Goal: Task Accomplishment & Management: Manage account settings

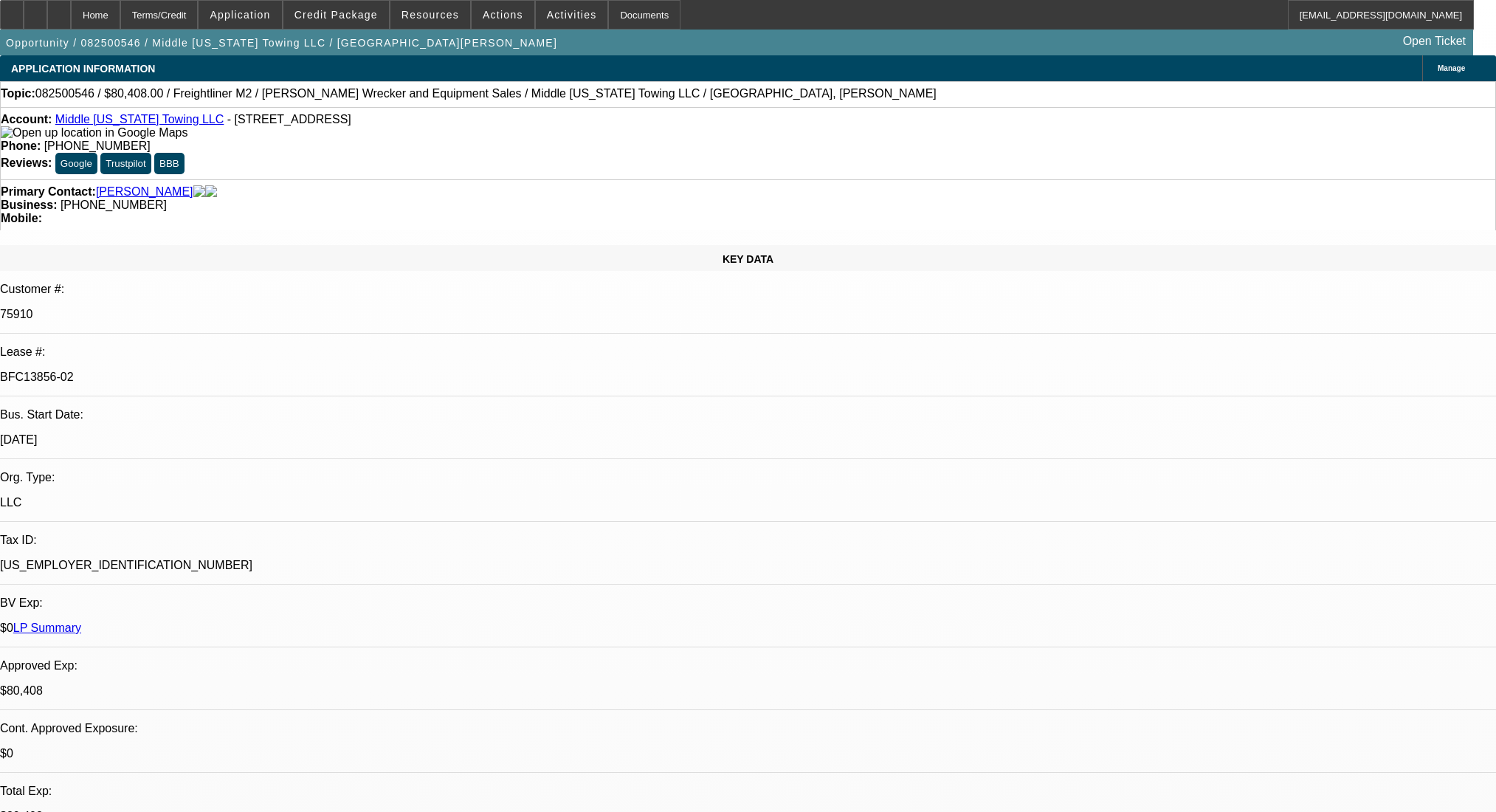
select select "0"
select select "2"
select select "0"
select select "6"
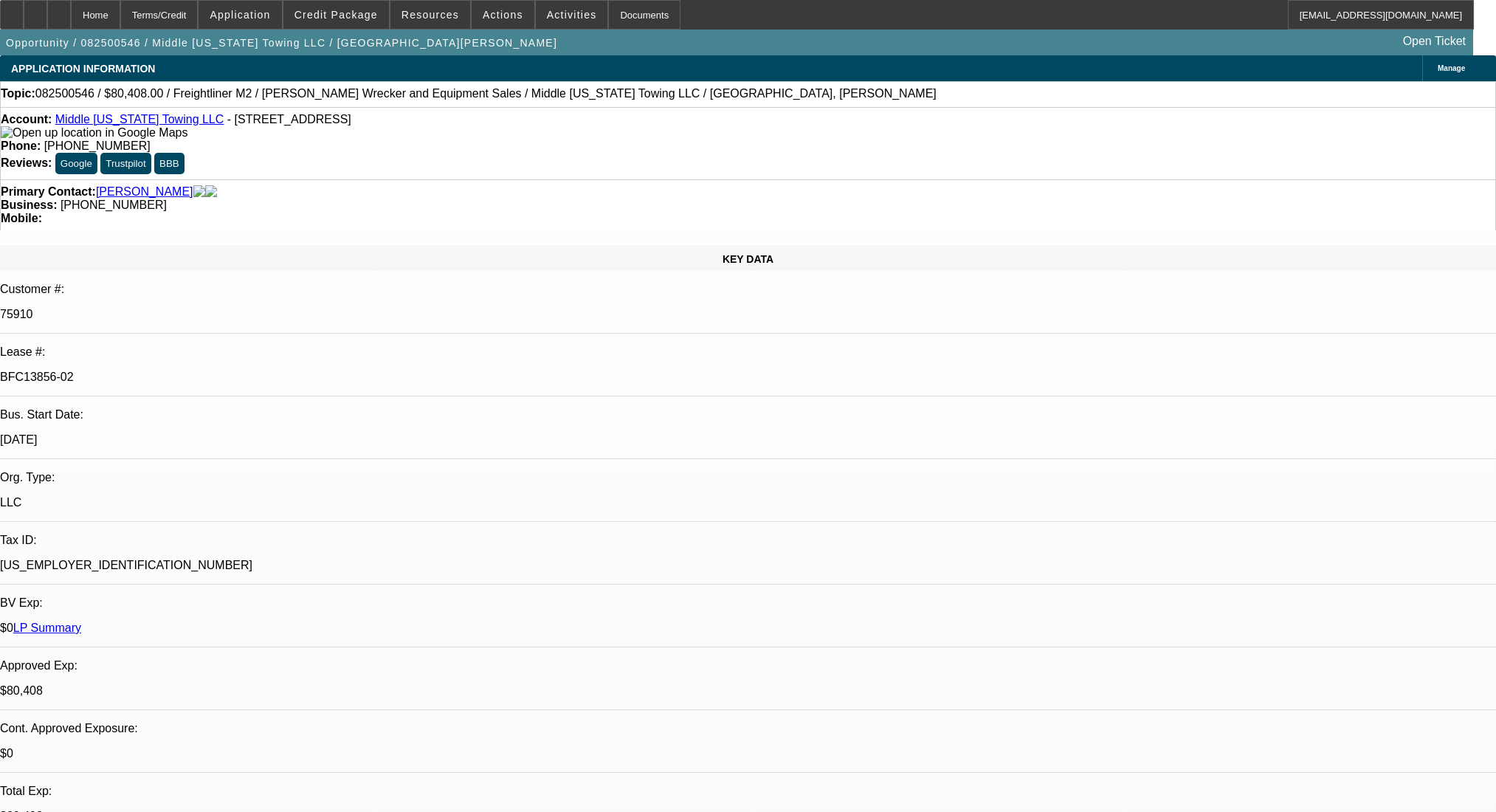
select select "0"
select select "6"
select select "0"
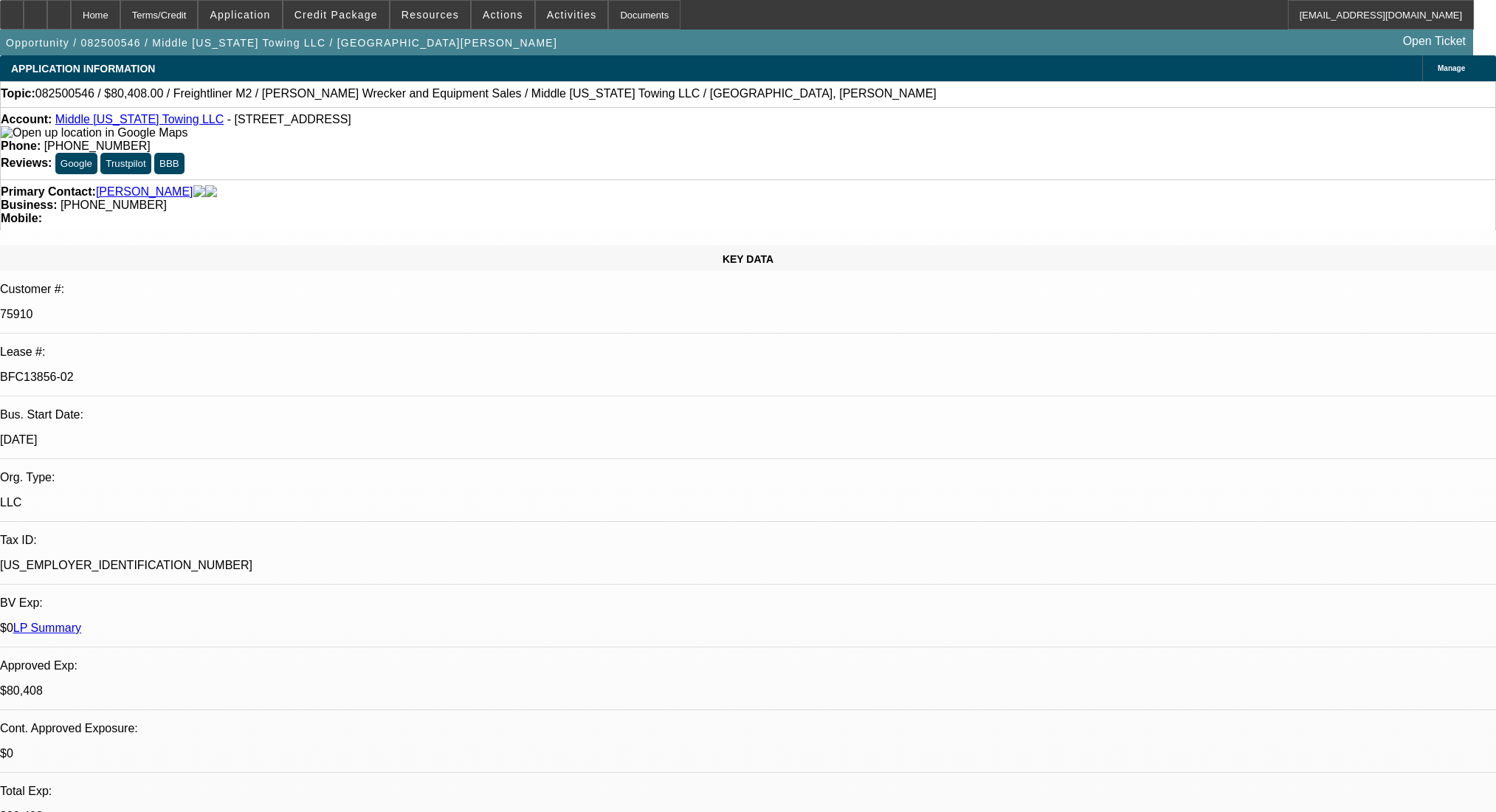
select select "0"
select select "2"
select select "0"
select select "6"
select select "0"
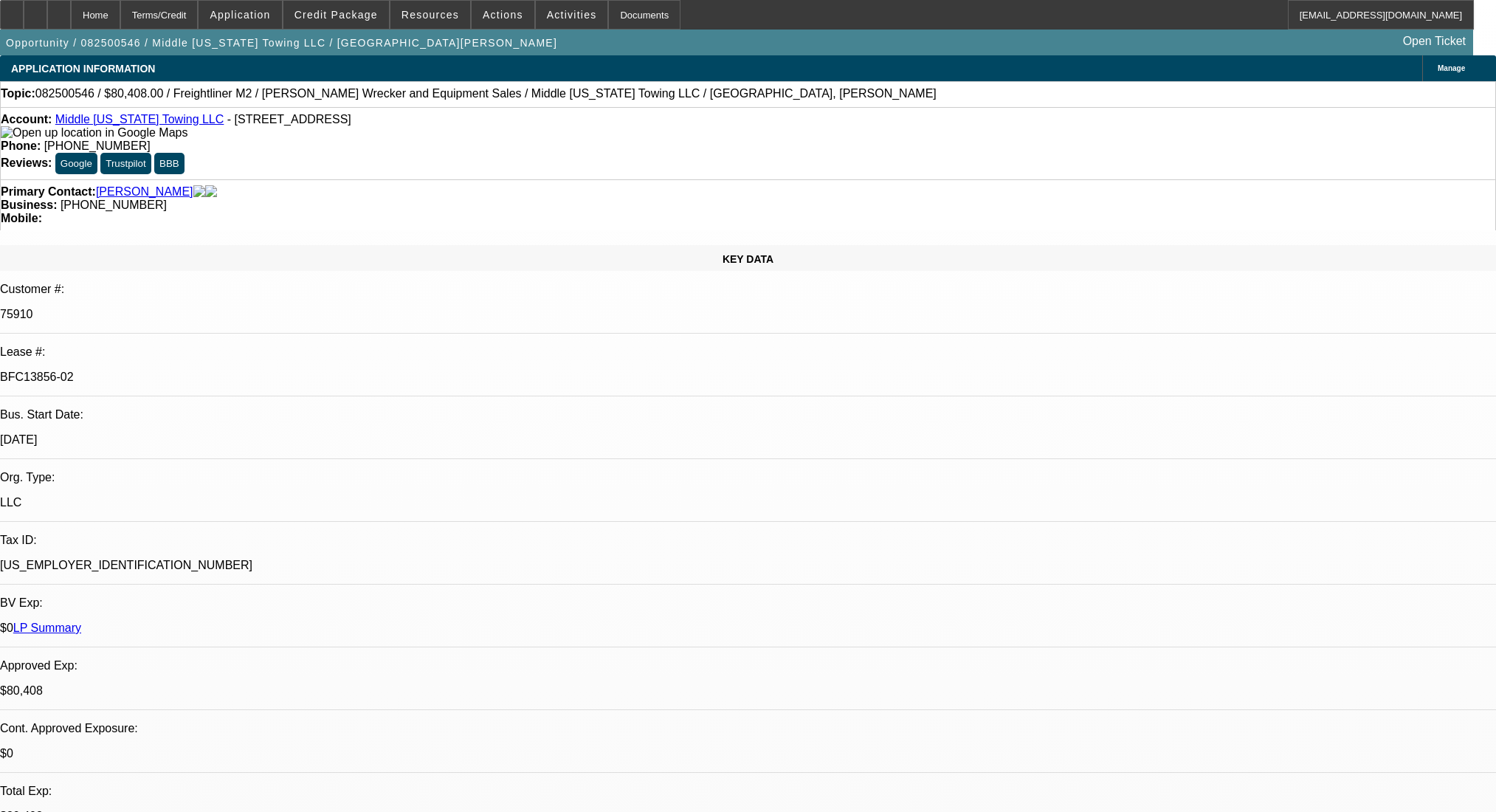
select select "0"
select select "2"
select select "0"
select select "6"
click at [71, 5] on div at bounding box center [59, 15] width 23 height 30
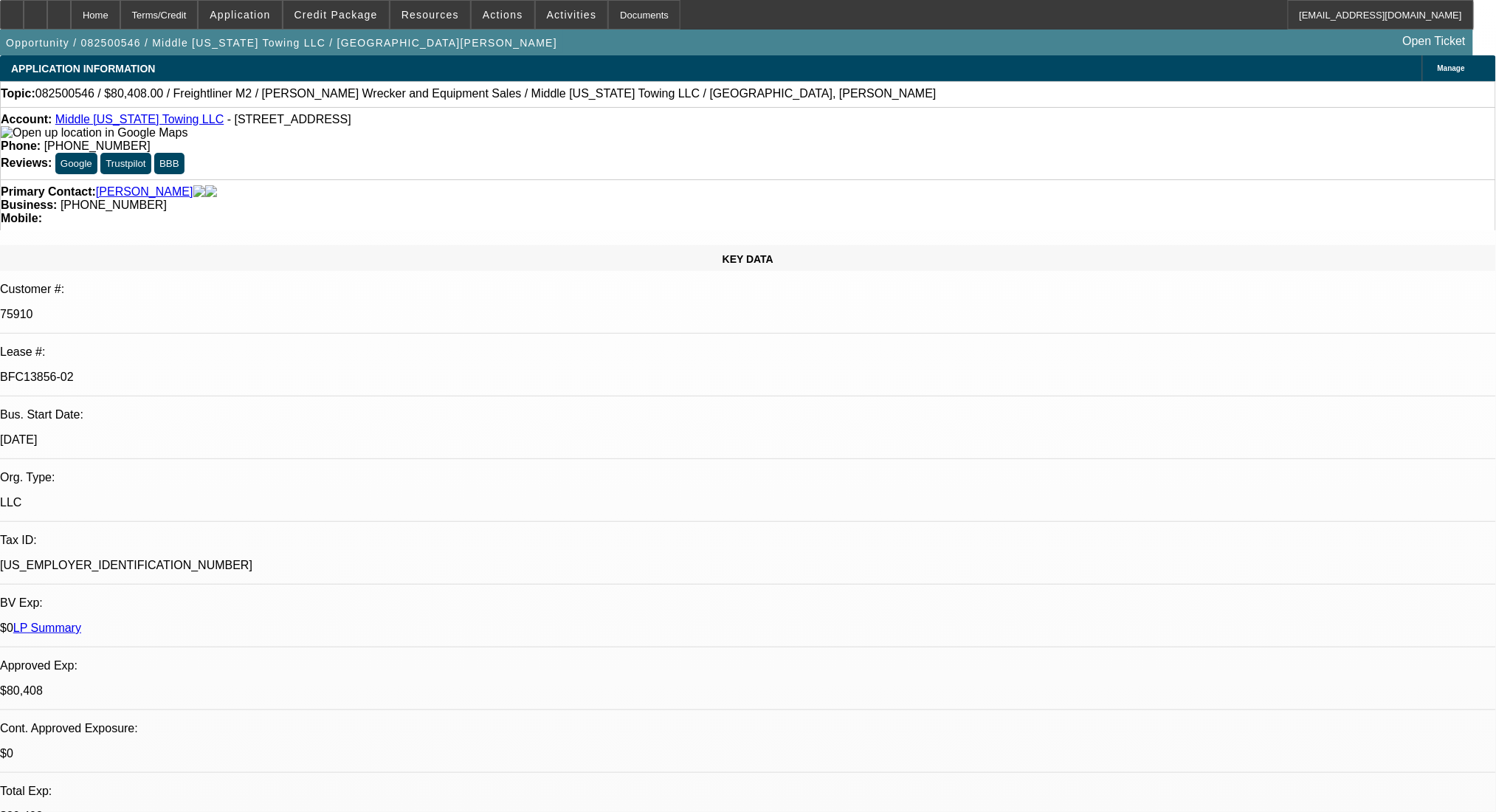
select select "0"
select select "2"
select select "0"
select select "6"
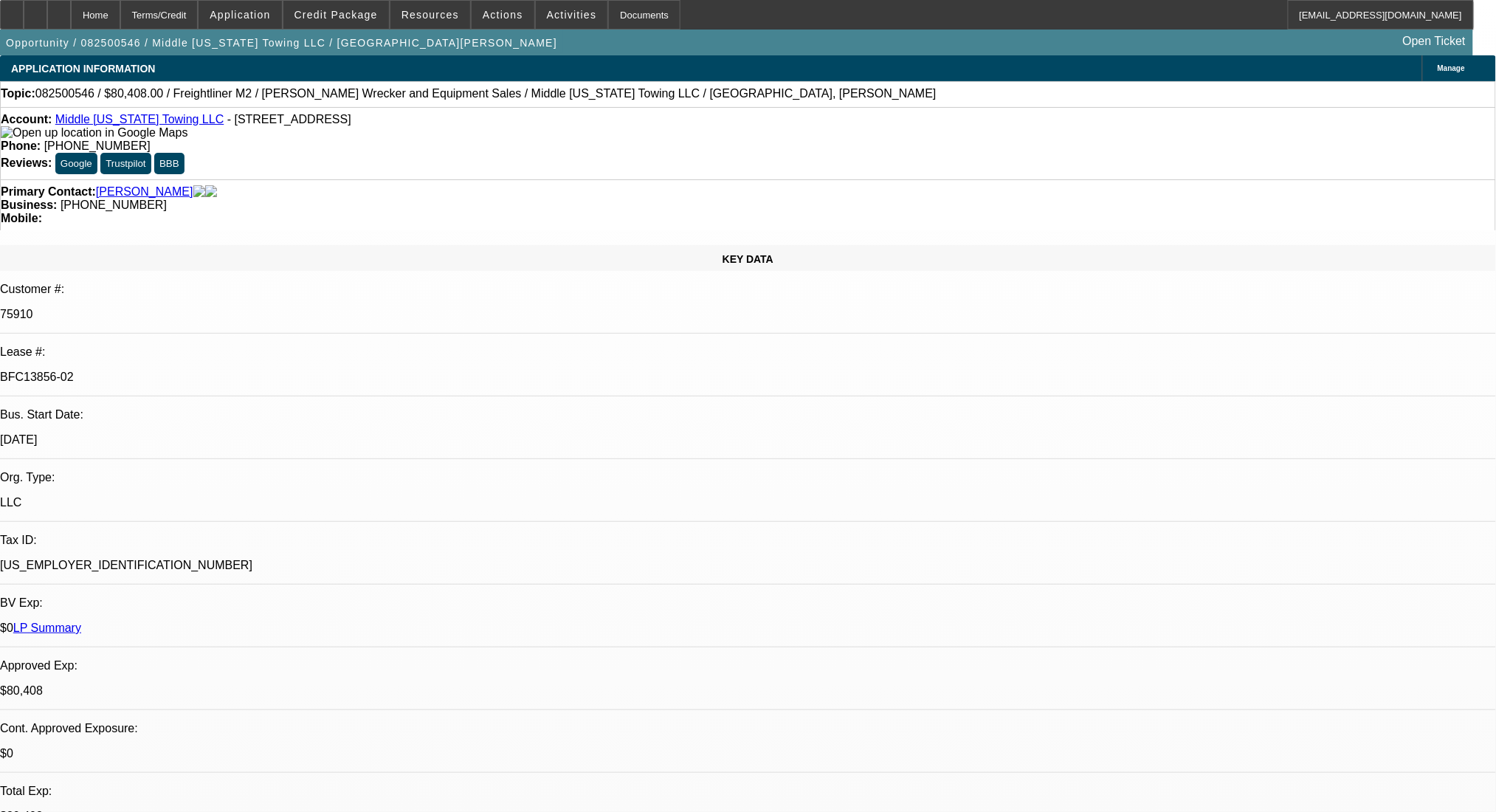
select select "0"
select select "6"
select select "0"
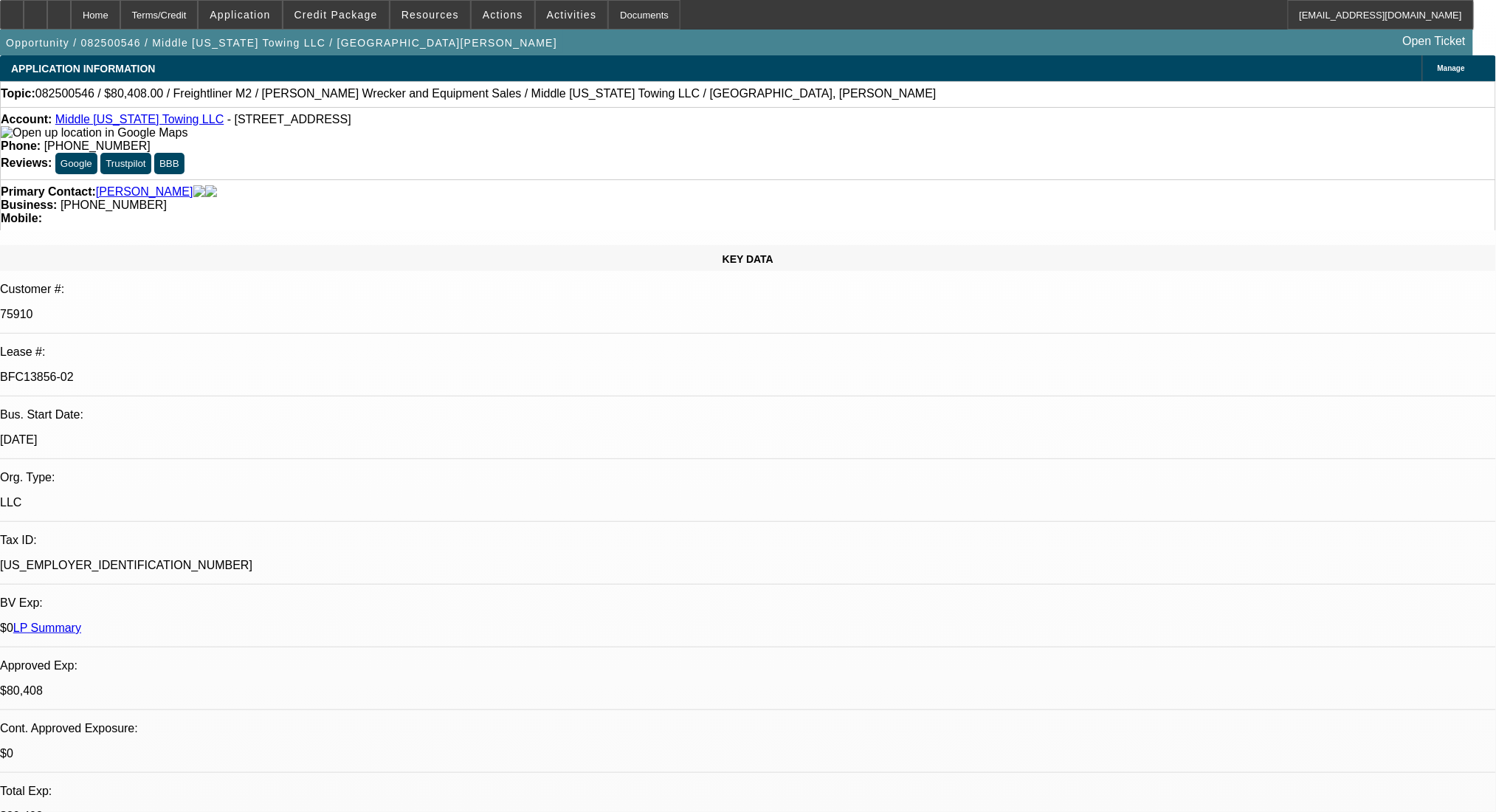
select select "0"
select select "2"
select select "0"
select select "6"
select select "0"
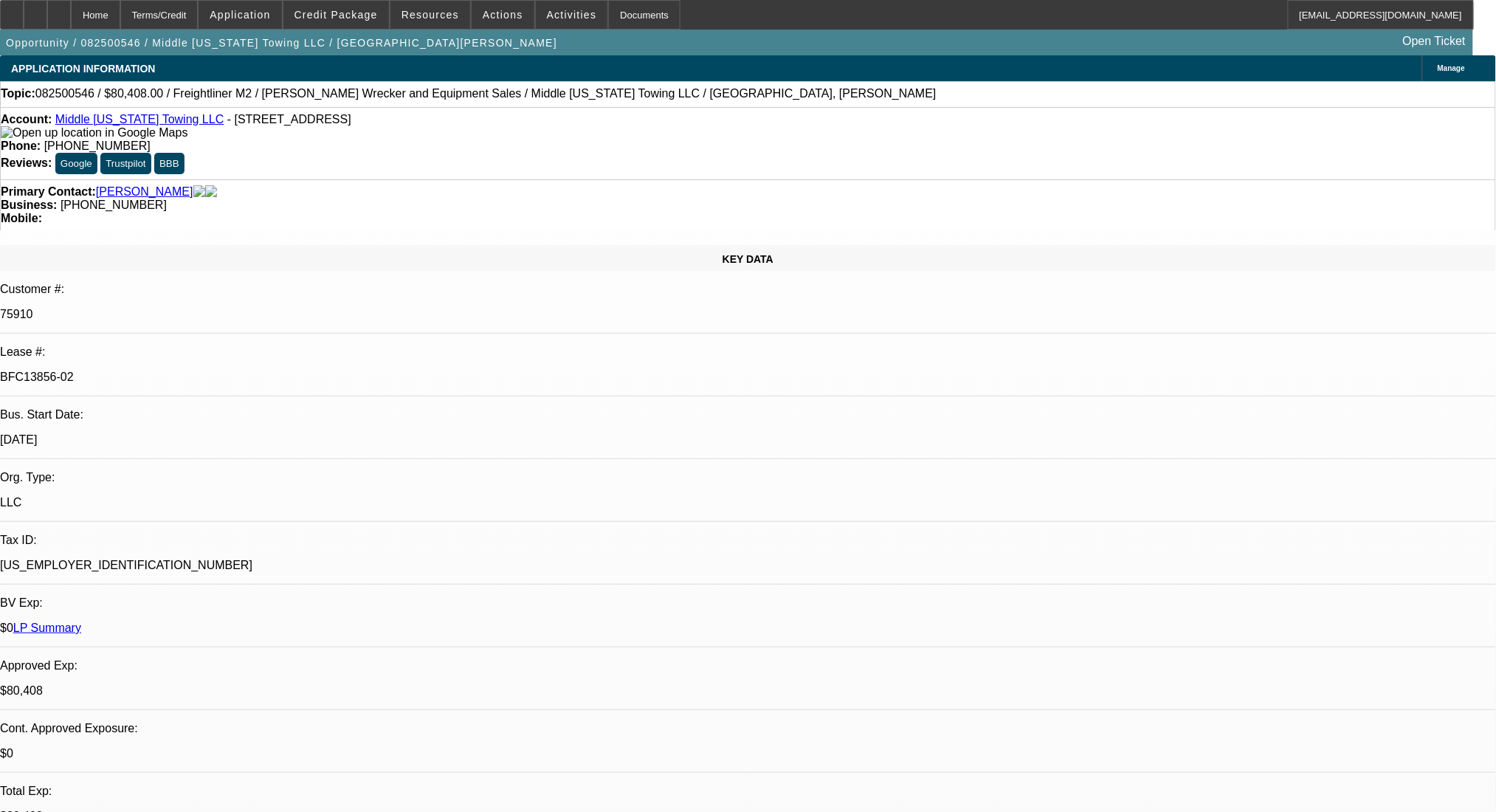
select select "0"
select select "2"
select select "0"
select select "6"
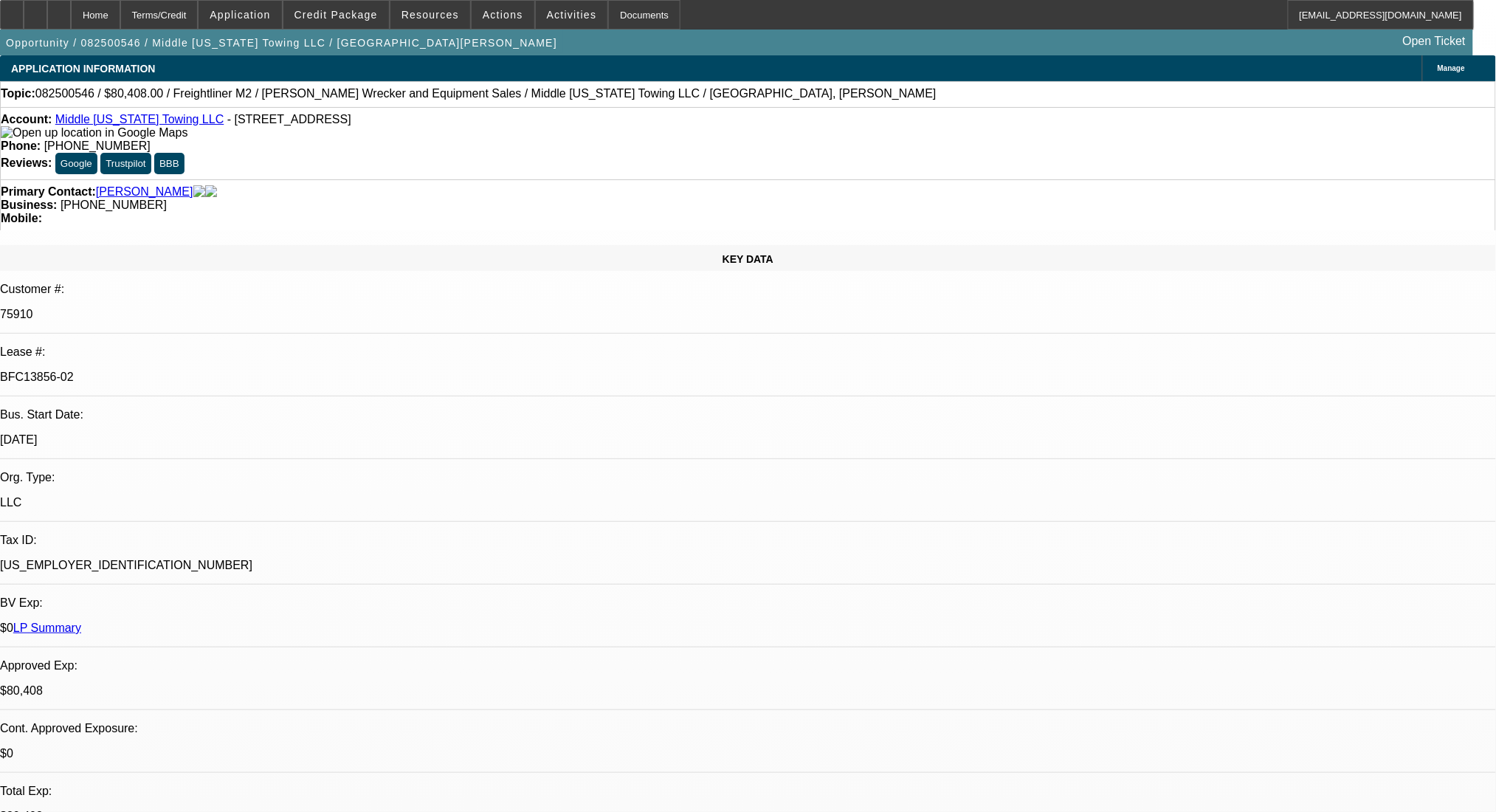
click at [1159, 297] on span "Reply All" at bounding box center [1147, 290] width 40 height 18
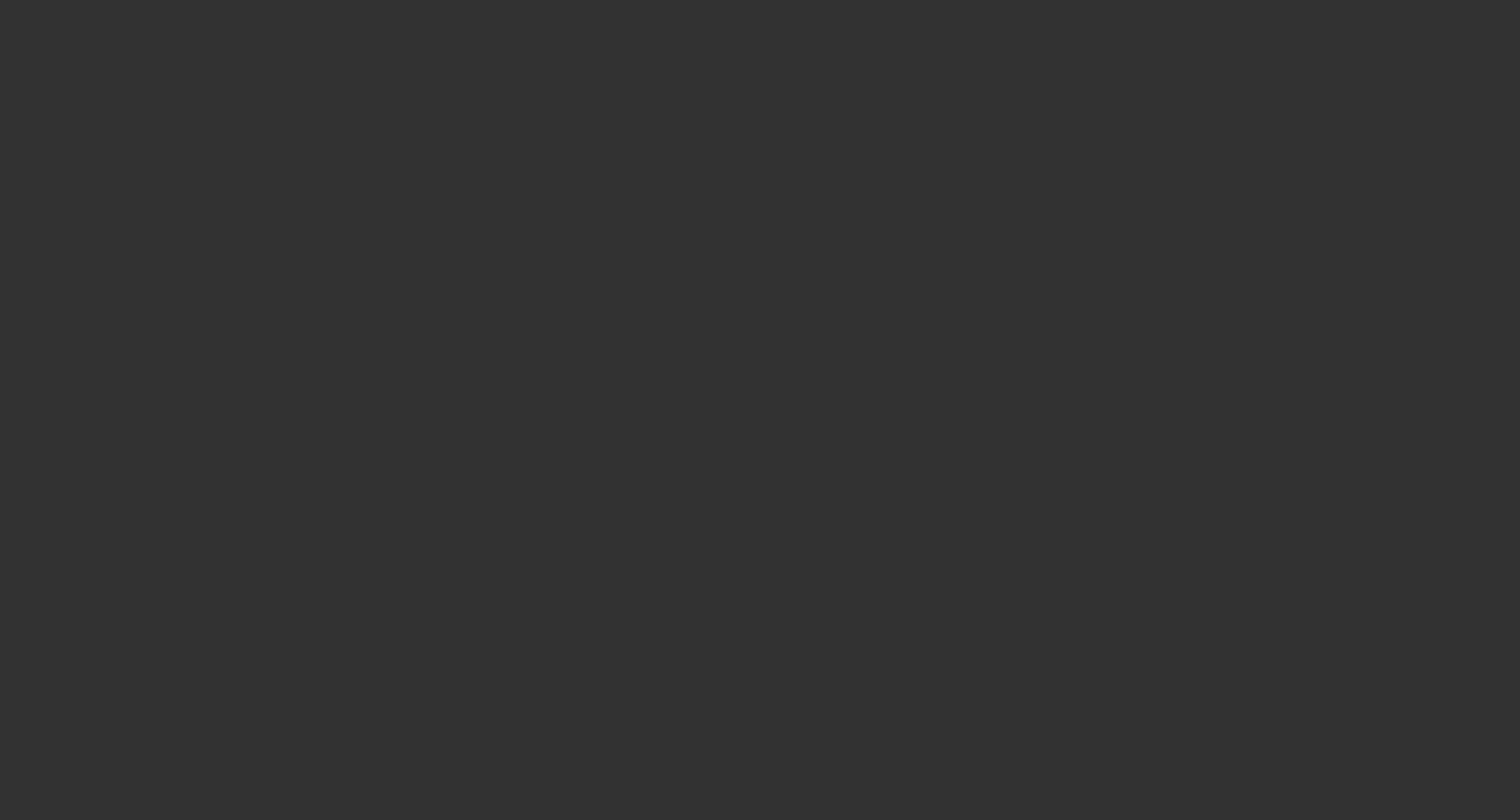
select select "0"
select select "2"
select select "0.1"
select select "4"
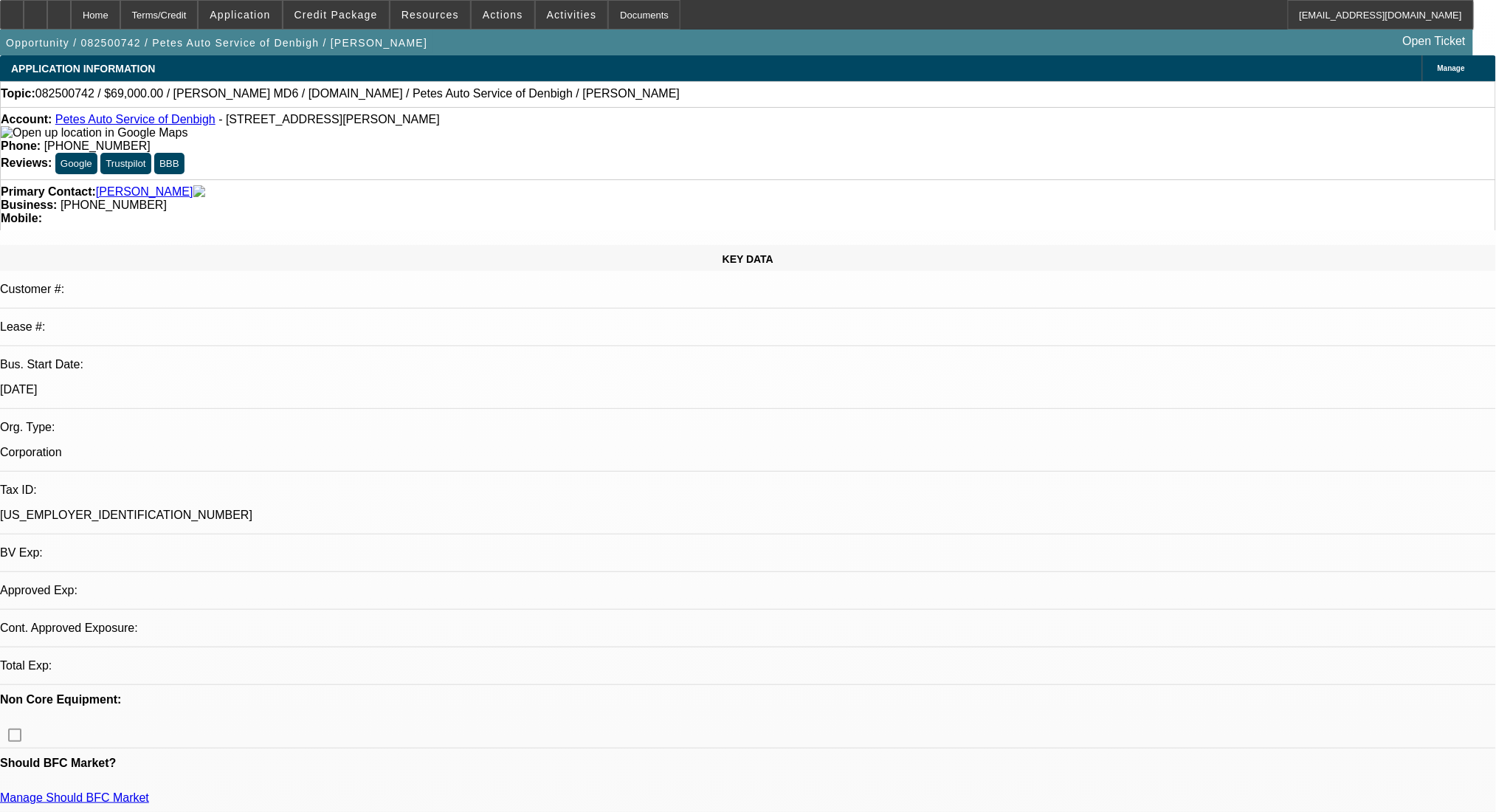
select select "0"
select select "1"
select select "3"
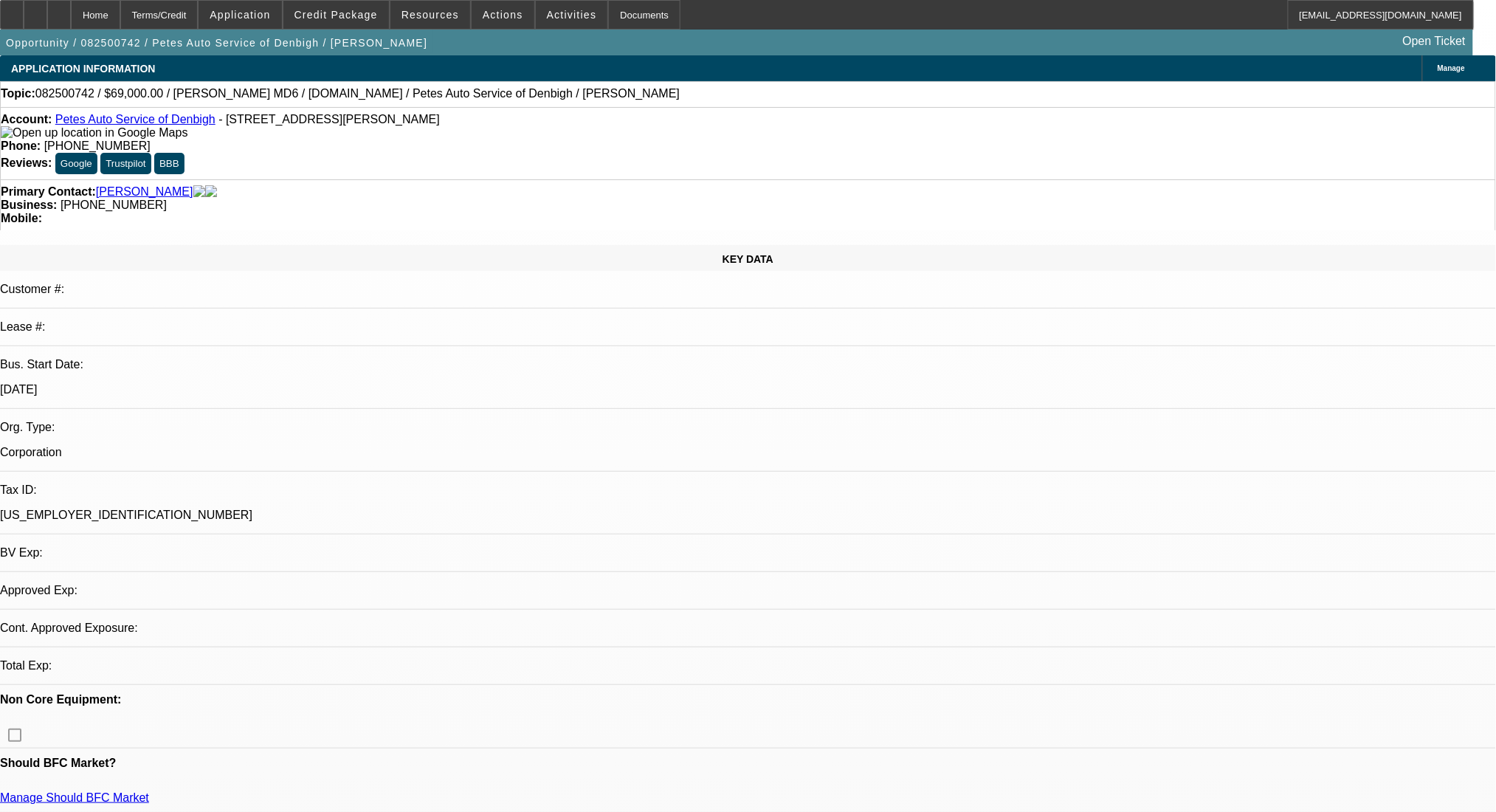
select select "6"
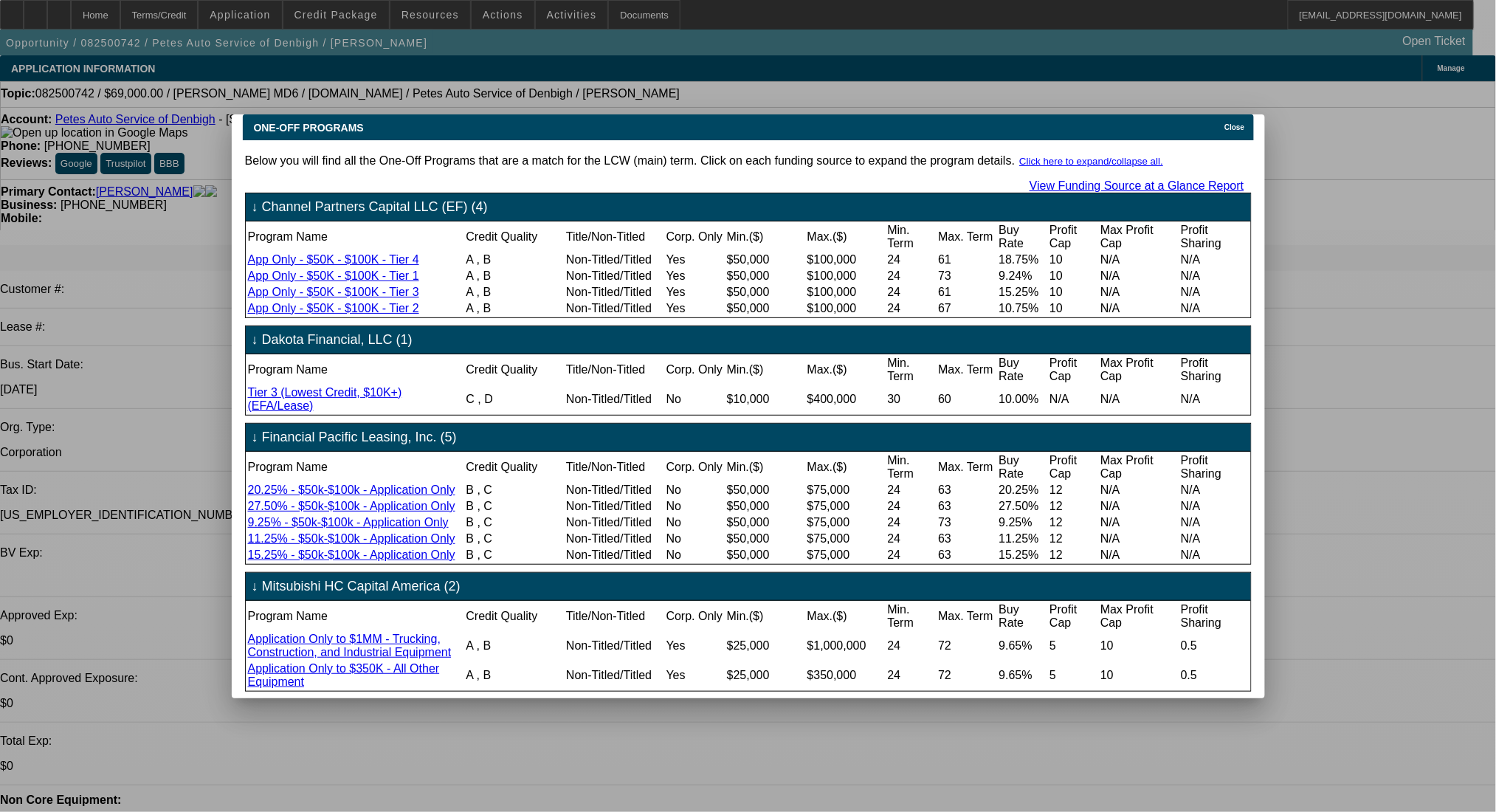
click at [1245, 123] on span "Close" at bounding box center [1234, 127] width 20 height 8
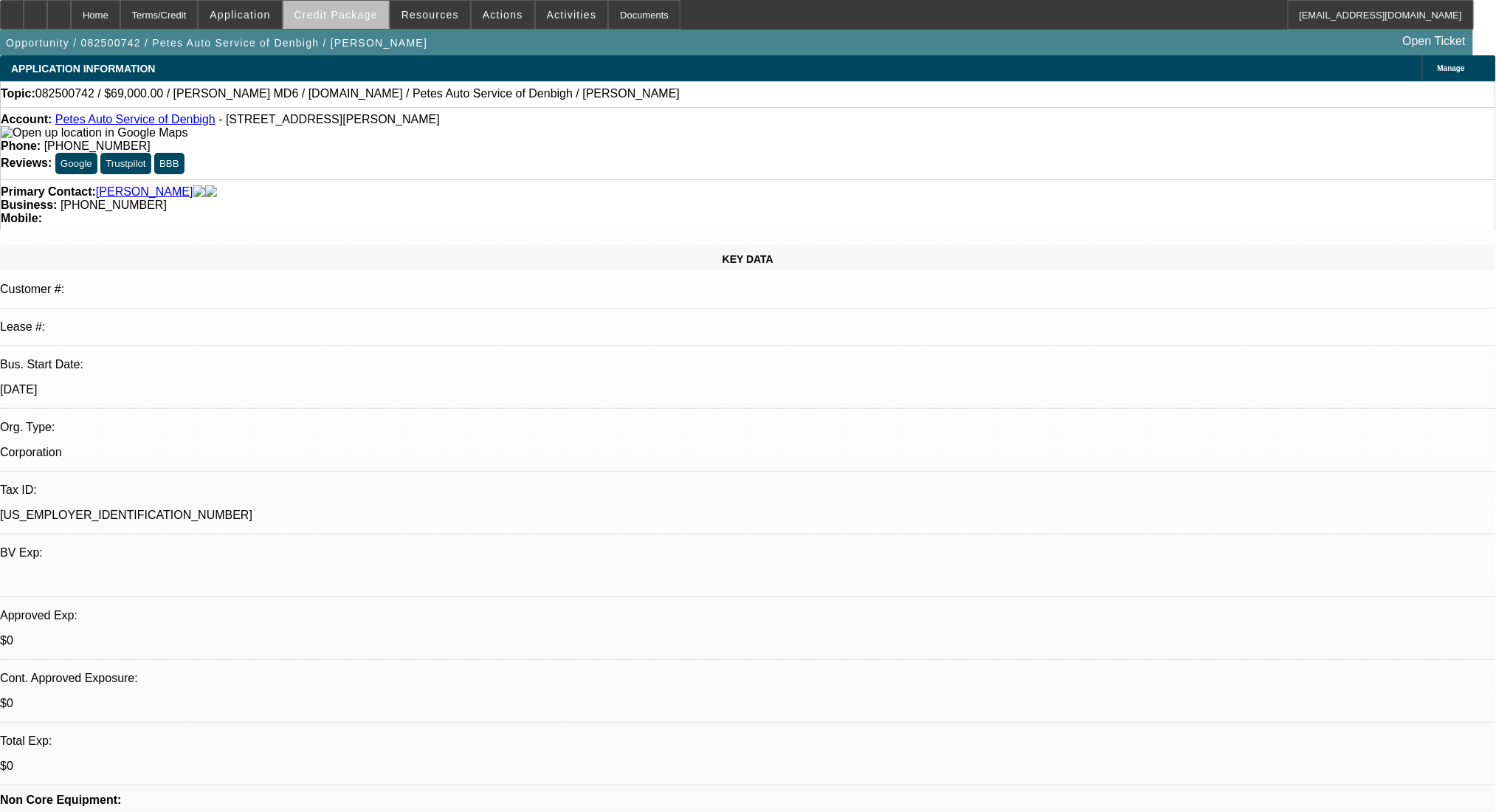
click at [360, 20] on span at bounding box center [336, 14] width 105 height 35
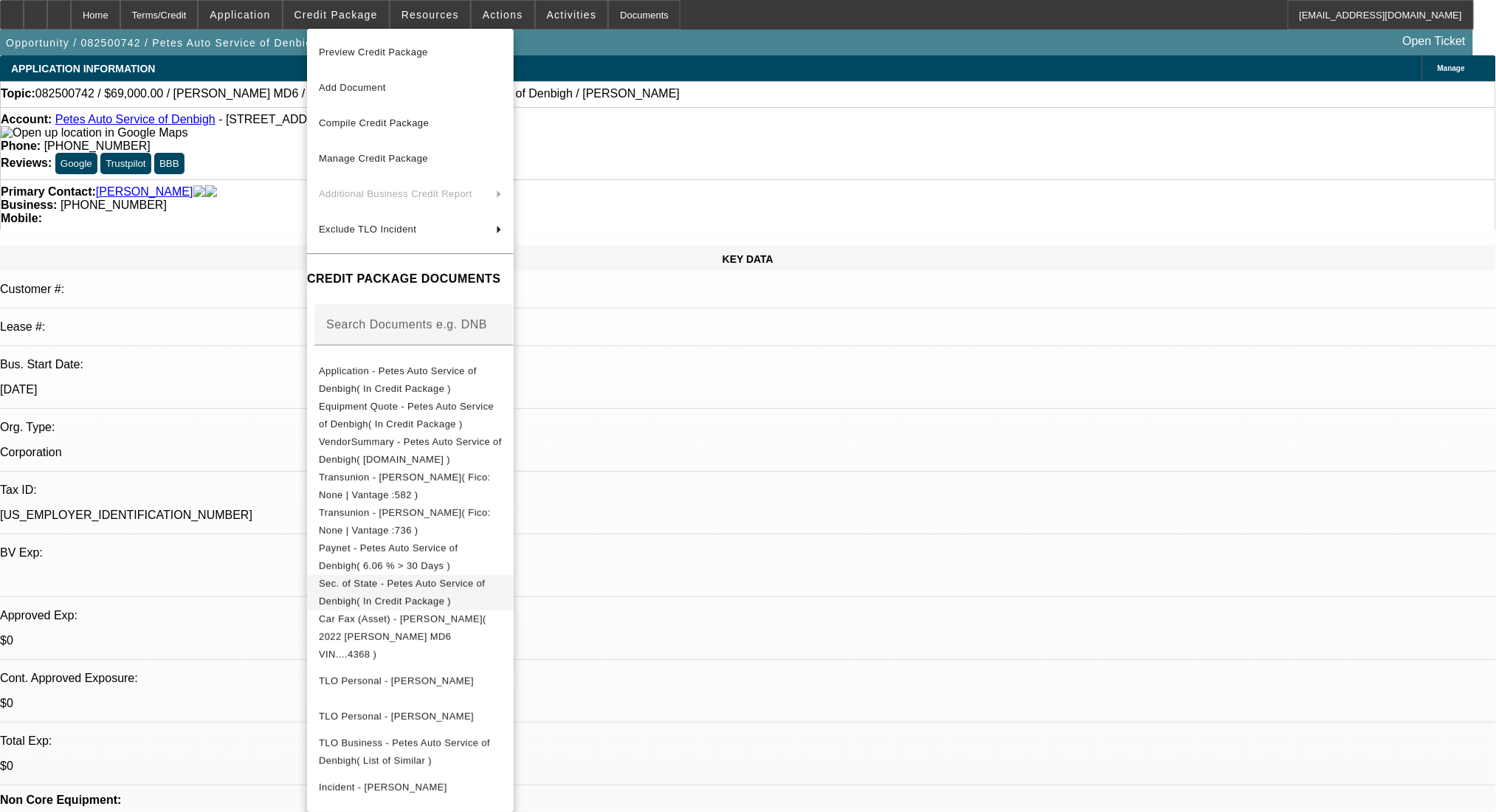
click at [481, 582] on span "Sec. of State - Petes Auto Service of Denbigh( In Credit Package )" at bounding box center [401, 591] width 166 height 29
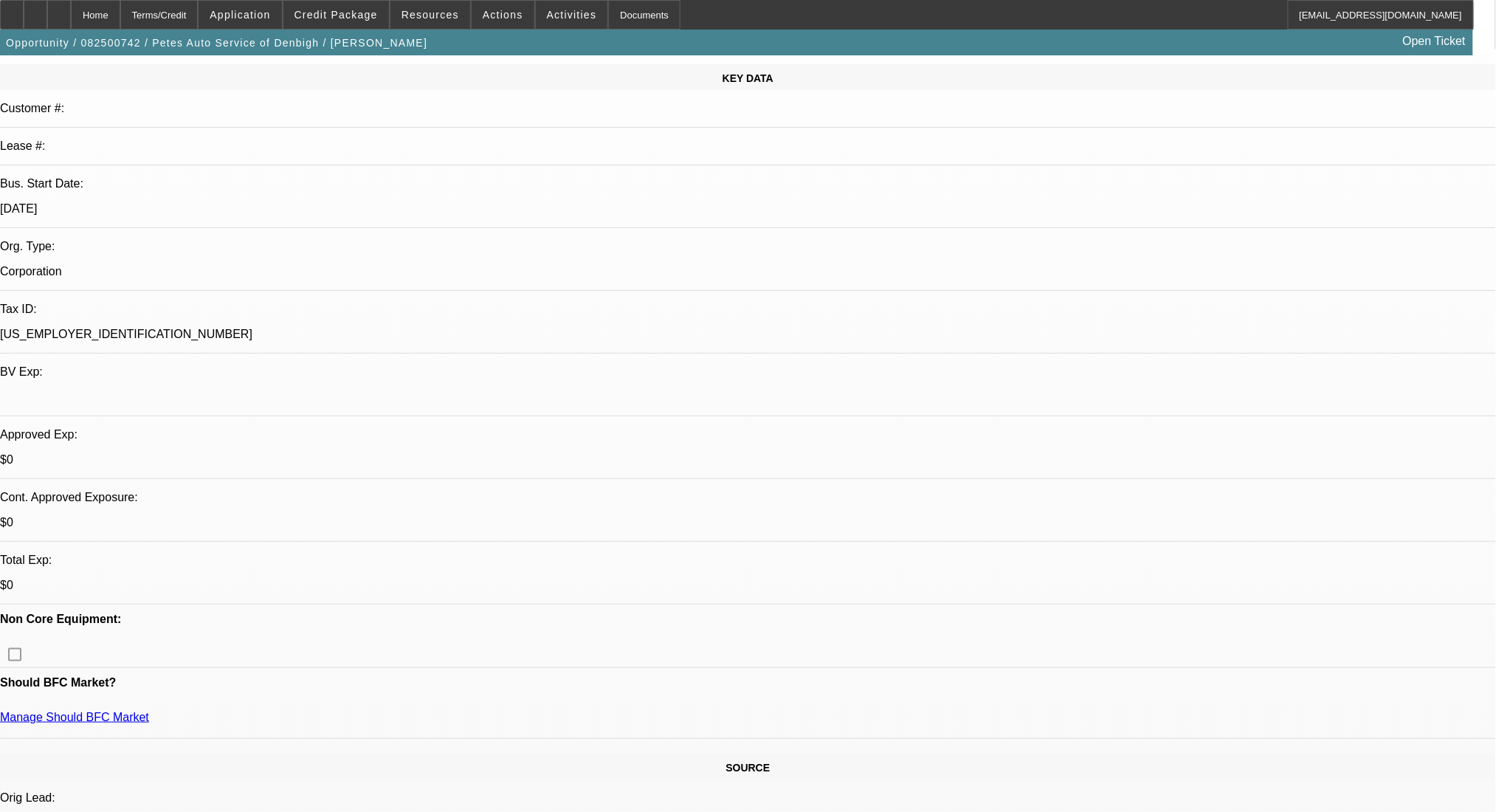
scroll to position [394, 0]
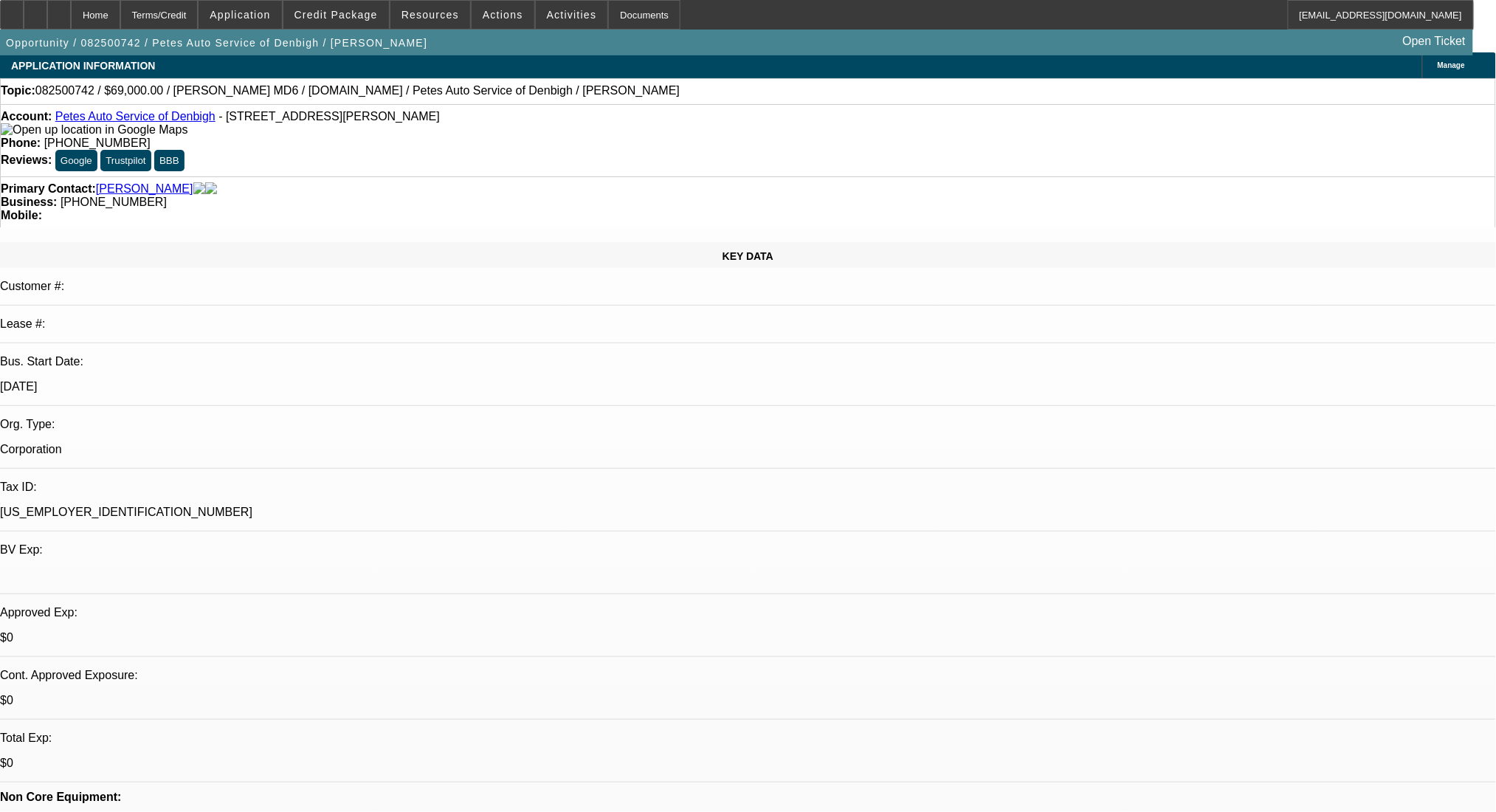
scroll to position [0, 0]
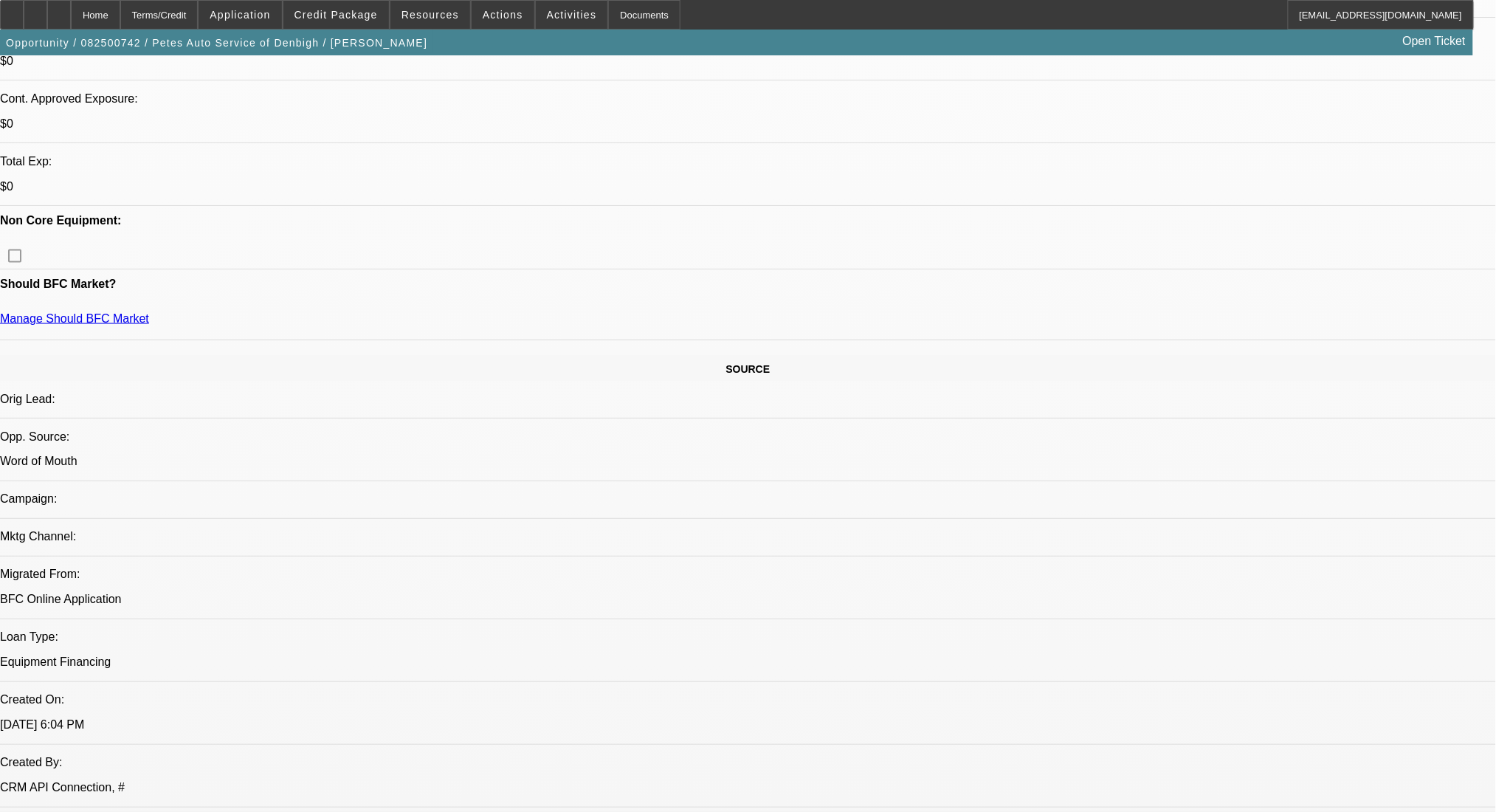
scroll to position [590, 0]
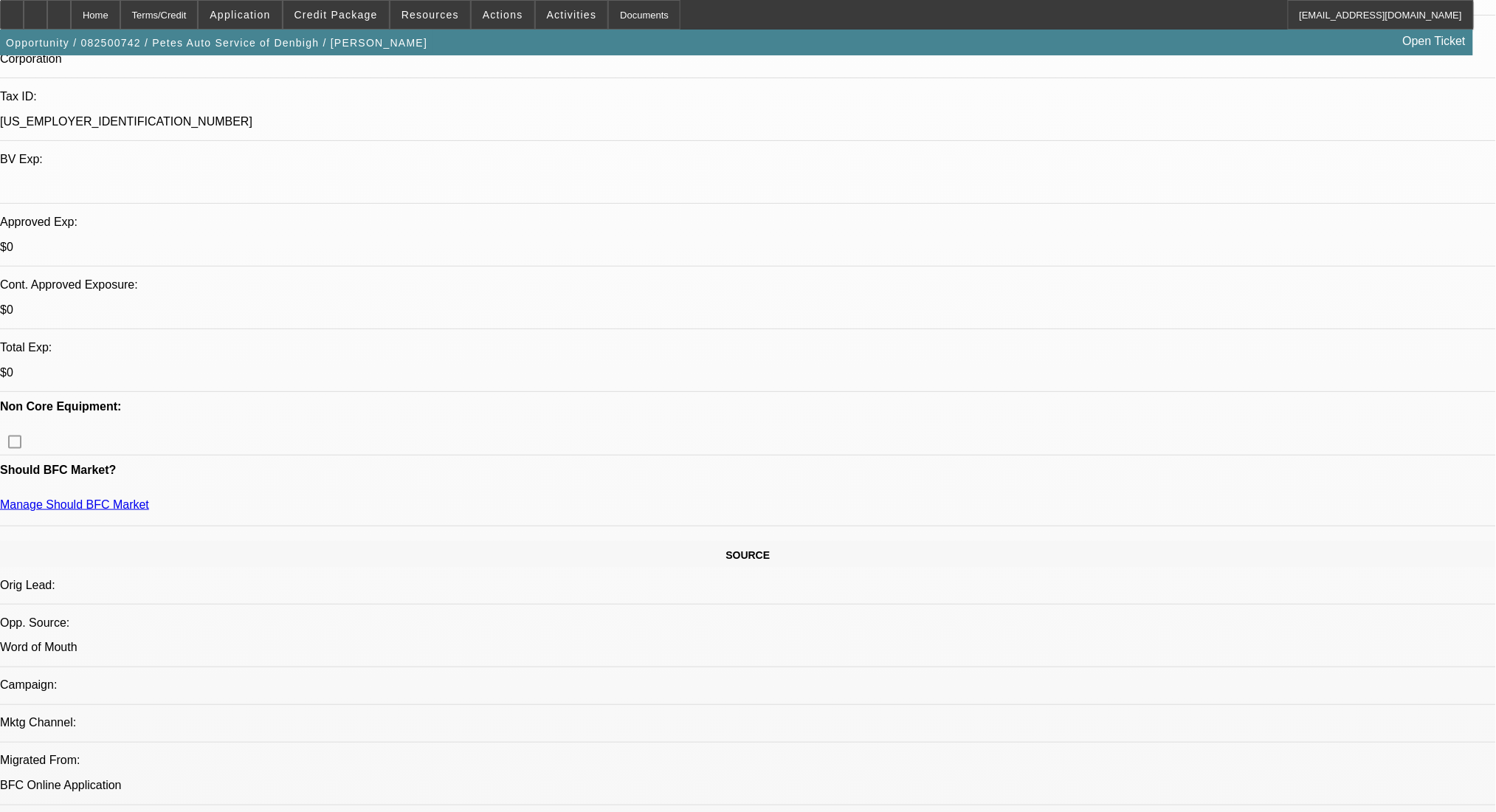
scroll to position [689, 0]
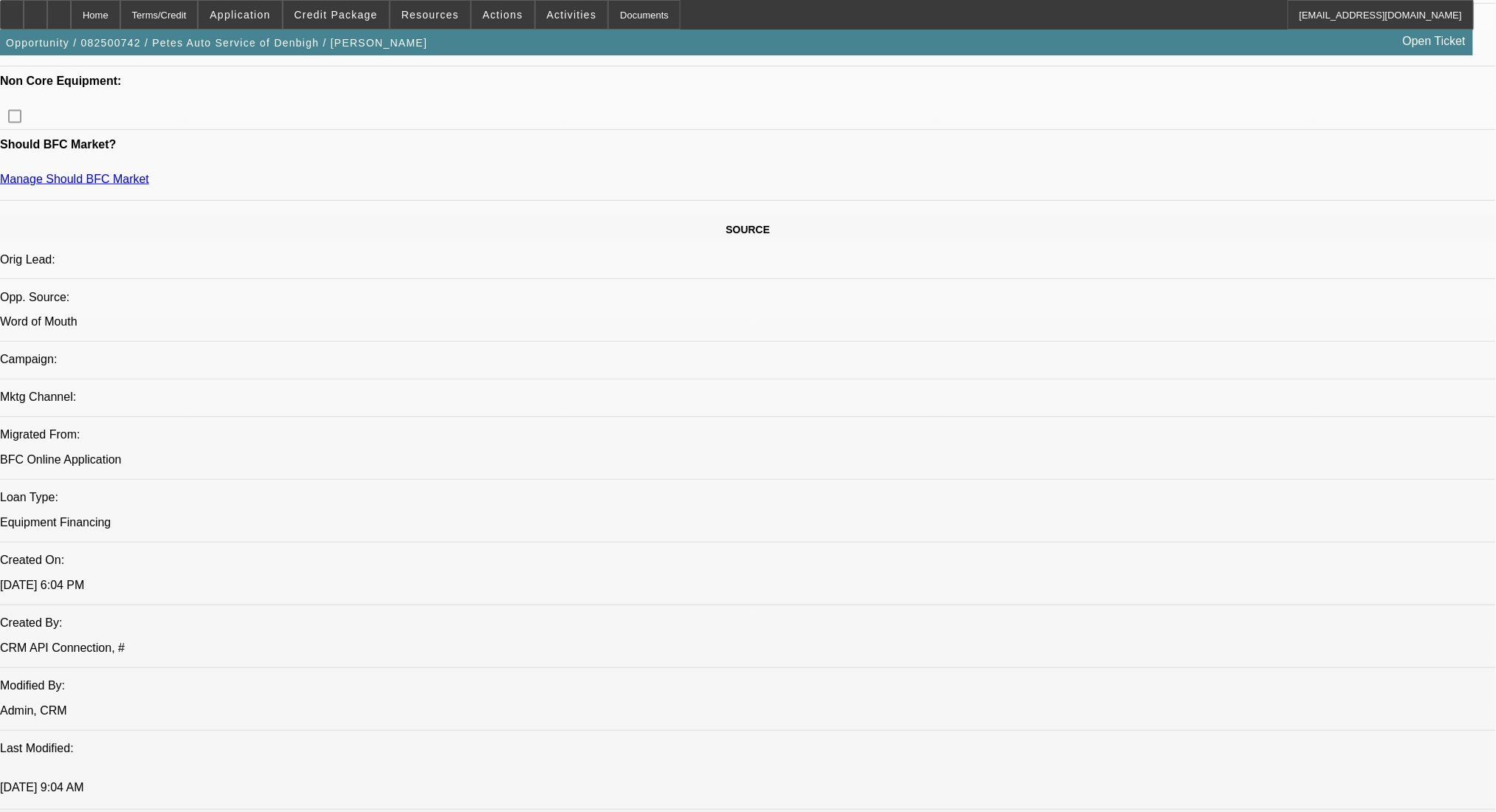
scroll to position [394, 0]
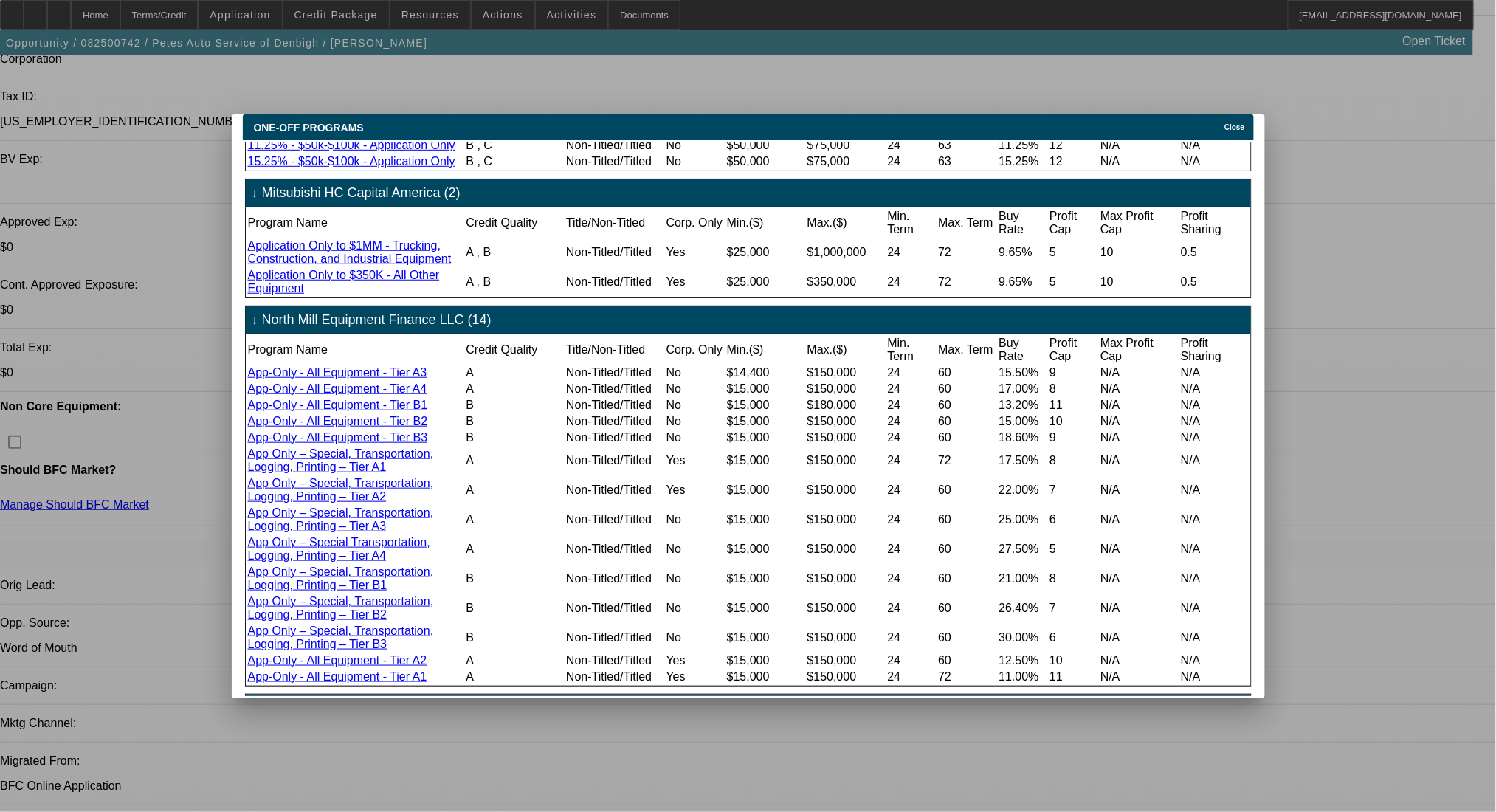
click at [1232, 123] on span "Close" at bounding box center [1234, 127] width 20 height 8
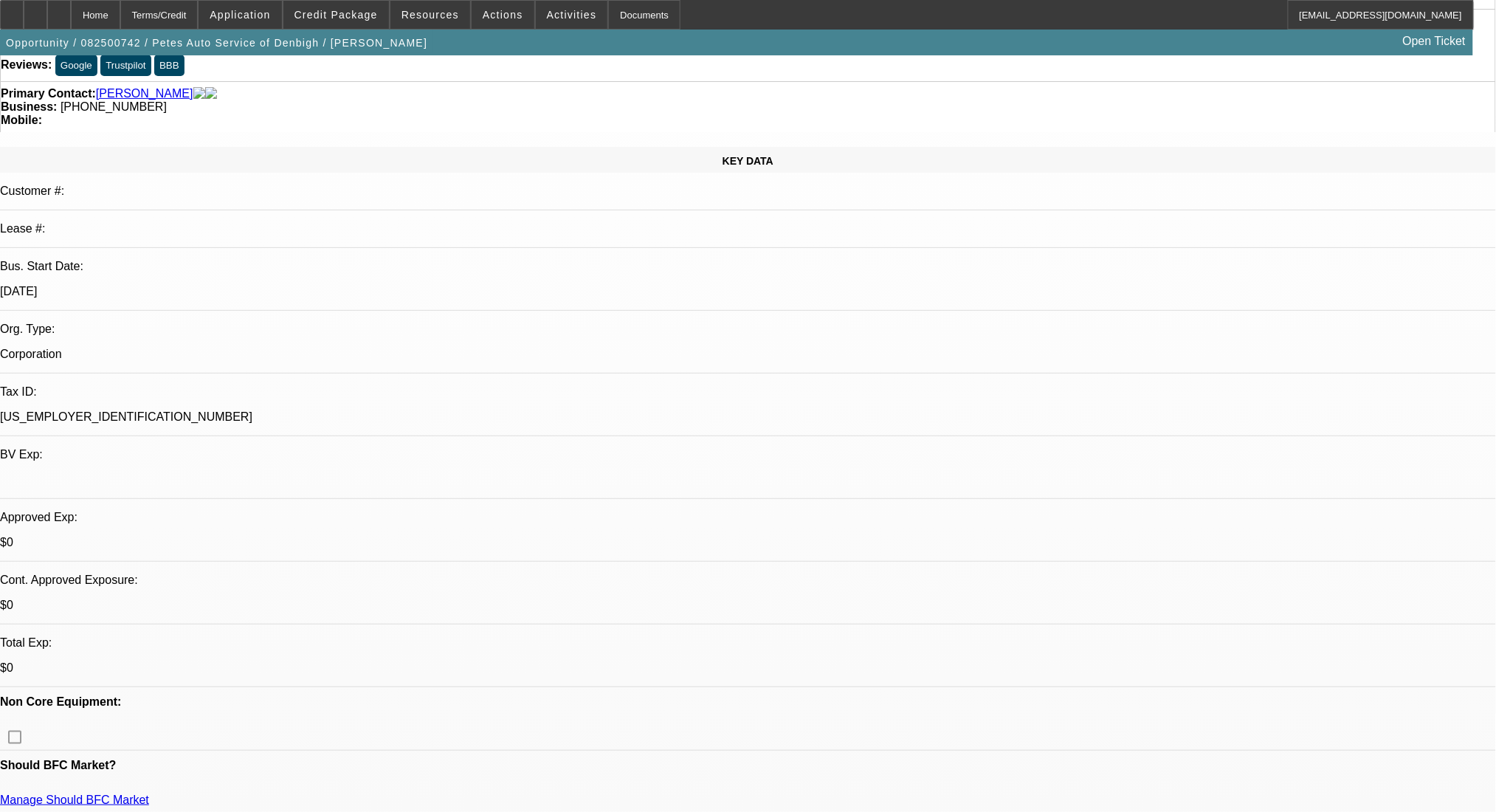
scroll to position [0, 0]
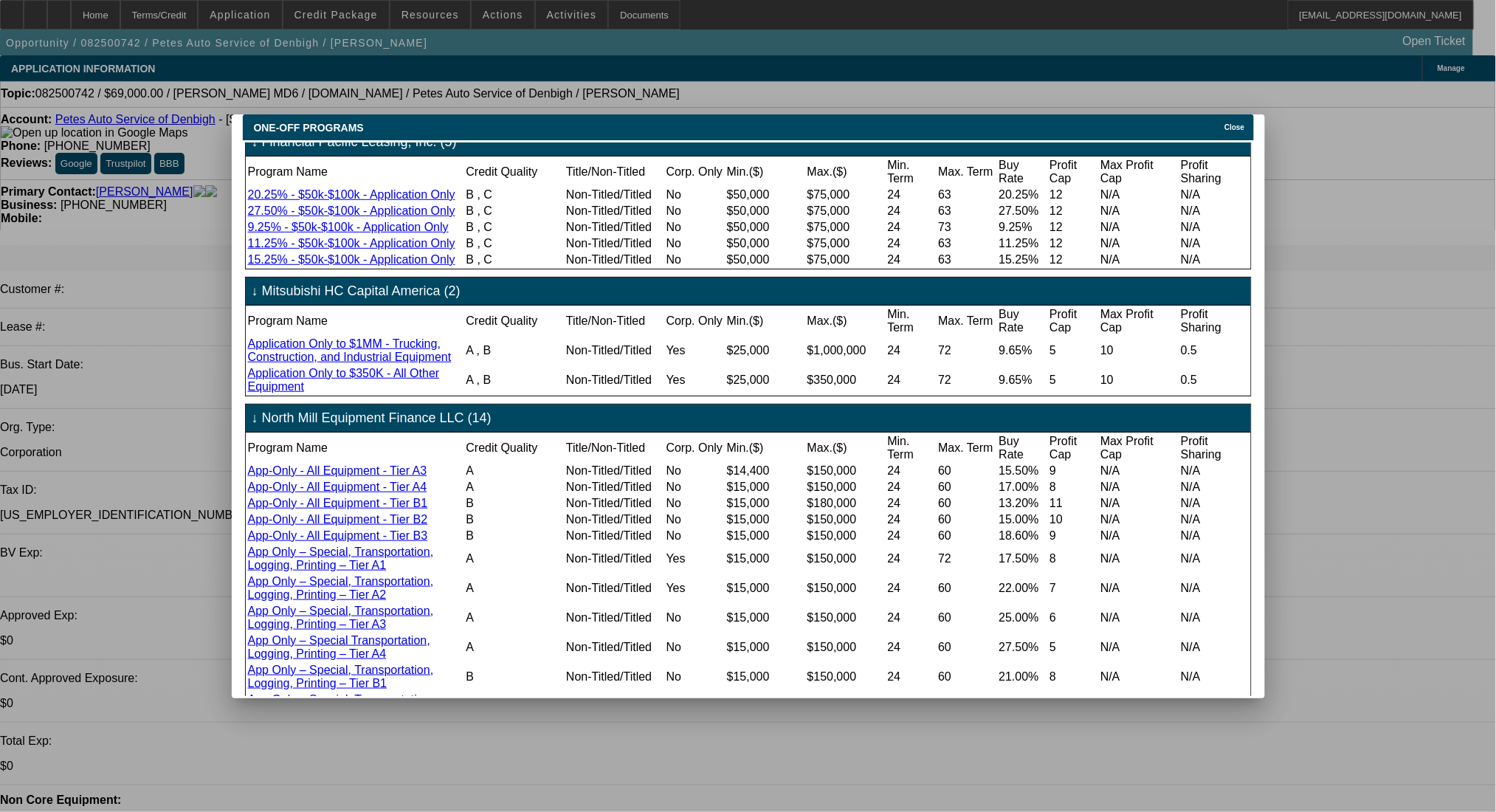
scroll to position [650, 0]
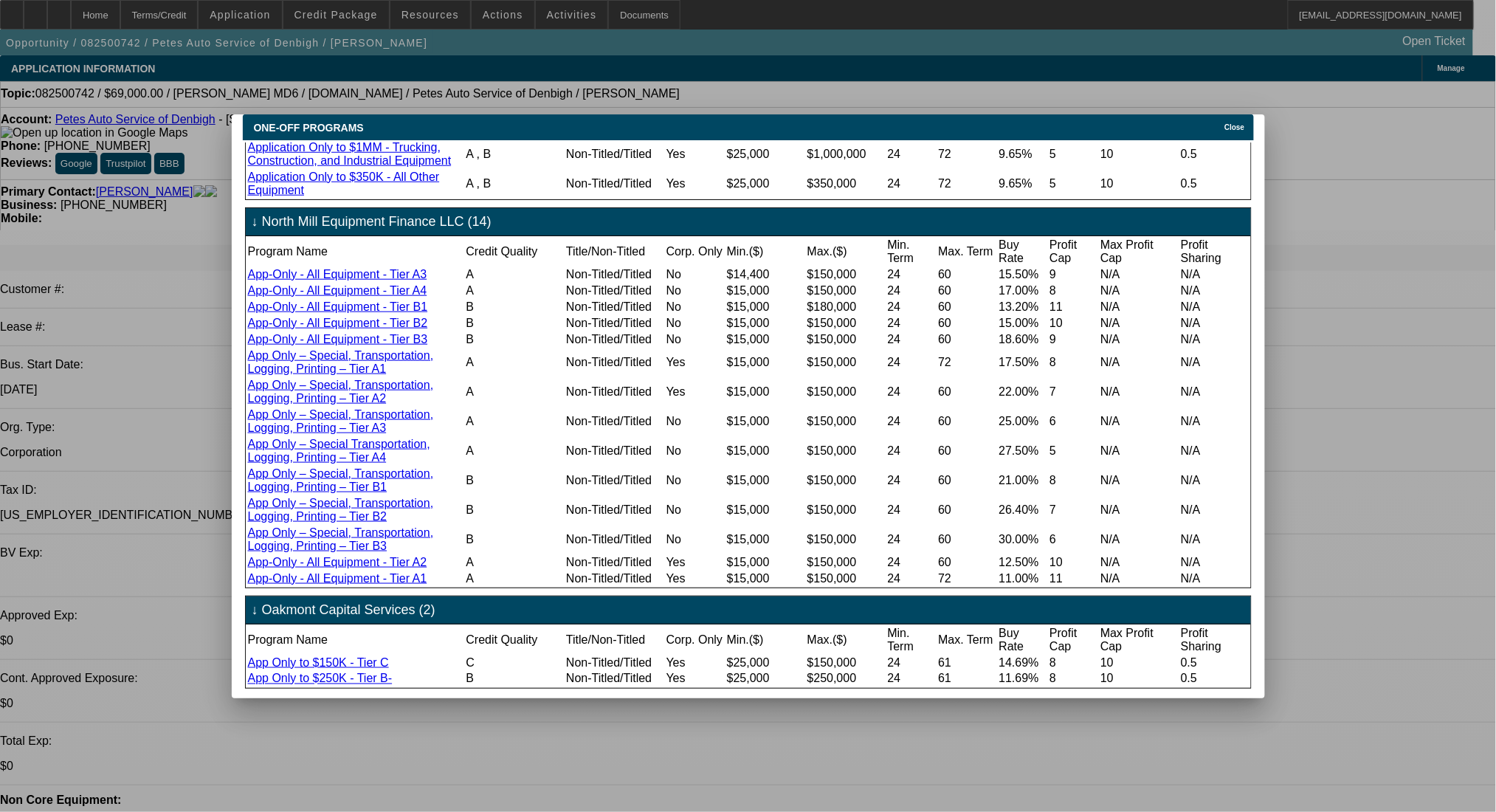
click at [1238, 123] on span "Close" at bounding box center [1234, 127] width 20 height 8
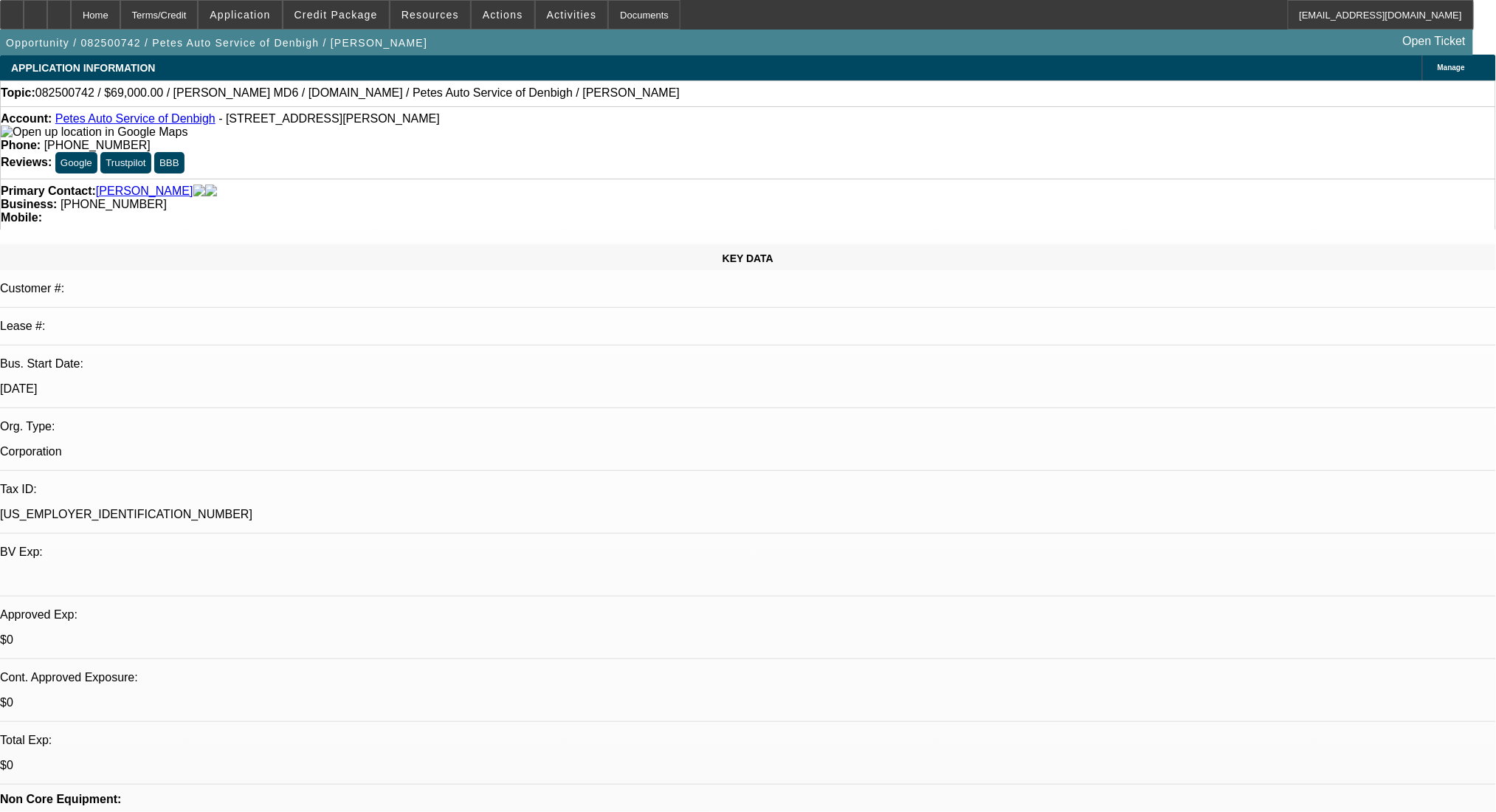
scroll to position [0, 0]
click at [347, 16] on span "Credit Package" at bounding box center [336, 14] width 84 height 12
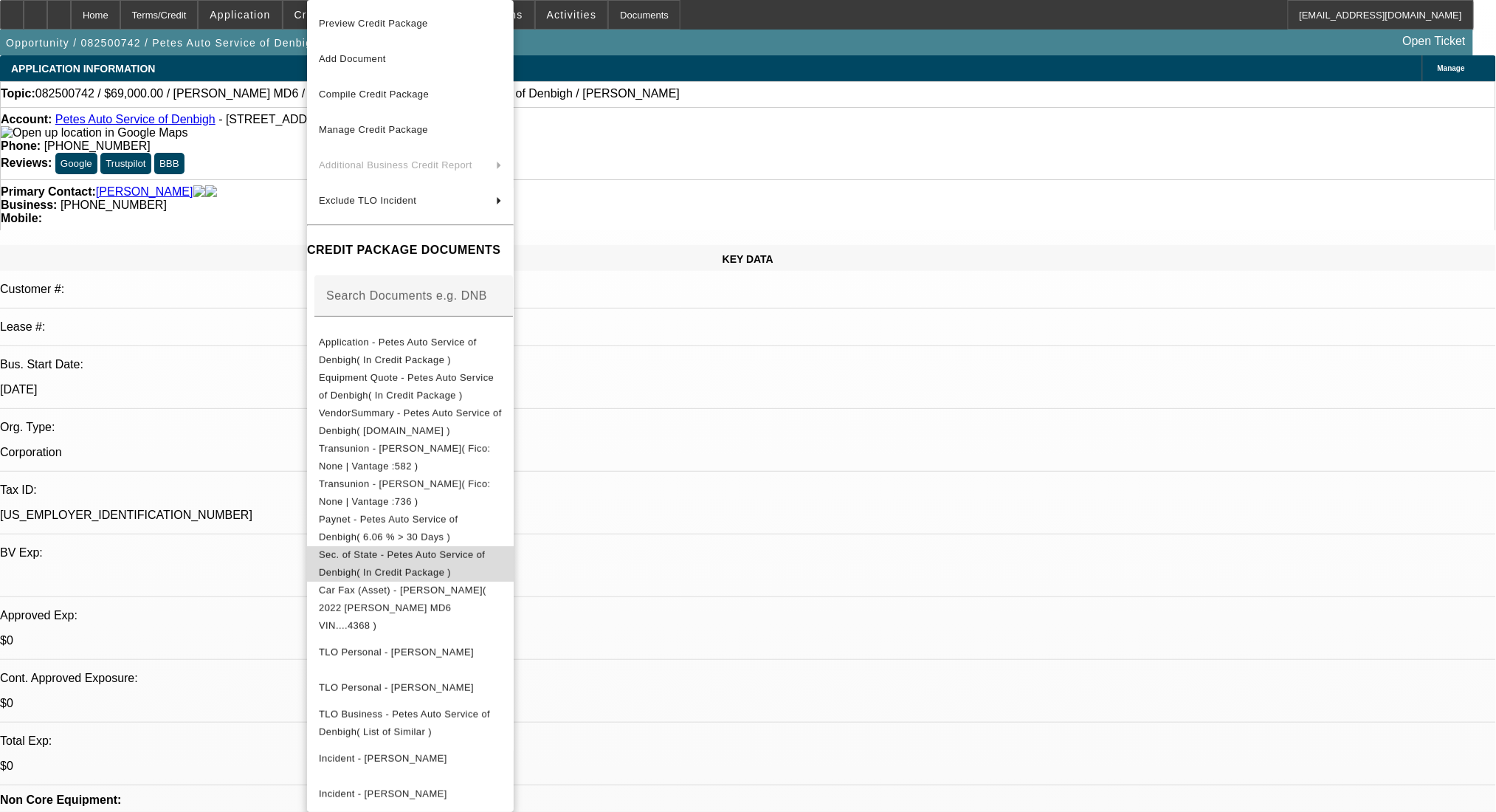
click at [499, 564] on span "Sec. of State - Petes Auto Service of Denbigh( In Credit Package )" at bounding box center [410, 563] width 183 height 35
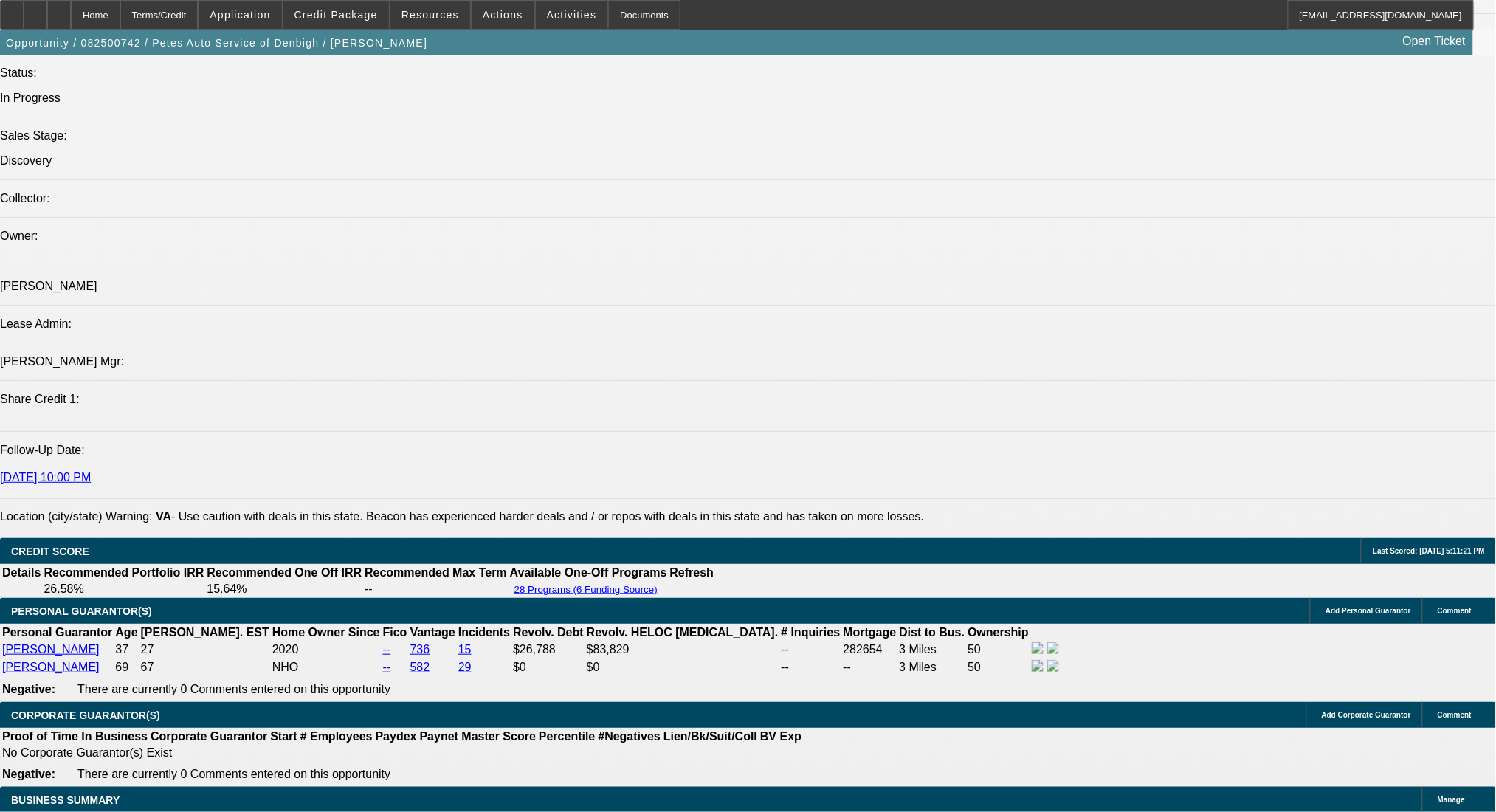
scroll to position [1968, 0]
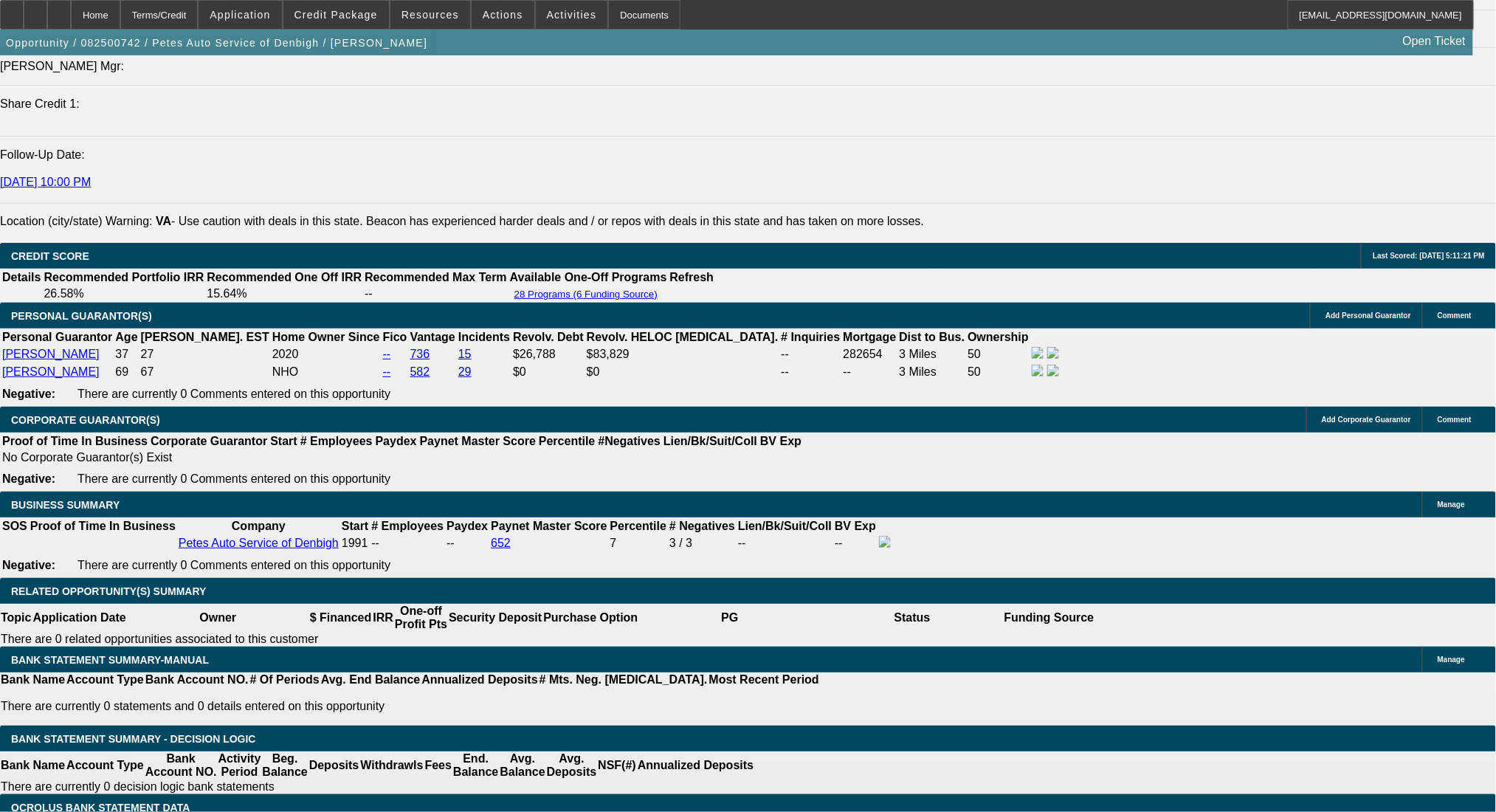
drag, startPoint x: 315, startPoint y: 141, endPoint x: 393, endPoint y: 142, distance: 78.0
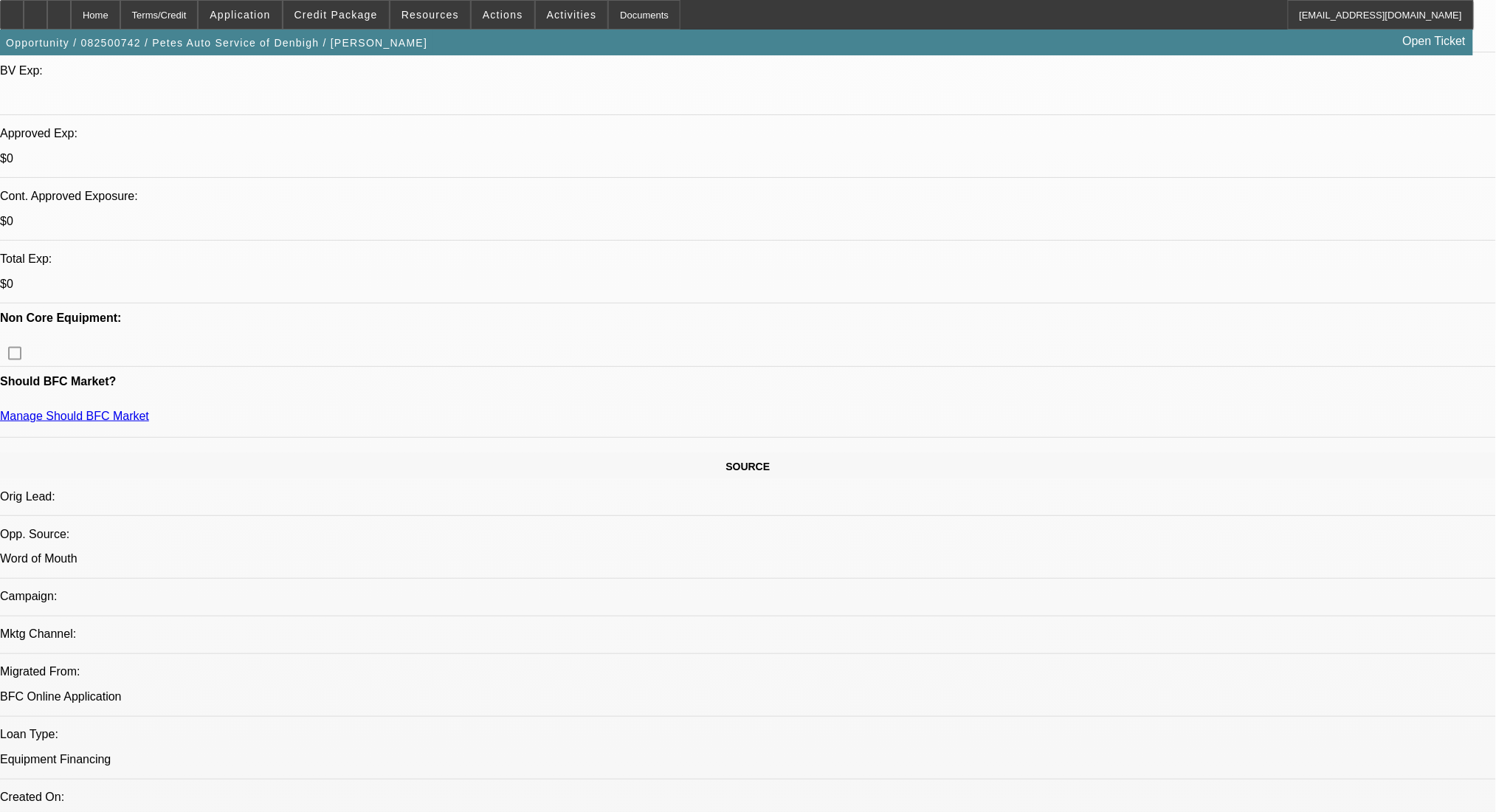
scroll to position [196, 0]
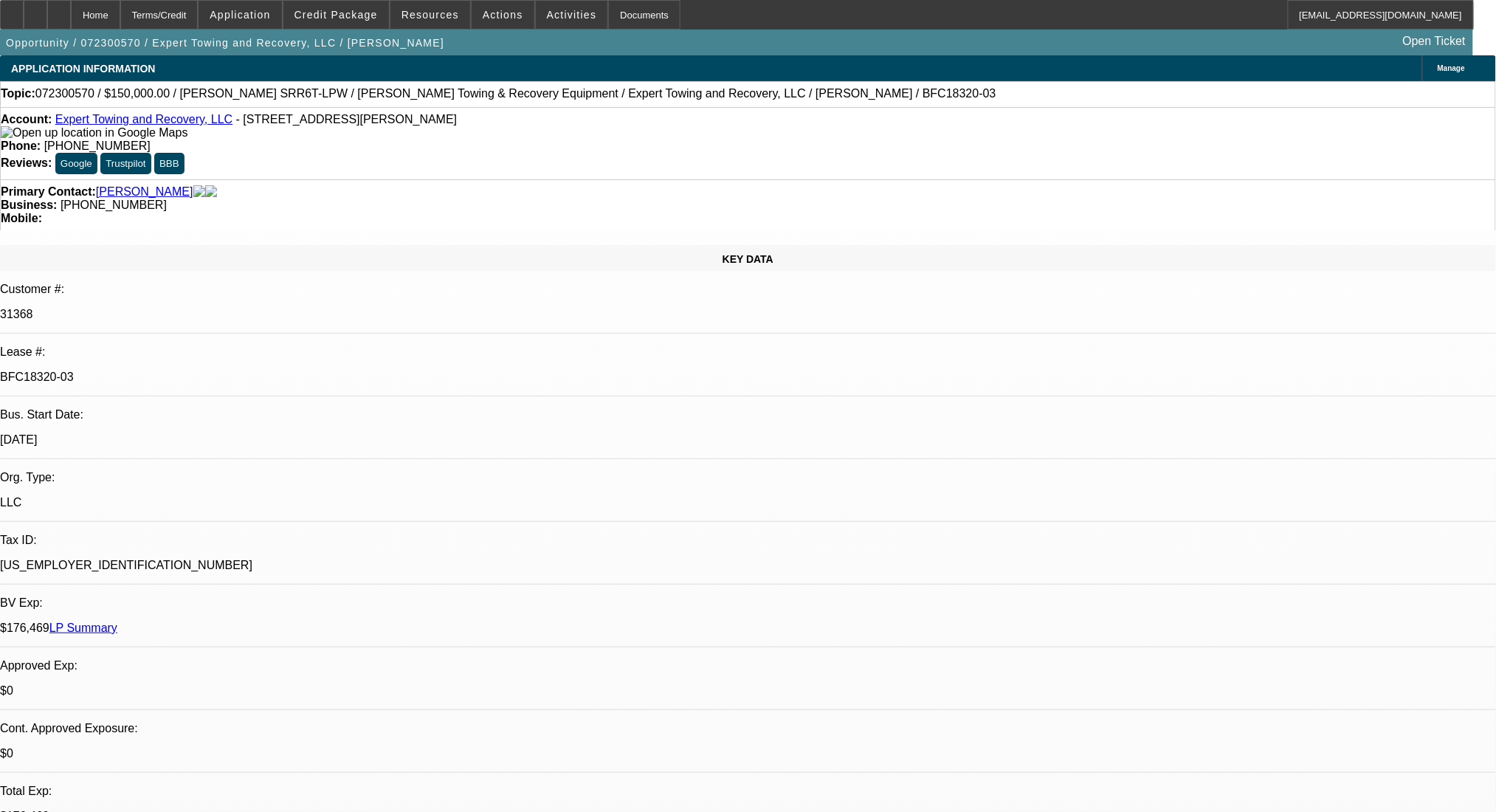
select select "0"
select select "0.1"
select select "4"
select select "0"
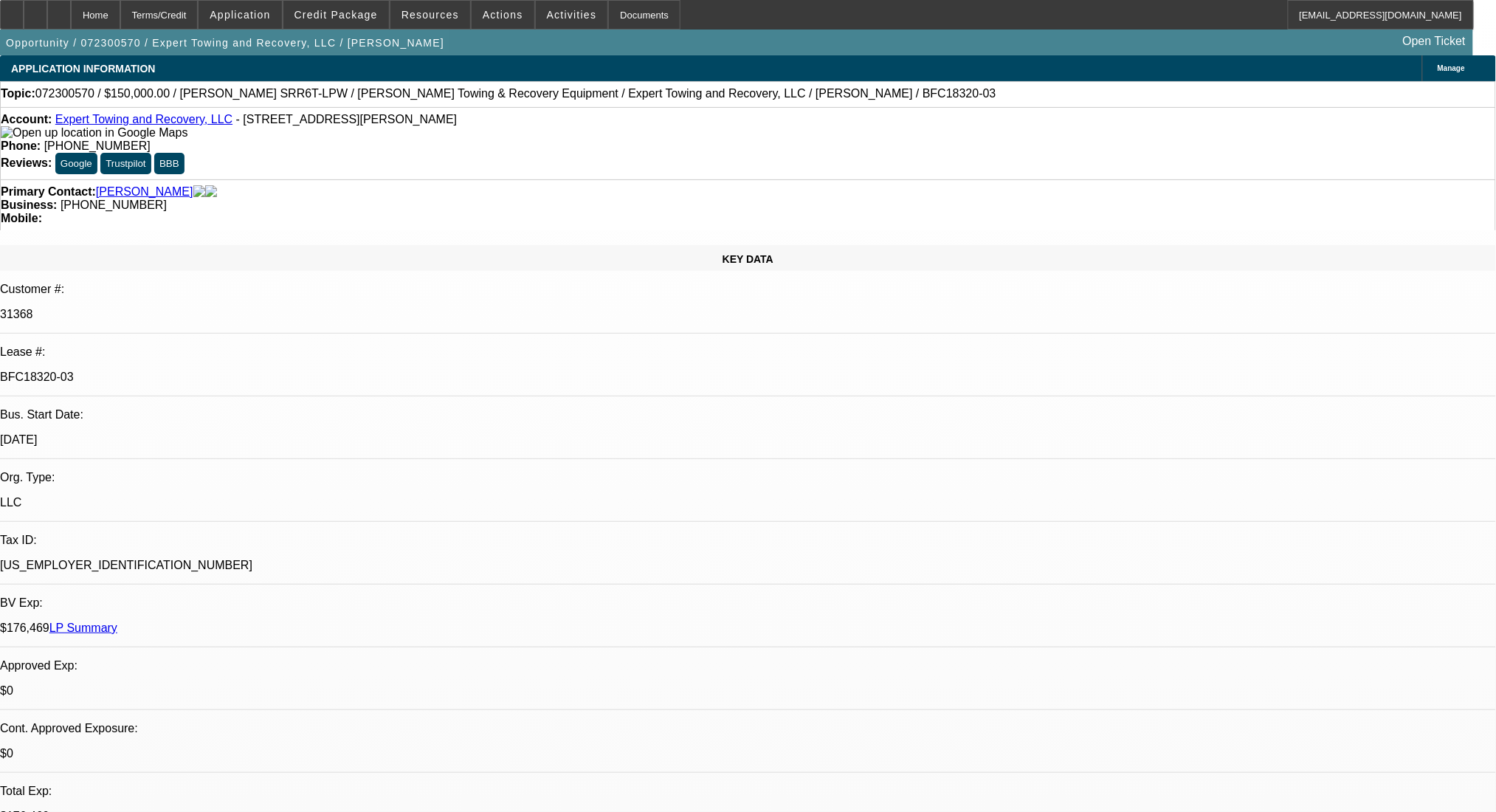
select select "0"
select select "0.1"
select select "4"
select select "0"
select select "2"
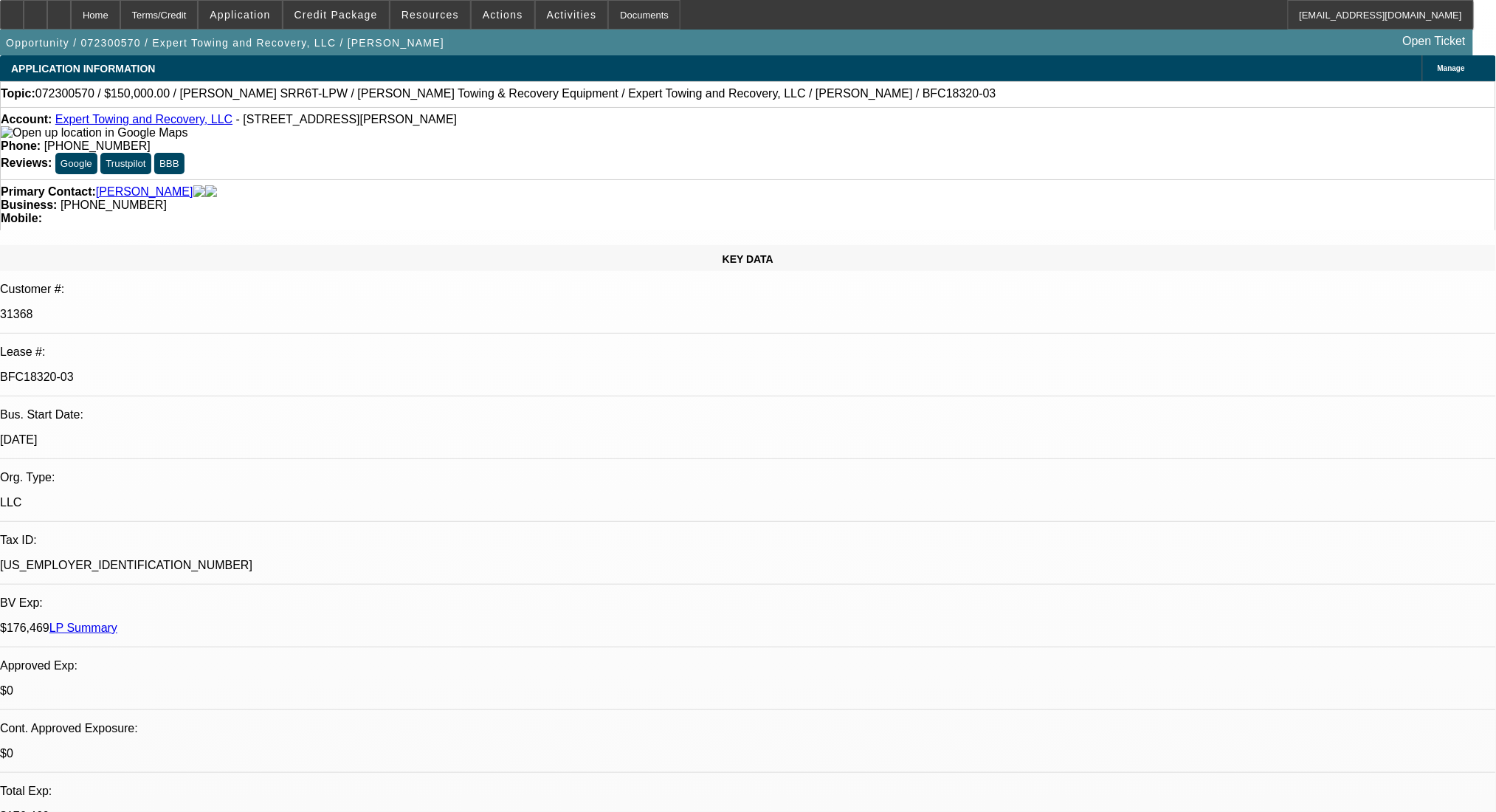
select select "2"
select select "0.1"
select select "4"
select select "0"
select select "2"
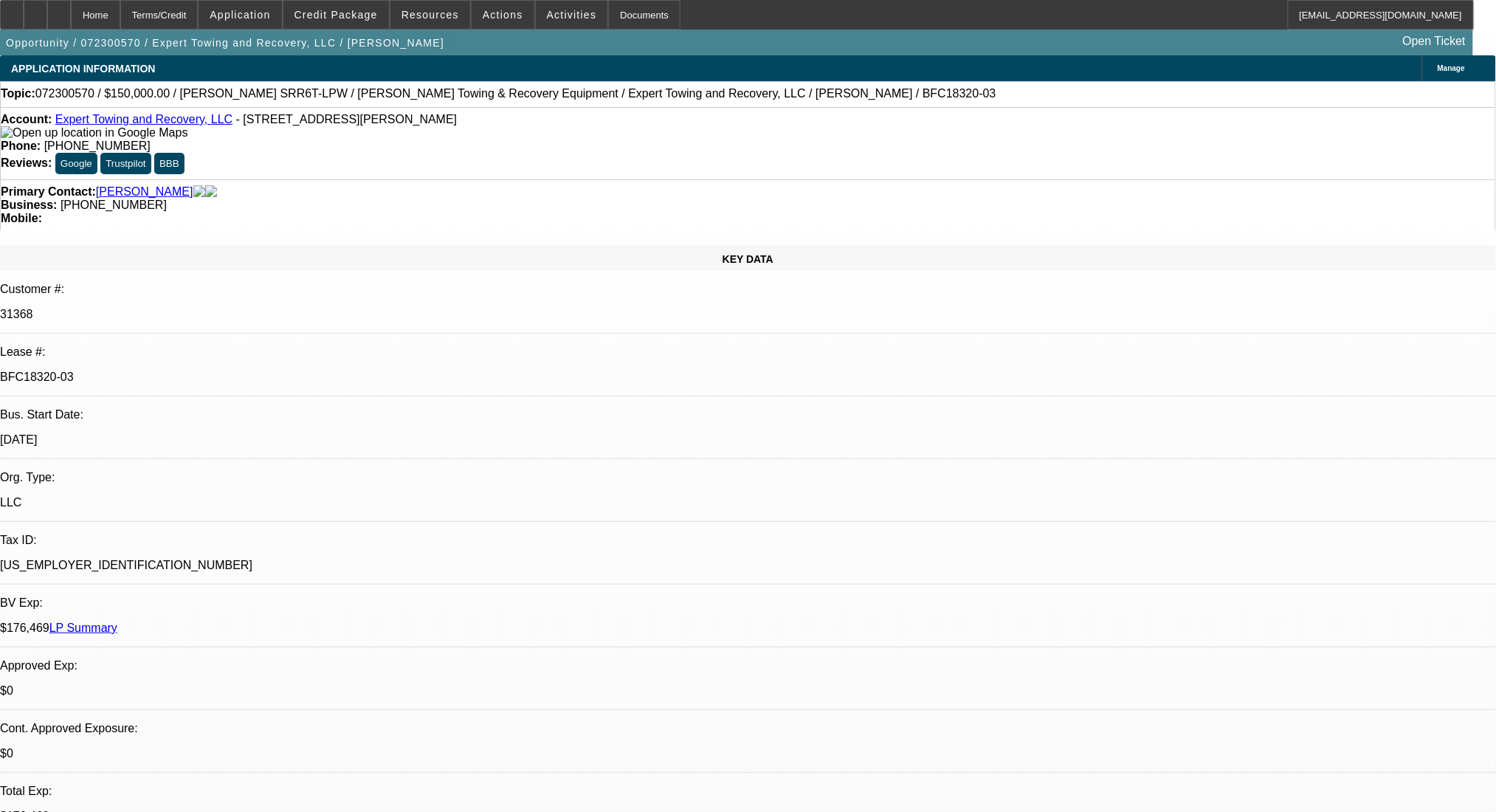
select select "2"
select select "0.1"
select select "4"
click at [117, 621] on link "LP Summary" at bounding box center [83, 628] width 68 height 12
click at [20, 9] on div at bounding box center [12, 15] width 23 height 30
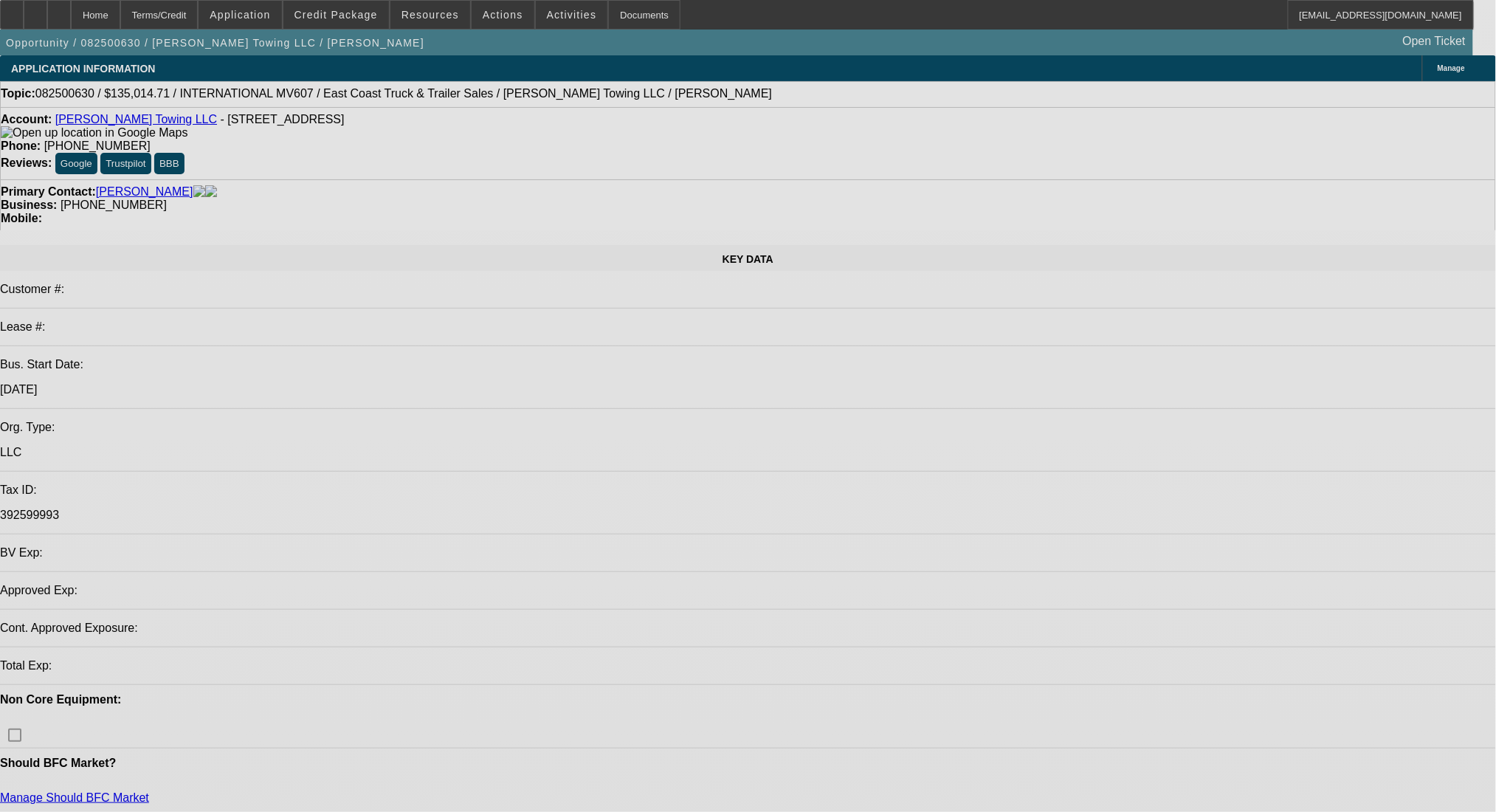
select select "0"
select select "2"
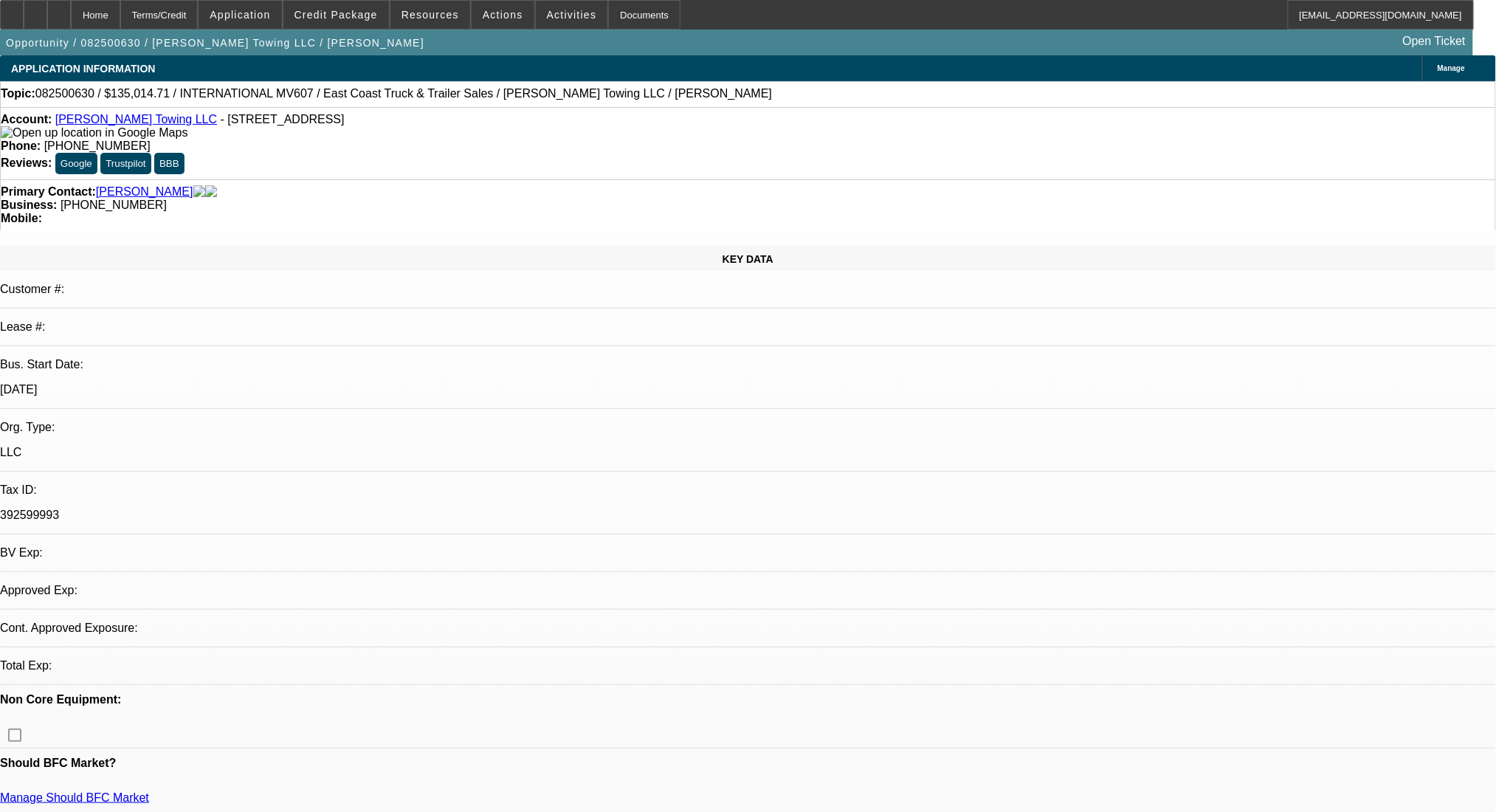
select select "0.1"
select select "4"
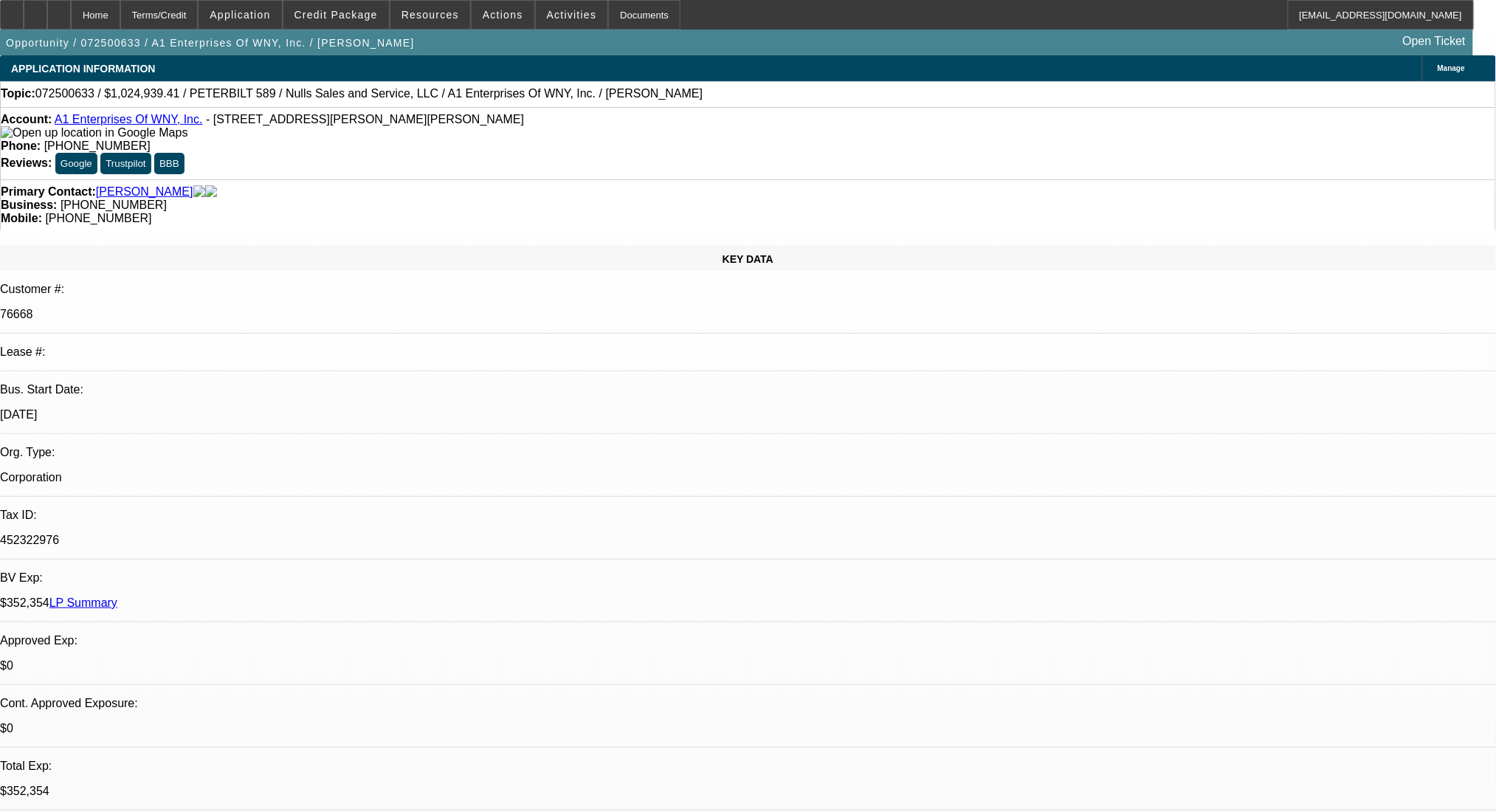
select select "0.1"
select select "2"
select select "0.1"
select select "4"
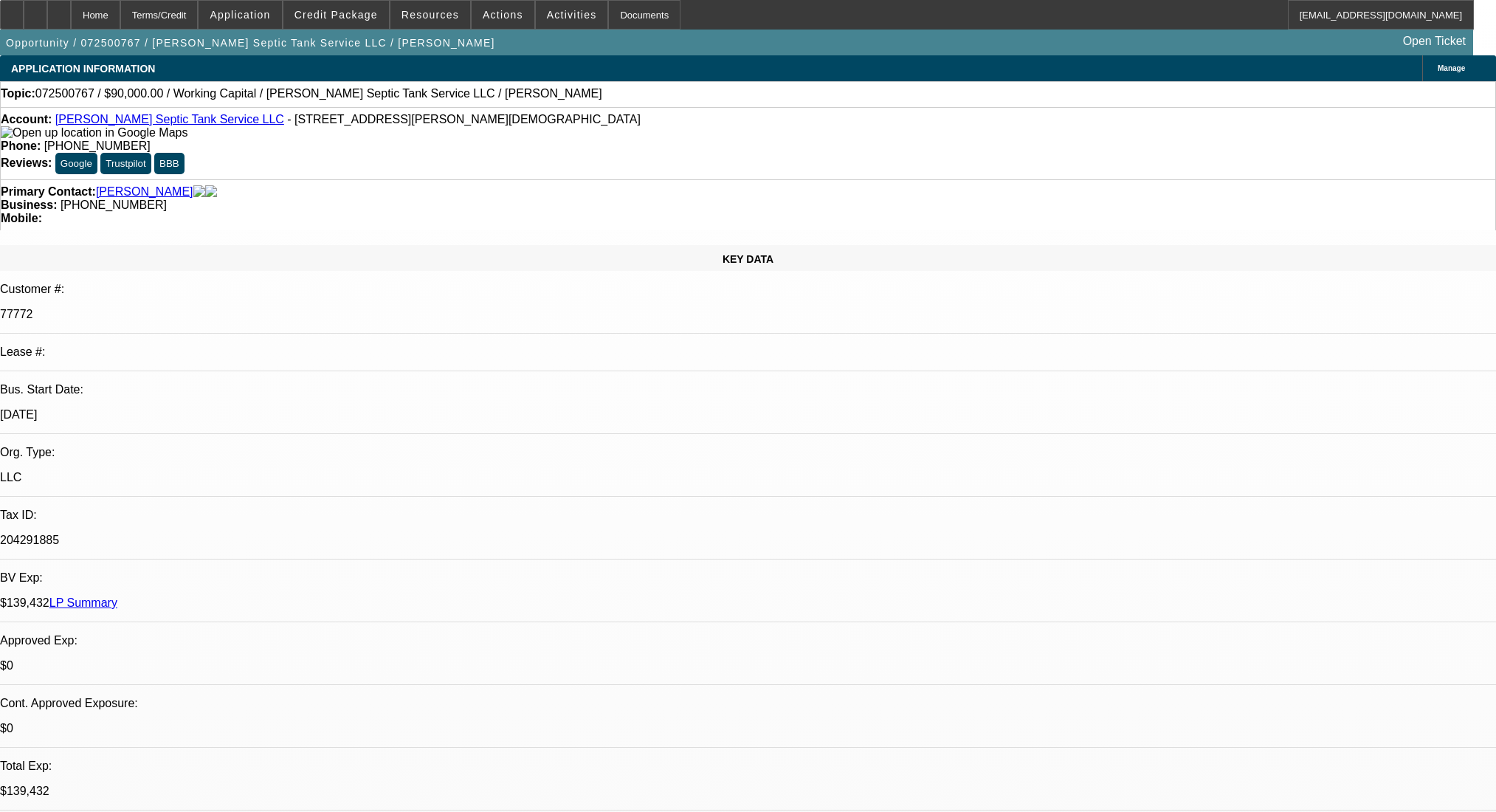
select select "0"
select select "2"
select select "0"
select select "6"
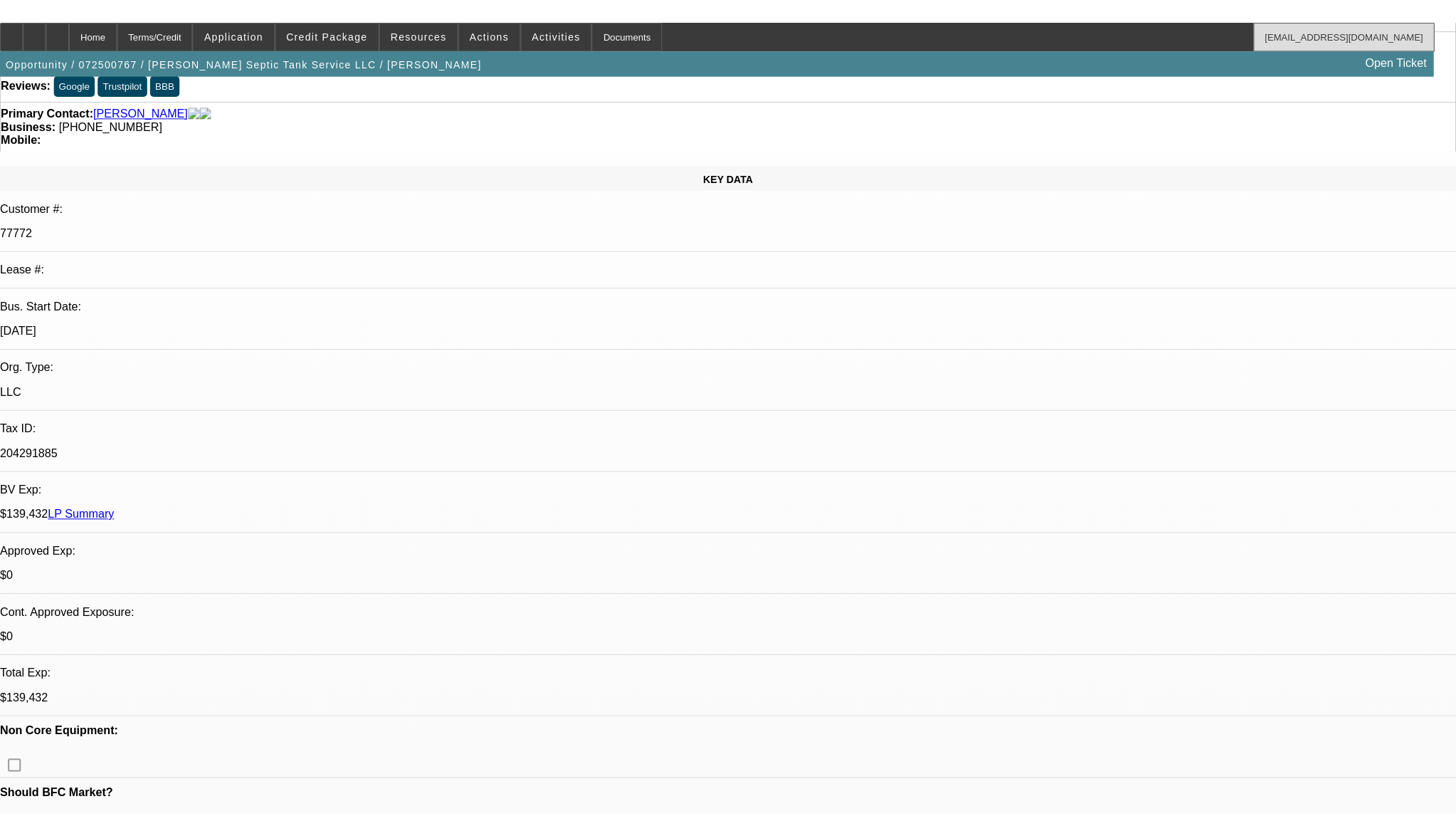
scroll to position [215, 0]
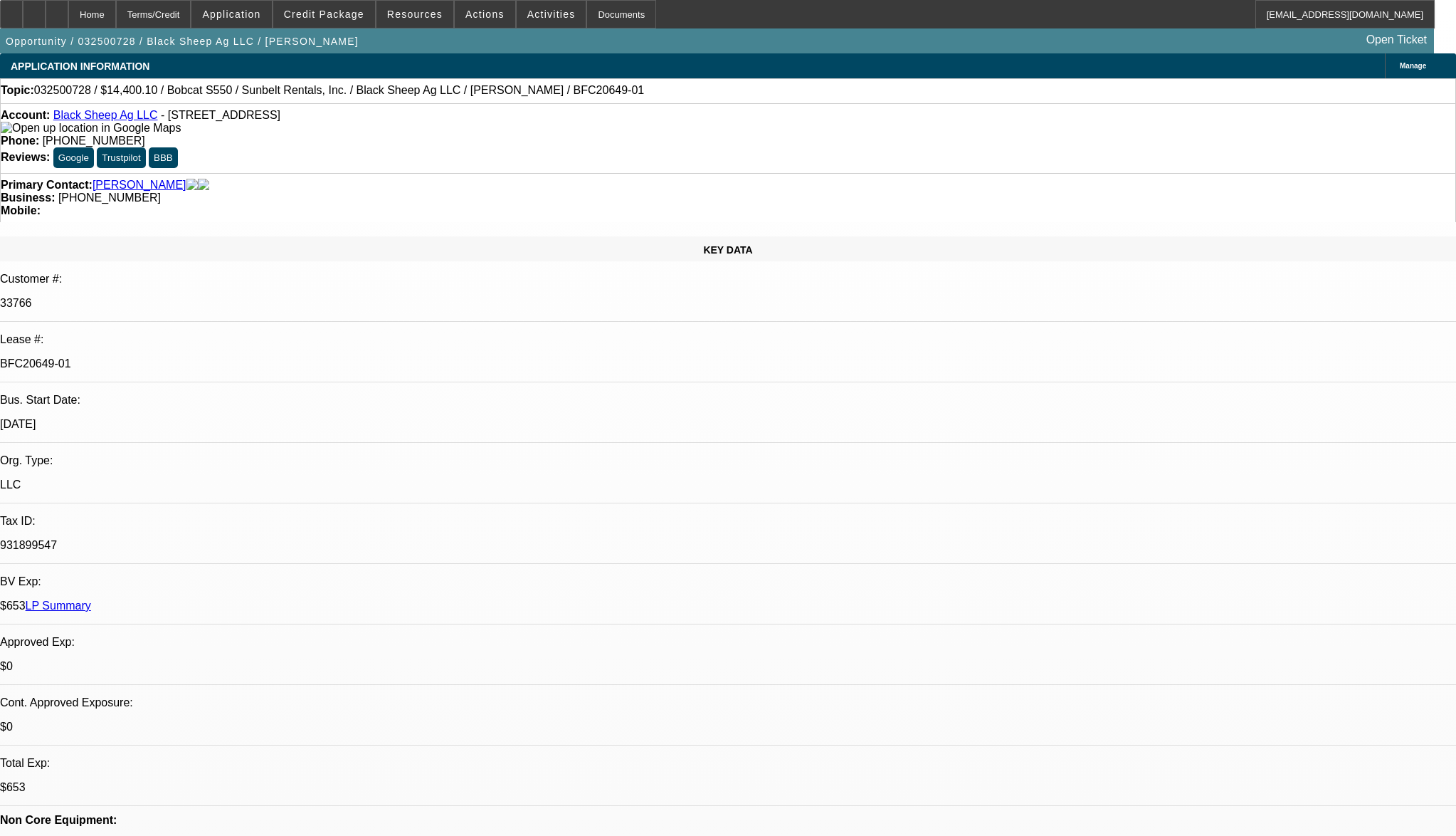
select select "0"
select select "0.1"
select select "4"
select select "0"
select select "0.1"
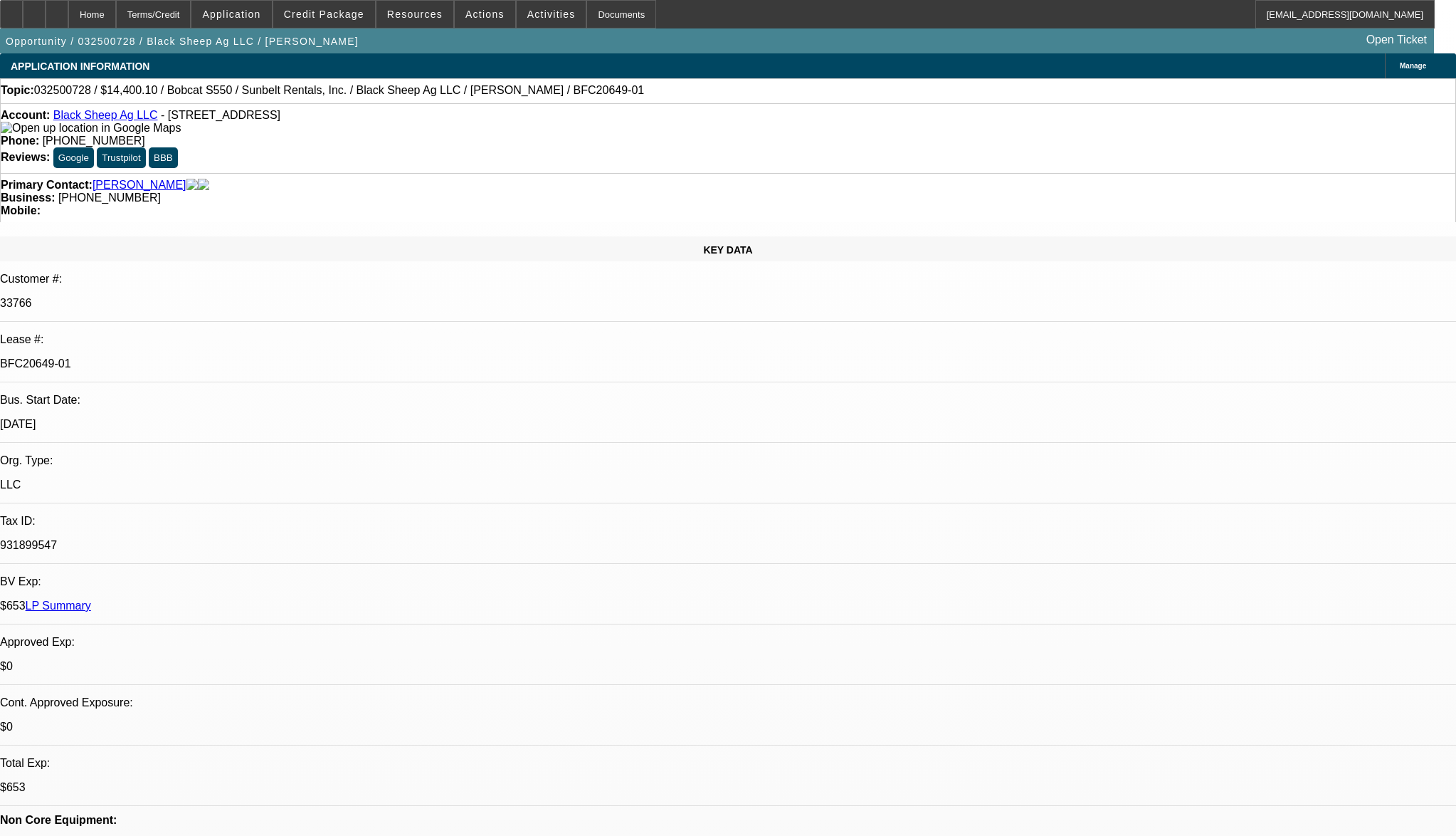
select select "4"
select select "0"
select select "0.1"
select select "4"
select select "0"
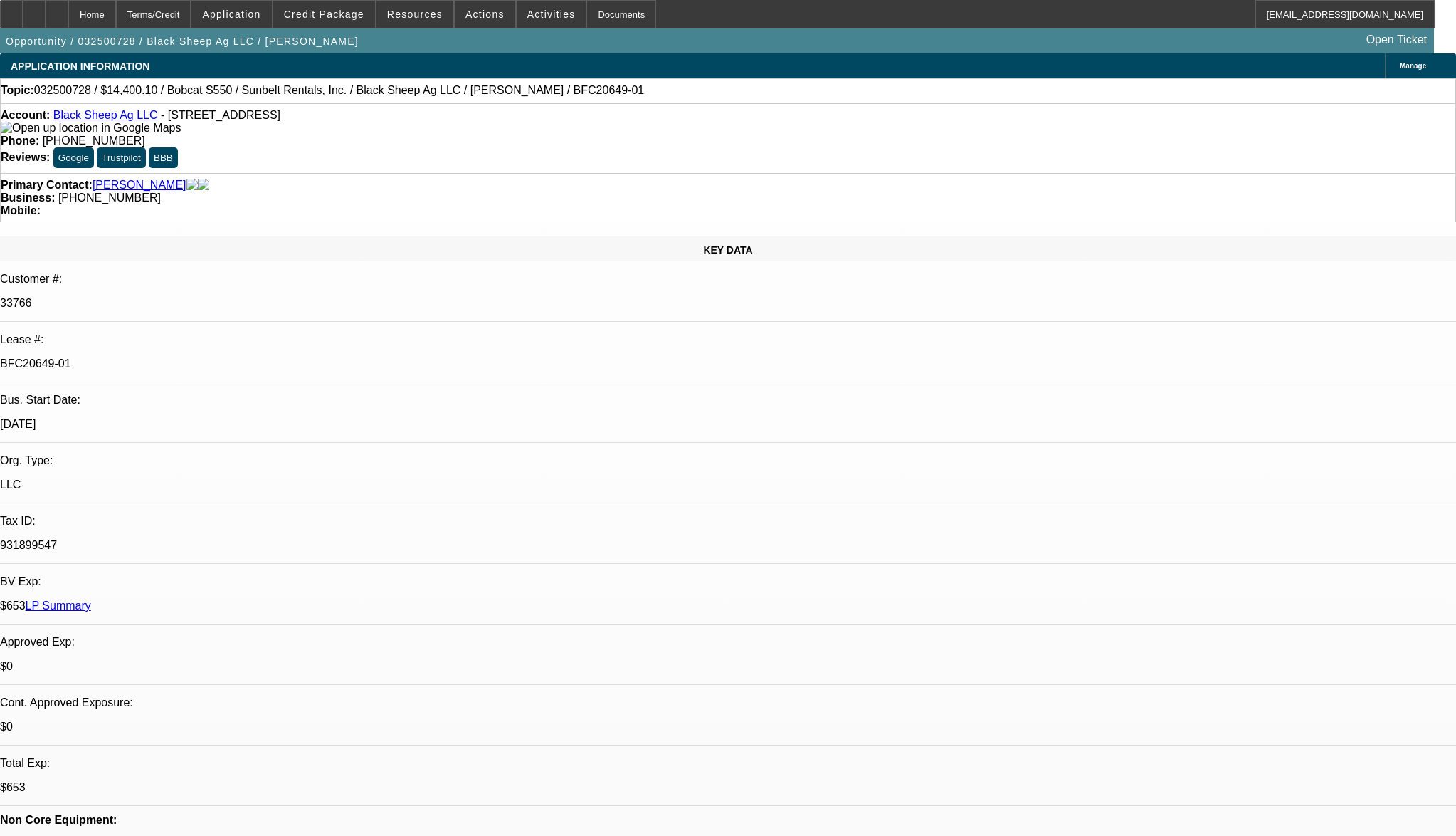
select select "0.1"
select select "4"
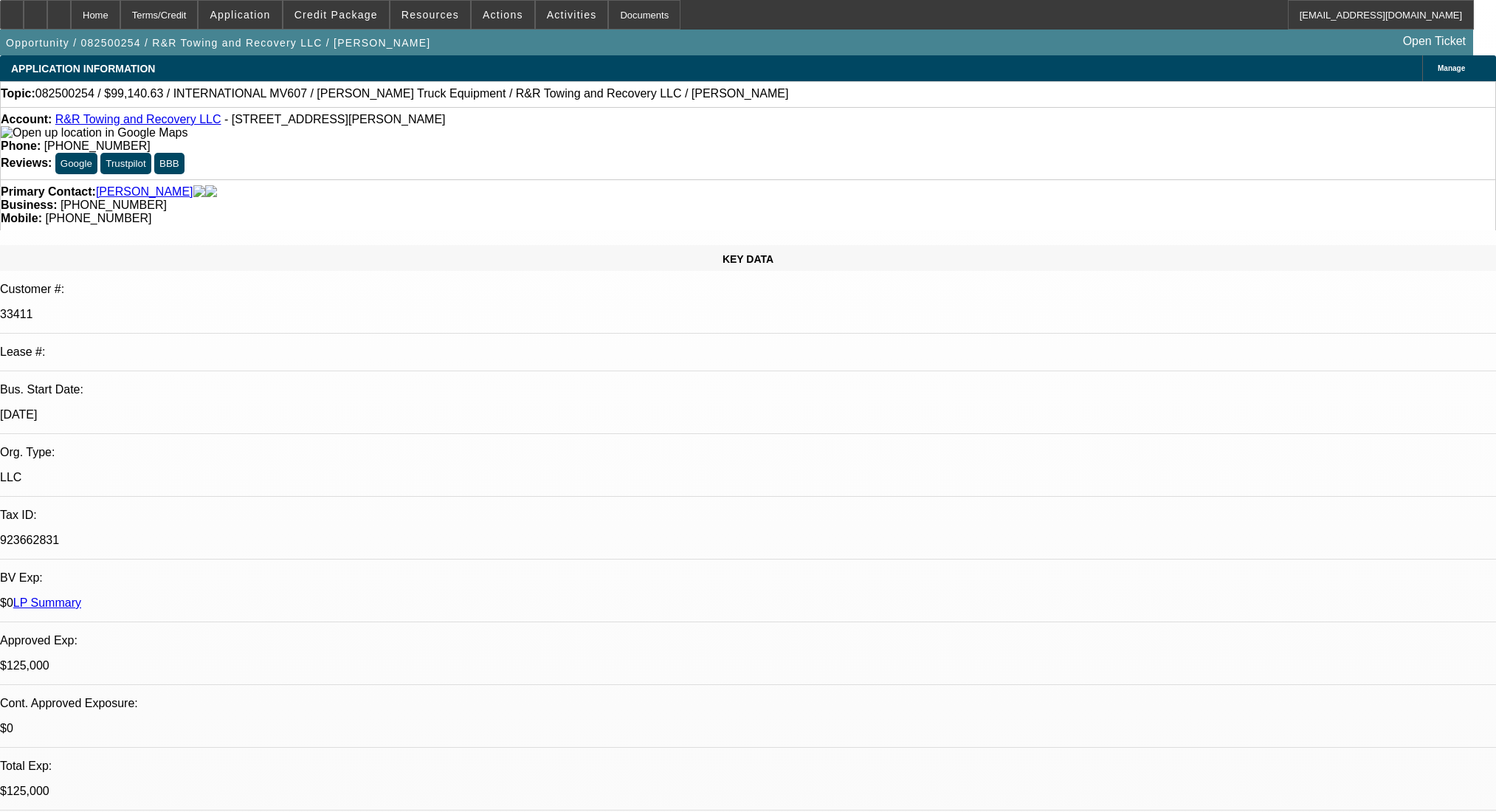
select select "0"
select select "2"
select select "0.1"
select select "4"
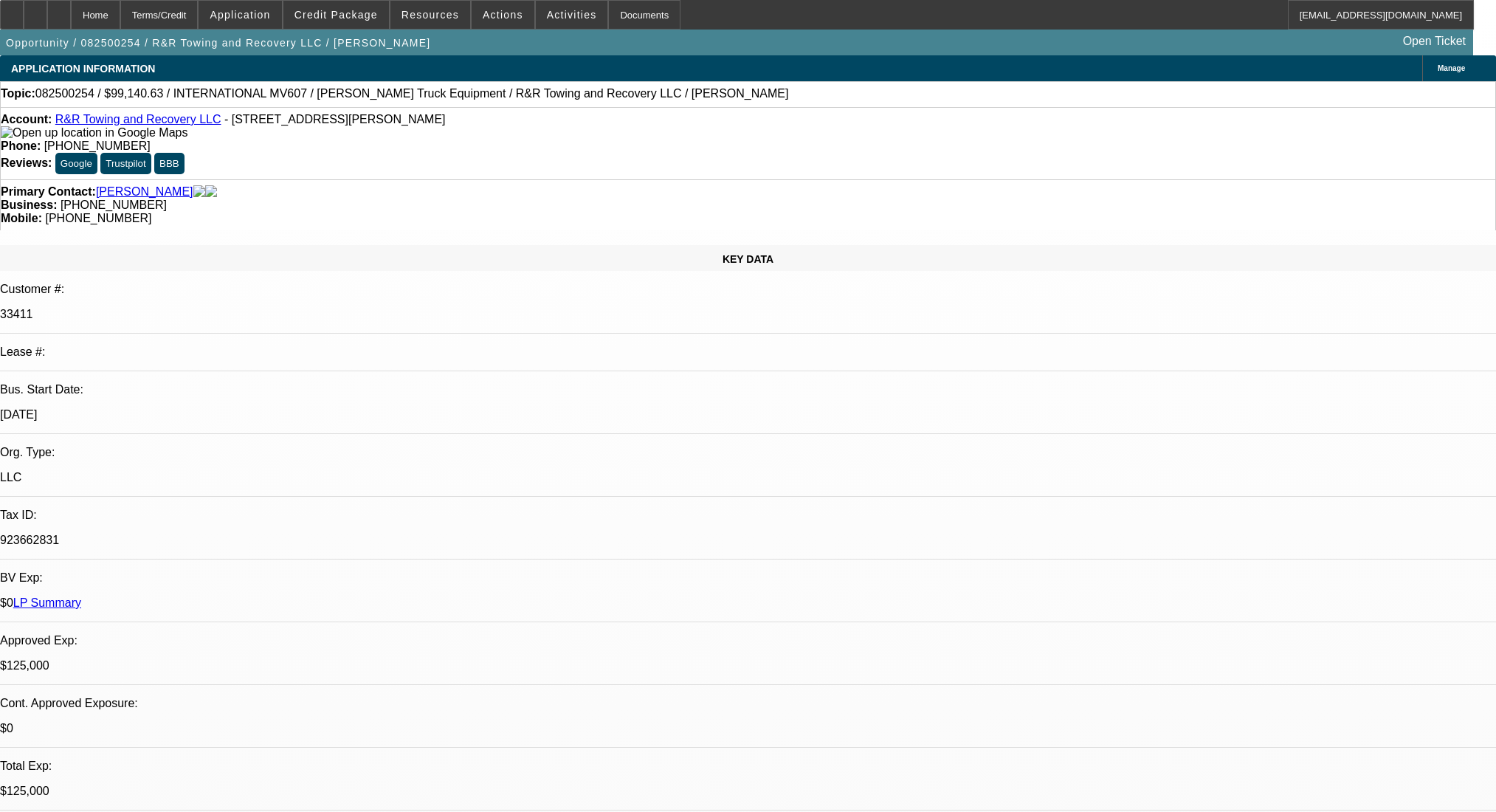
select select "0"
select select "2"
select select "0.1"
select select "4"
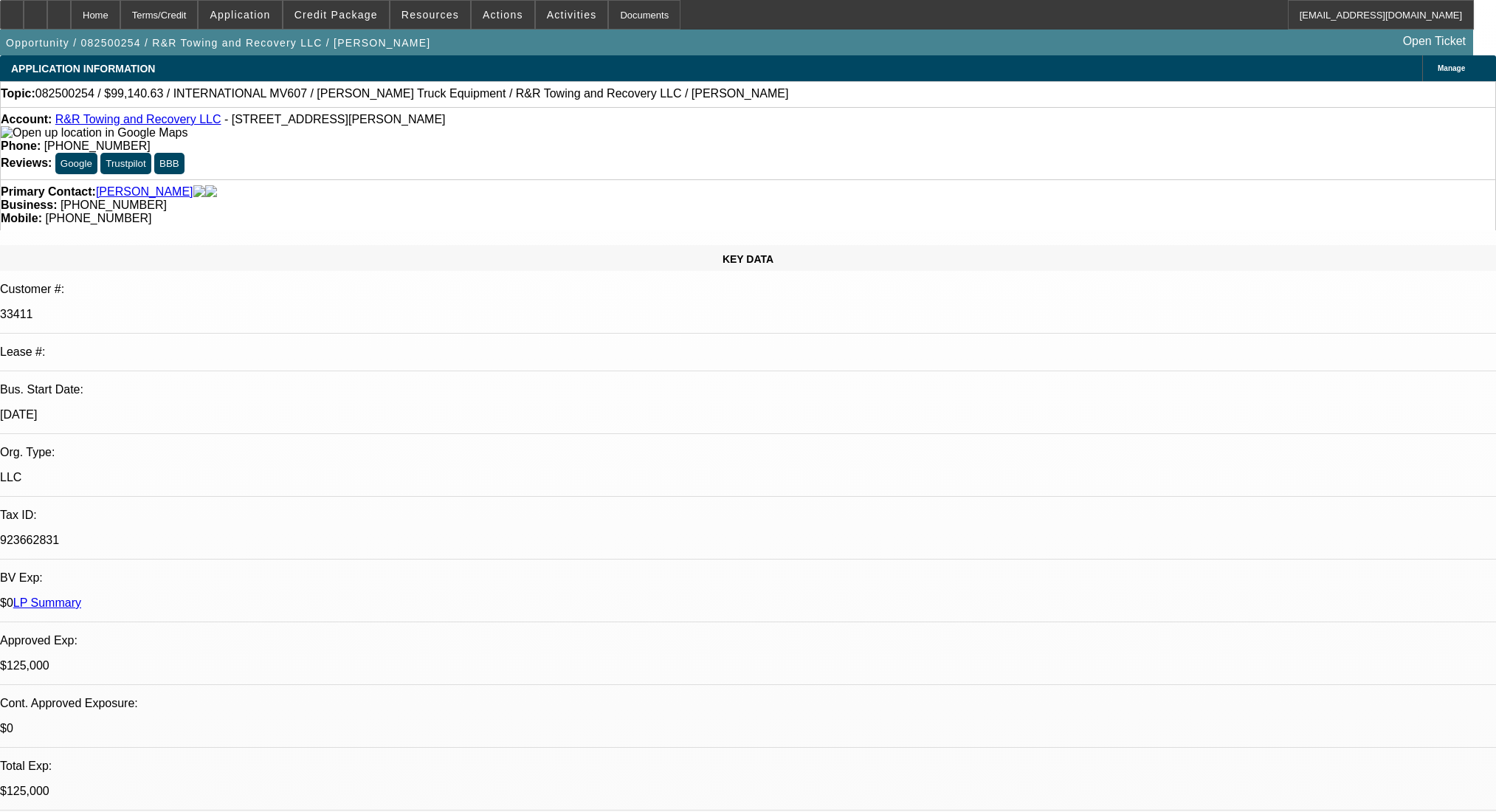
select select "0.1"
select select "2"
select select "0.1"
select select "4"
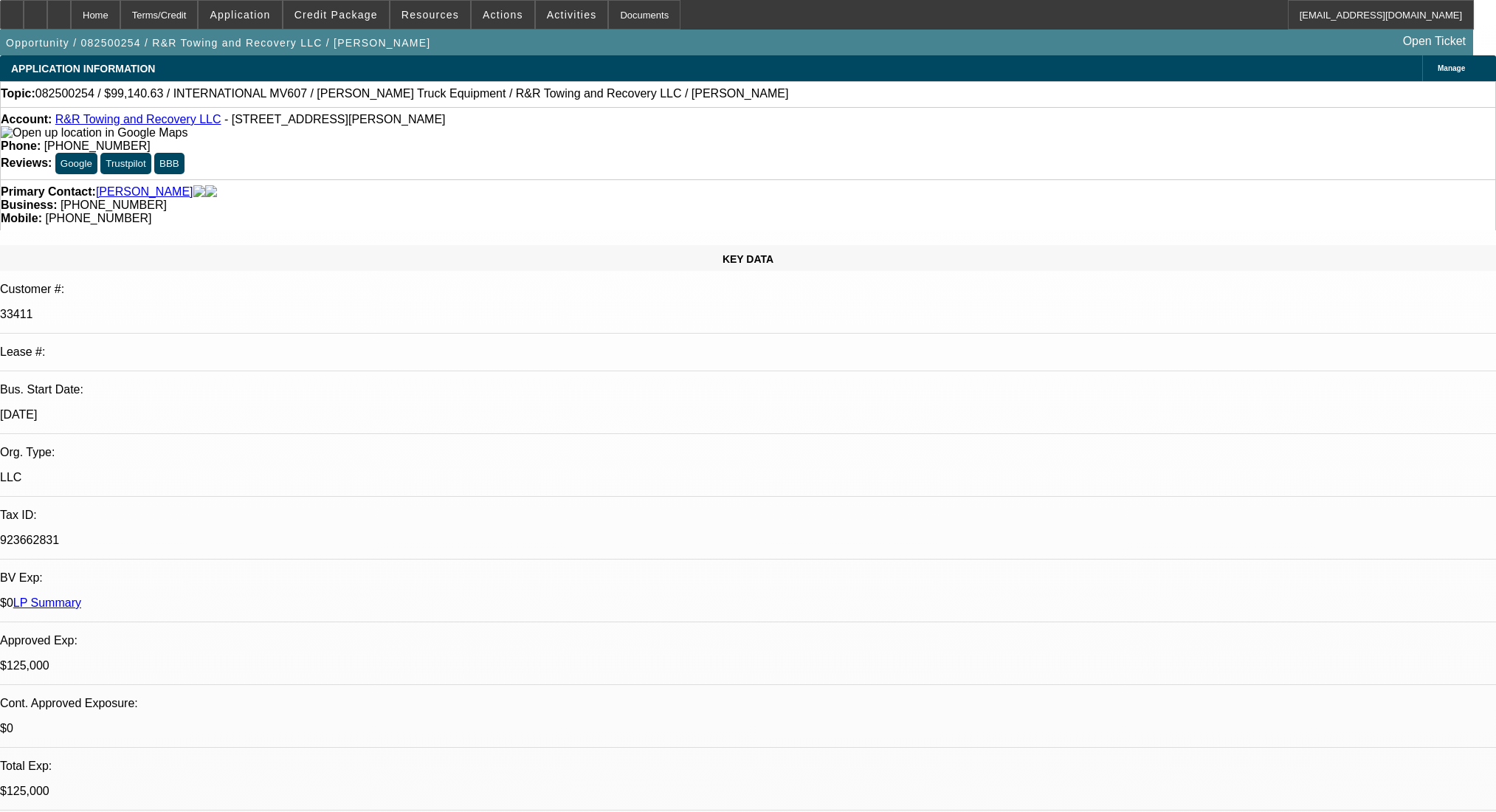
select select "0.1"
select select "2"
select select "0.1"
select select "4"
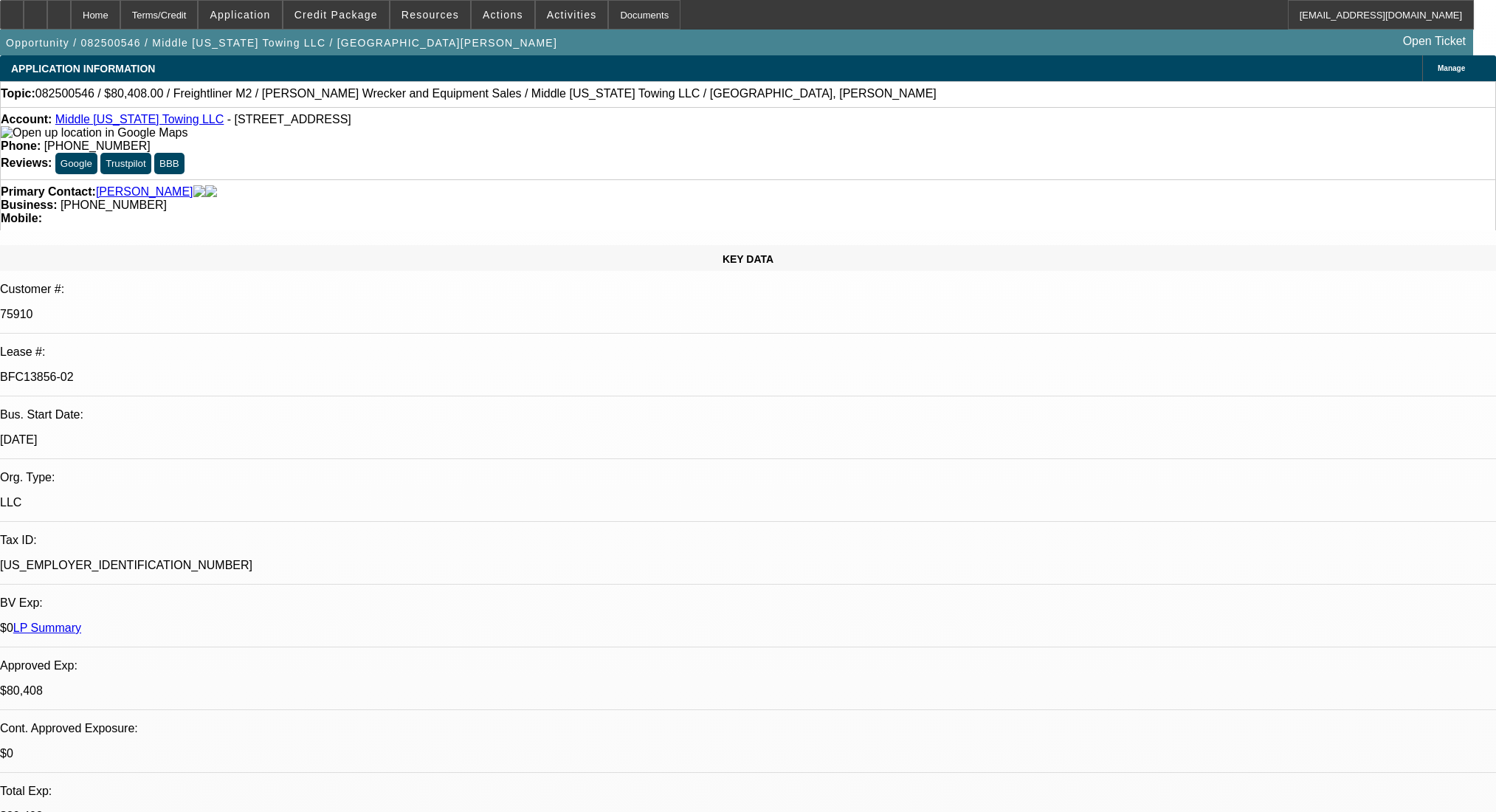
select select "0"
select select "2"
select select "0"
select select "6"
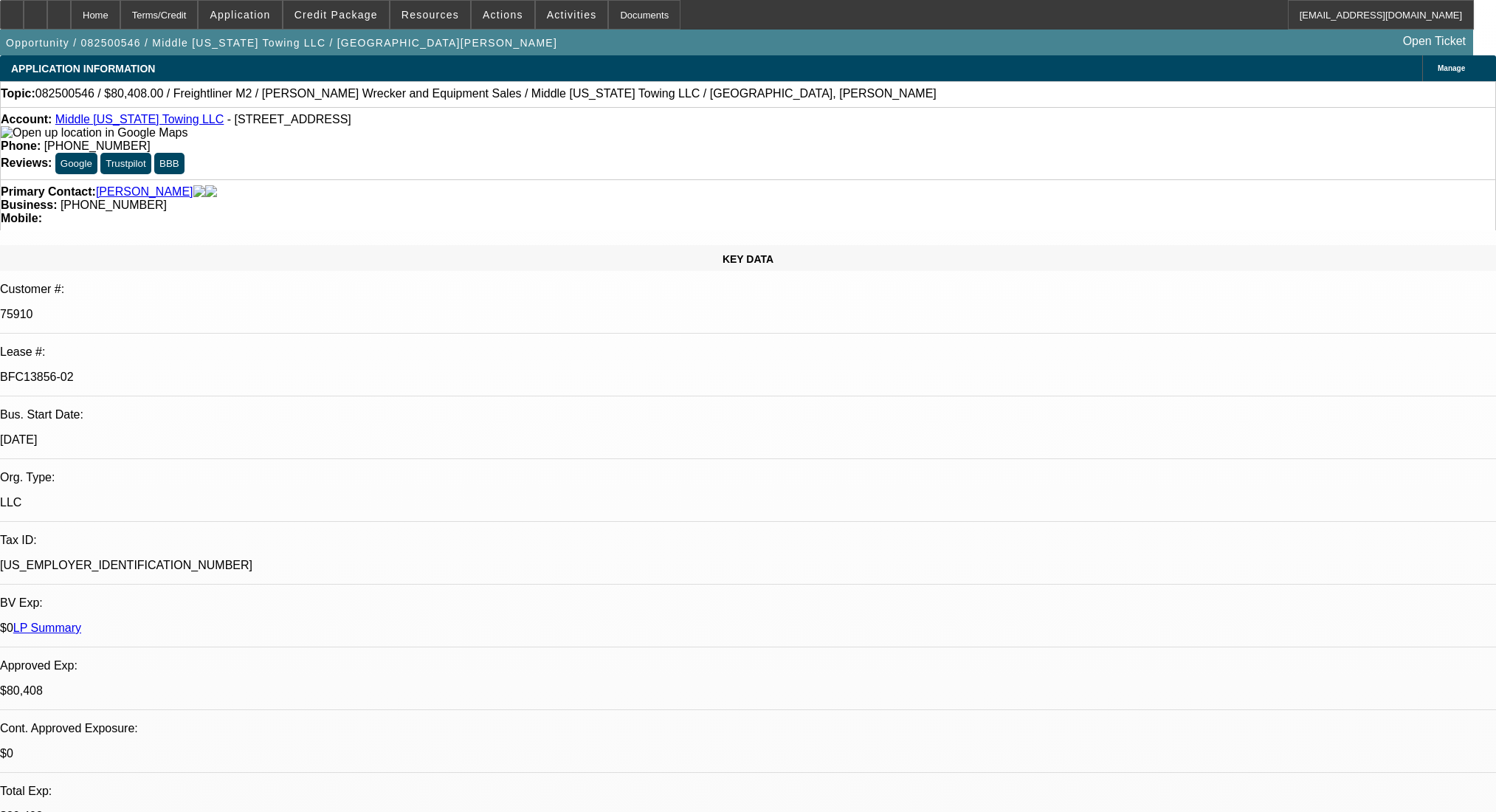
select select "0"
select select "6"
select select "0"
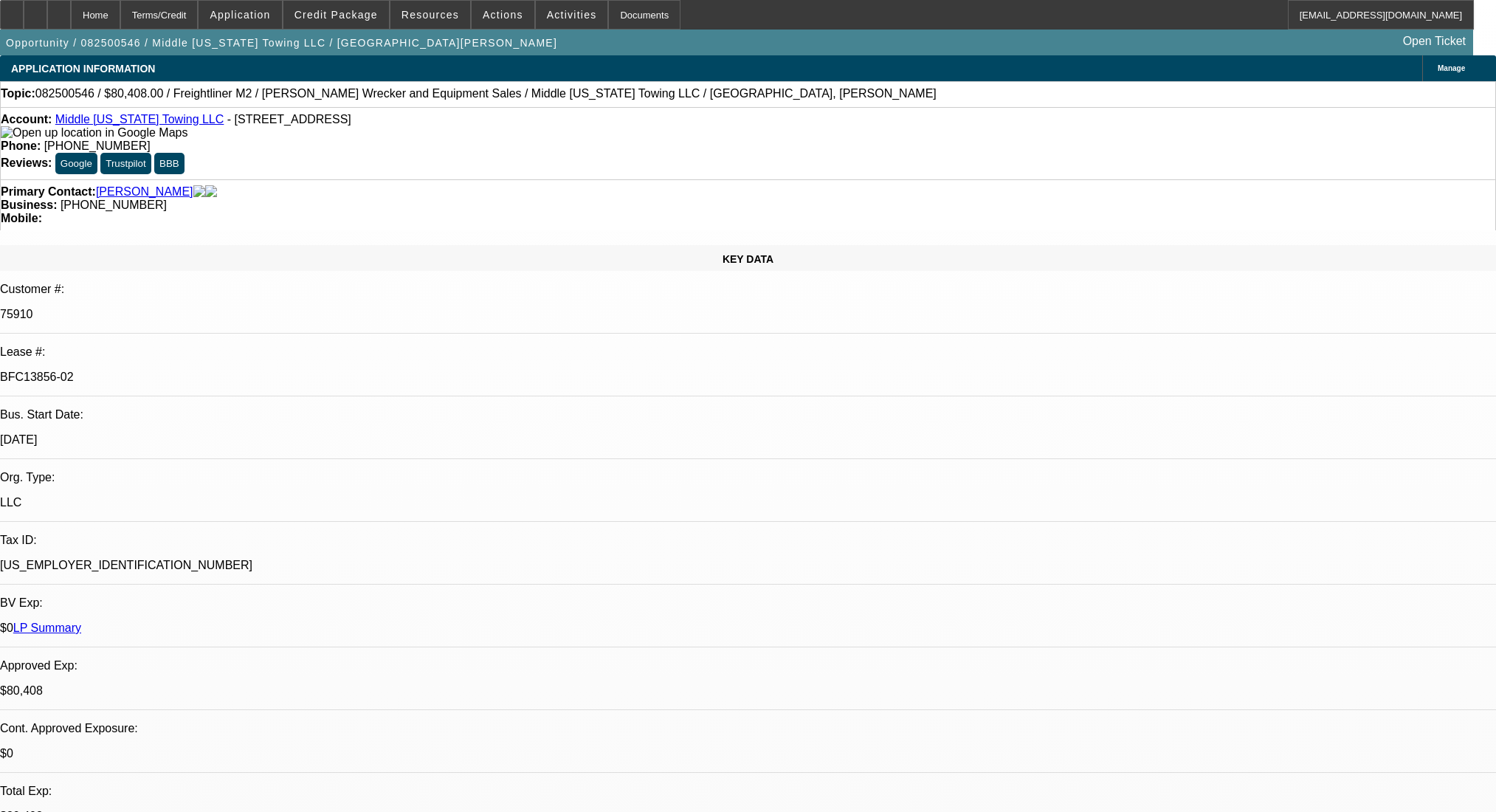
select select "0"
select select "2"
select select "0"
select select "6"
select select "0"
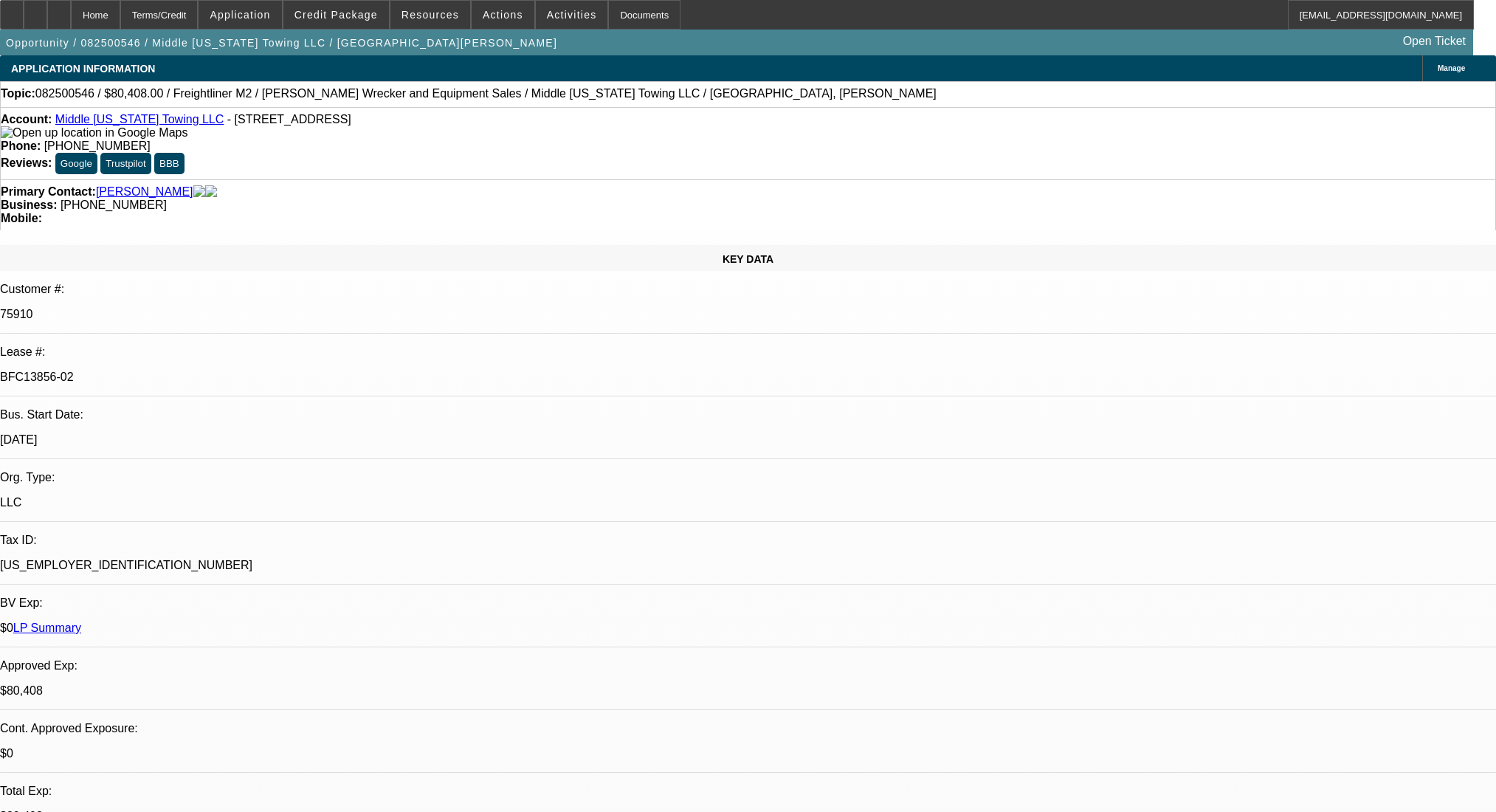
select select "0"
select select "2"
select select "0"
select select "6"
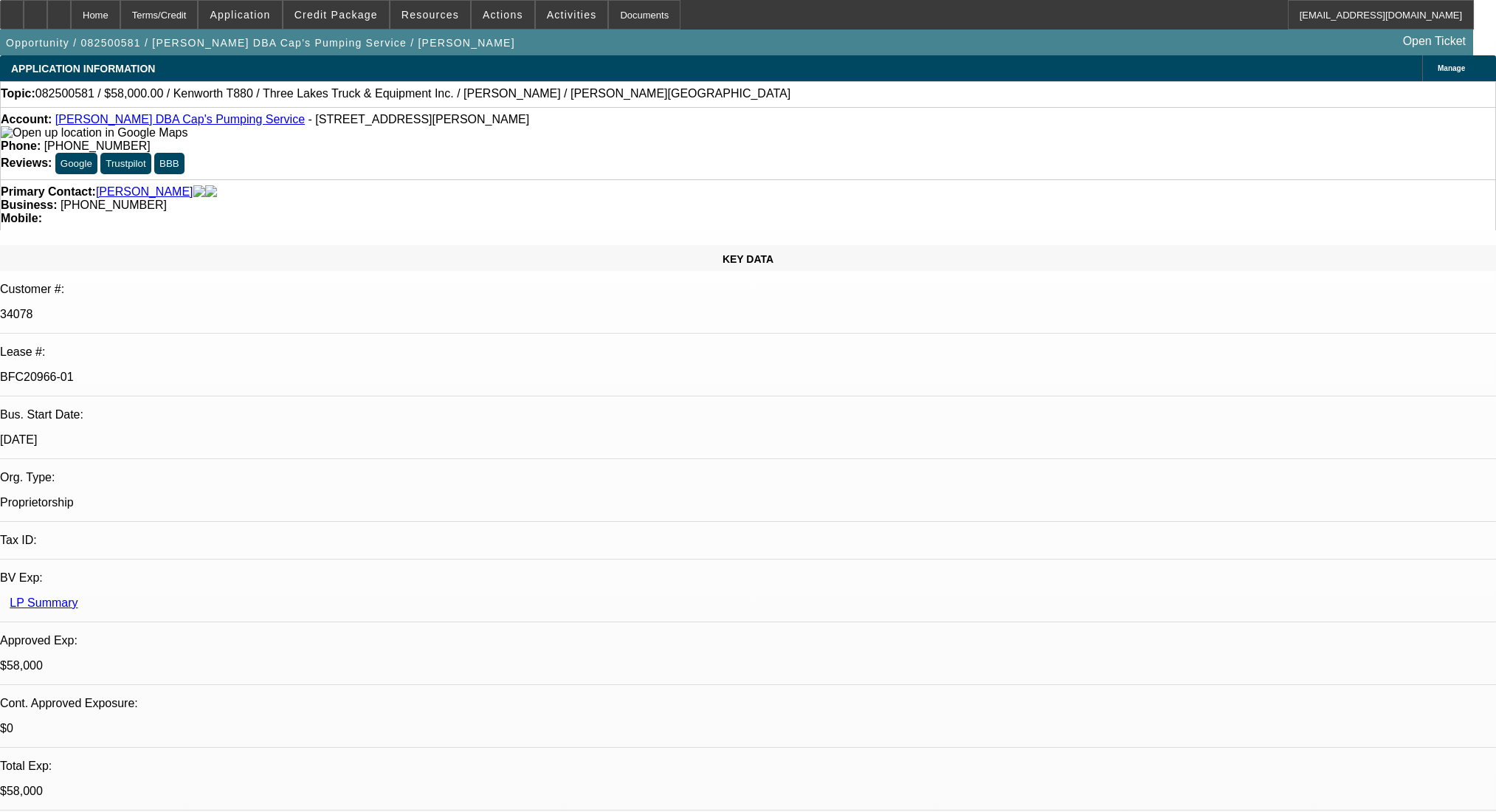
select select "0"
select select "9"
select select "0"
select select "6"
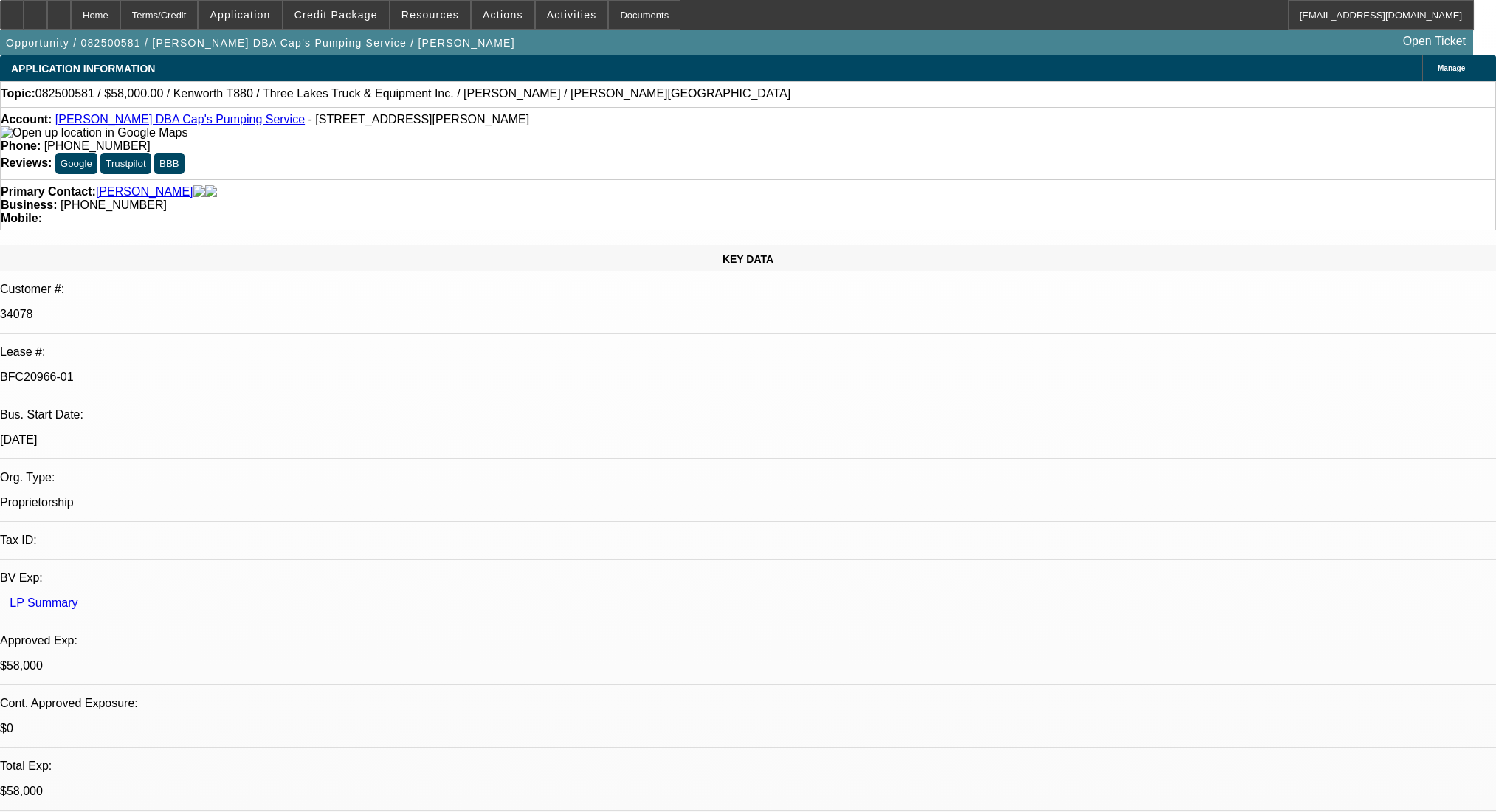
select select "0"
select select "9"
select select "0.1"
select select "4"
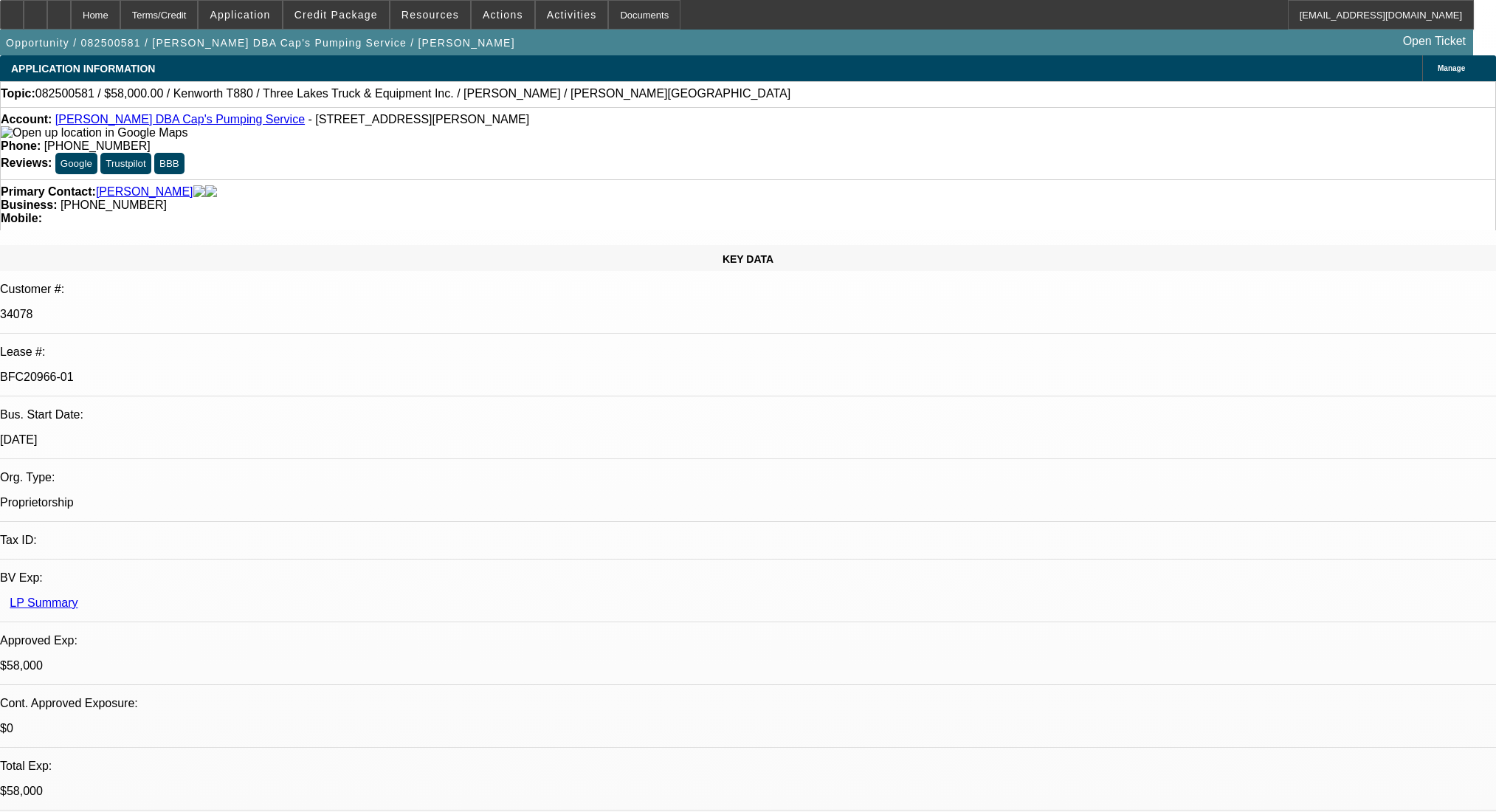
select select "0"
select select "0.1"
select select "4"
select select "0"
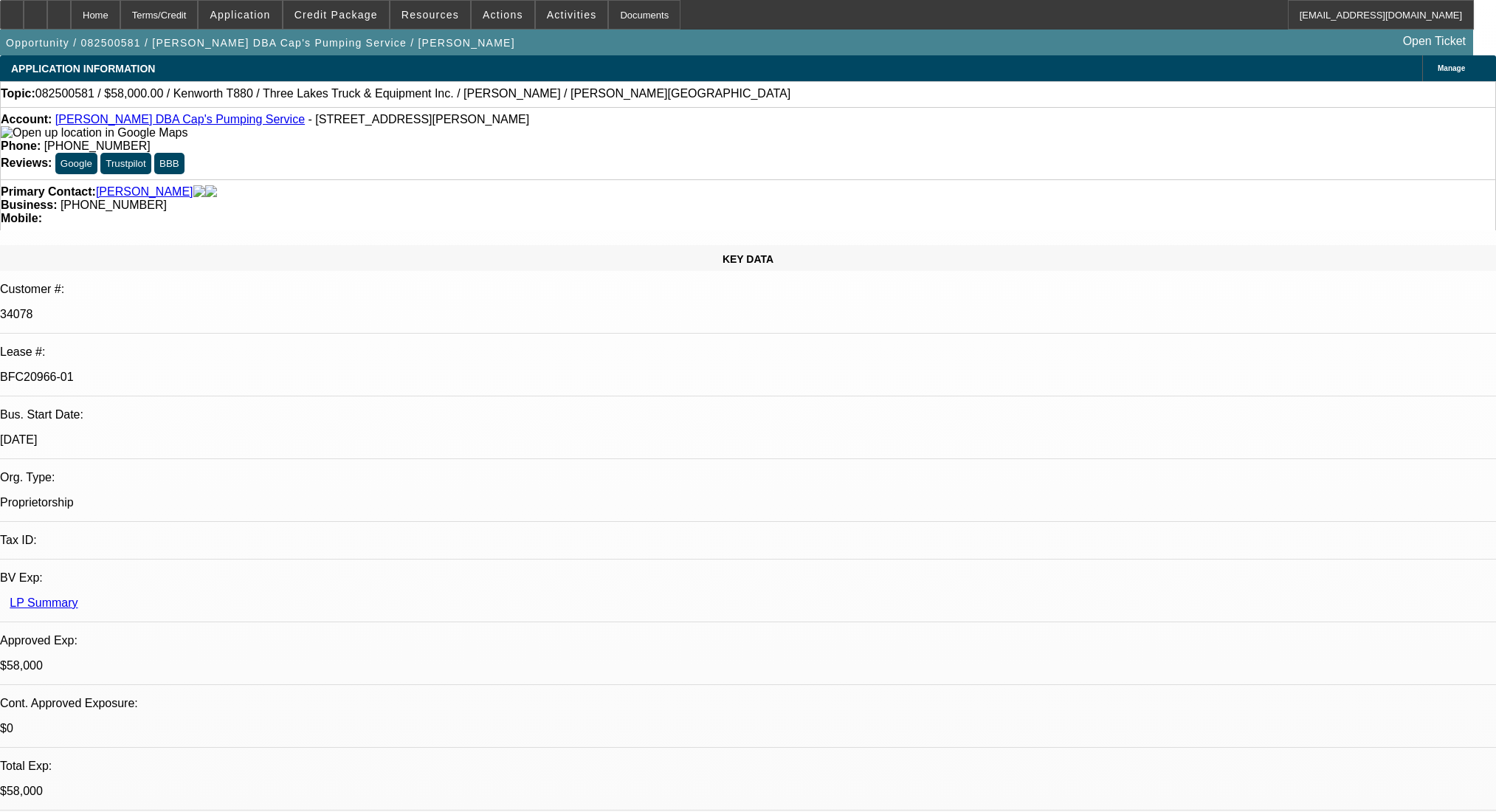
select select "0"
select select "9"
select select "0"
select select "6"
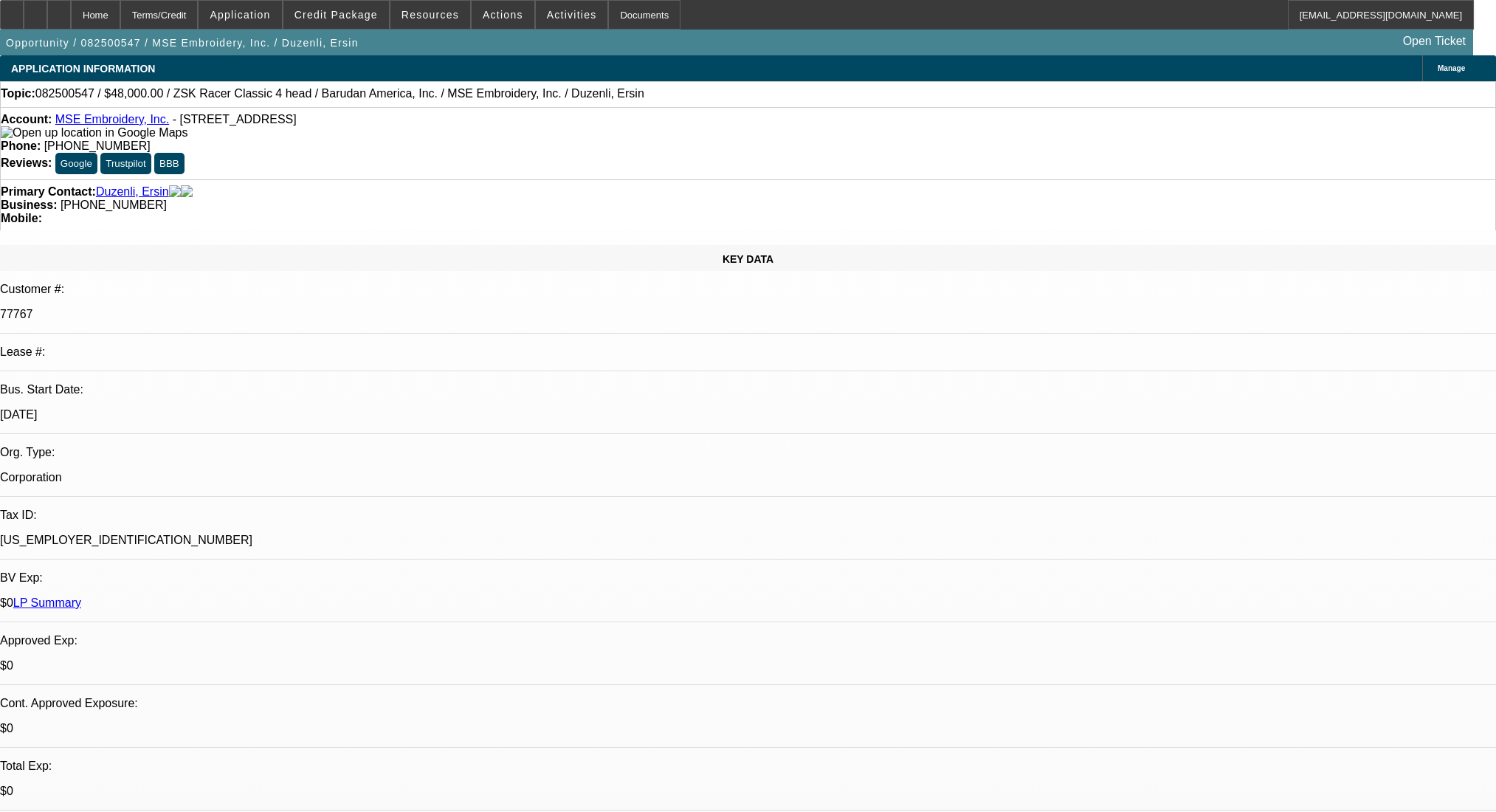
select select "0"
select select "2"
select select "0"
select select "6"
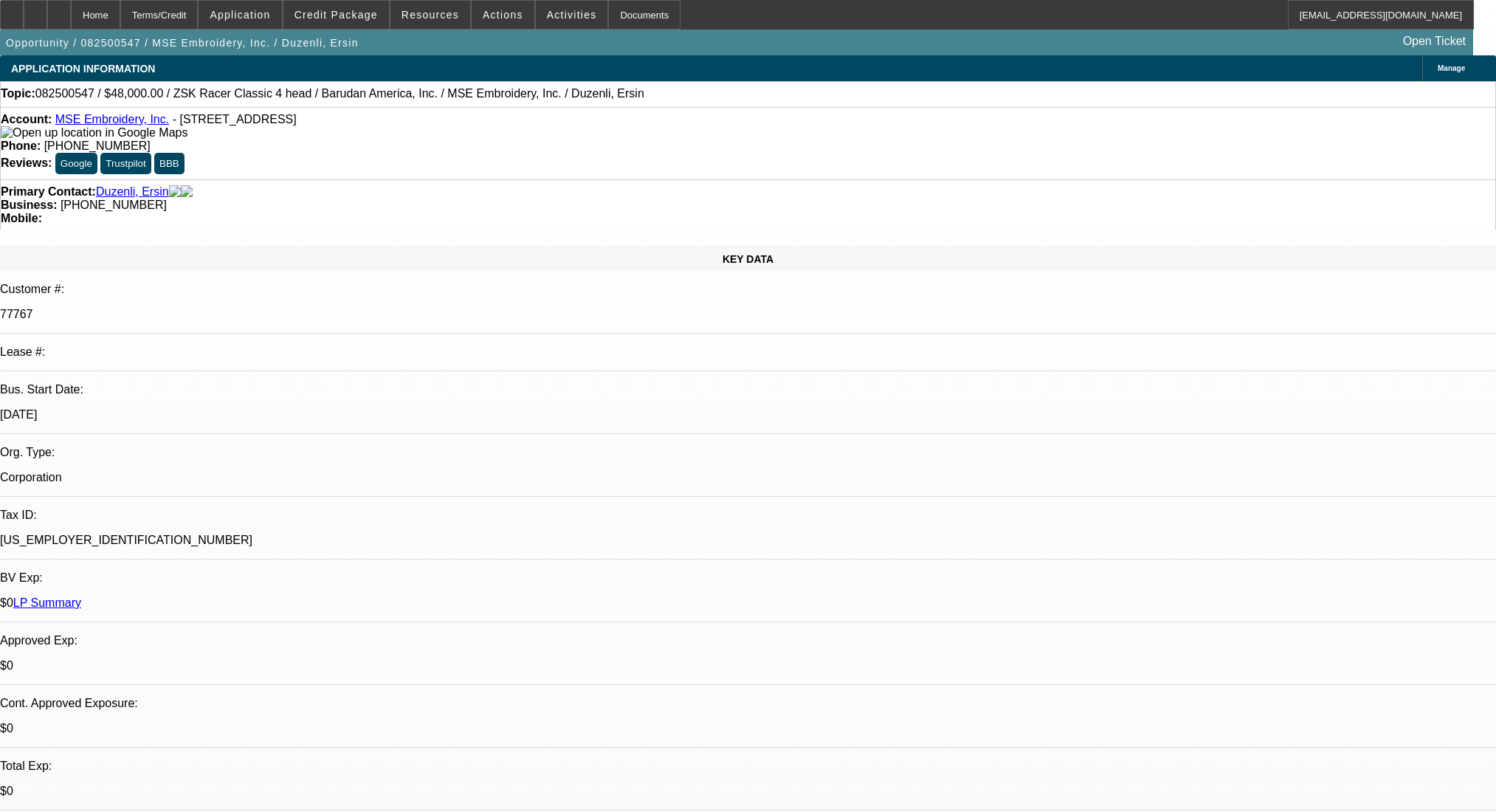
select select "0"
select select "2"
select select "0.1"
select select "4"
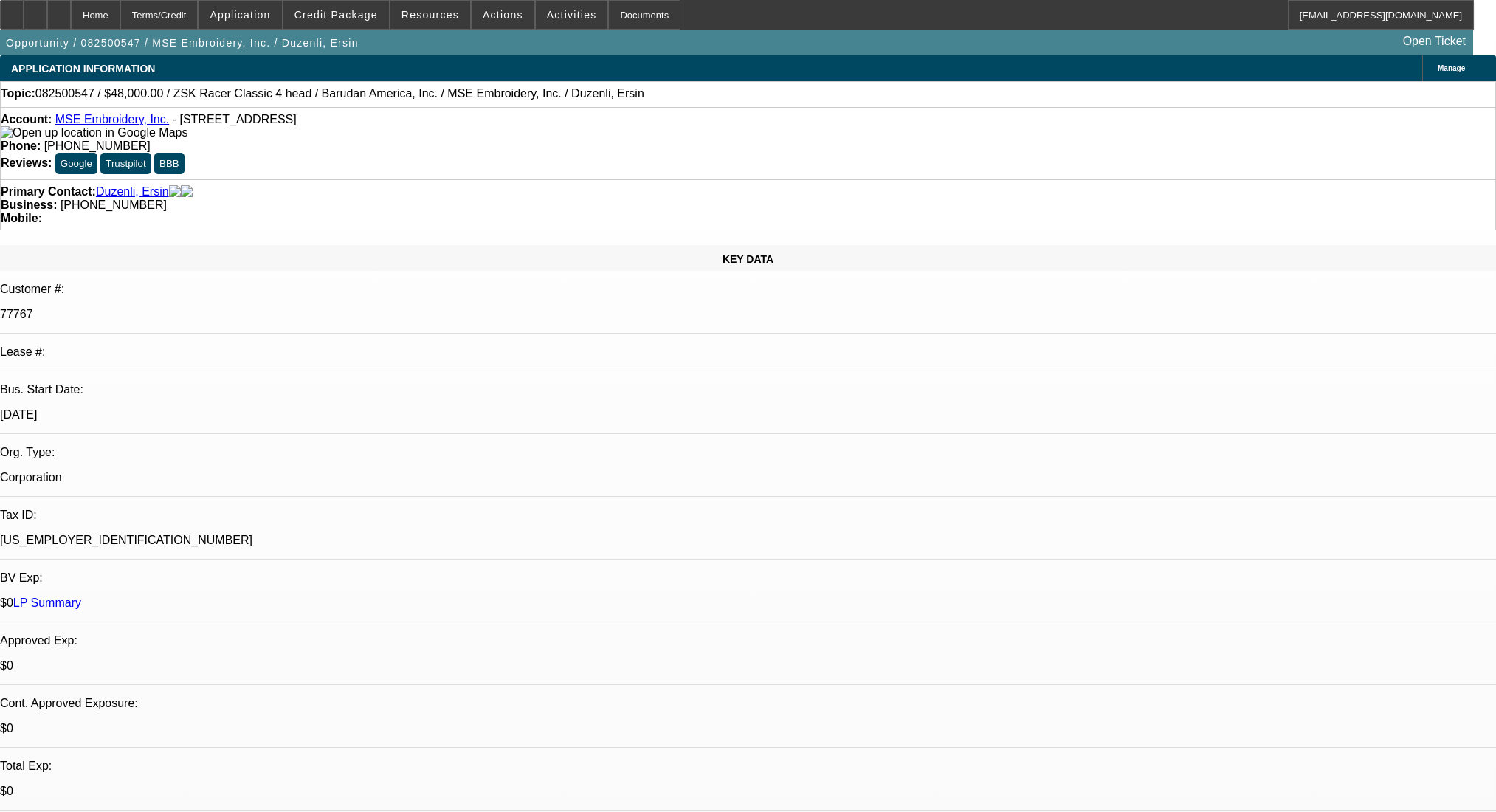
select select "0"
select select "2"
select select "0"
select select "6"
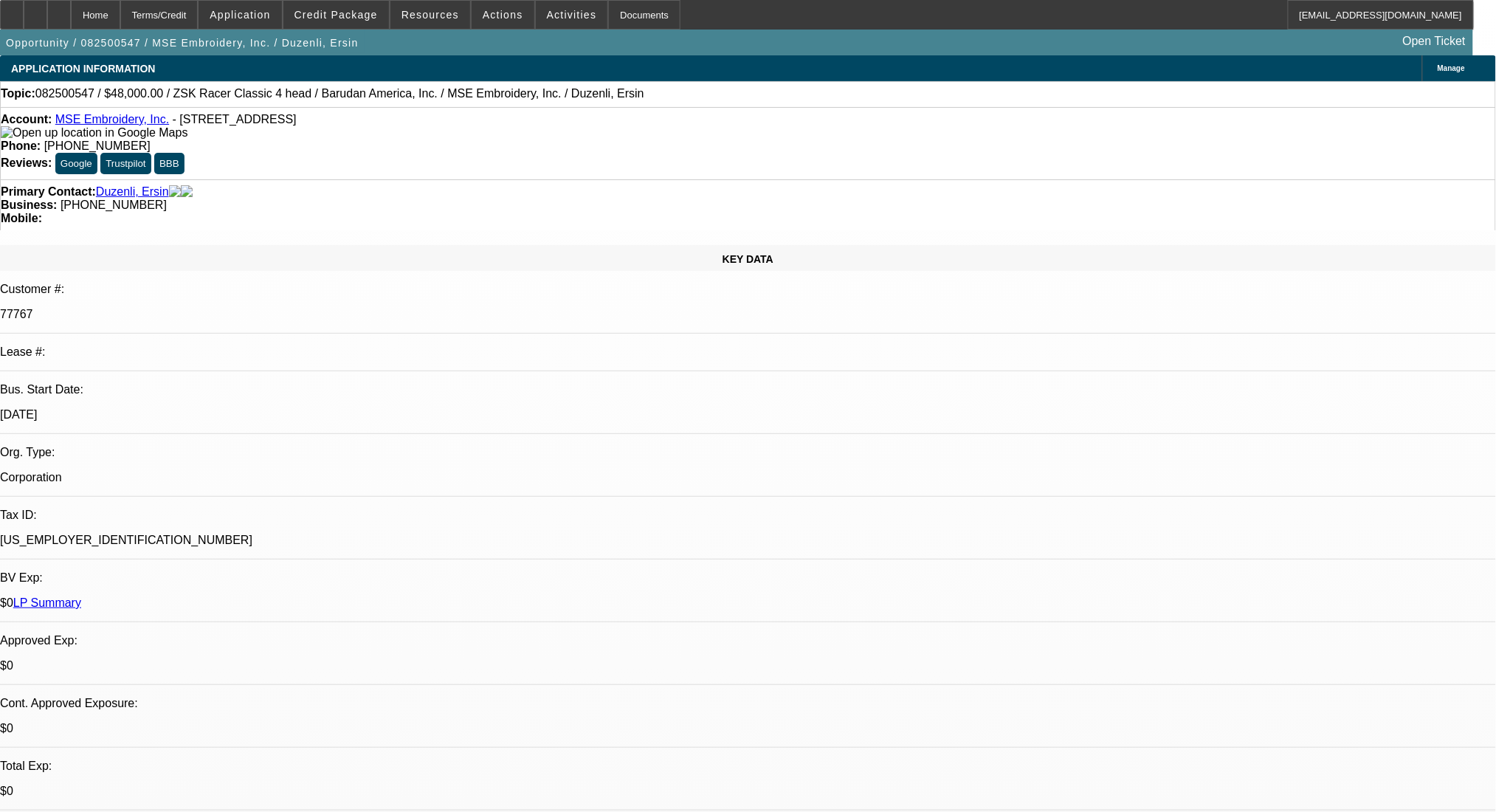
radio input "true"
type textarea "waiting on a quote from Barudan"
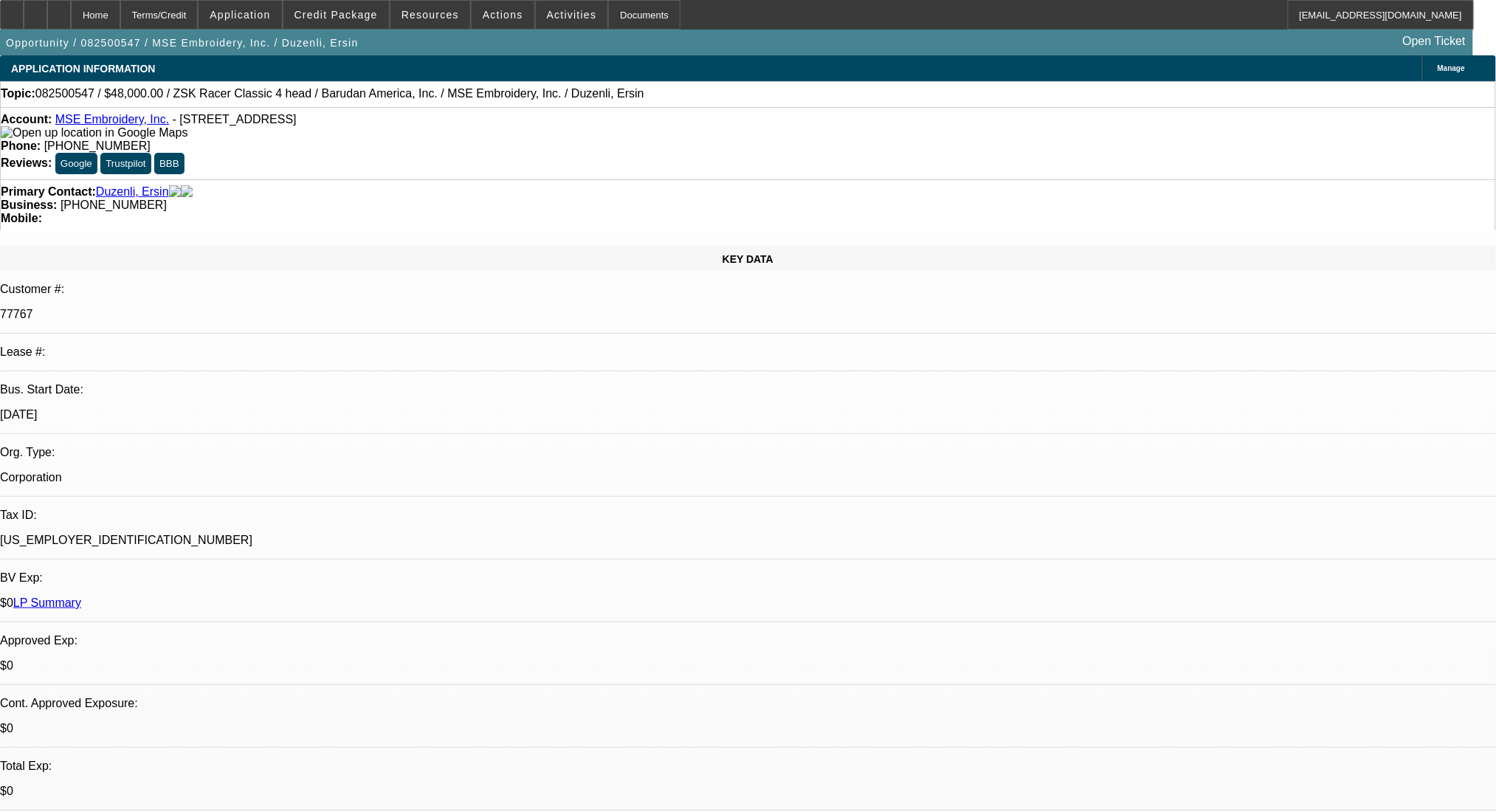
radio input "true"
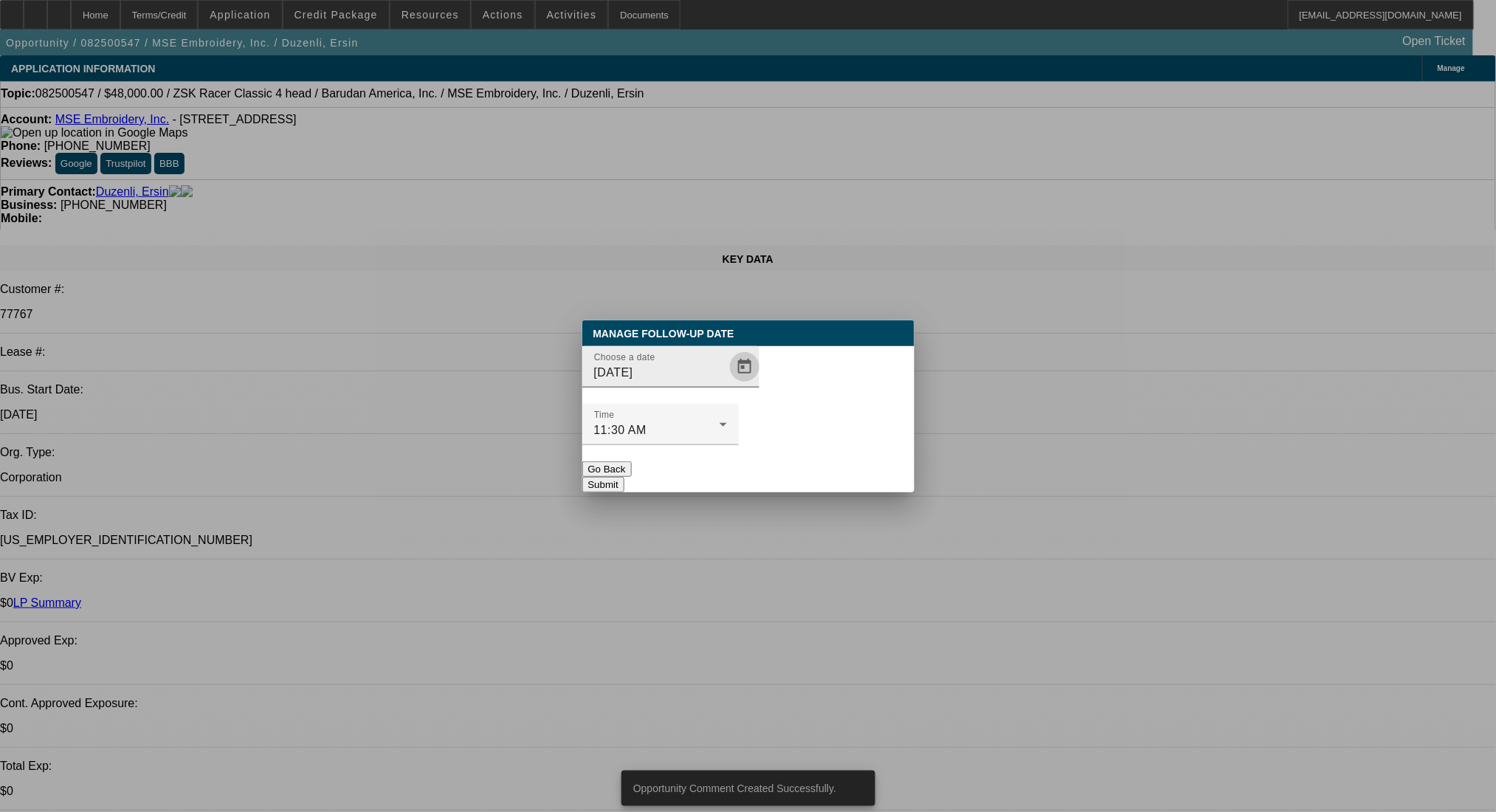
click at [727, 384] on span "Open calendar" at bounding box center [744, 366] width 35 height 35
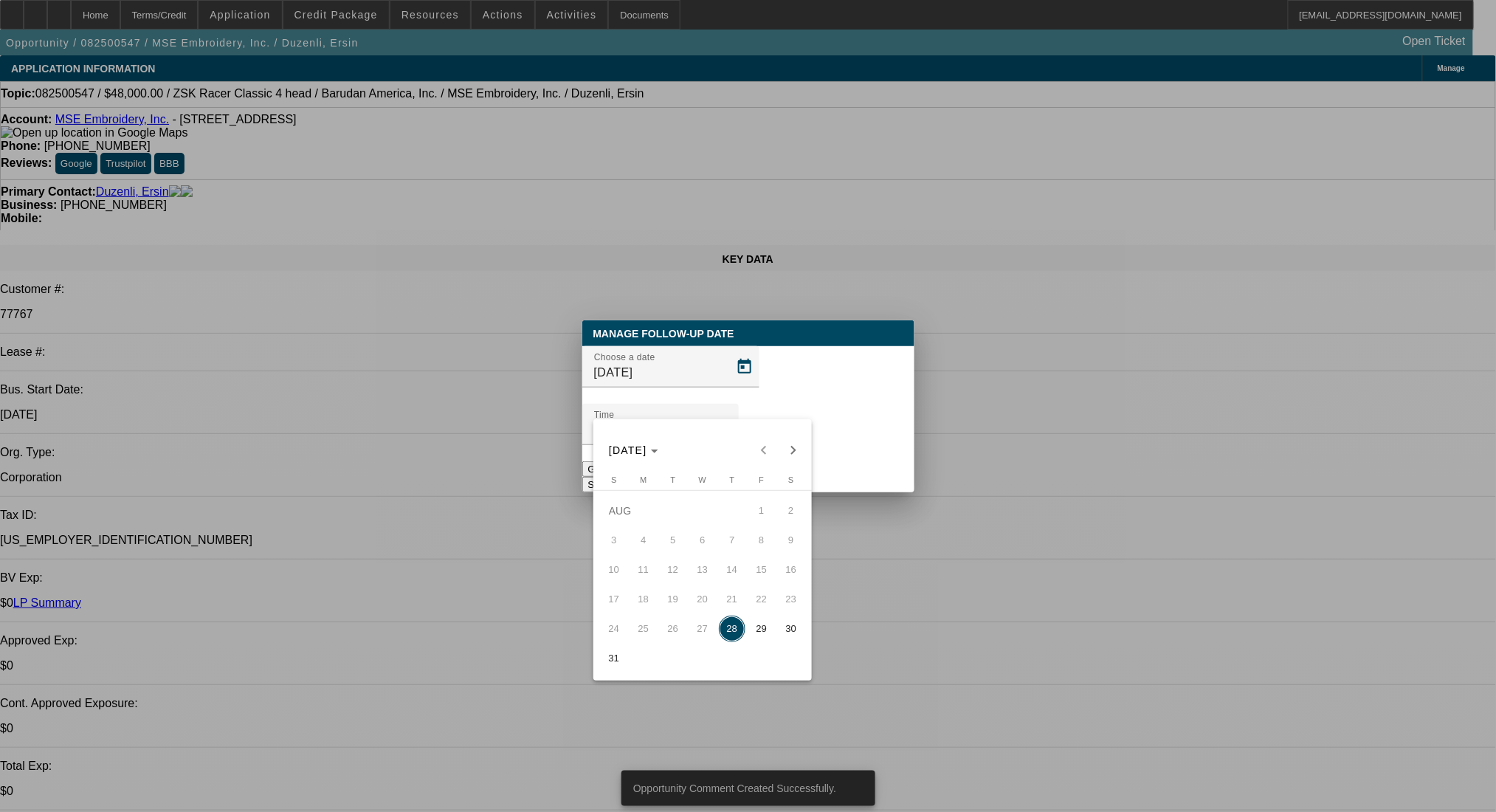
click at [761, 626] on span "29" at bounding box center [761, 629] width 27 height 27
type input "8/29/2025"
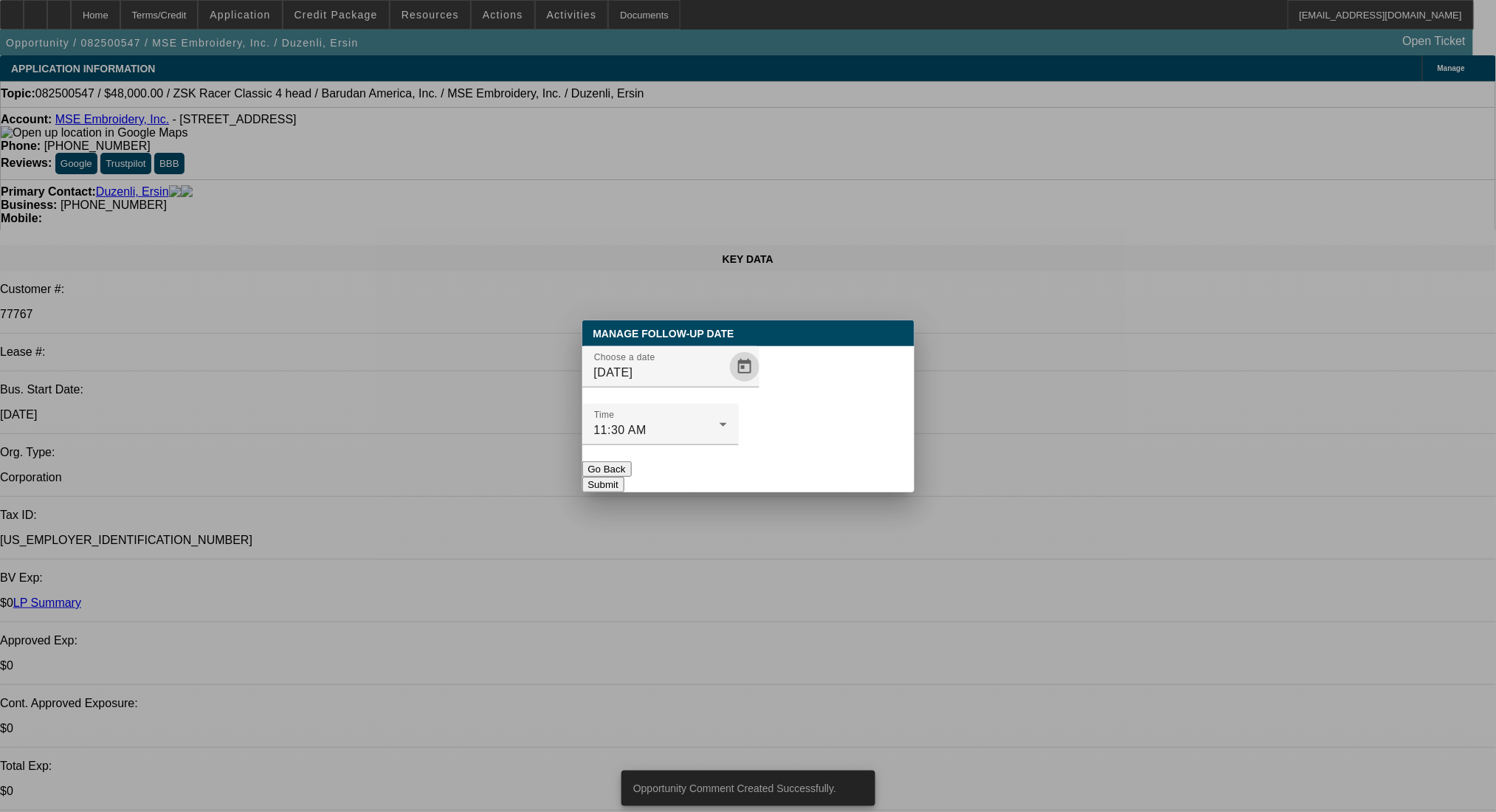
click at [739, 445] on div at bounding box center [661, 453] width 156 height 16
click at [625, 477] on button "Submit" at bounding box center [604, 485] width 42 height 16
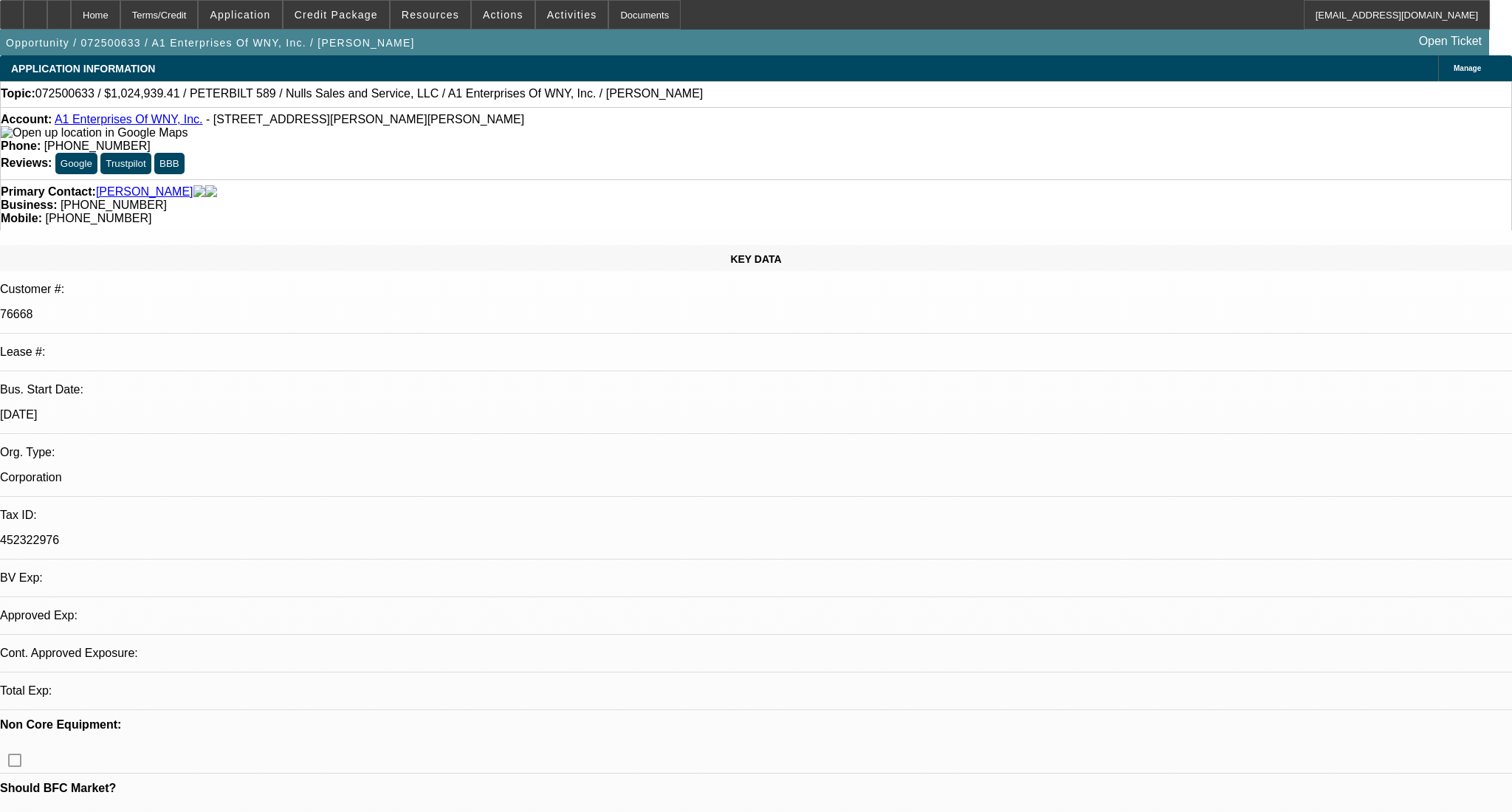
select select "0.1"
select select "2"
select select "0.1"
select select "2"
select select "4"
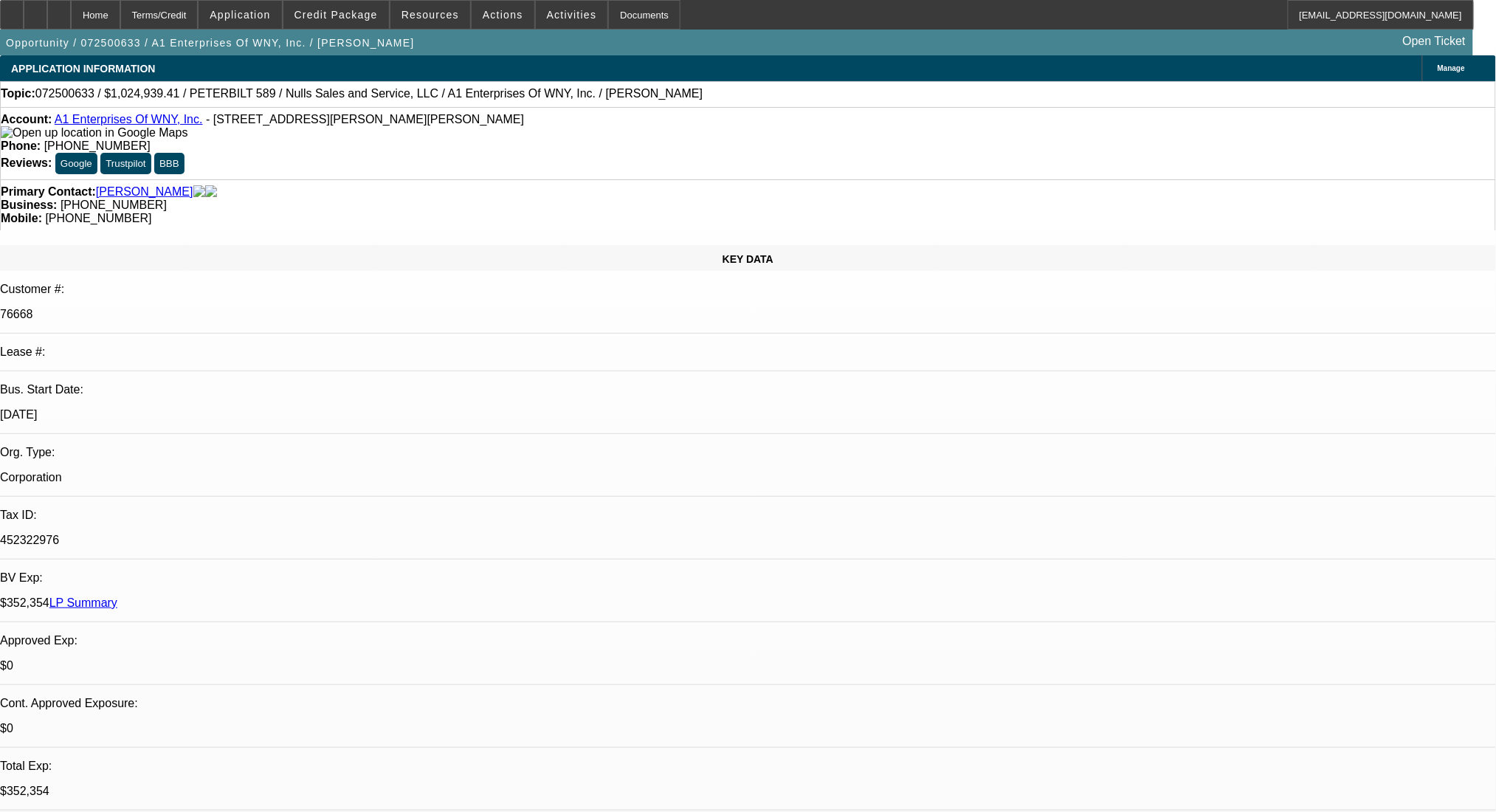
click at [127, 123] on link "A1 Enterprises Of WNY, Inc." at bounding box center [129, 119] width 148 height 12
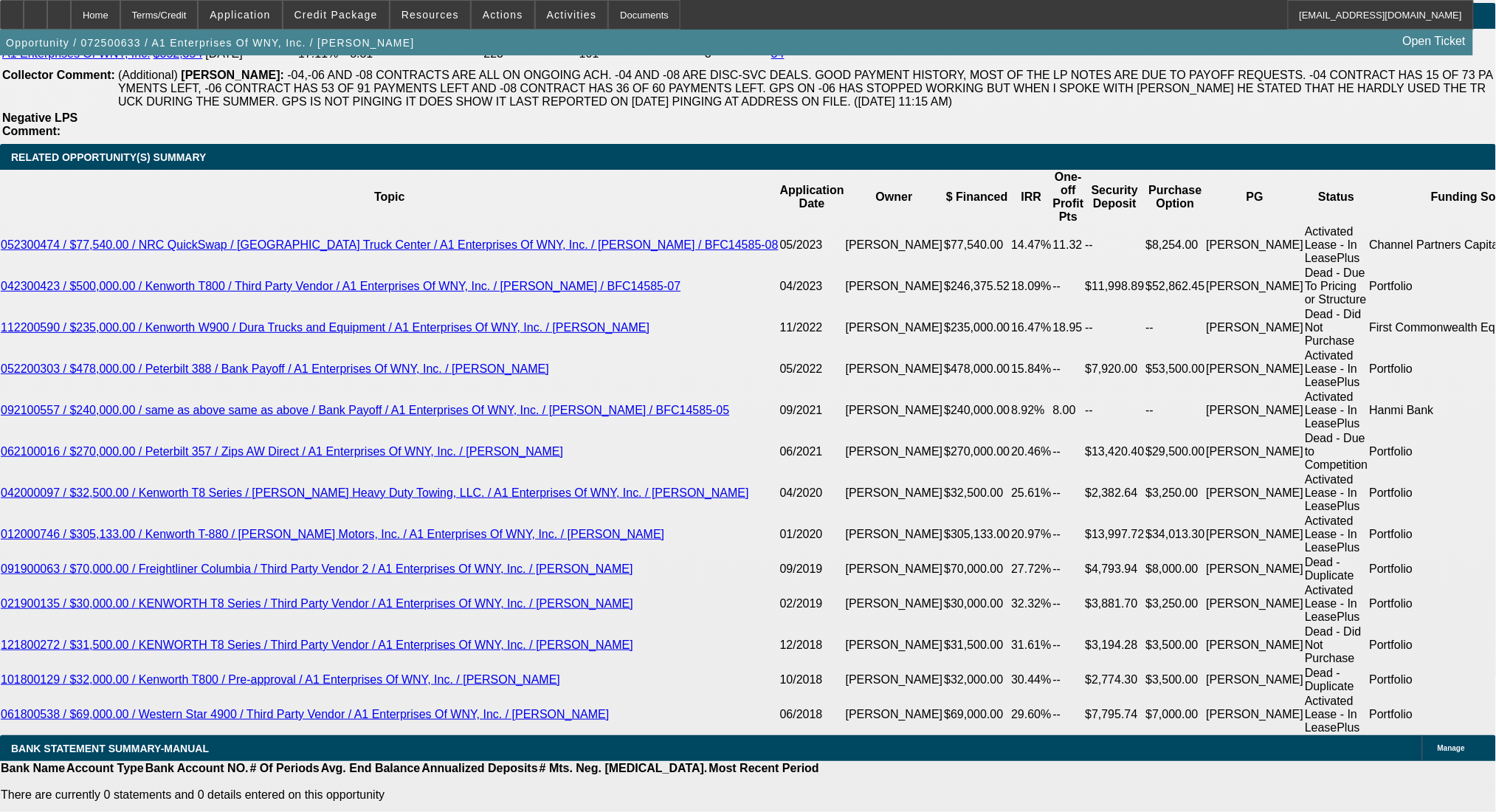
scroll to position [2558, 0]
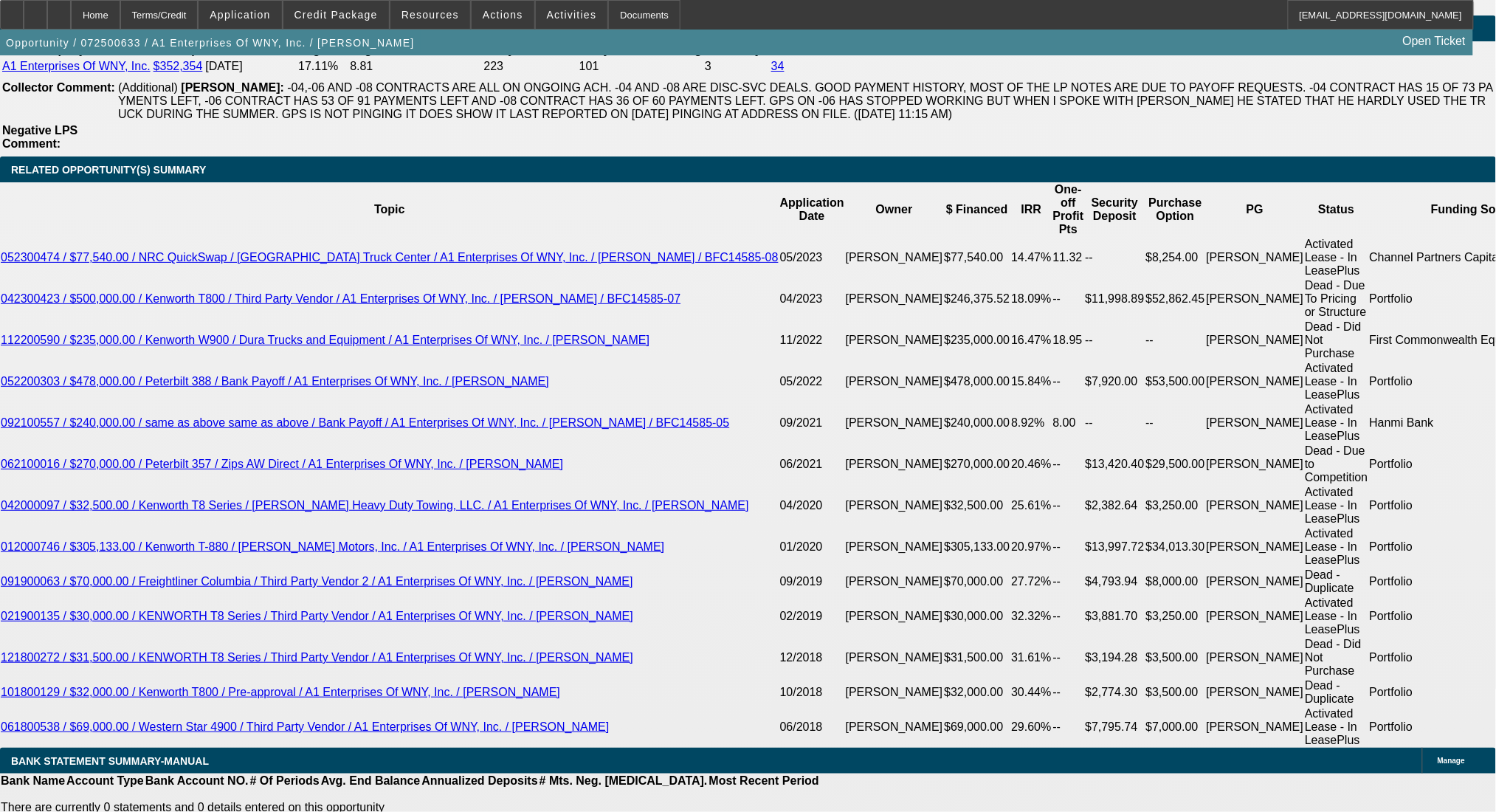
drag, startPoint x: 316, startPoint y: 242, endPoint x: 384, endPoint y: 239, distance: 68.1
click at [359, 18] on span "Credit Package" at bounding box center [336, 14] width 84 height 12
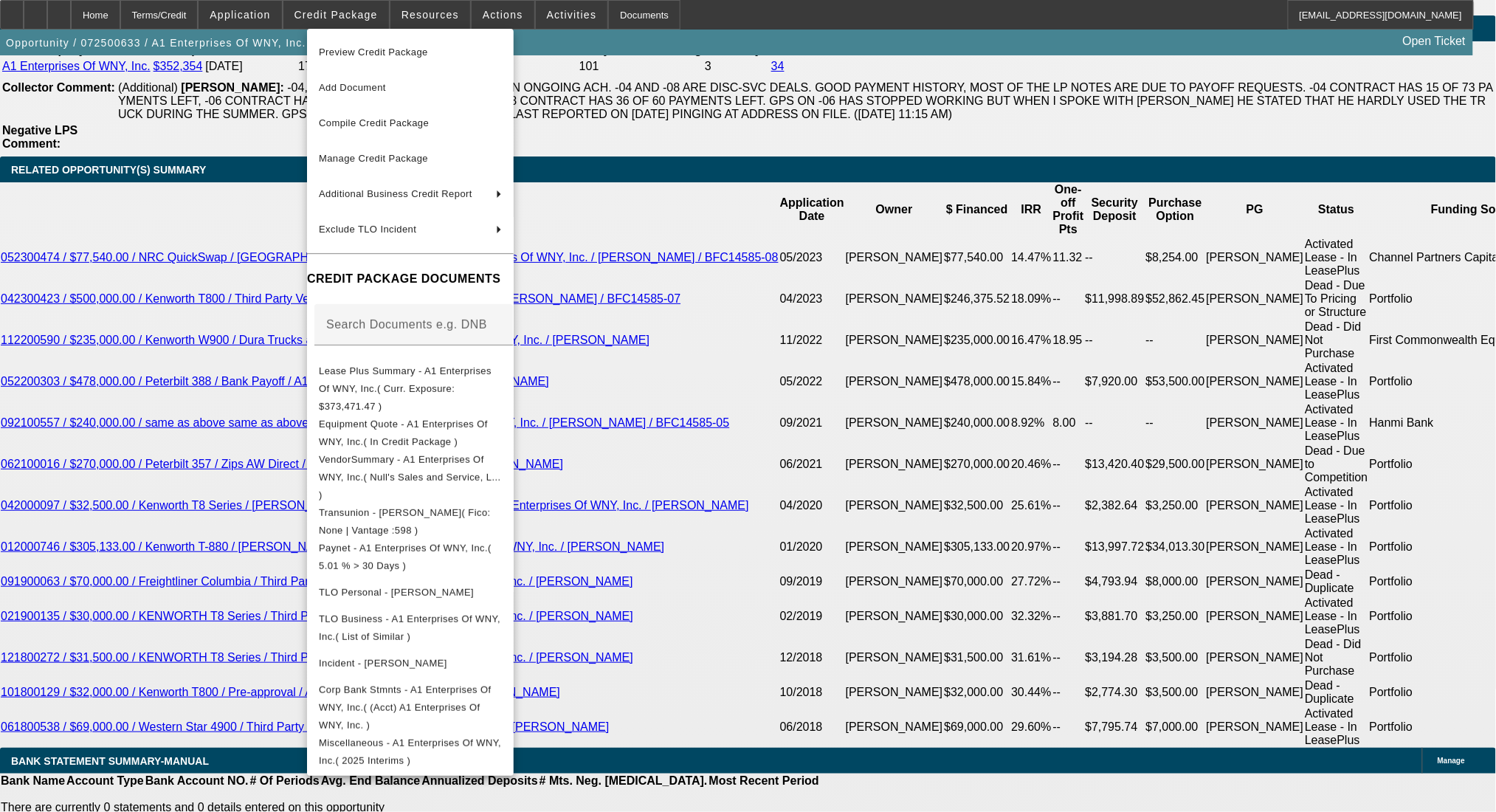
click at [867, 500] on div at bounding box center [748, 406] width 1496 height 812
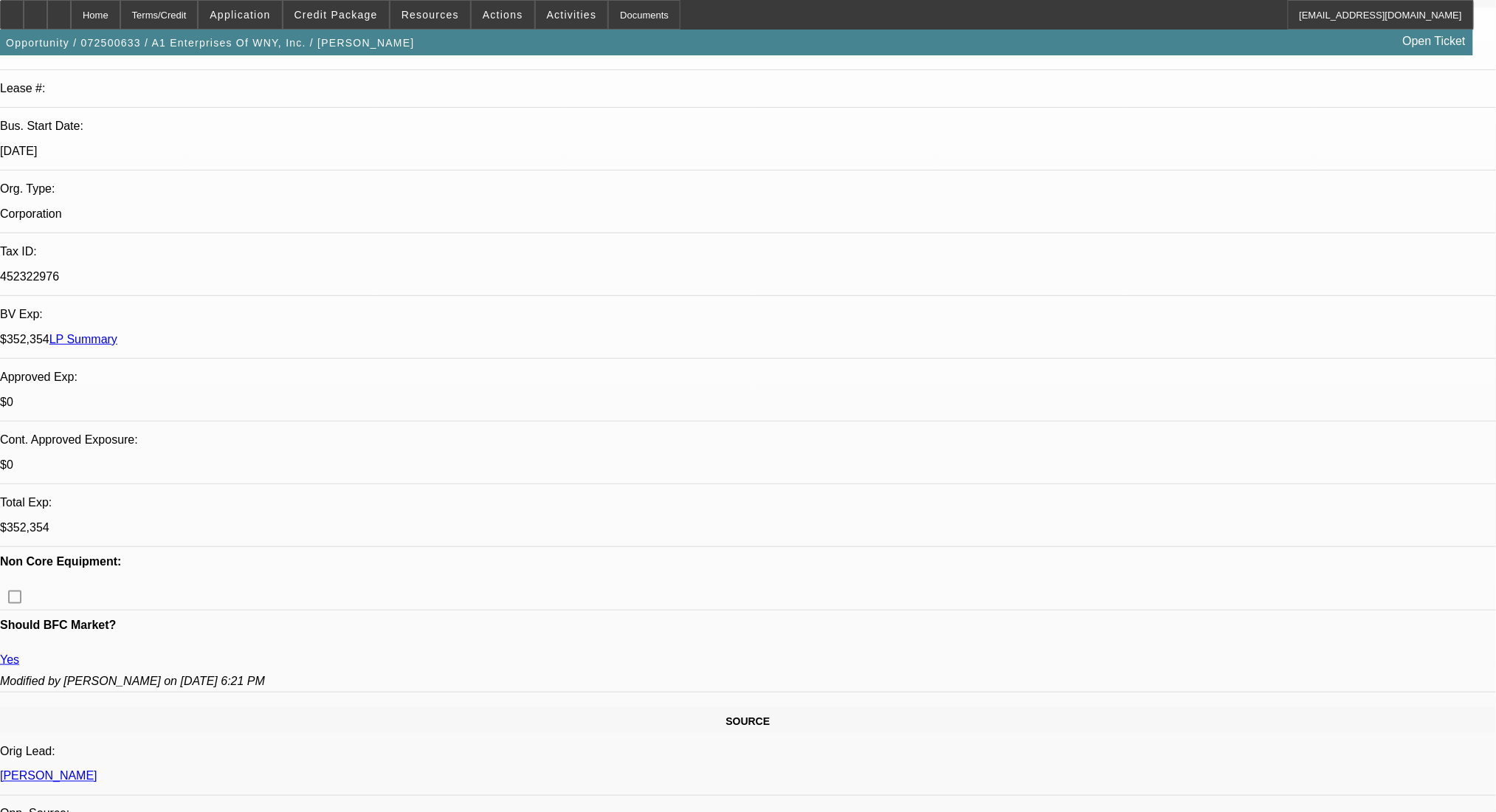
scroll to position [0, 0]
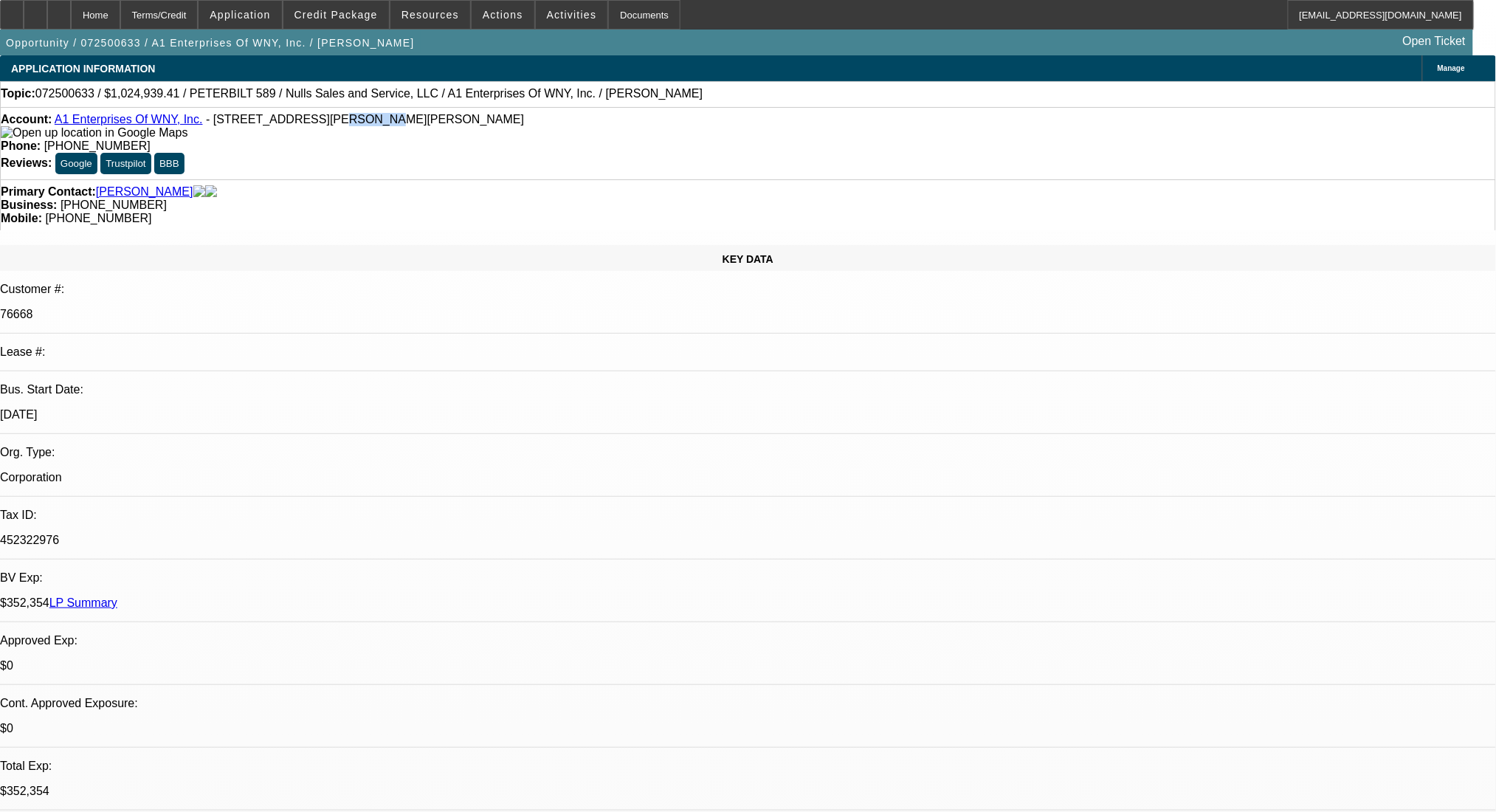
drag, startPoint x: 283, startPoint y: 125, endPoint x: 315, endPoint y: 125, distance: 32.0
click at [315, 125] on span "- [STREET_ADDRESS][PERSON_NAME][PERSON_NAME]" at bounding box center [365, 119] width 318 height 12
drag, startPoint x: 321, startPoint y: 123, endPoint x: 280, endPoint y: 127, distance: 41.2
click at [280, 126] on span "- [STREET_ADDRESS][PERSON_NAME][PERSON_NAME]" at bounding box center [365, 119] width 318 height 12
copy span "Alden, NY"
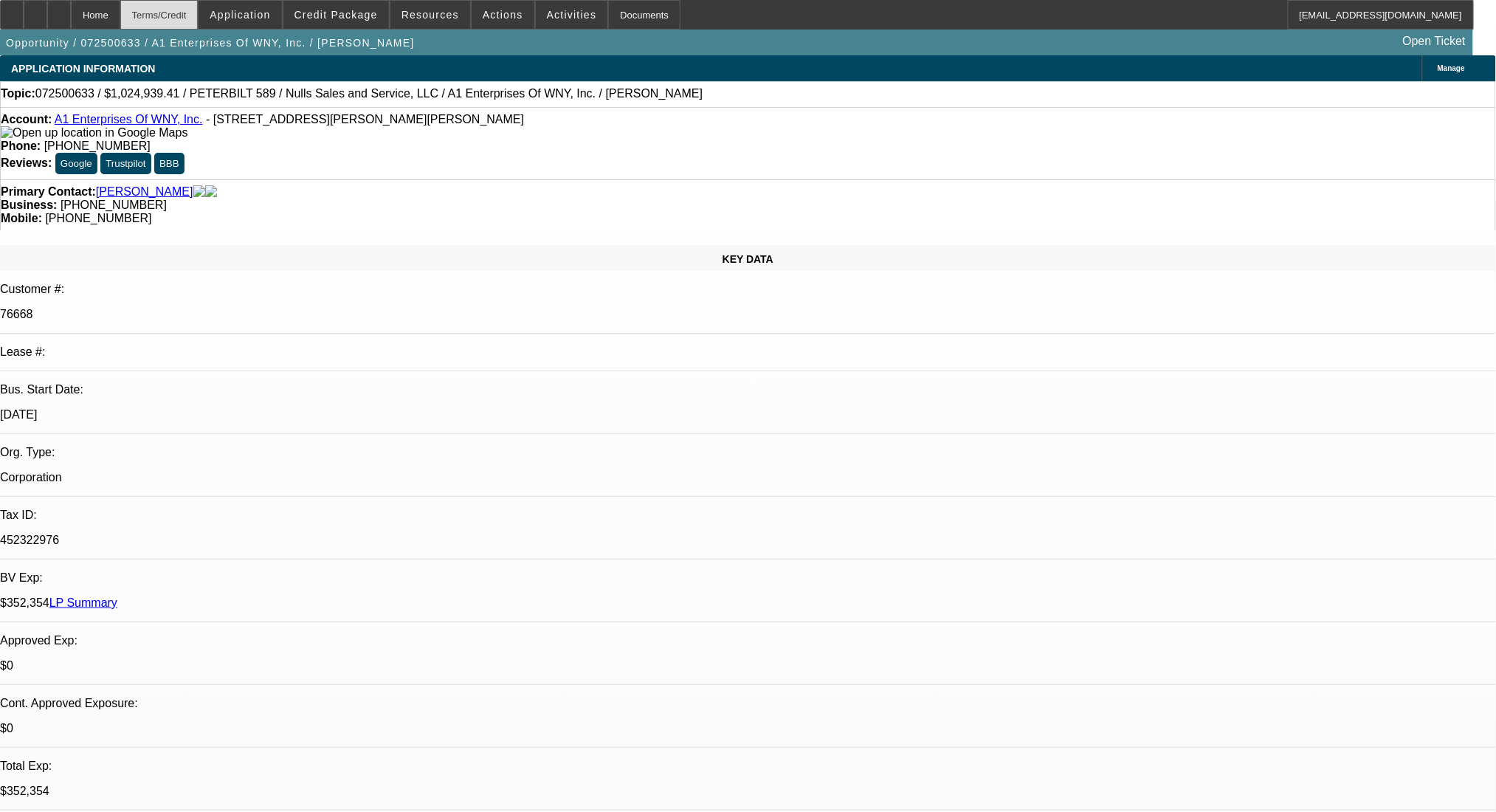
click at [178, 10] on div "Terms/Credit" at bounding box center [159, 15] width 78 height 30
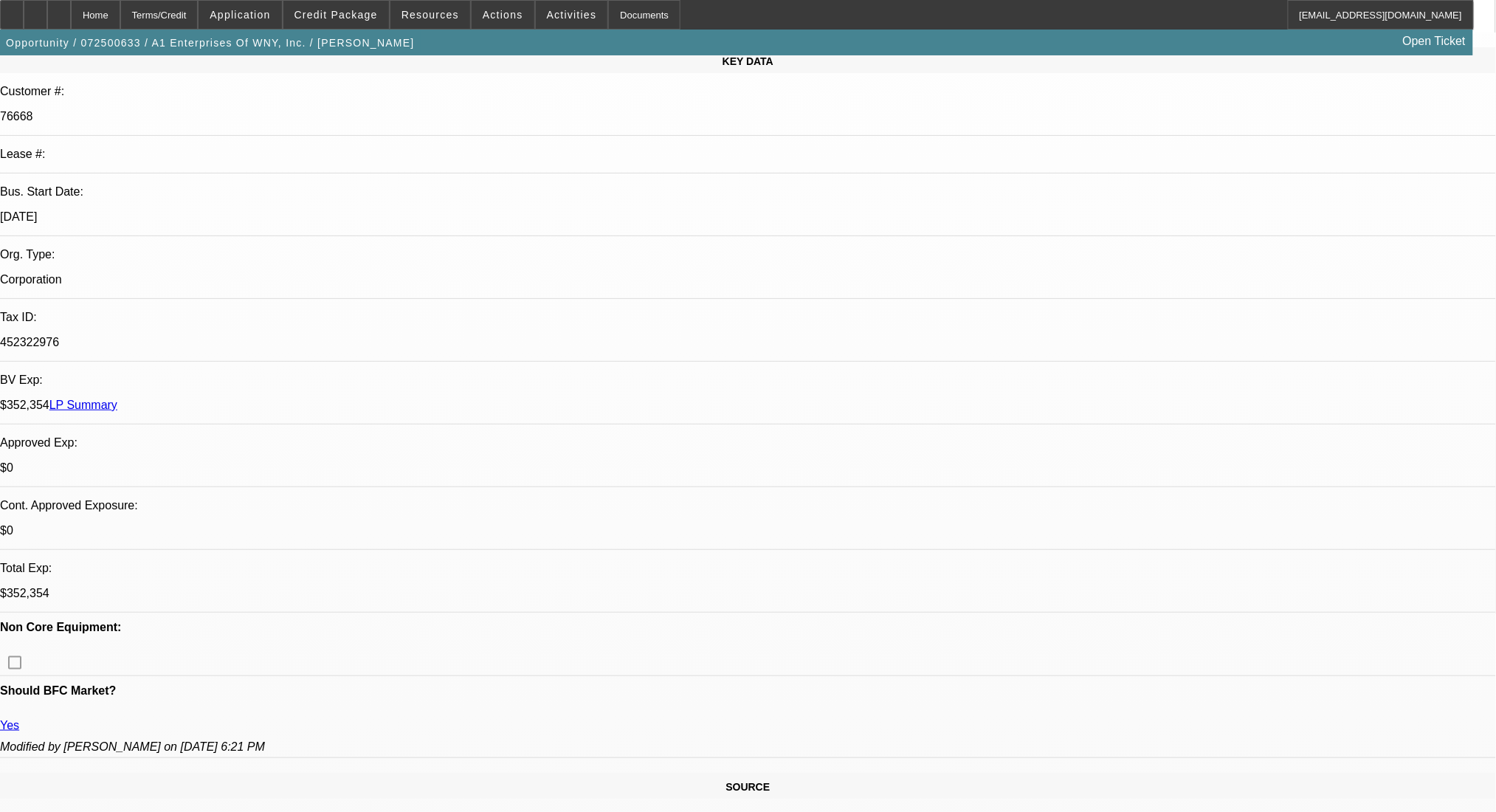
scroll to position [182, 0]
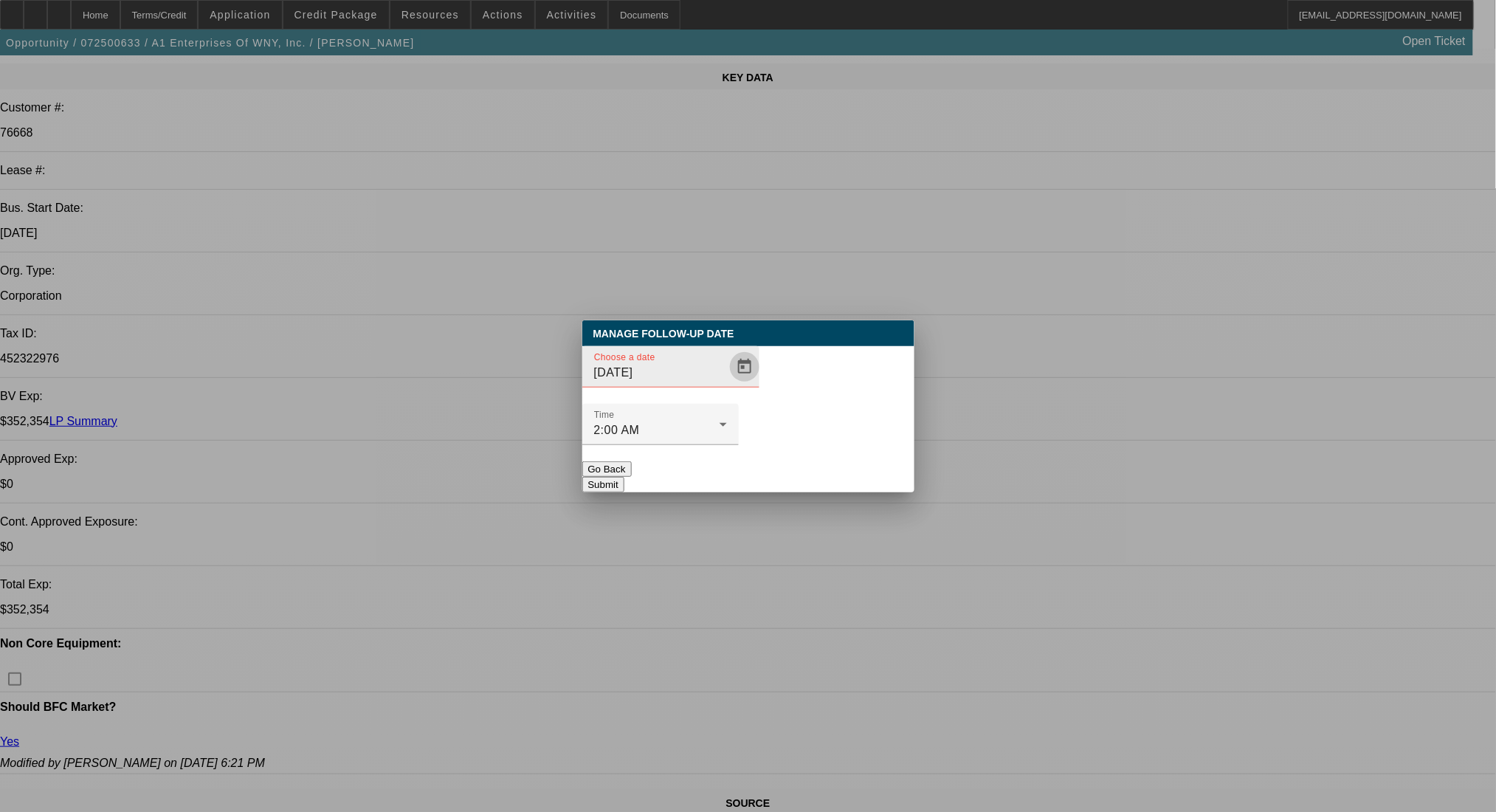
click at [727, 384] on span "Open calendar" at bounding box center [744, 366] width 35 height 35
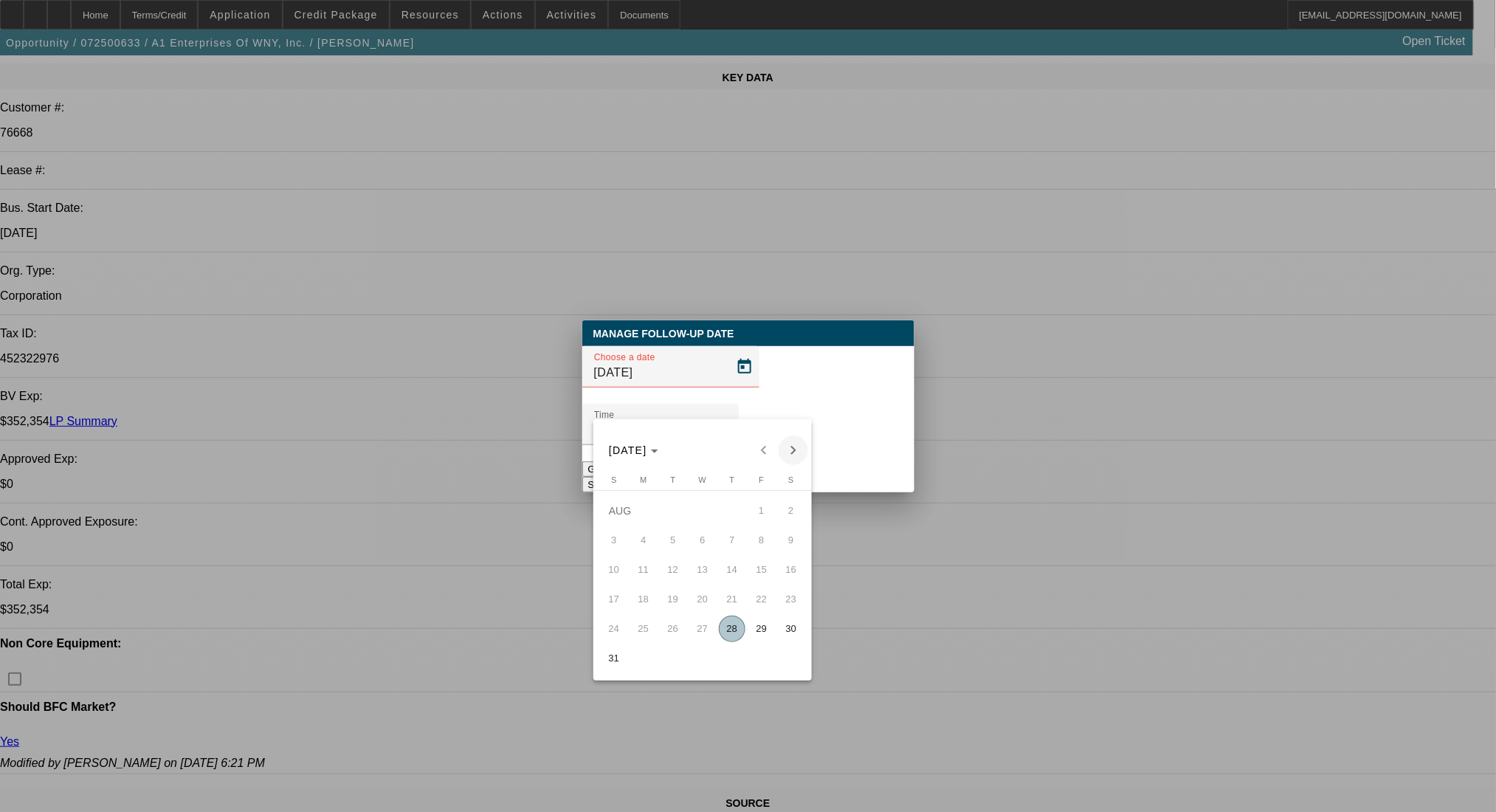
click at [781, 450] on span "Next month" at bounding box center [793, 451] width 30 height 30
click at [671, 553] on span "2" at bounding box center [673, 540] width 27 height 27
type input "9/2/2025"
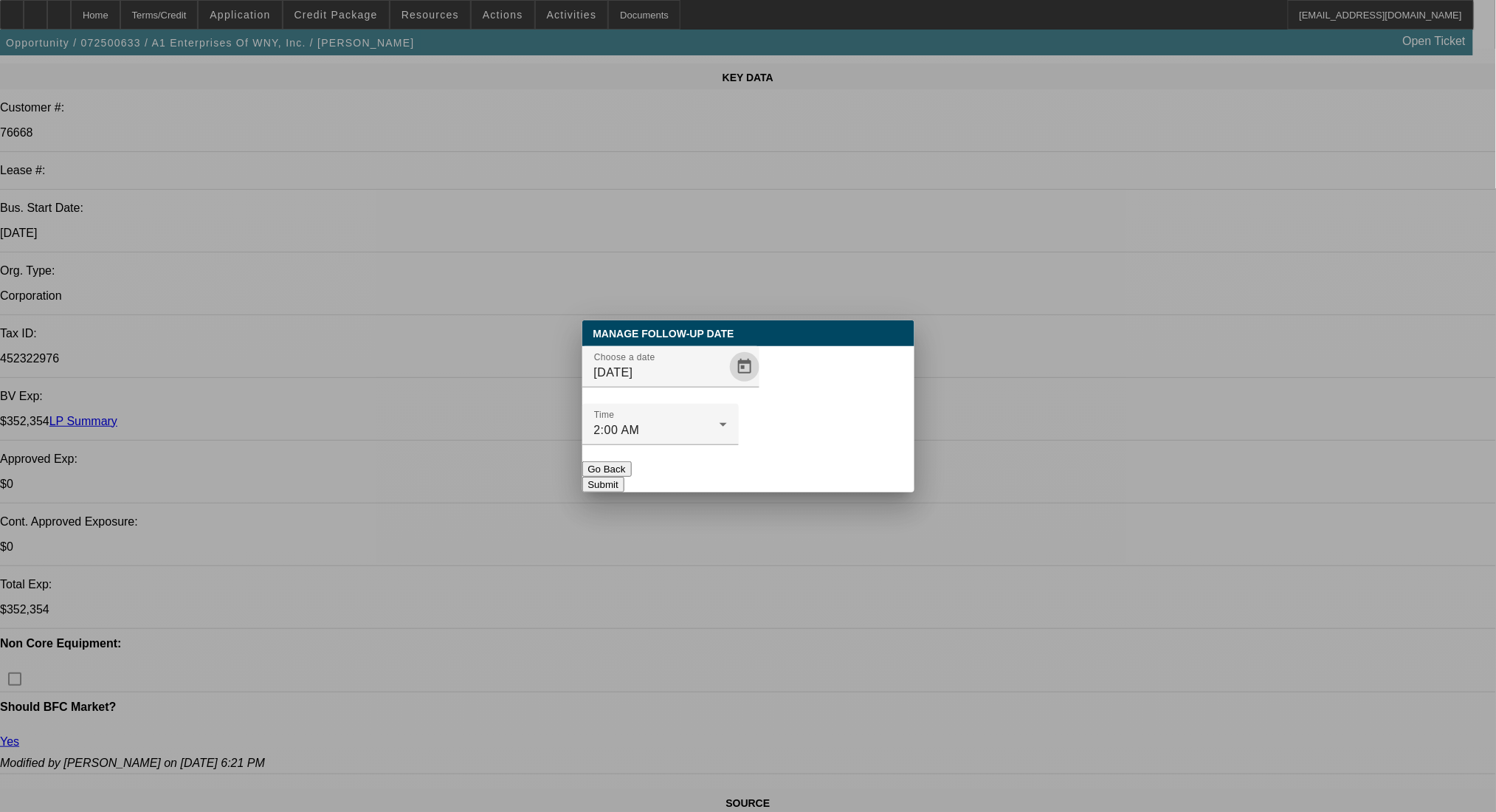
click at [625, 477] on button "Submit" at bounding box center [604, 485] width 42 height 16
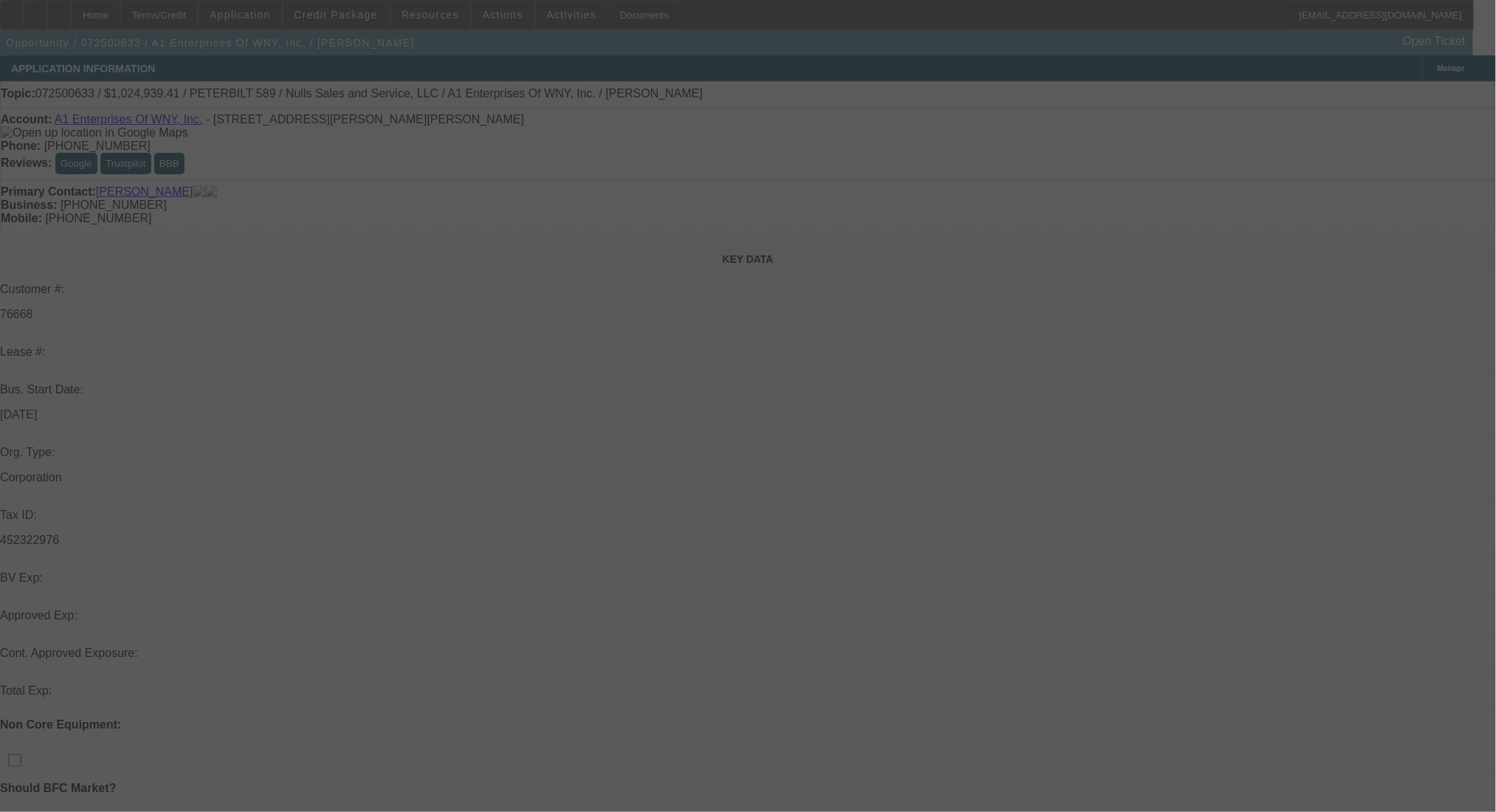
select select "0.1"
select select "2"
select select "0.1"
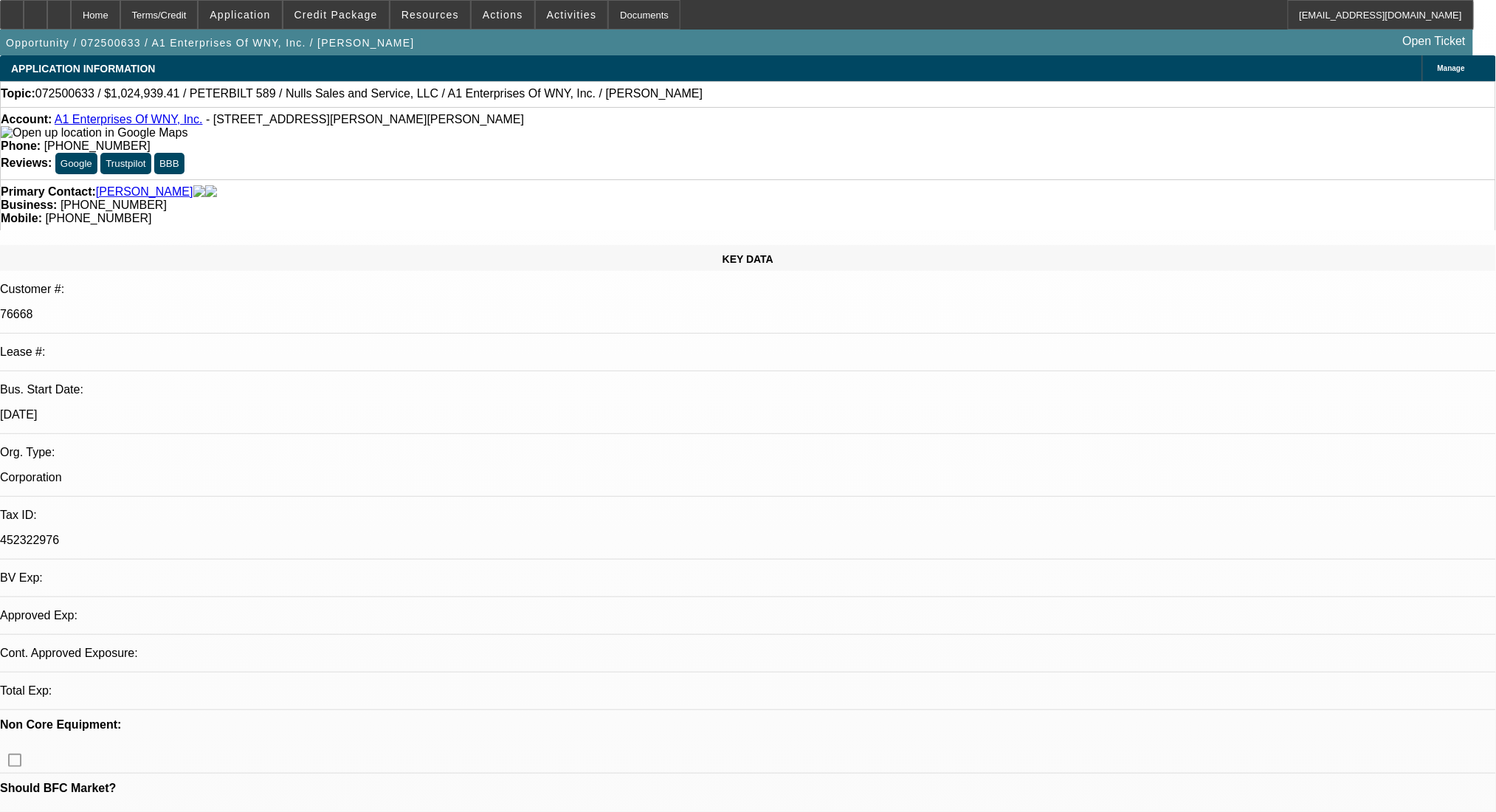
select select "1"
select select "4"
select select "2"
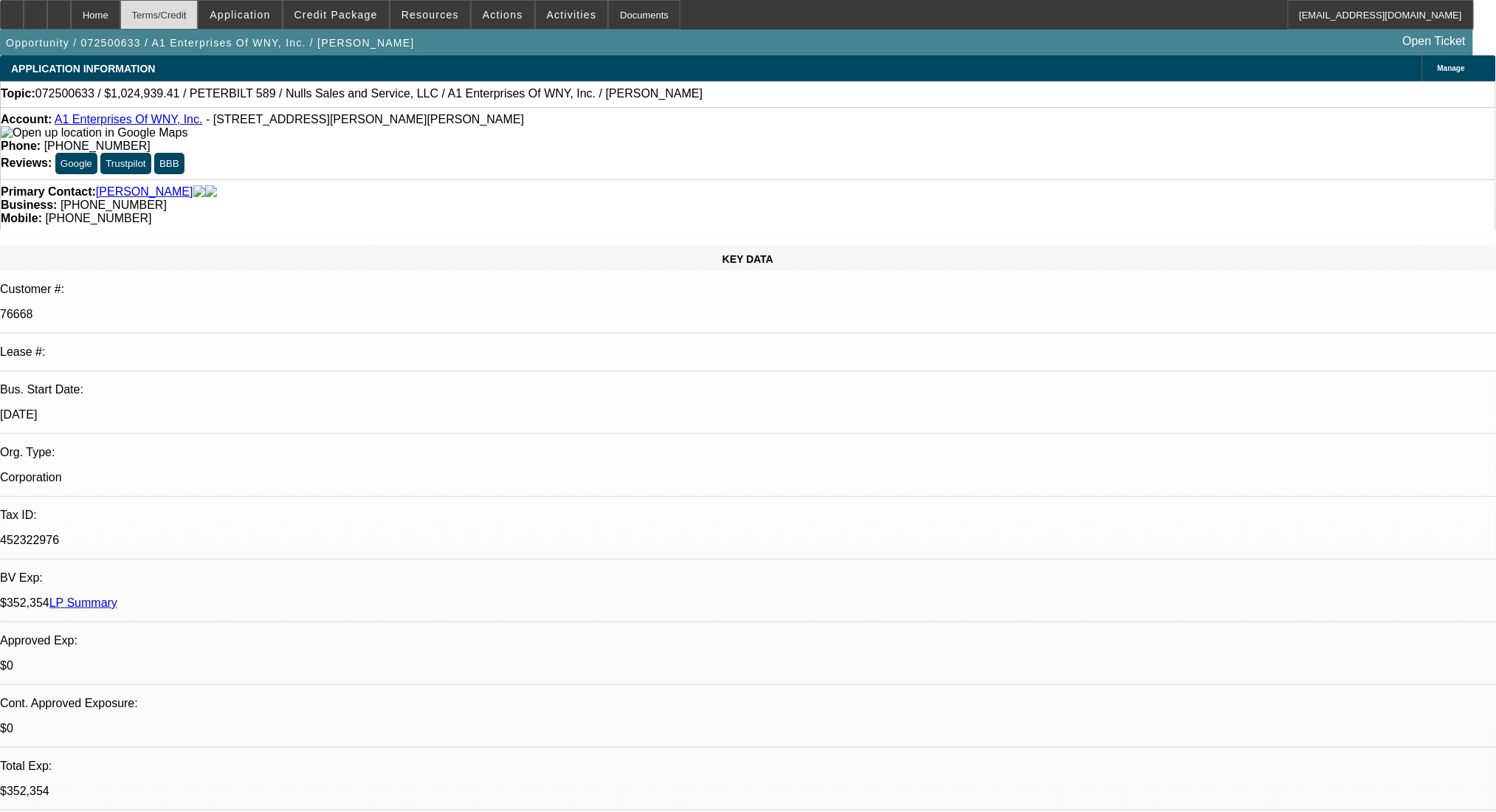
click at [194, 13] on div "Terms/Credit" at bounding box center [159, 15] width 78 height 30
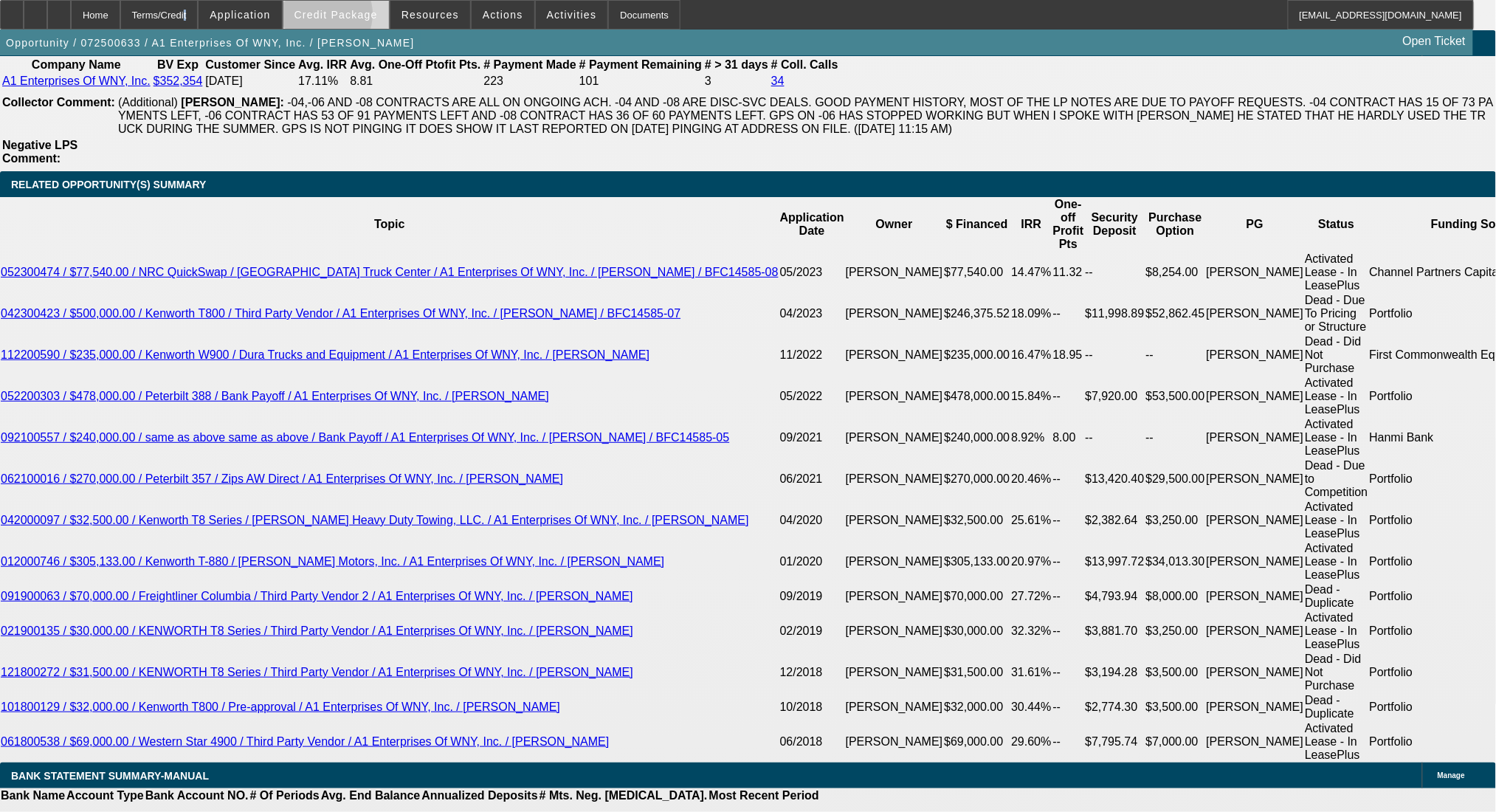
click at [341, 18] on span "Credit Package" at bounding box center [336, 14] width 84 height 12
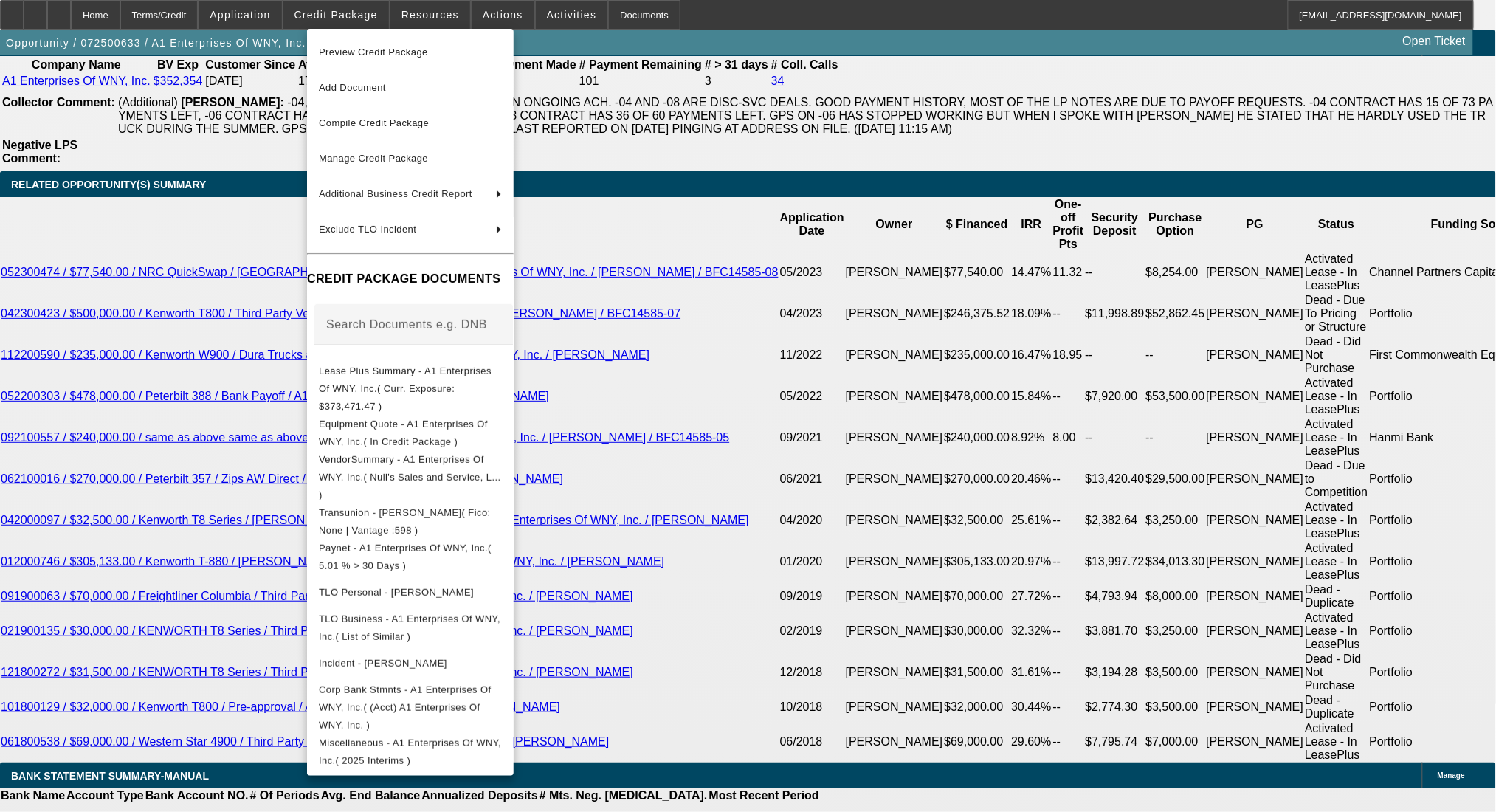
click at [746, 534] on div at bounding box center [748, 406] width 1496 height 812
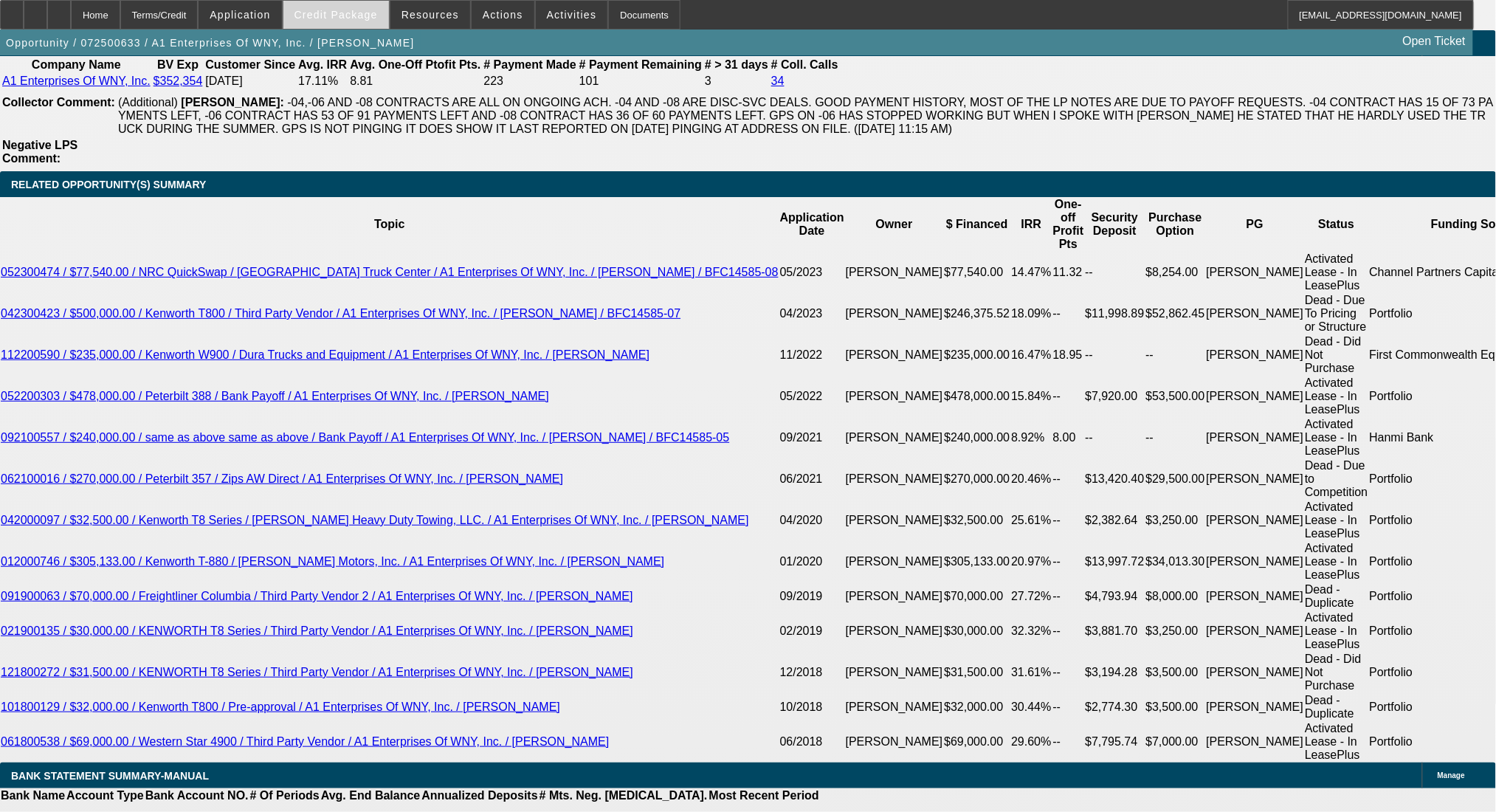
click at [341, 1] on span at bounding box center [336, 14] width 105 height 35
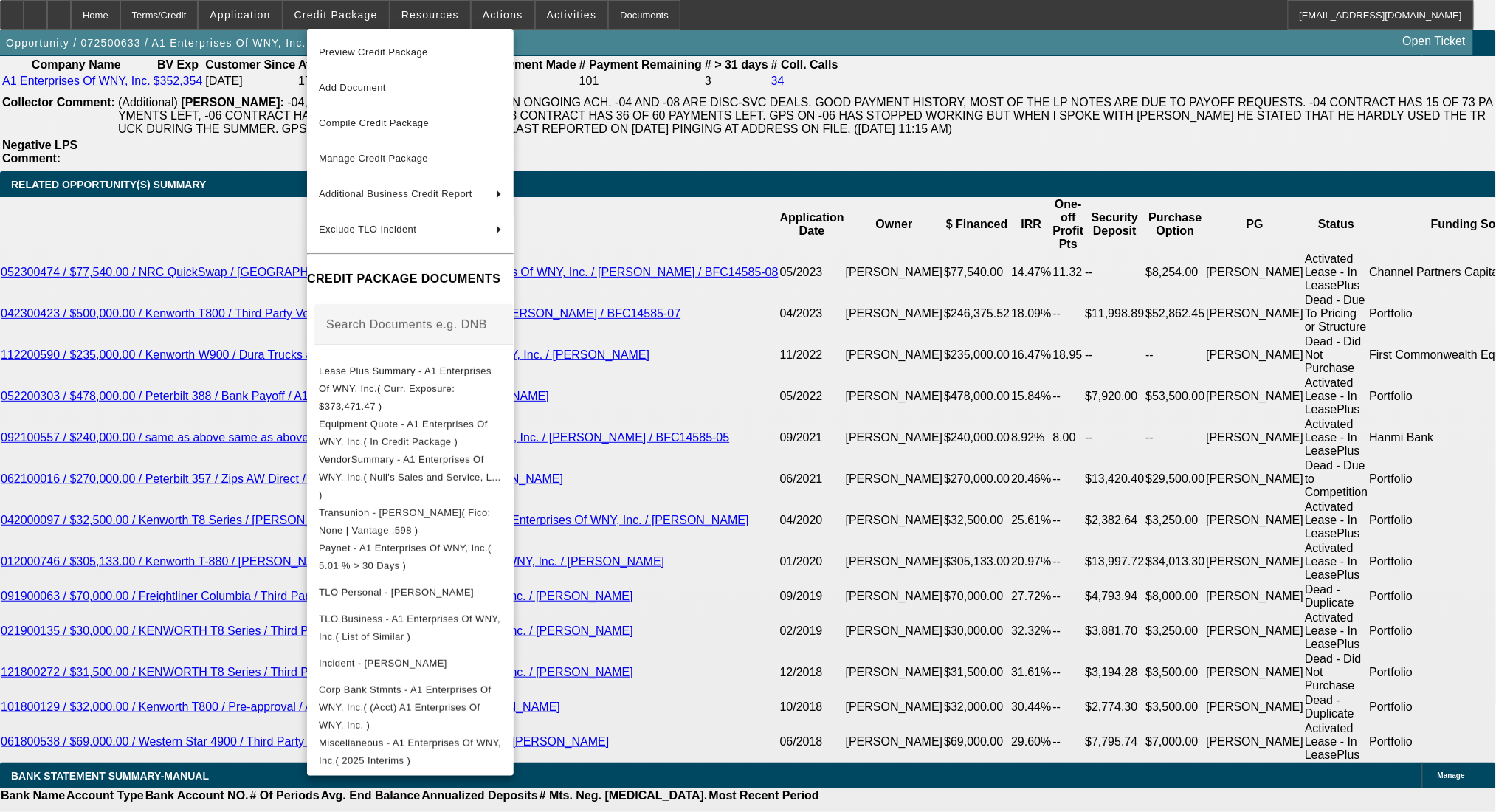
click at [781, 557] on div at bounding box center [748, 406] width 1496 height 812
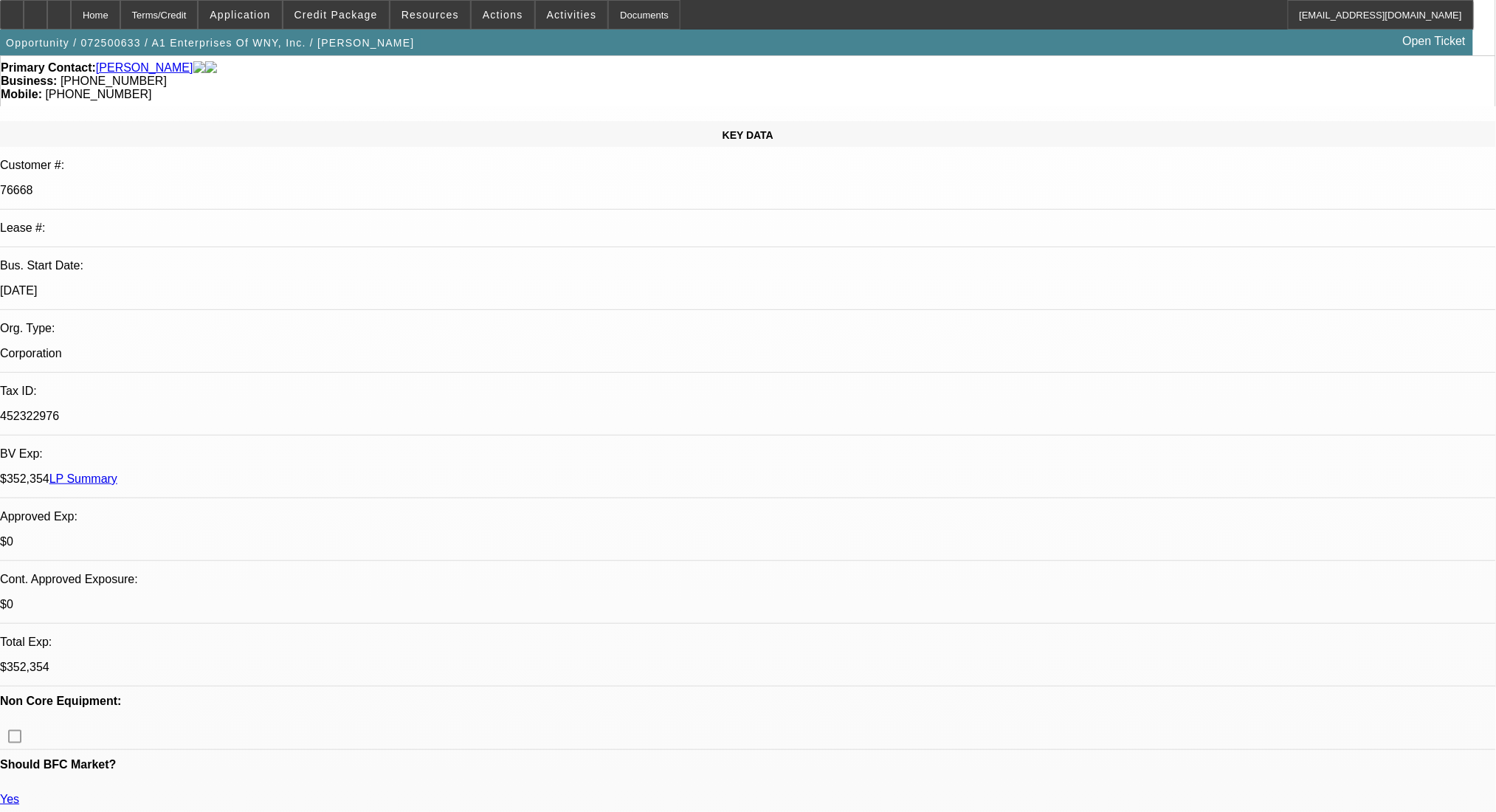
scroll to position [0, 0]
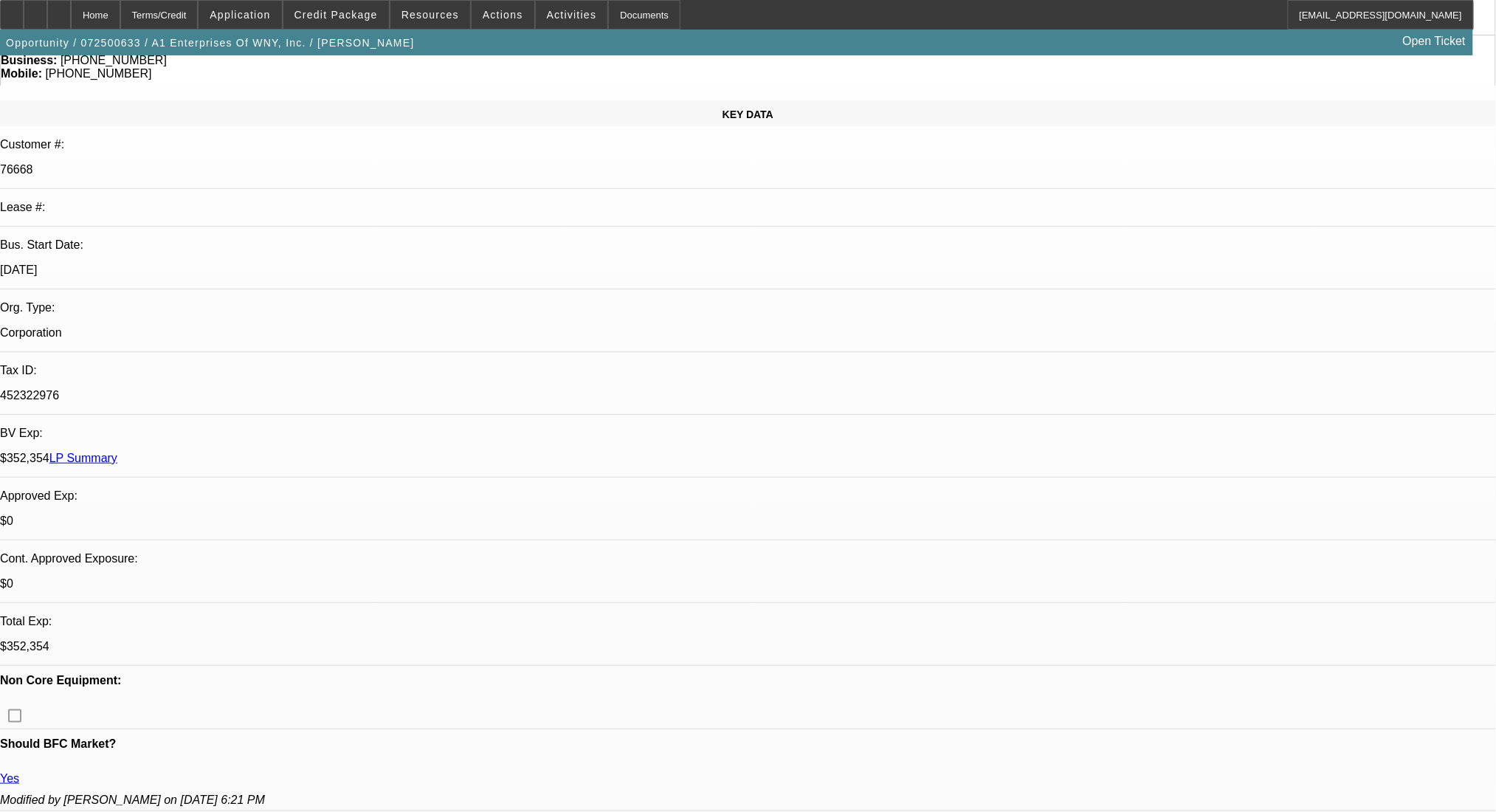
scroll to position [394, 0]
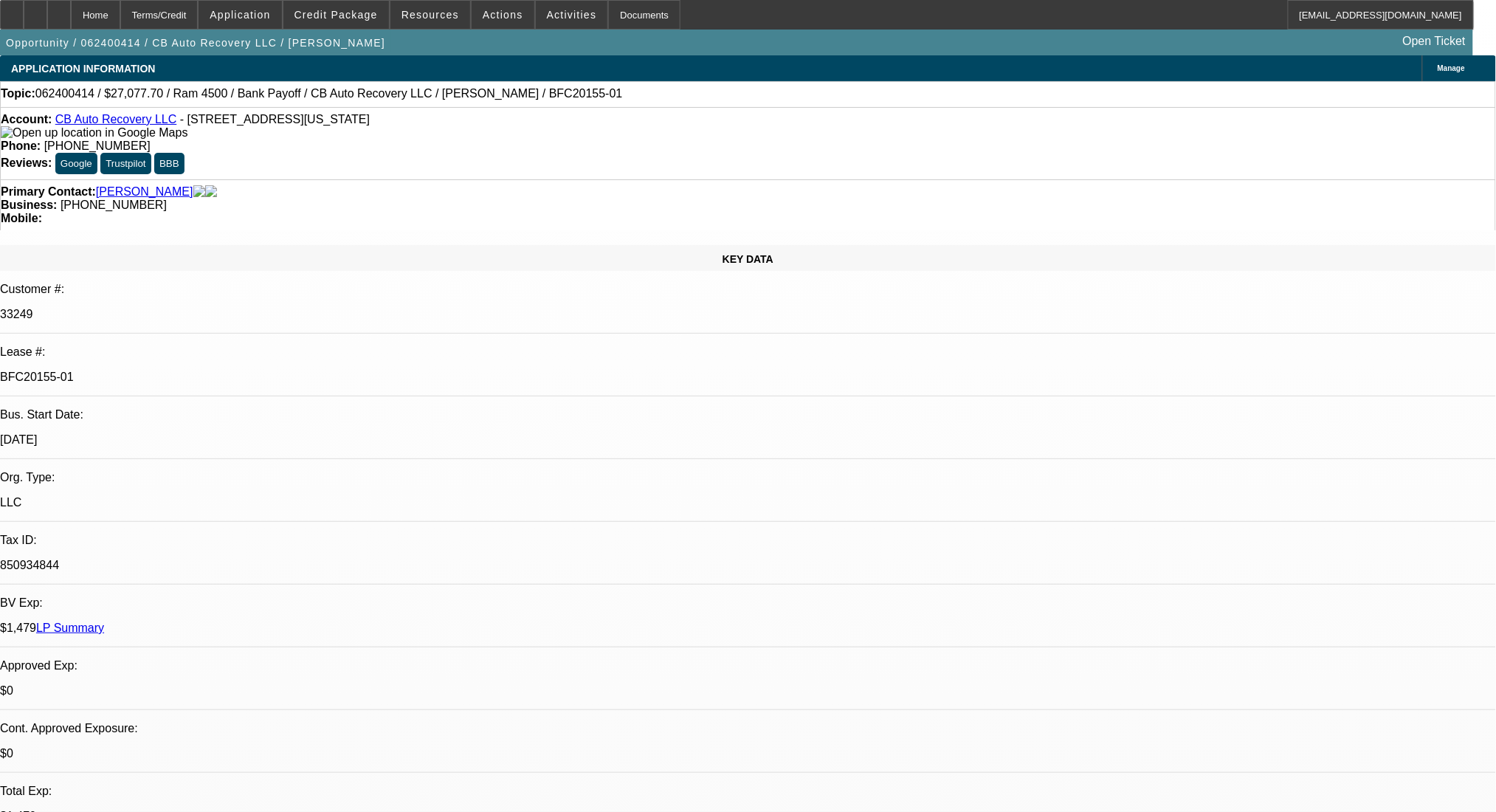
select select "0"
select select "2"
select select "0.1"
select select "4"
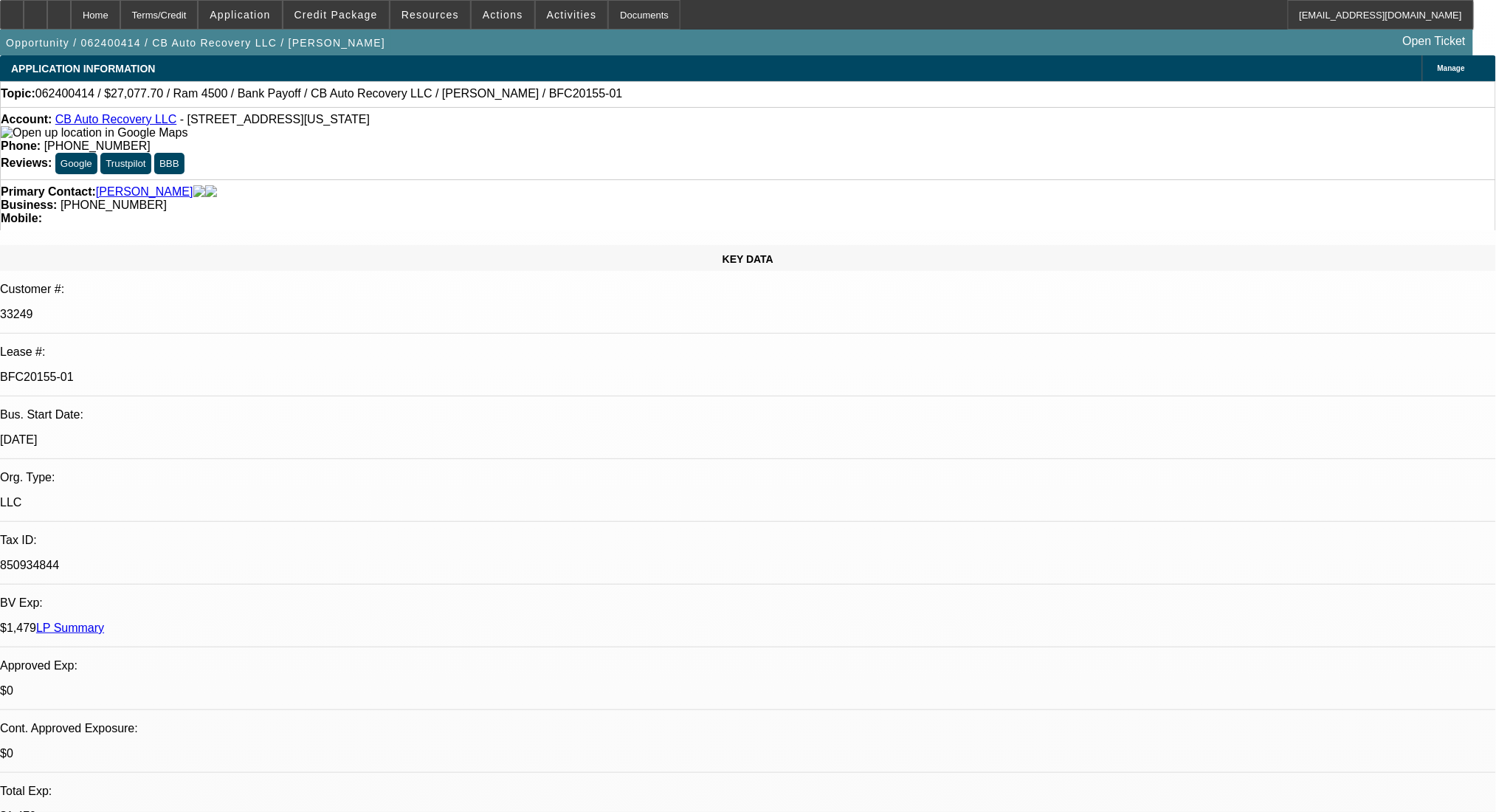
select select "0"
select select "2"
select select "0.1"
select select "4"
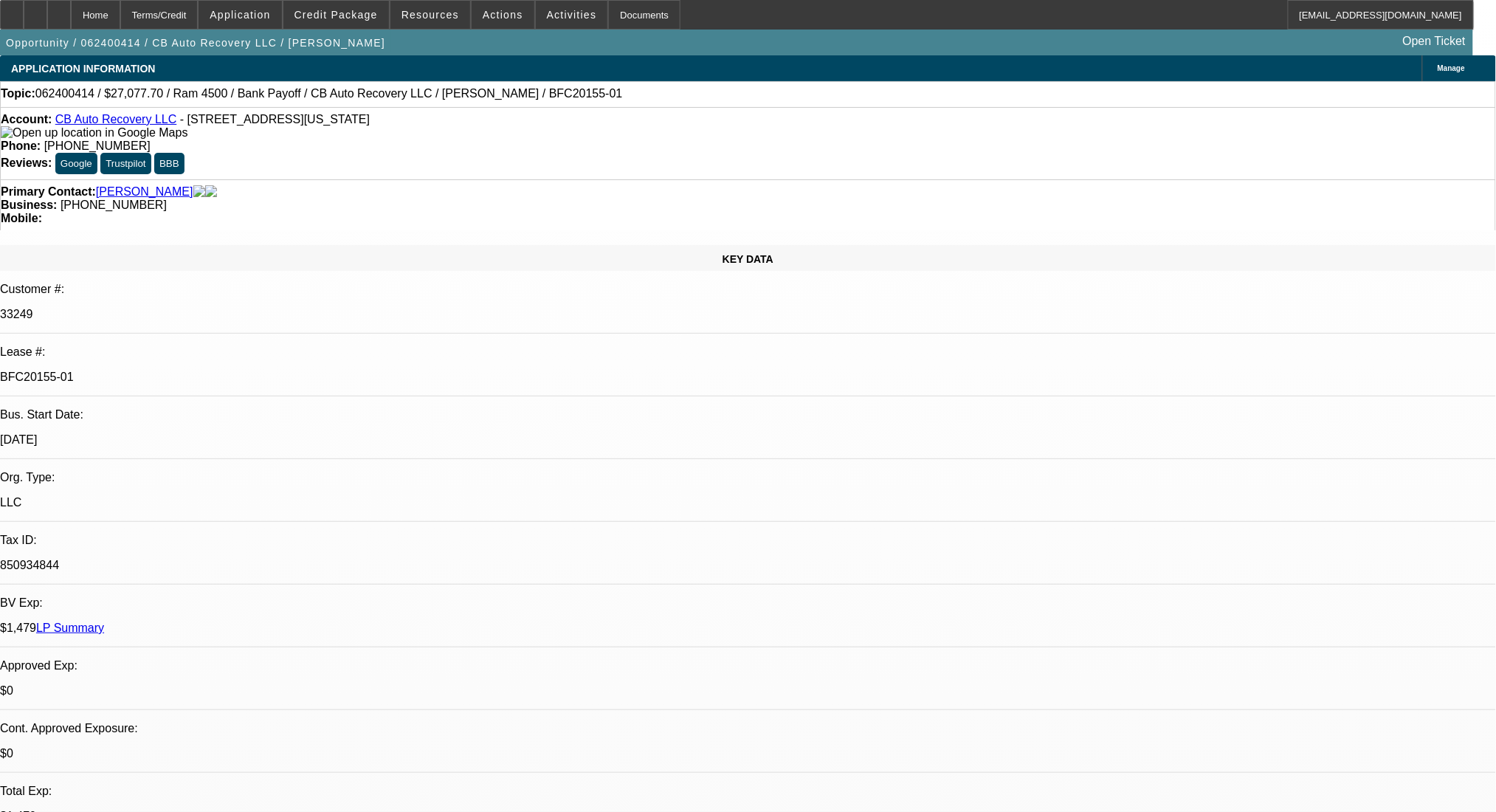
select select "0"
select select "2"
select select "0.1"
select select "4"
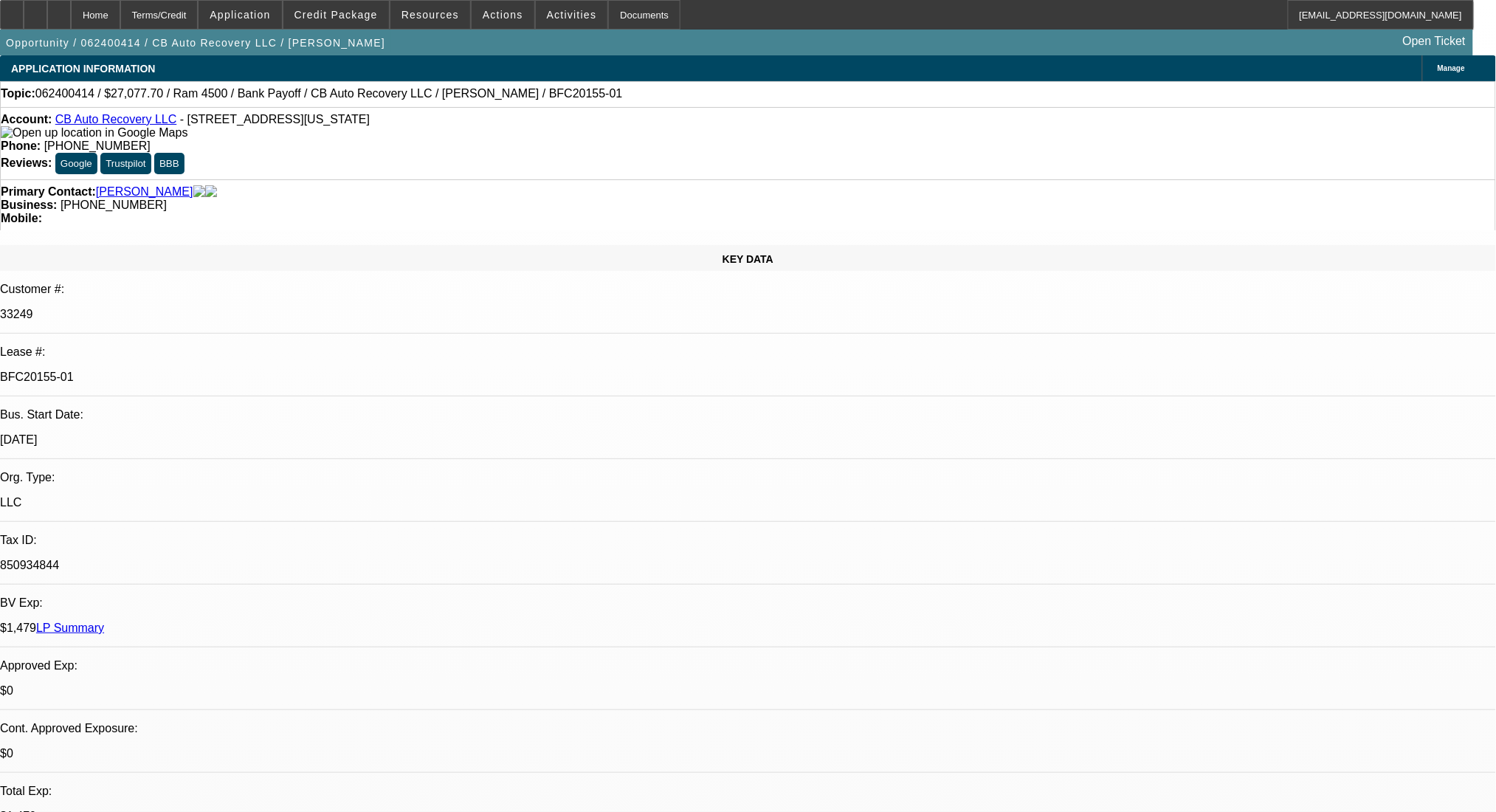
select select "0"
select select "2"
select select "0.1"
select select "4"
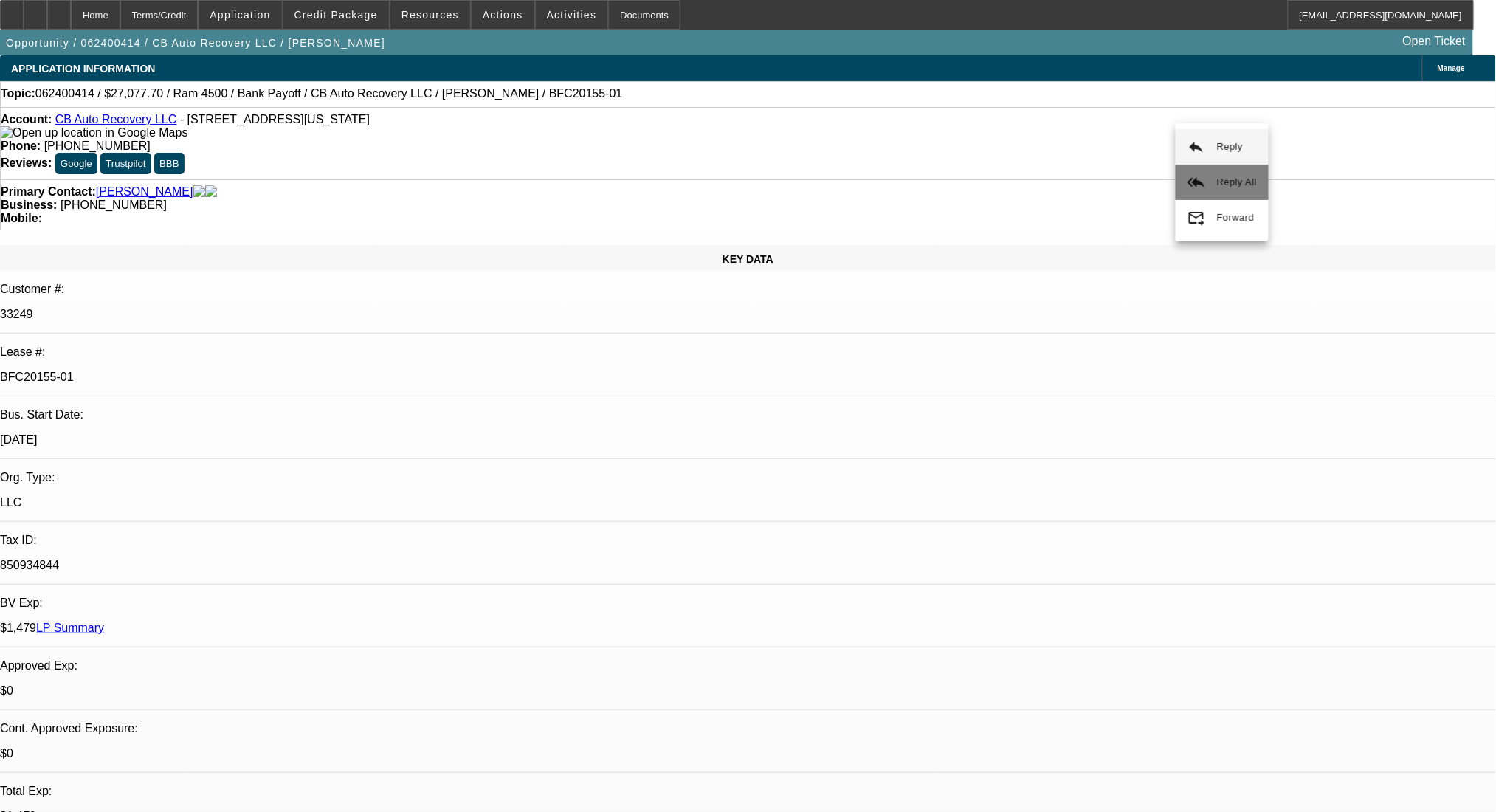
click at [1241, 178] on span "Reply All" at bounding box center [1237, 182] width 40 height 11
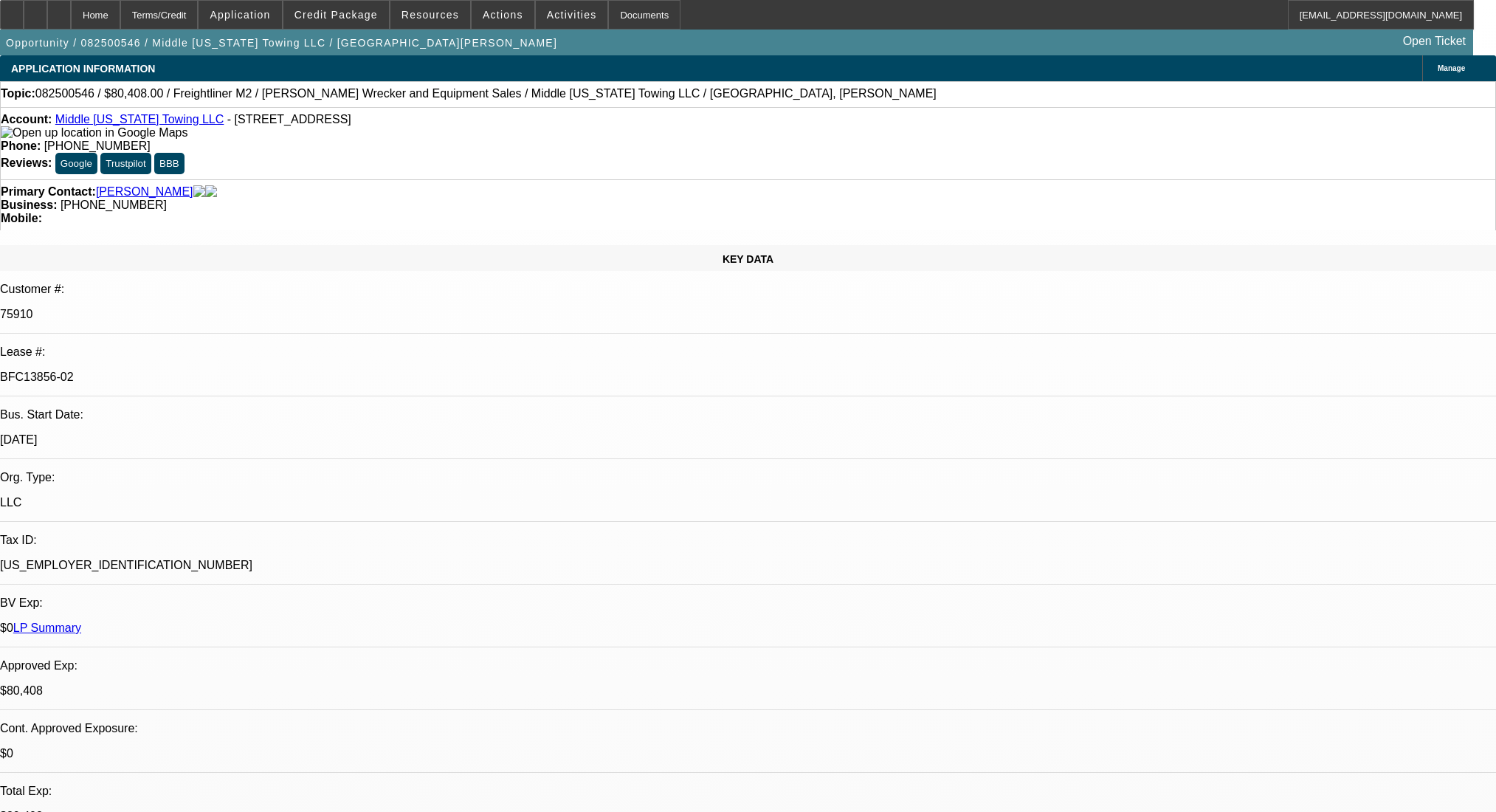
select select "0"
select select "2"
select select "0"
select select "6"
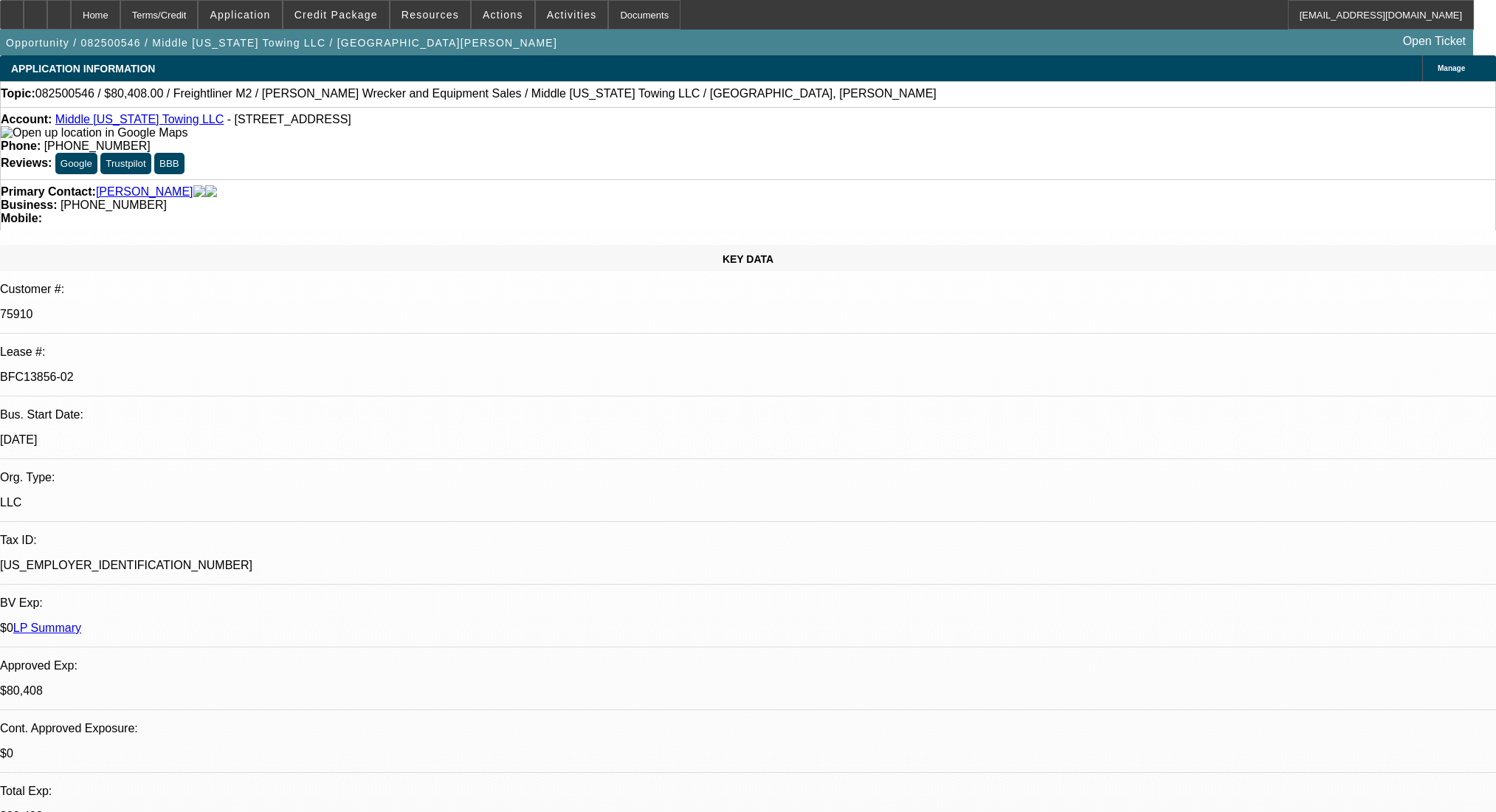
select select "0"
select select "6"
select select "0"
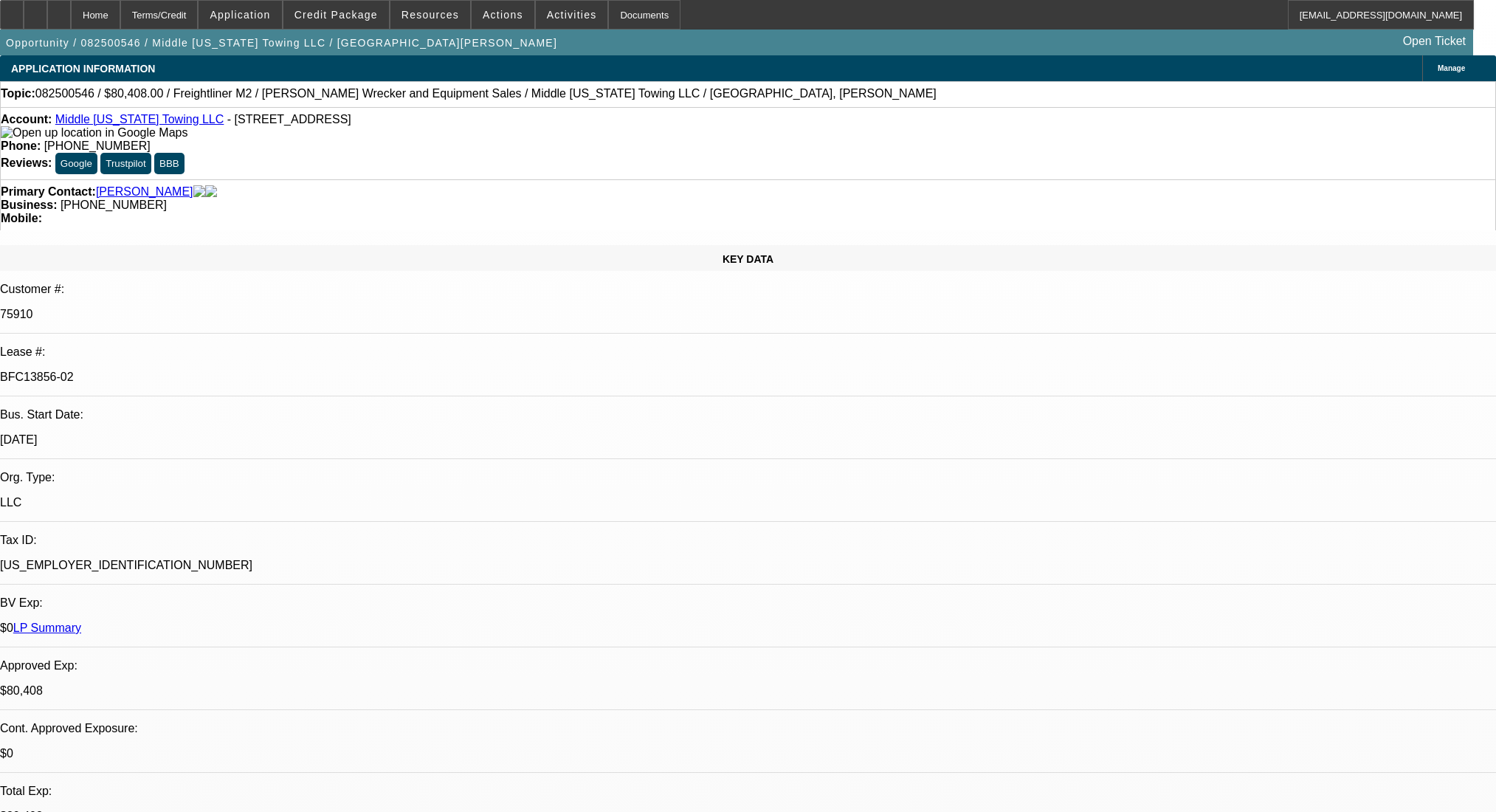
select select "0"
select select "2"
select select "0"
select select "6"
select select "0"
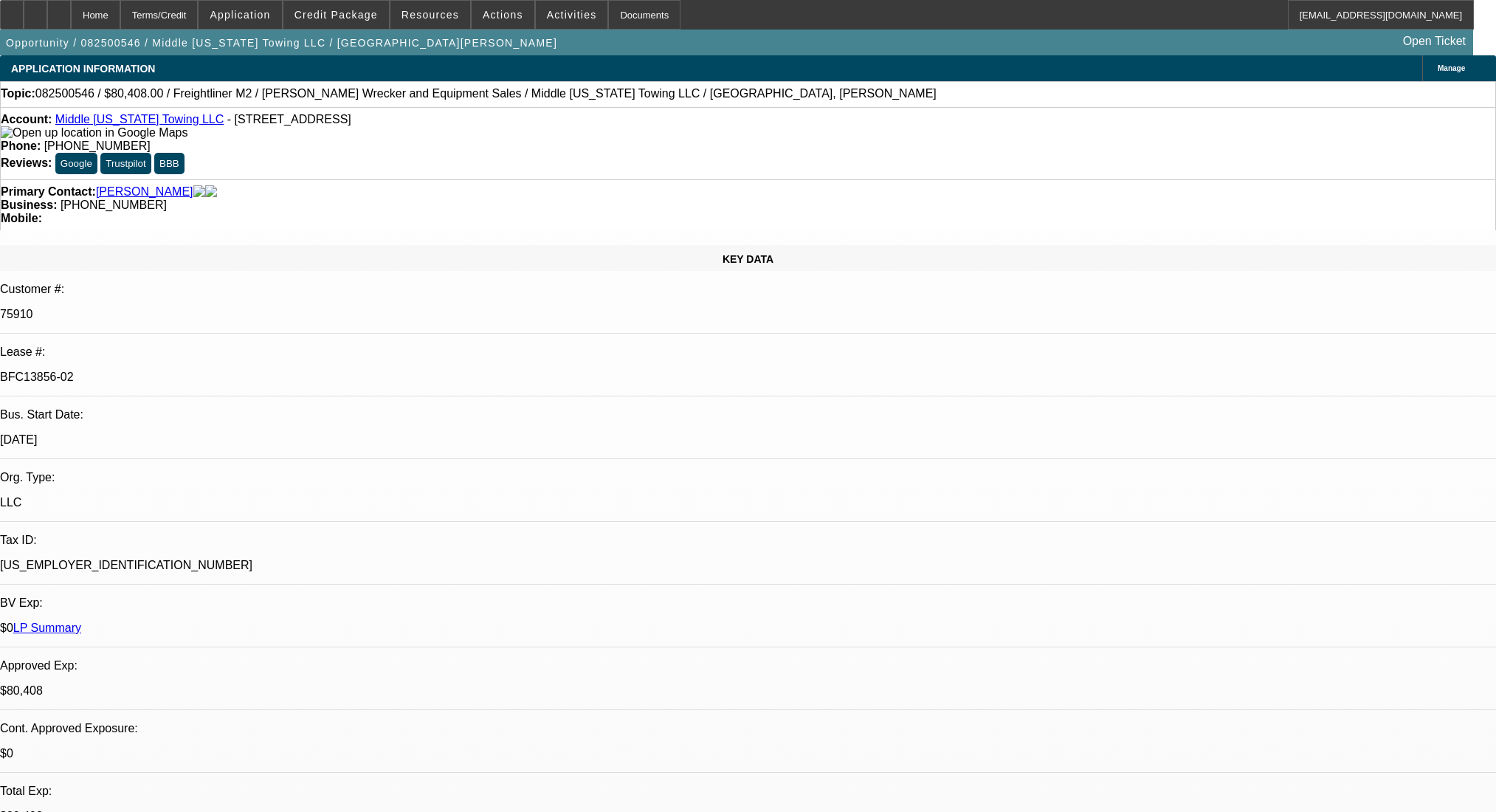
select select "0"
select select "2"
select select "0"
select select "6"
click at [71, 13] on div at bounding box center [59, 15] width 23 height 30
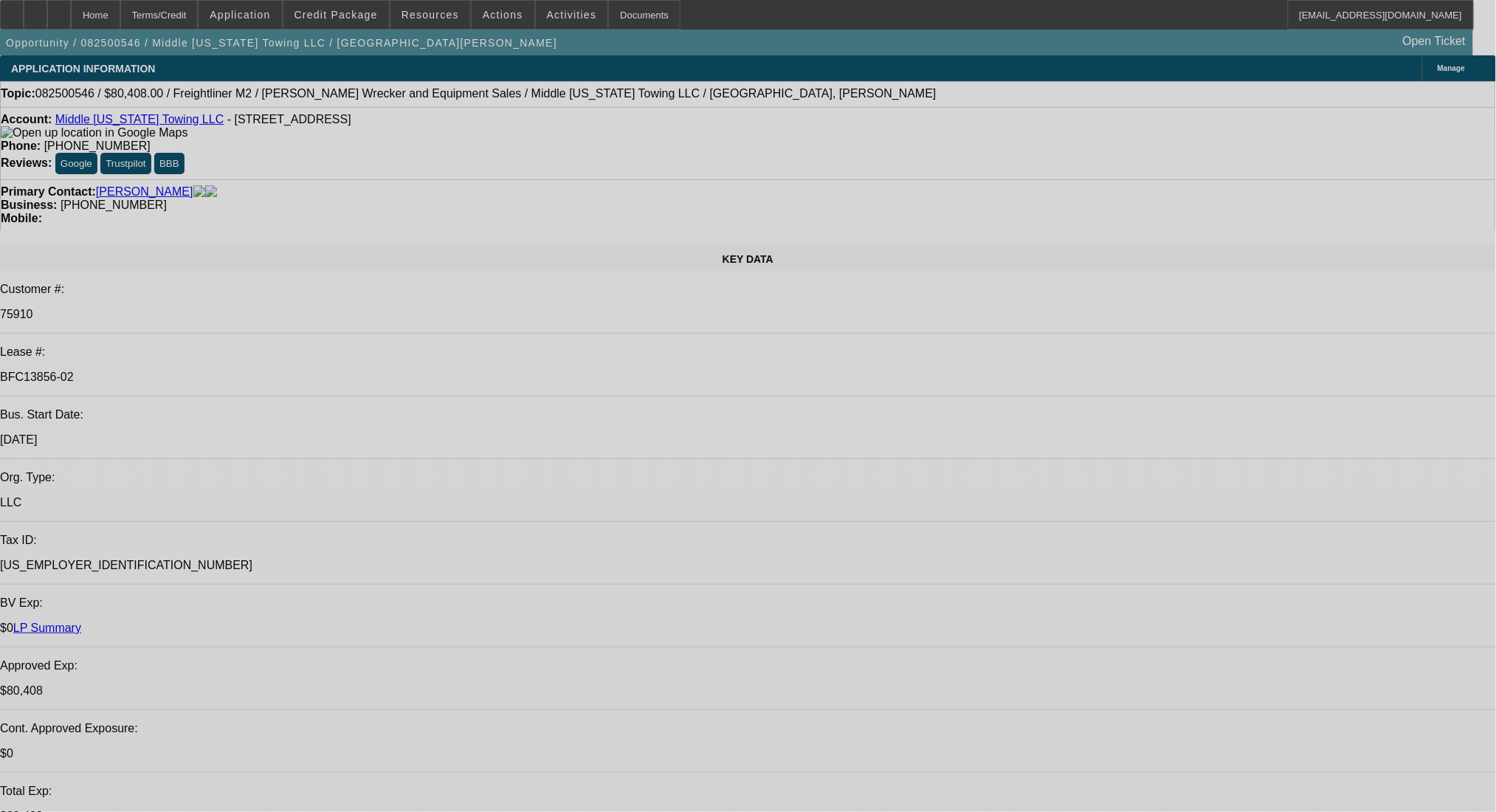
select select "0"
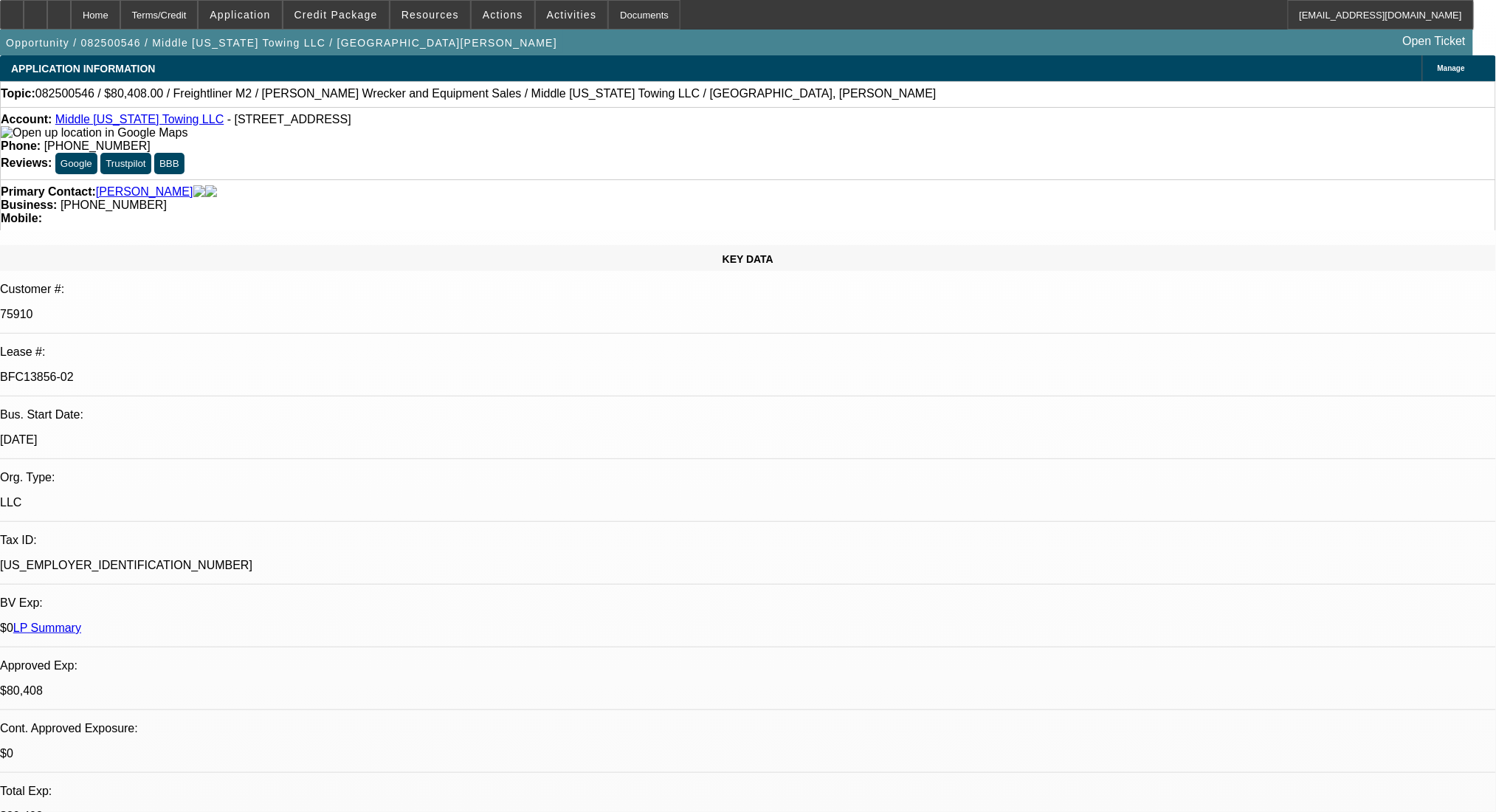
select select "0"
select select "2"
select select "0"
select select "6"
select select "0"
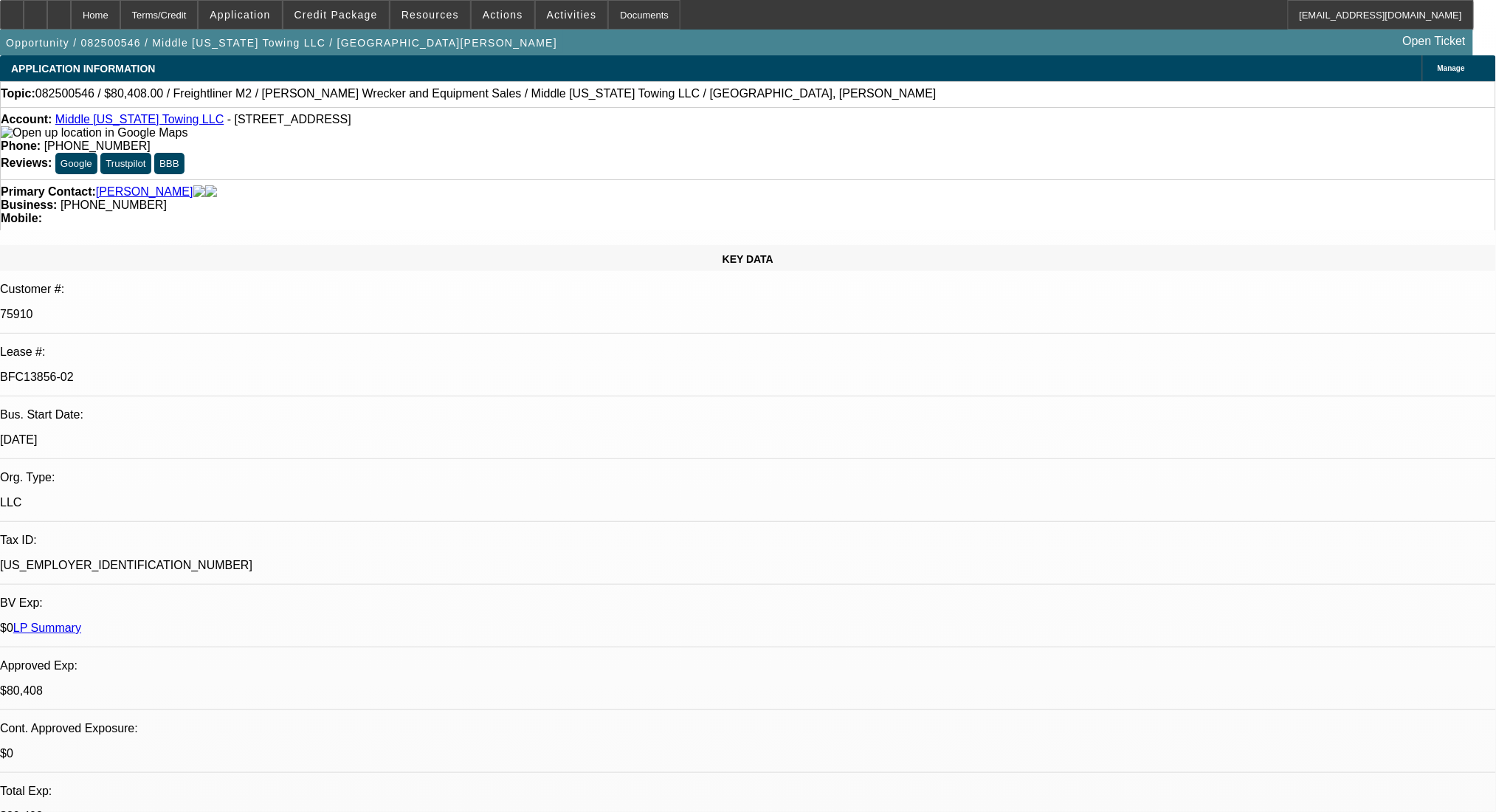
select select "0"
select select "6"
select select "0"
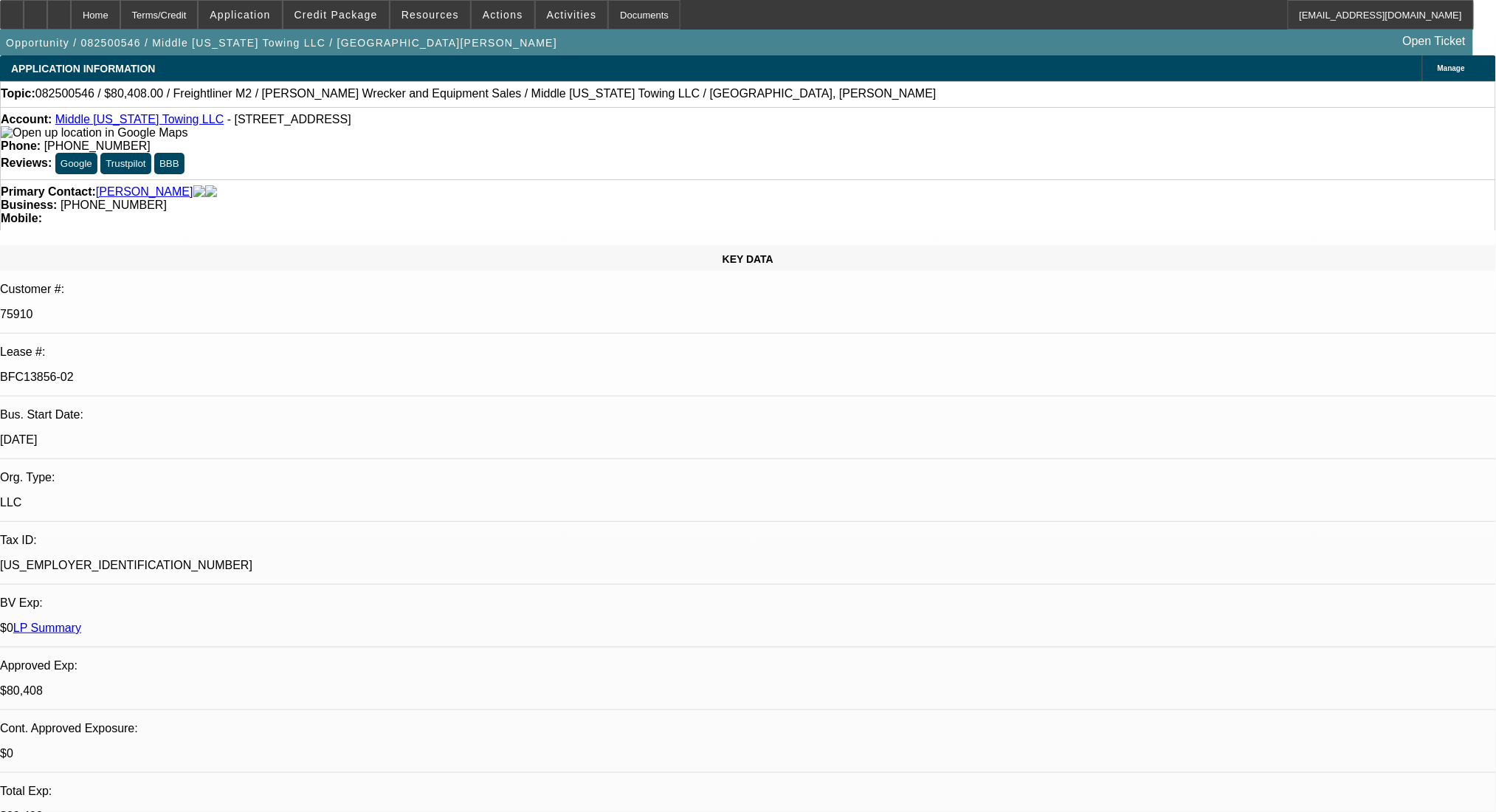
select select "2"
select select "0"
select select "6"
select select "0"
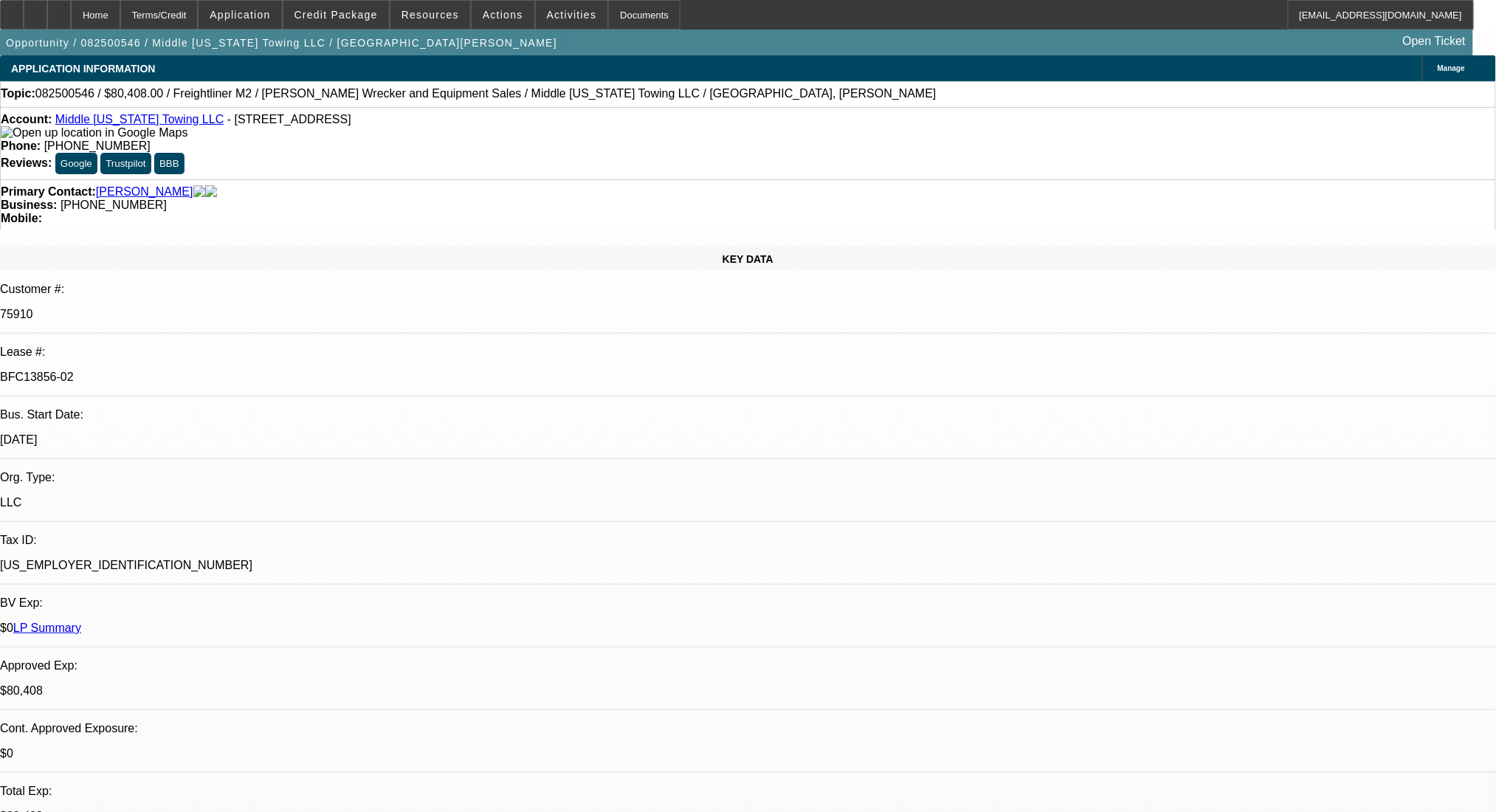
select select "2"
select select "0"
select select "6"
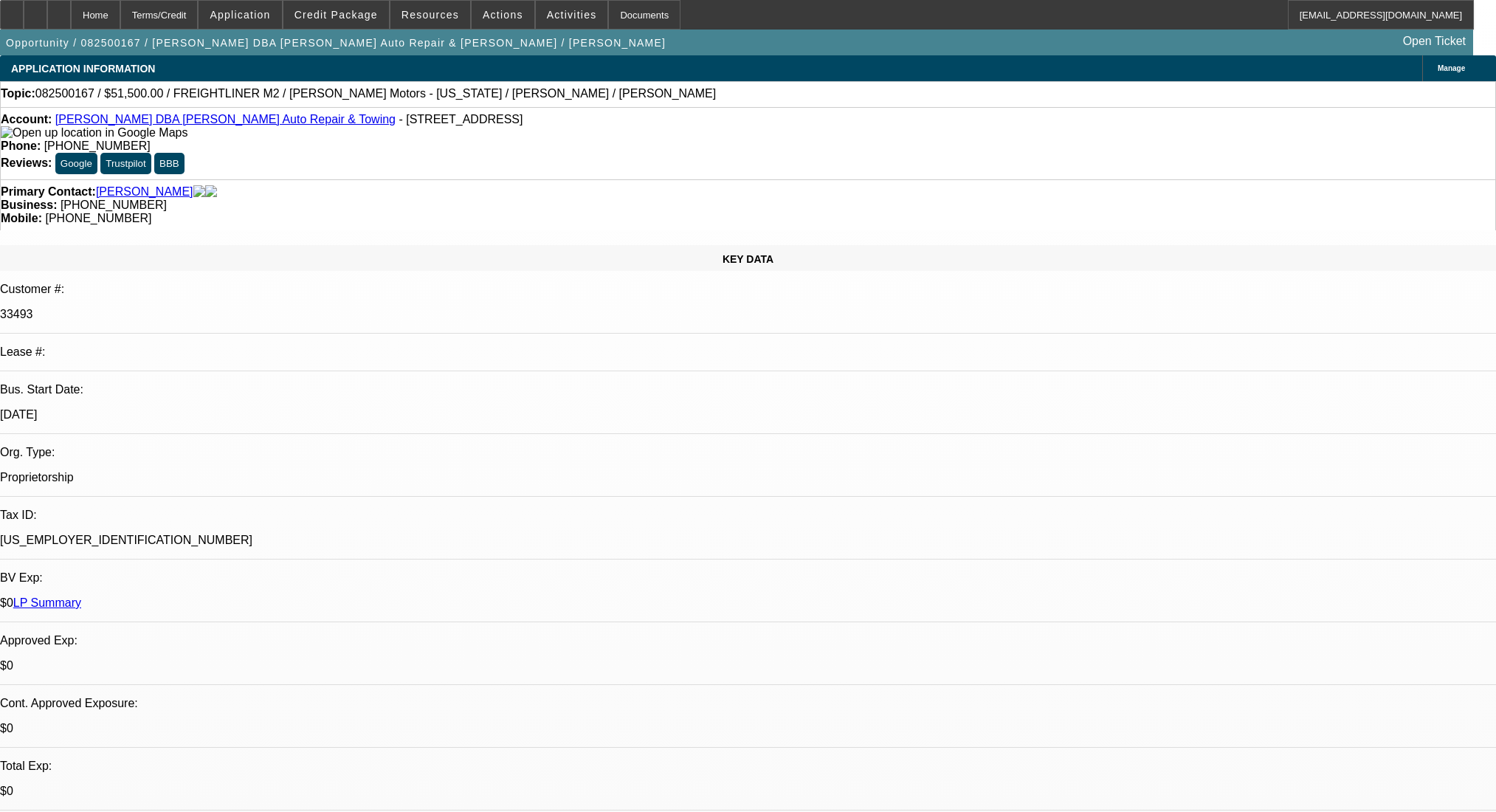
select select "0"
select select "2"
select select "0"
select select "6"
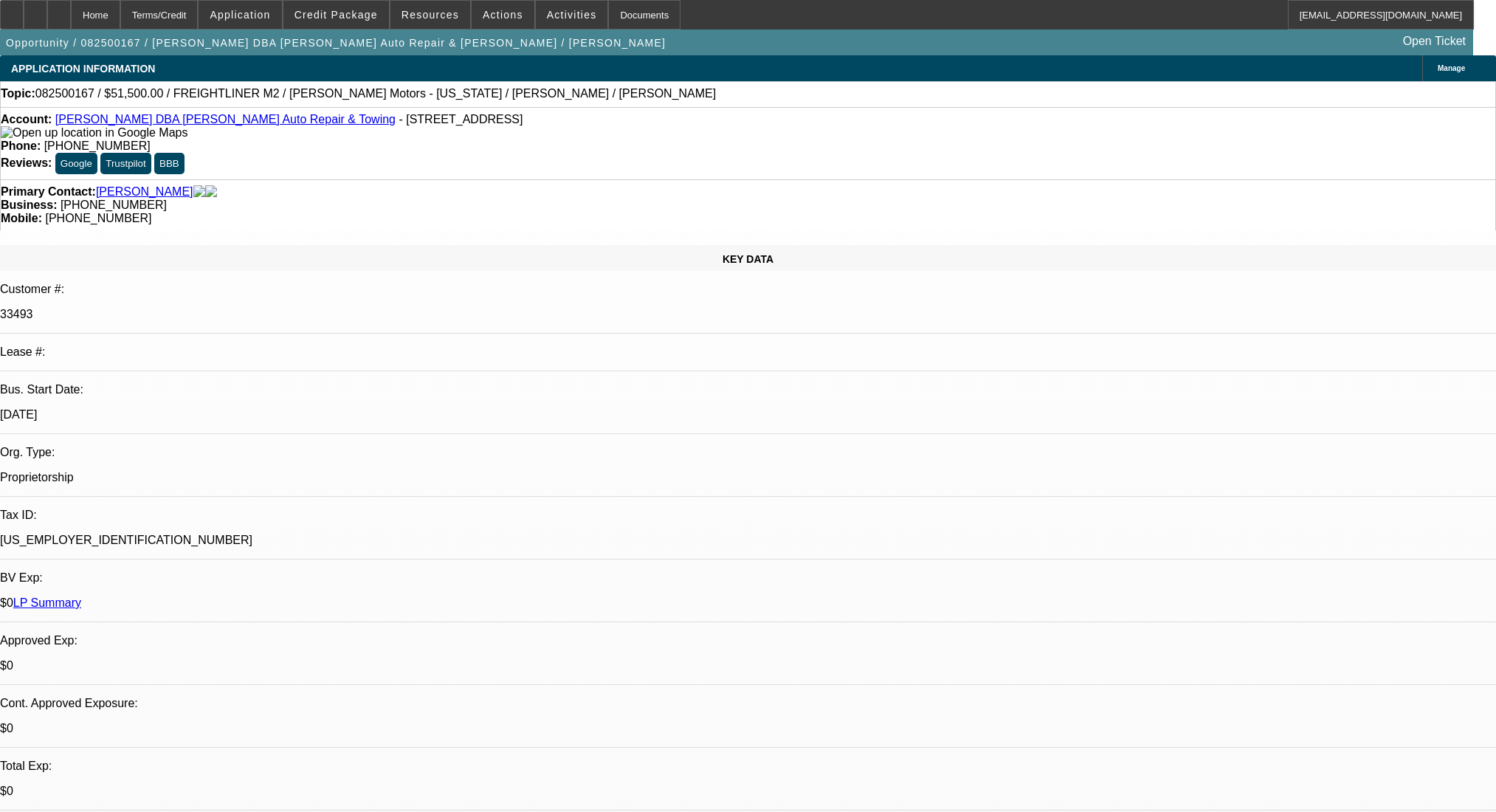
select select "0"
select select "2"
select select "0"
select select "6"
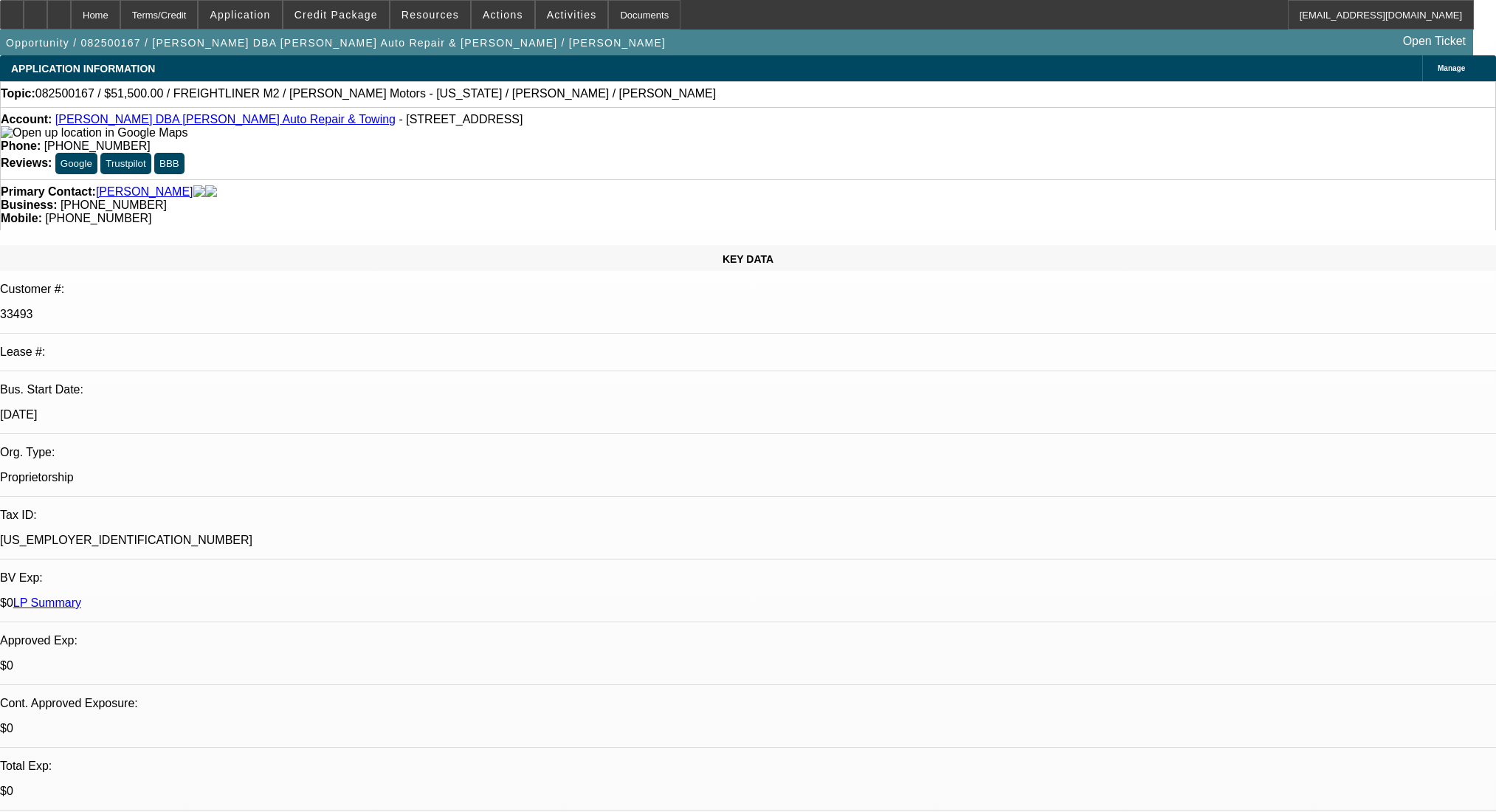
select select "0"
select select "2"
select select "0"
select select "6"
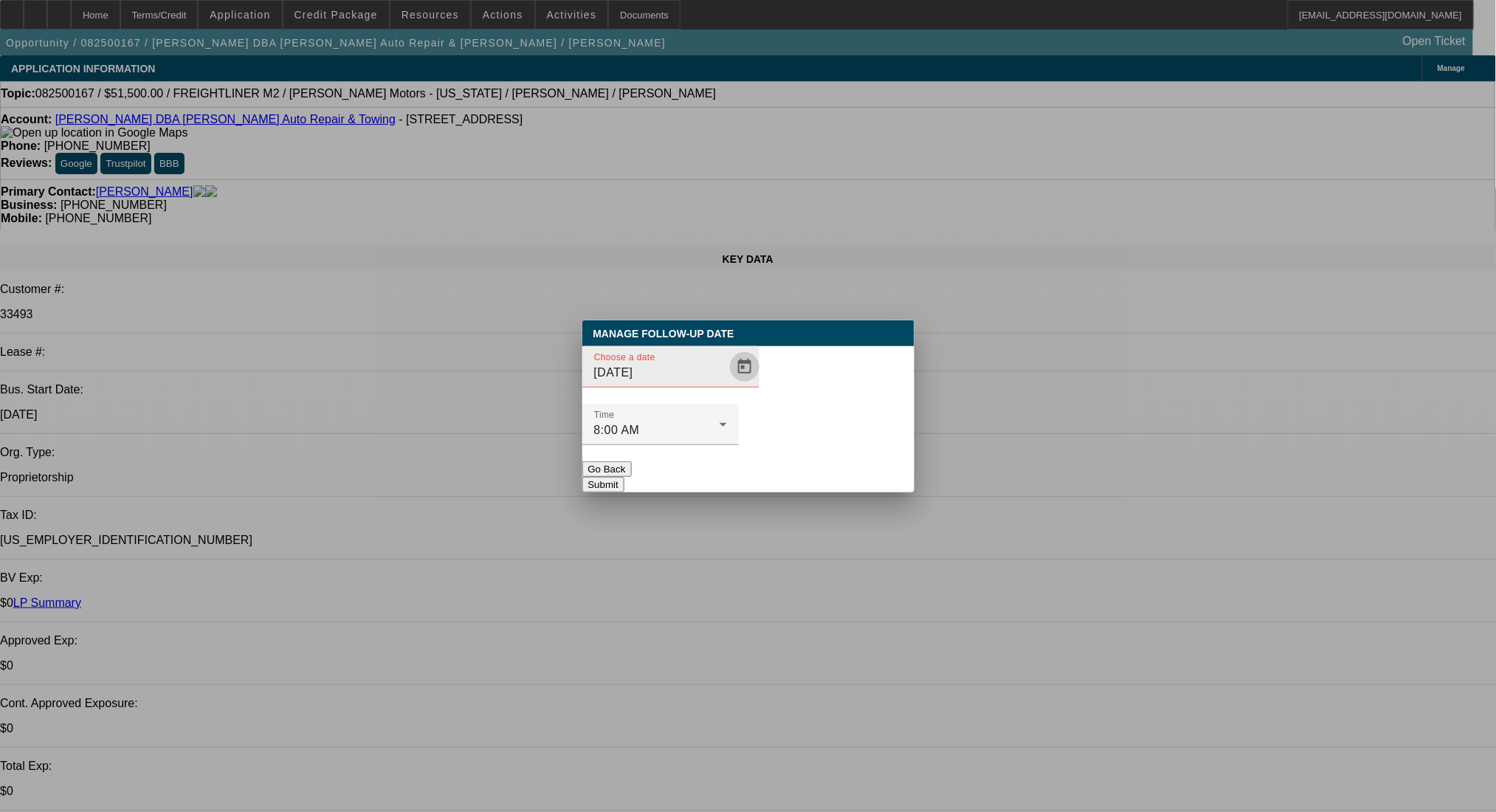
click at [727, 384] on span "Open calendar" at bounding box center [744, 366] width 35 height 35
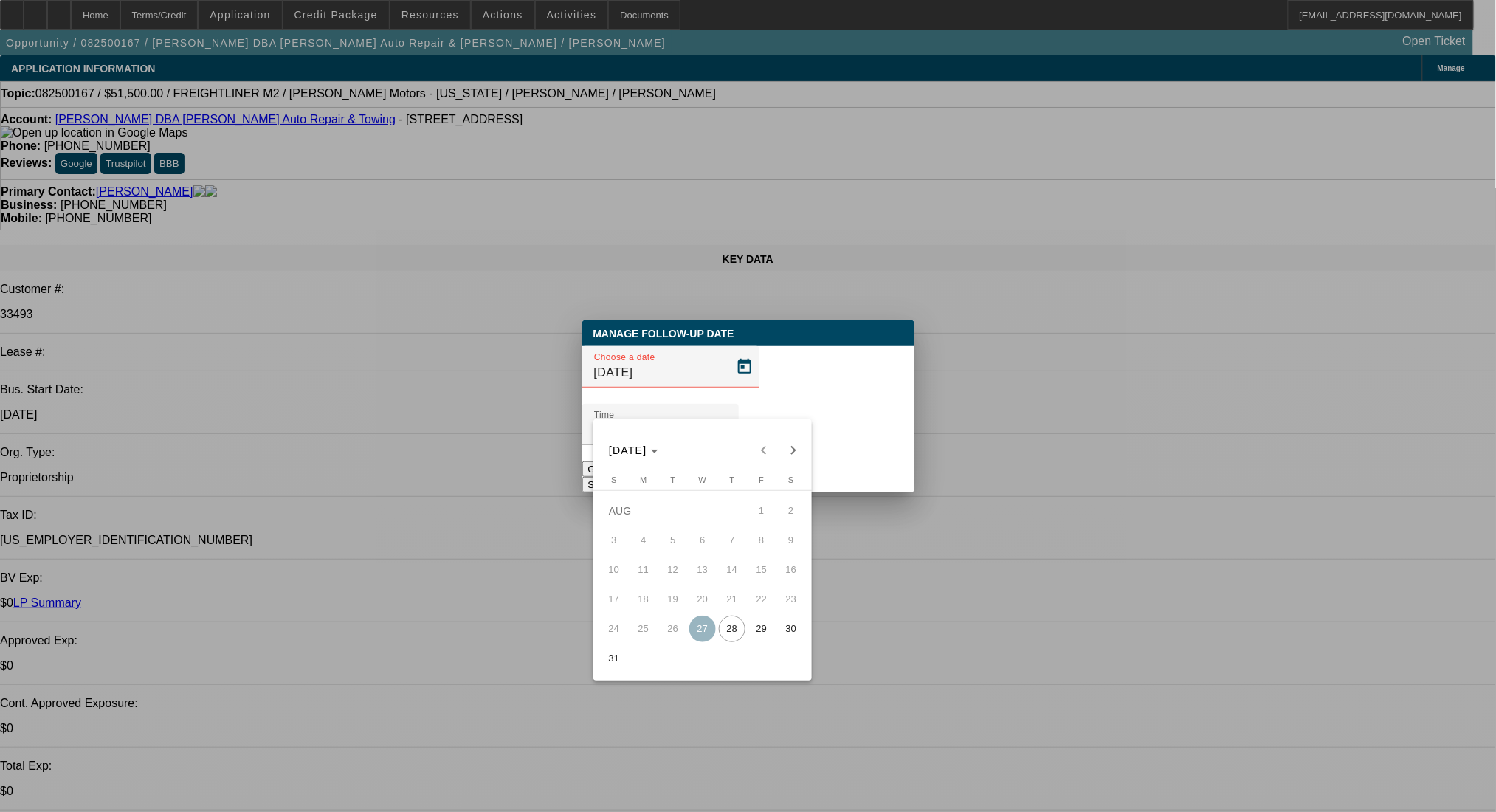
click at [754, 639] on span "29" at bounding box center [761, 629] width 27 height 27
type input "[DATE]"
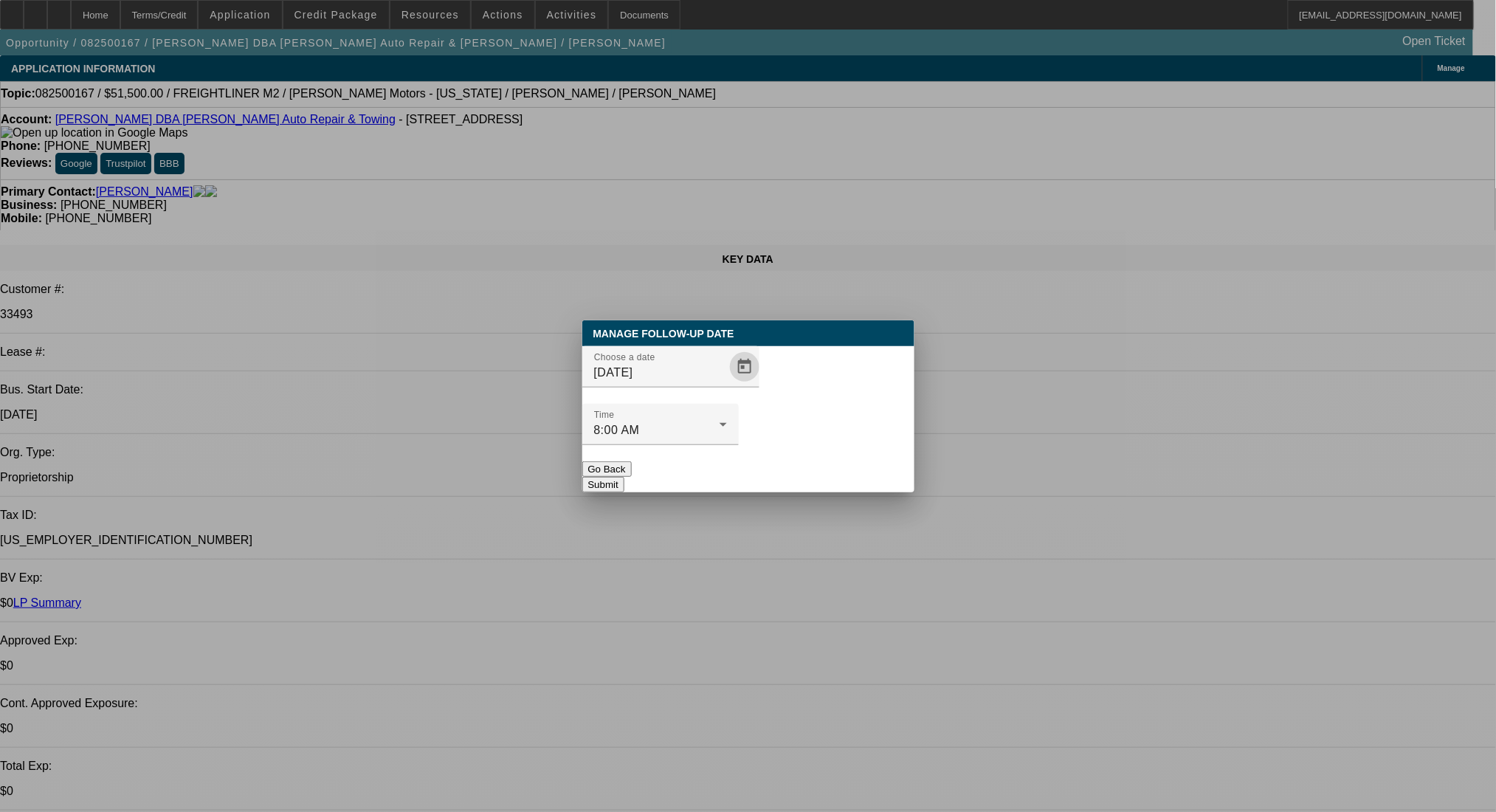
click at [625, 477] on button "Submit" at bounding box center [604, 485] width 42 height 16
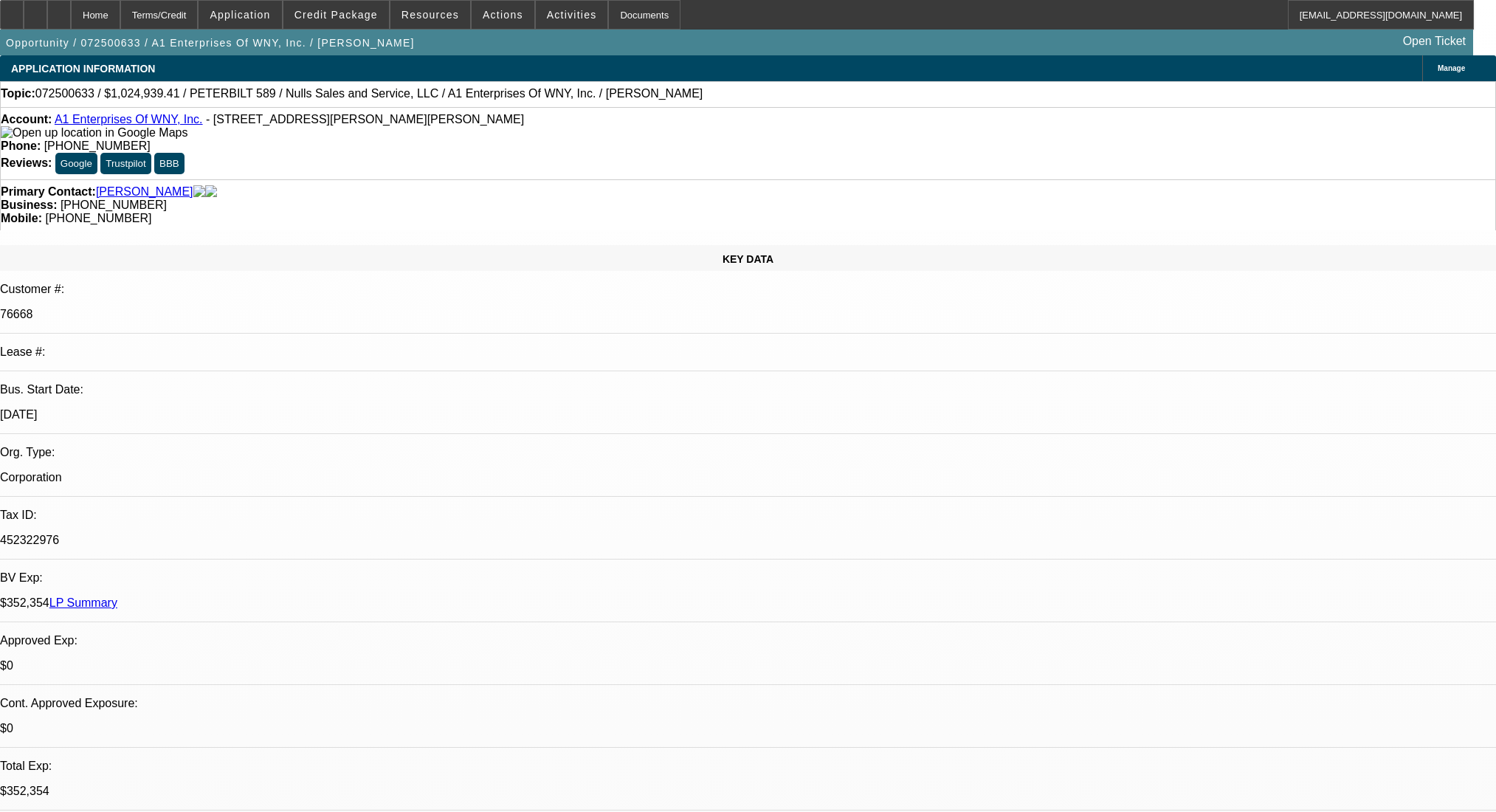
select select "0.1"
select select "2"
select select "0.1"
select select "4"
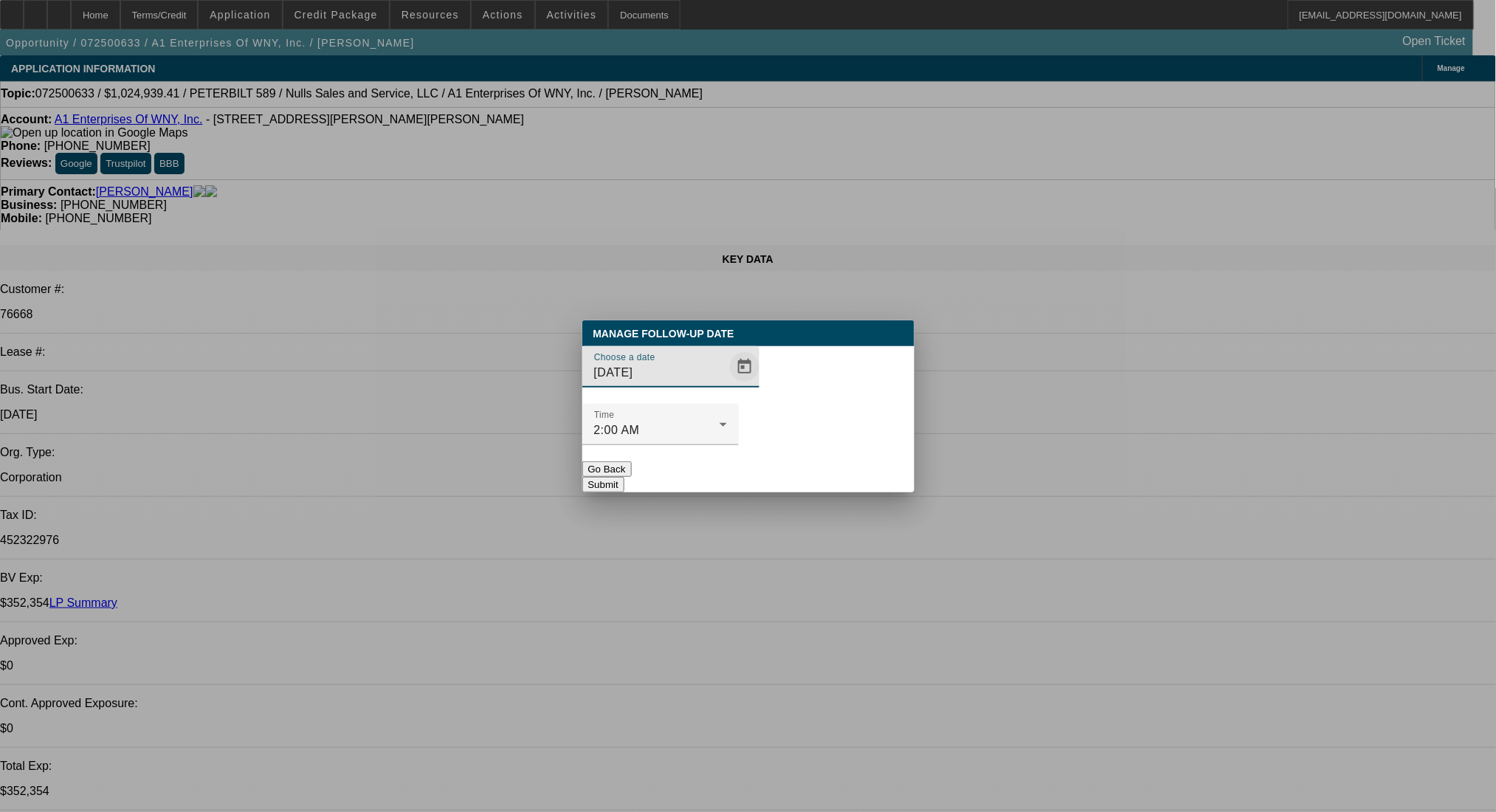
click at [727, 384] on span "Open calendar" at bounding box center [744, 366] width 35 height 35
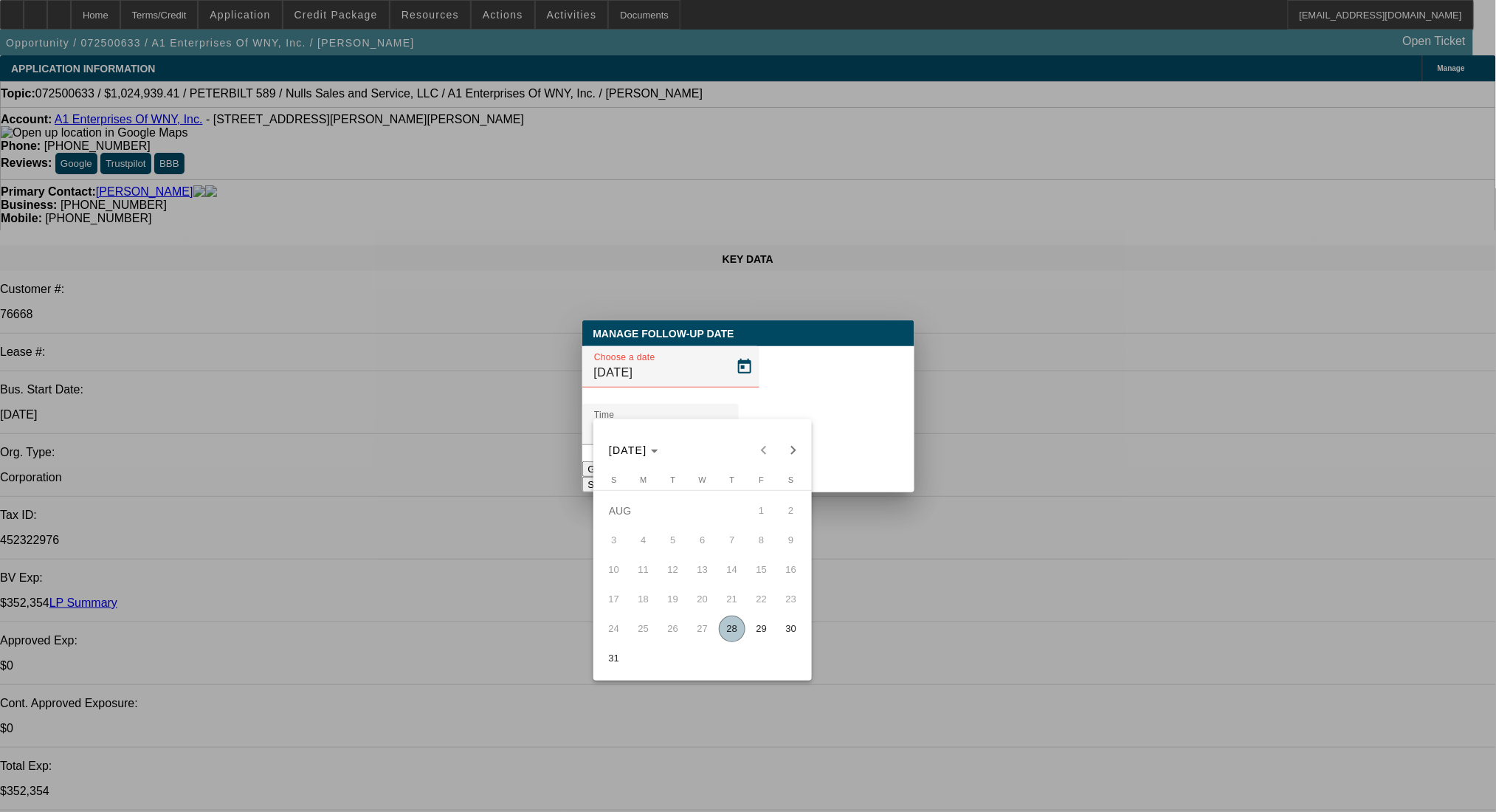
drag, startPoint x: 731, startPoint y: 627, endPoint x: 819, endPoint y: 486, distance: 166.2
click at [731, 625] on span "28" at bounding box center [732, 629] width 27 height 27
type input "[DATE]"
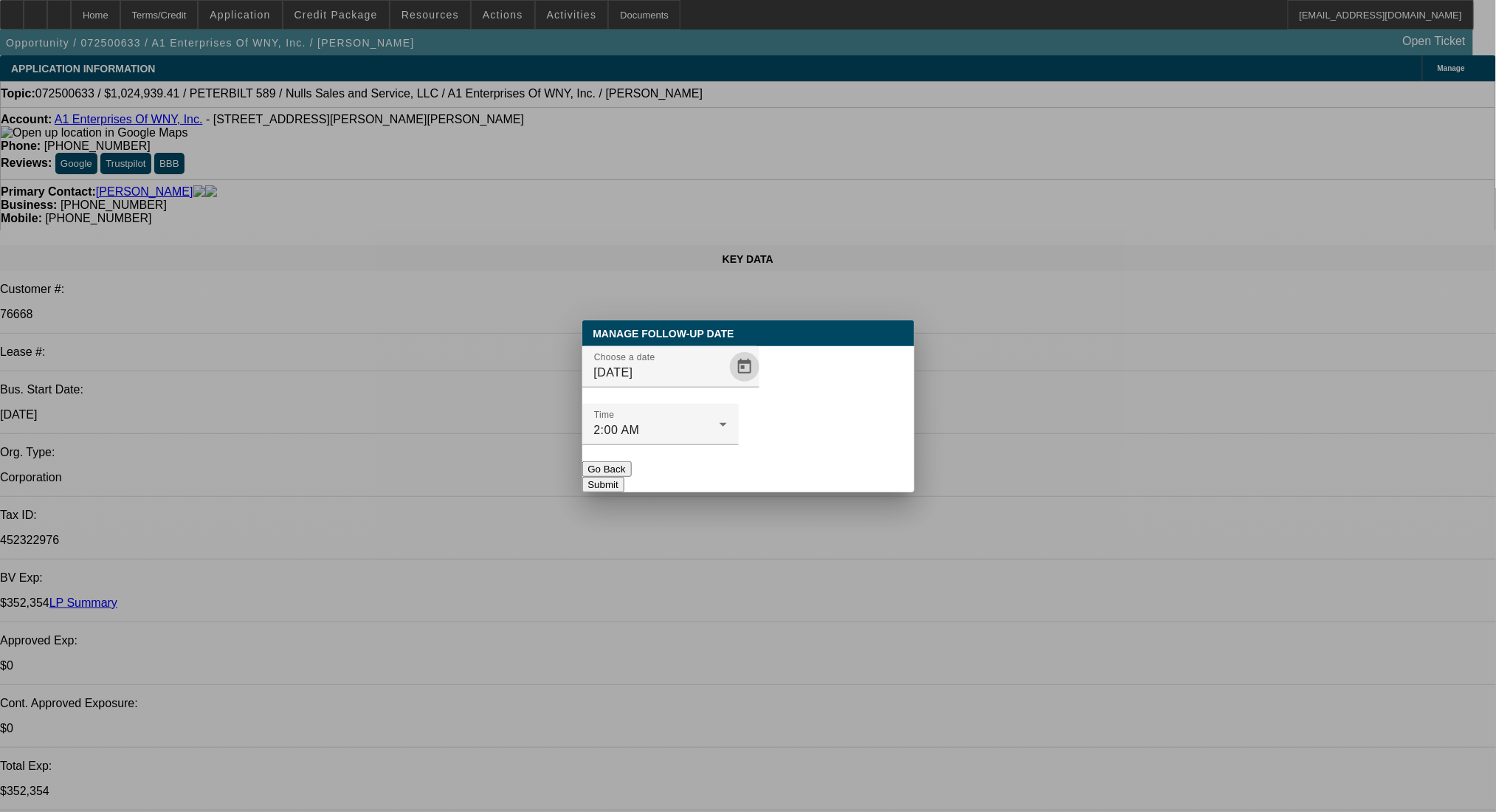
click at [625, 477] on button "Submit" at bounding box center [604, 485] width 42 height 16
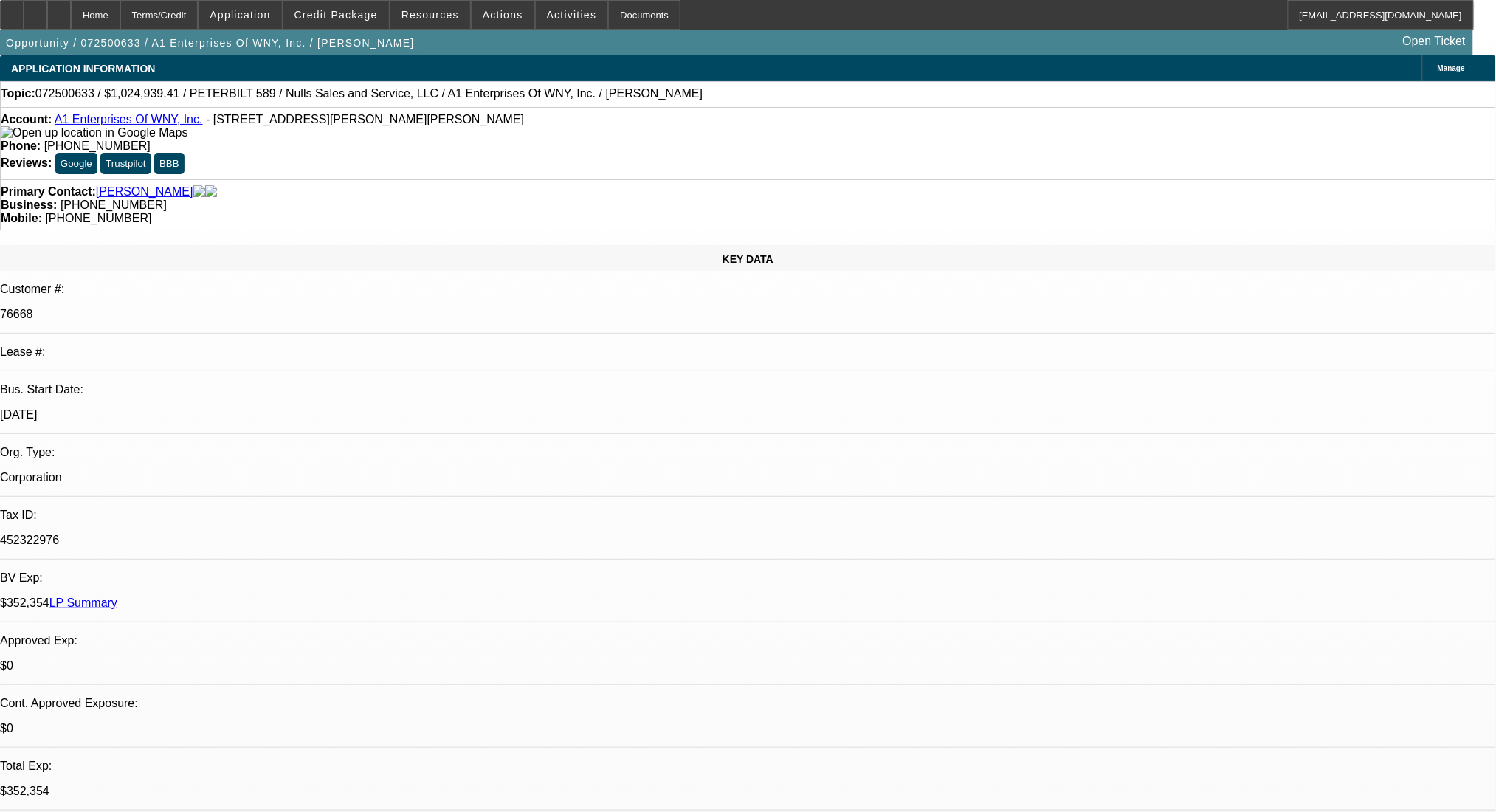
click at [117, 597] on link "LP Summary" at bounding box center [83, 603] width 68 height 12
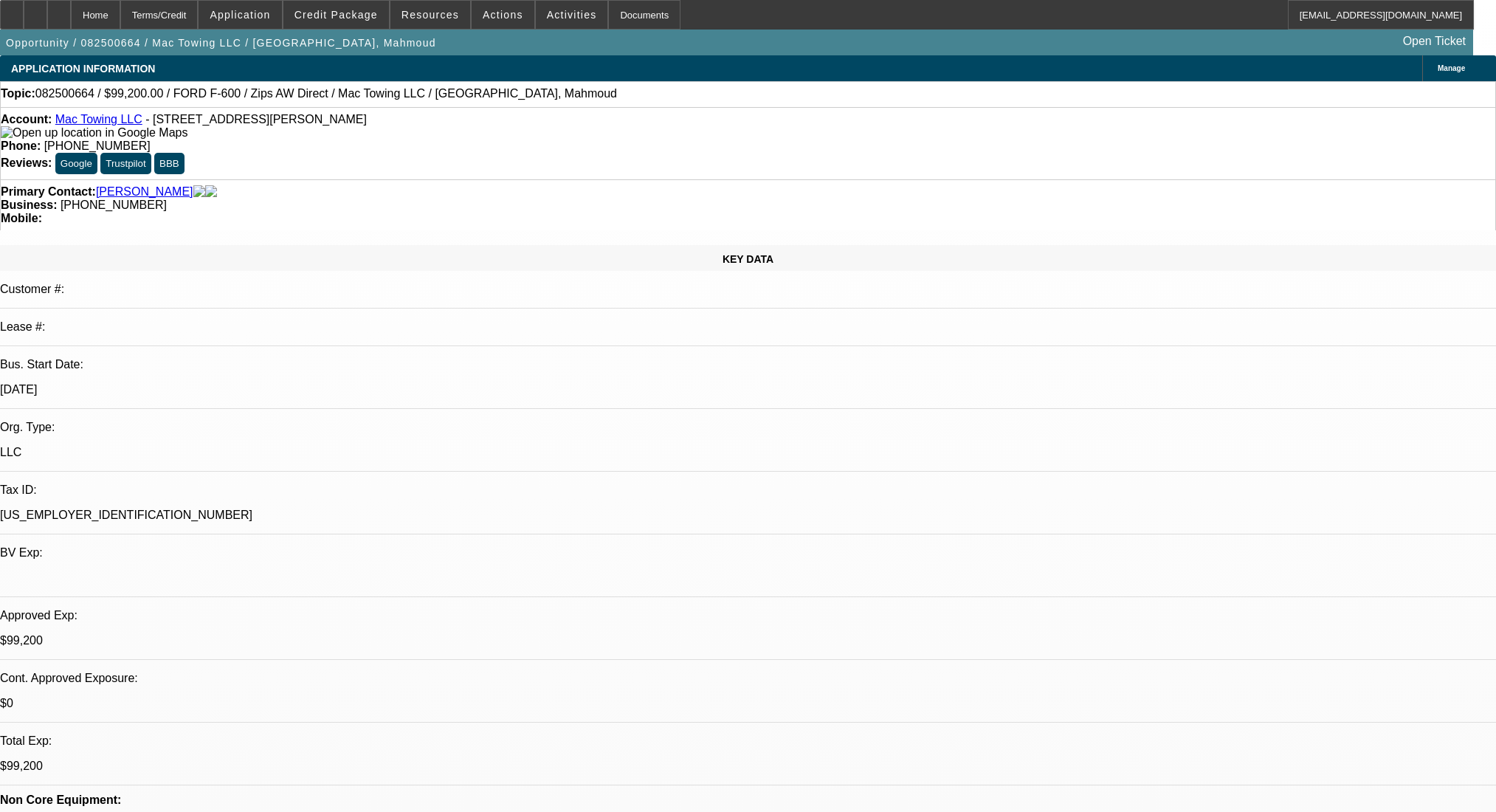
select select "0.2"
select select "2"
select select "0"
select select "6"
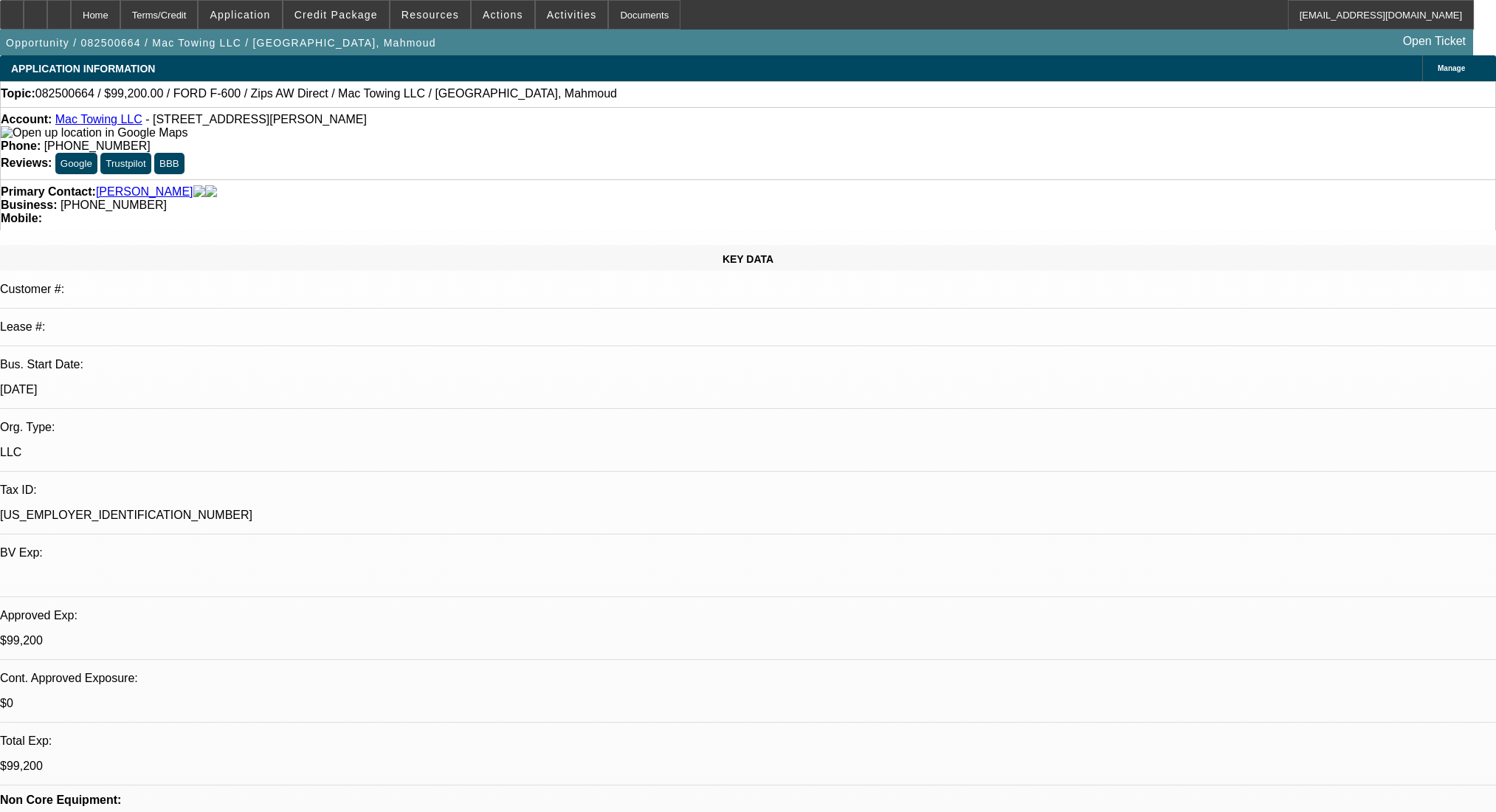
select select "0.2"
select select "2"
select select "0"
select select "6"
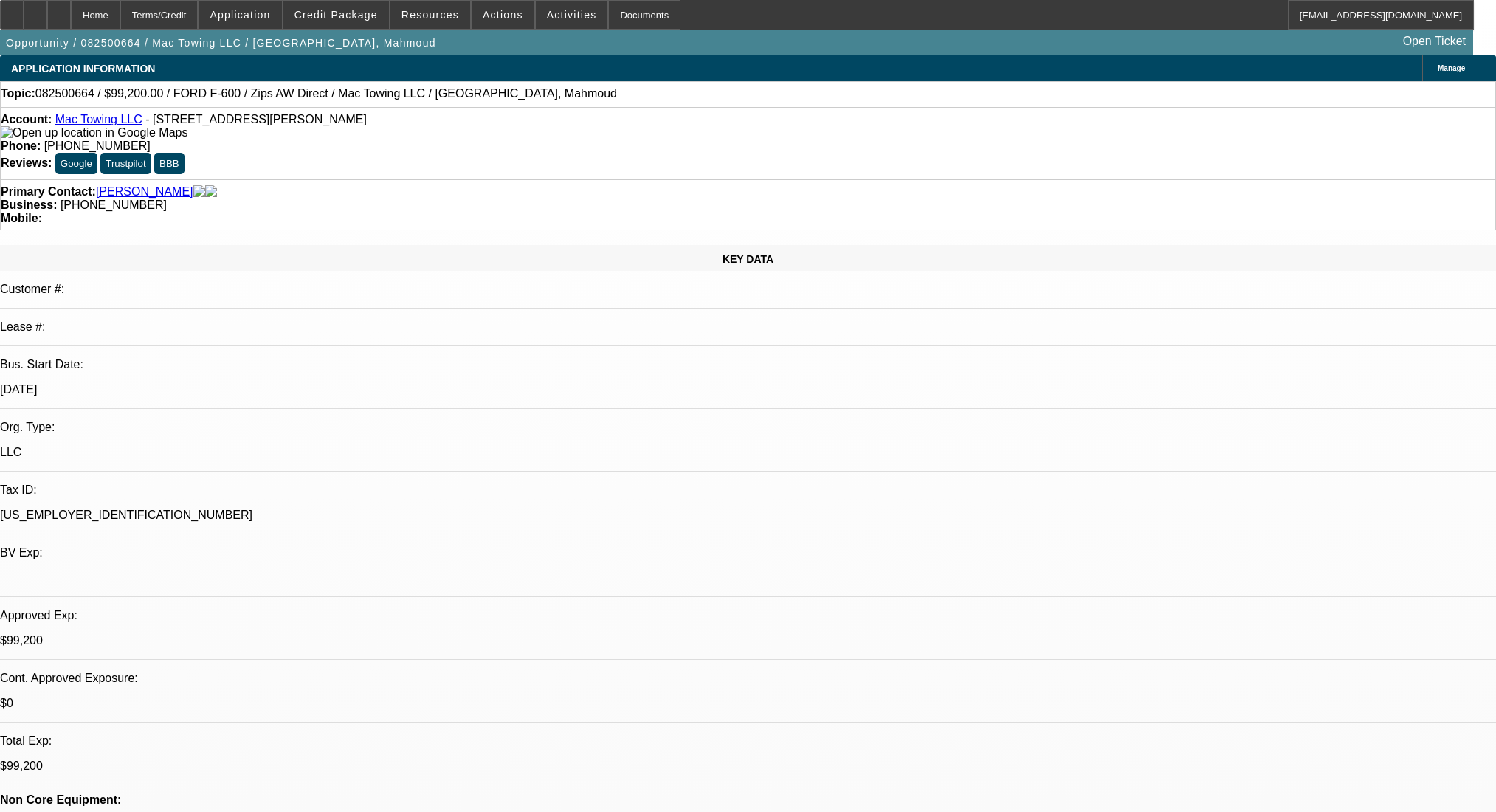
select select "0.2"
select select "2"
select select "0.1"
select select "4"
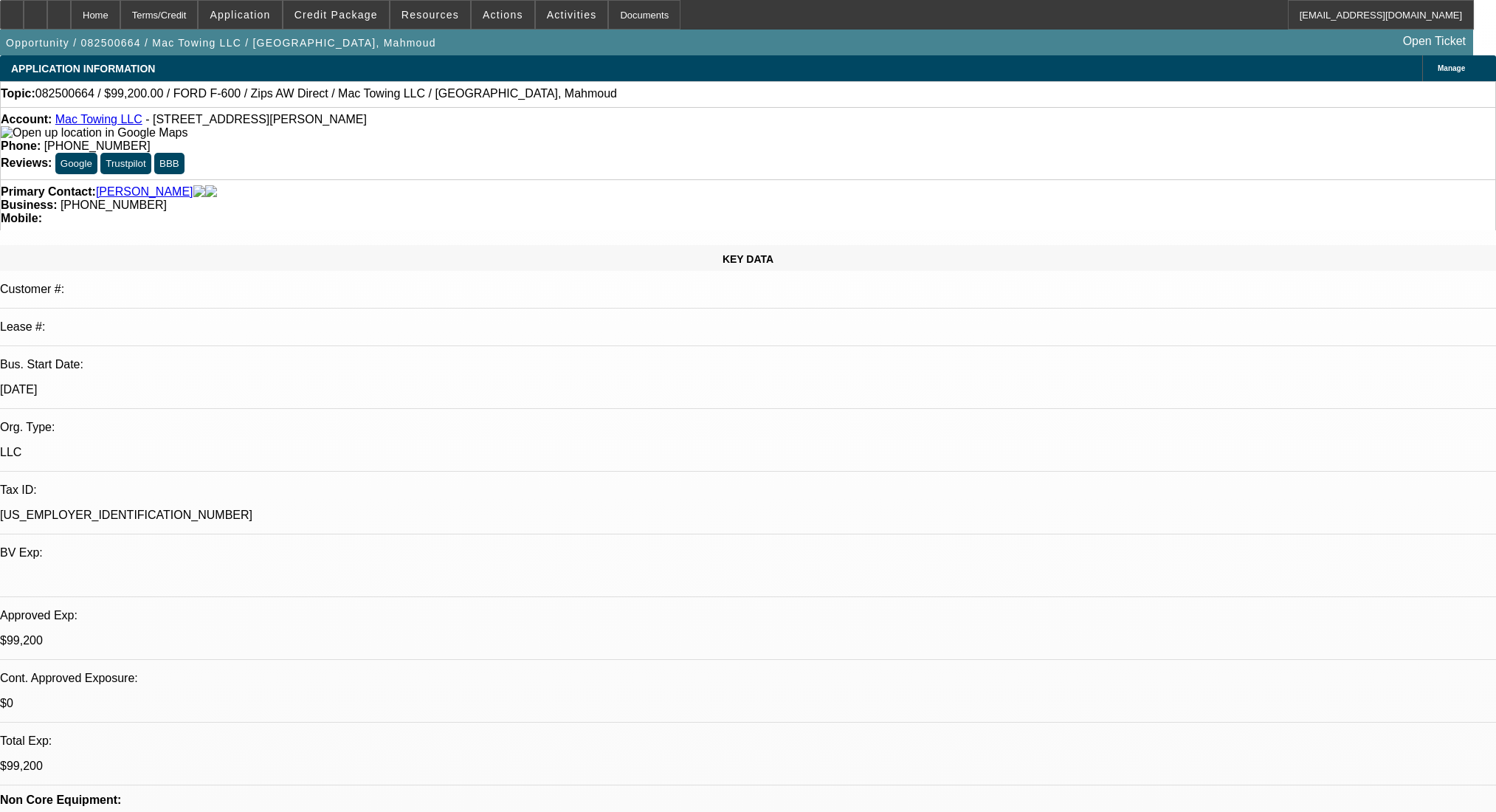
select select "0.2"
select select "2"
select select "0.1"
select select "4"
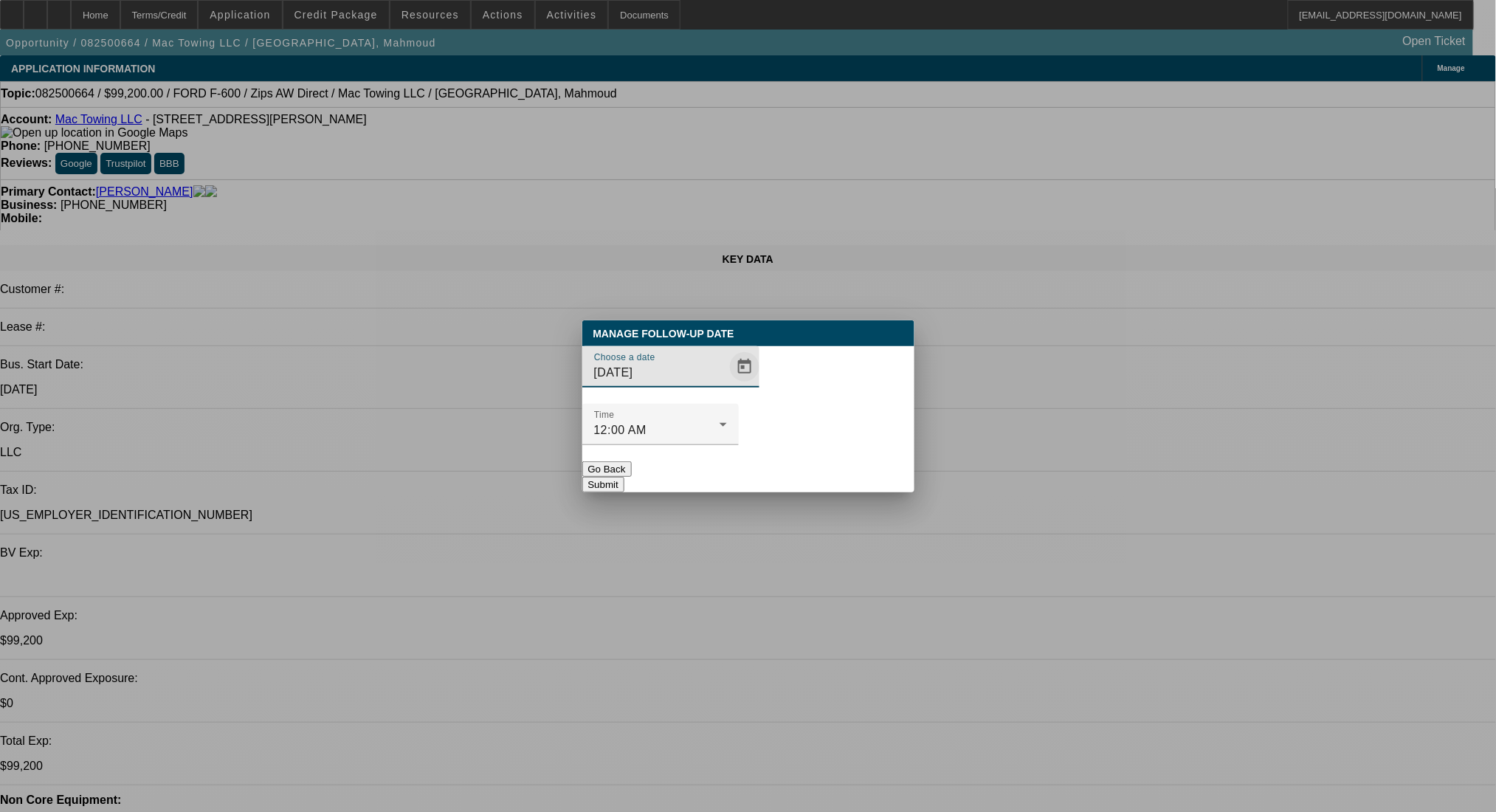
click at [727, 384] on span "Open calendar" at bounding box center [744, 366] width 35 height 35
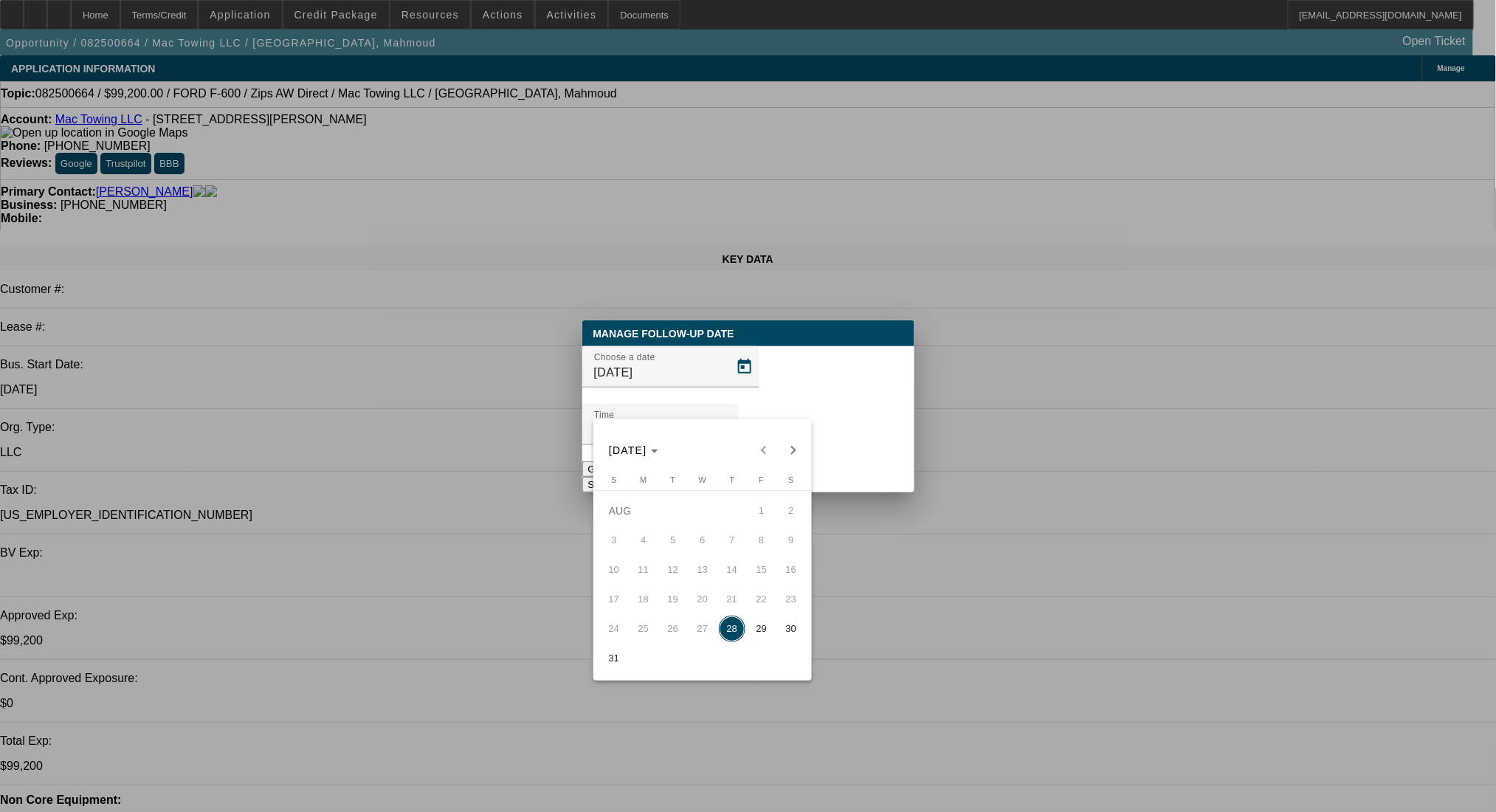
click at [761, 638] on span "29" at bounding box center [761, 629] width 27 height 27
type input "8/29/2025"
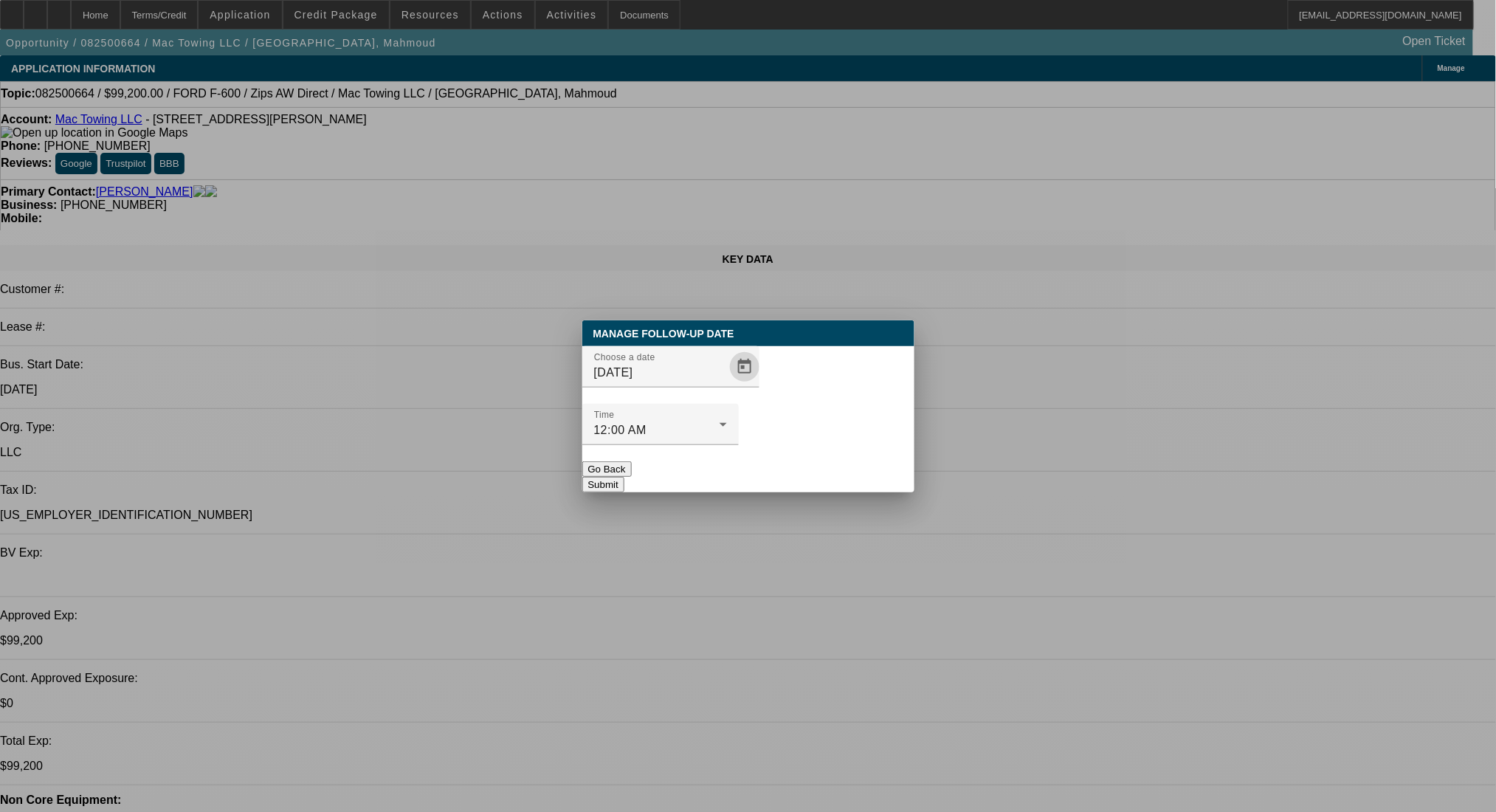
click at [625, 477] on button "Submit" at bounding box center [604, 485] width 42 height 16
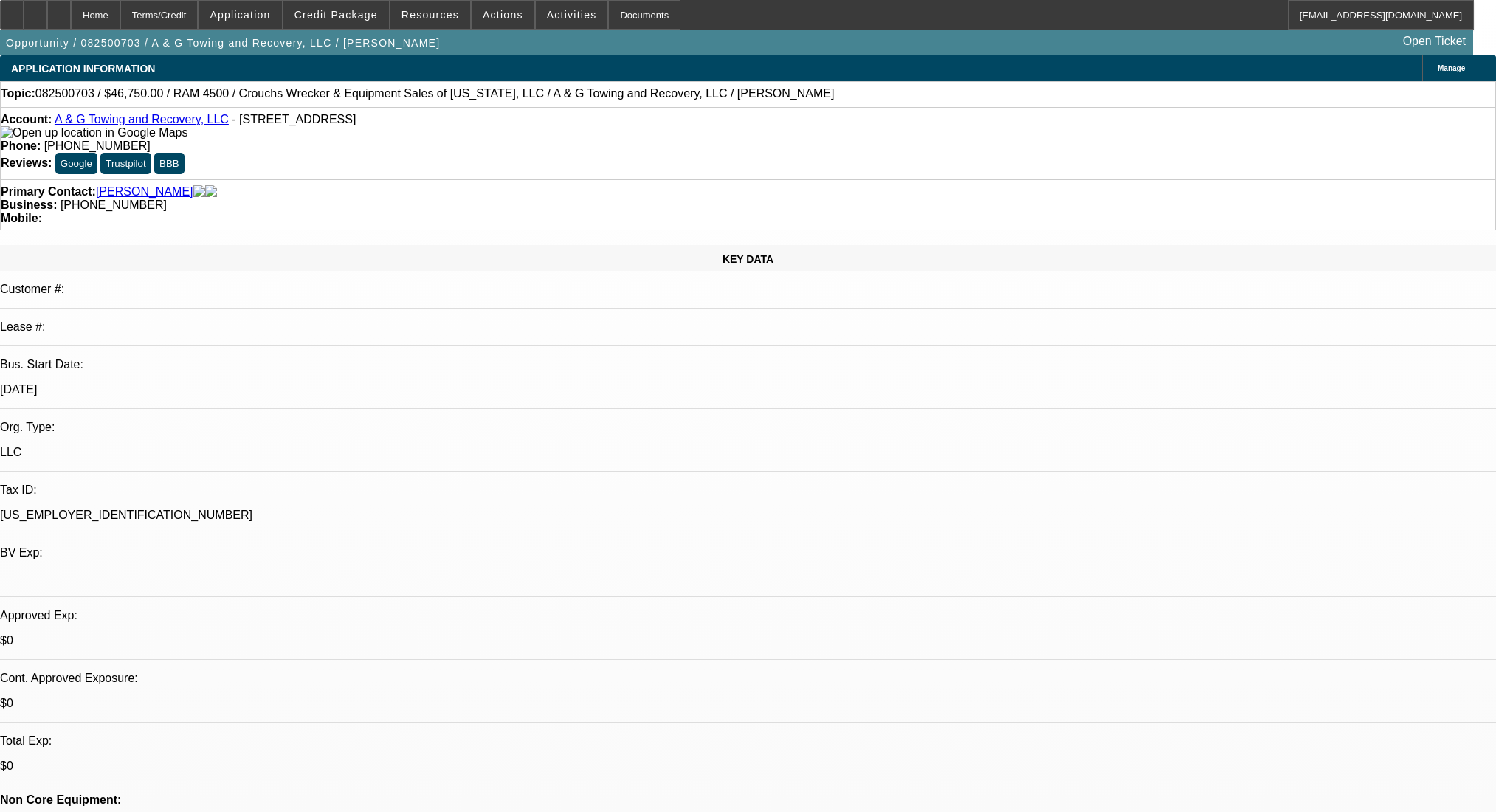
select select "0.15"
select select "2"
select select "0.1"
select select "4"
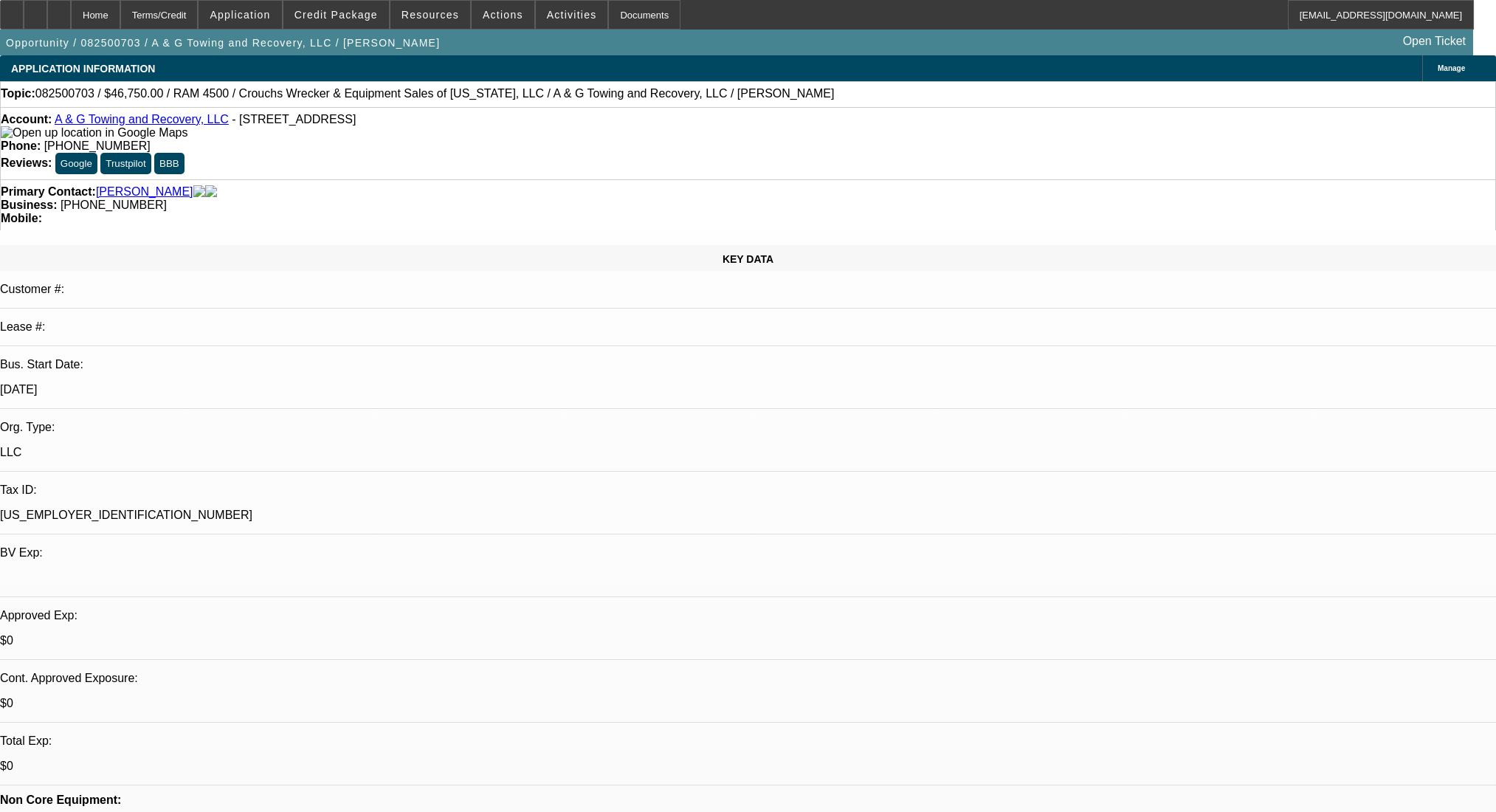
select select "0"
select select "2"
select select "0.1"
select select "4"
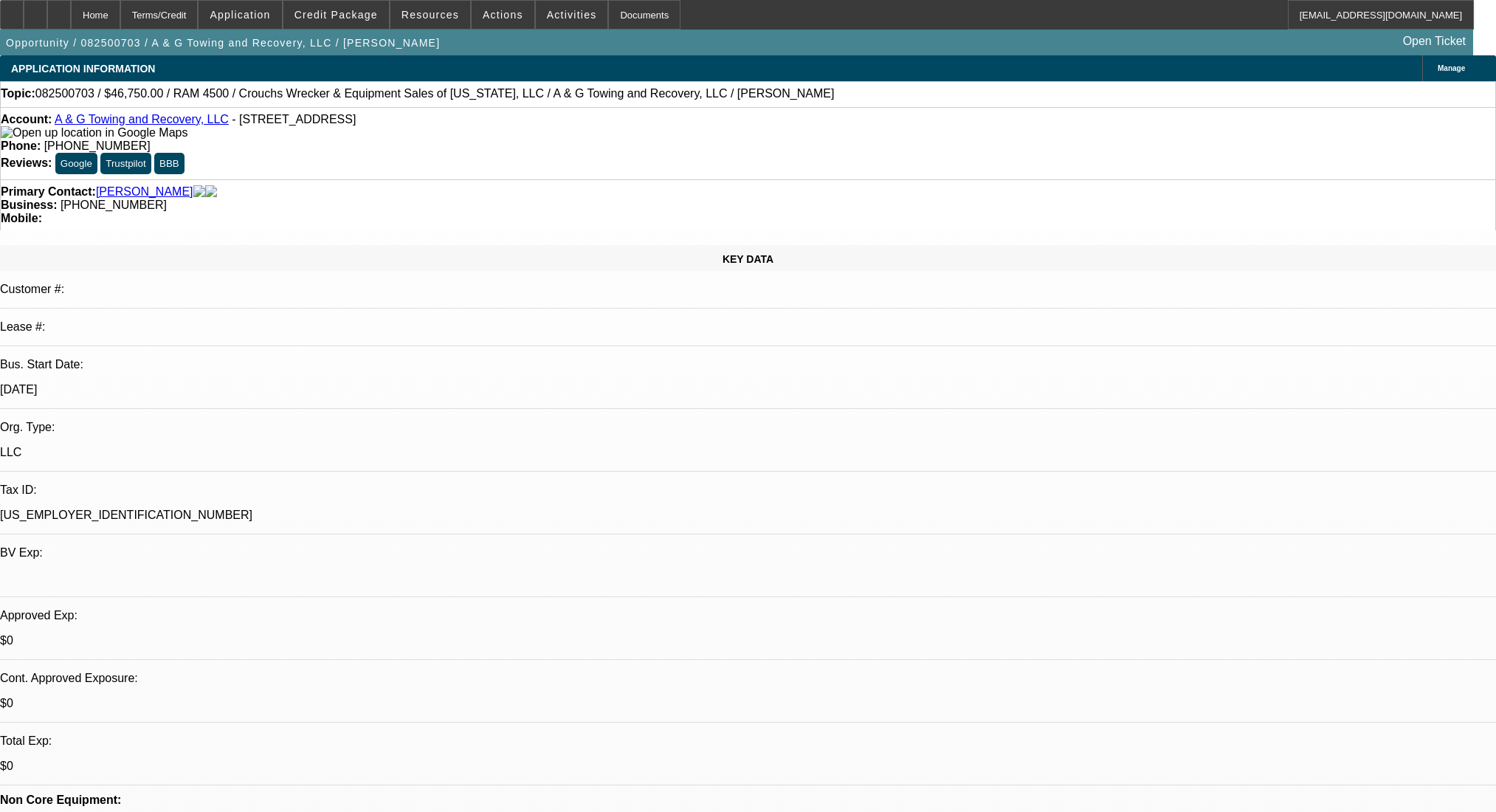
click at [71, 13] on div at bounding box center [59, 15] width 23 height 30
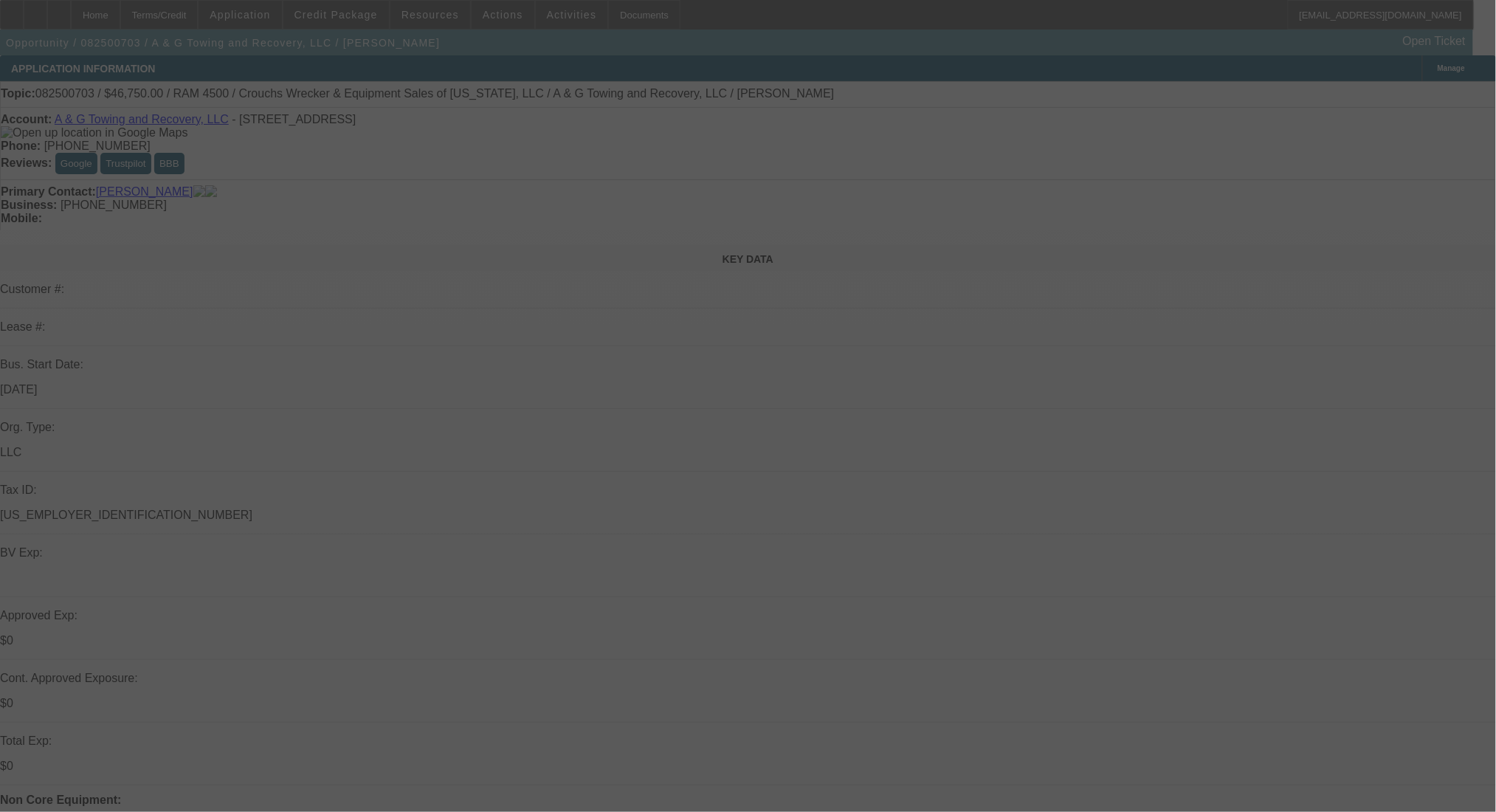
select select "0.15"
select select "2"
select select "0.1"
select select "4"
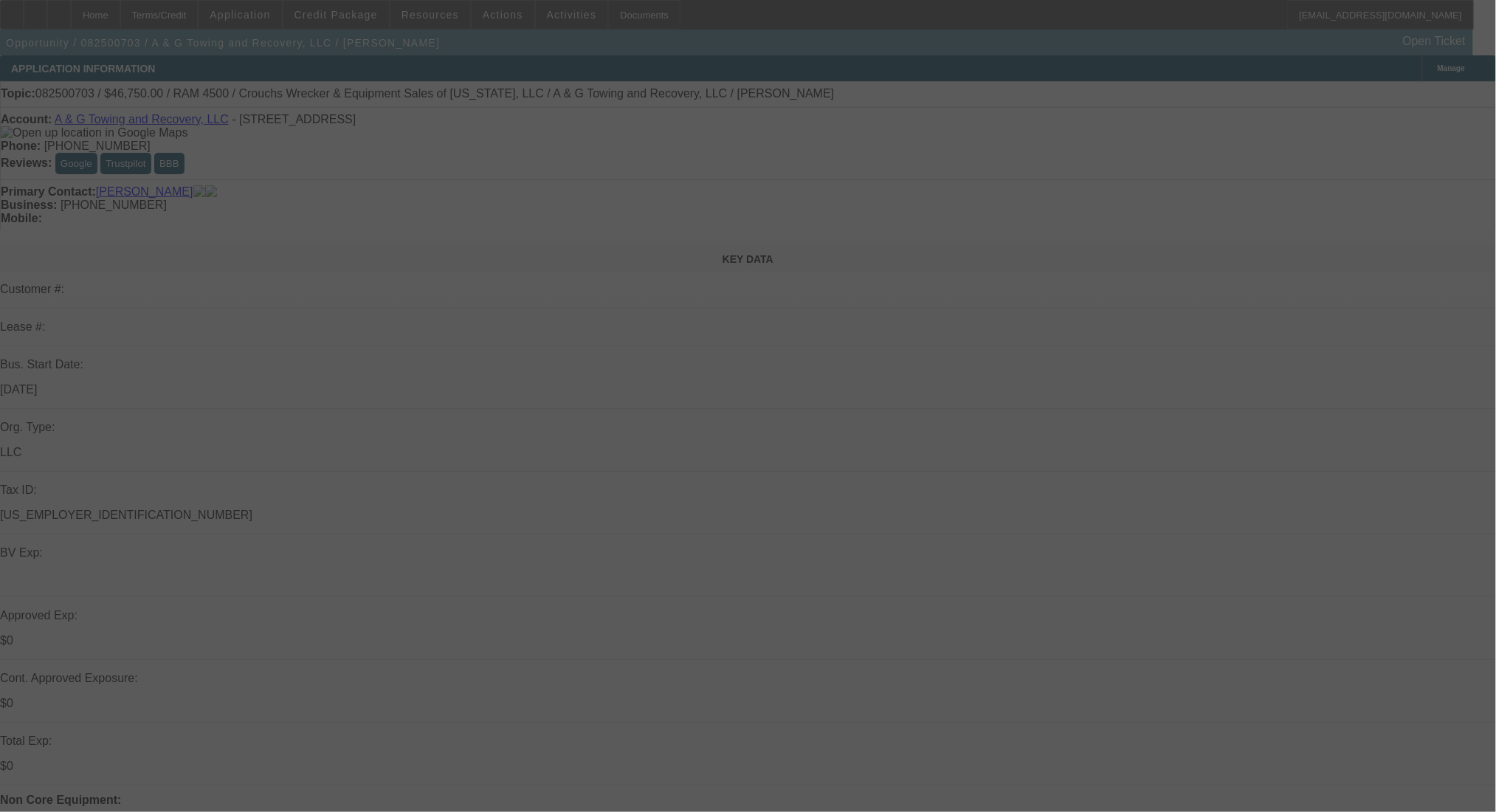
select select "0"
select select "2"
select select "0.1"
select select "4"
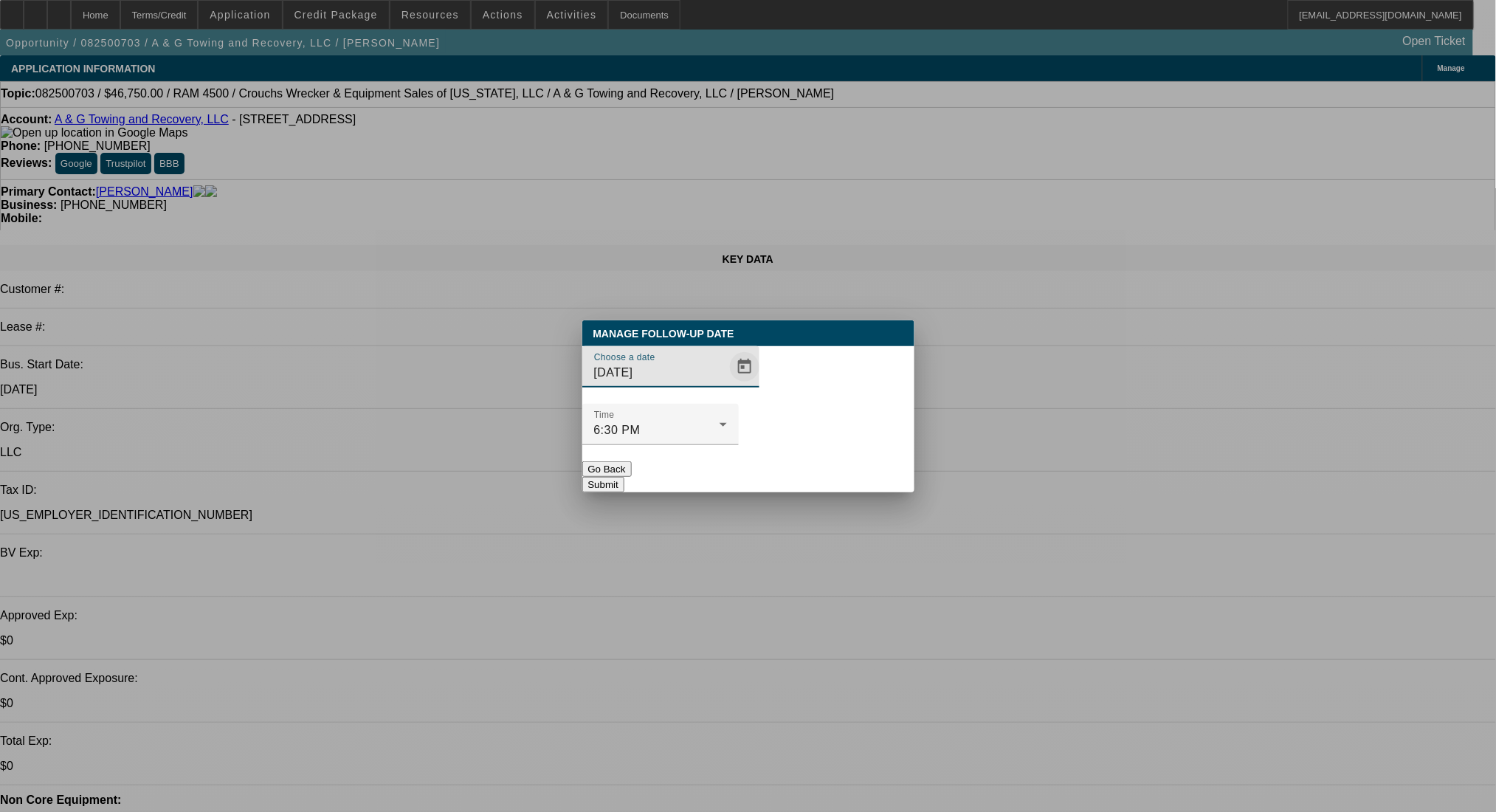
click at [728, 384] on span "Open calendar" at bounding box center [744, 366] width 35 height 35
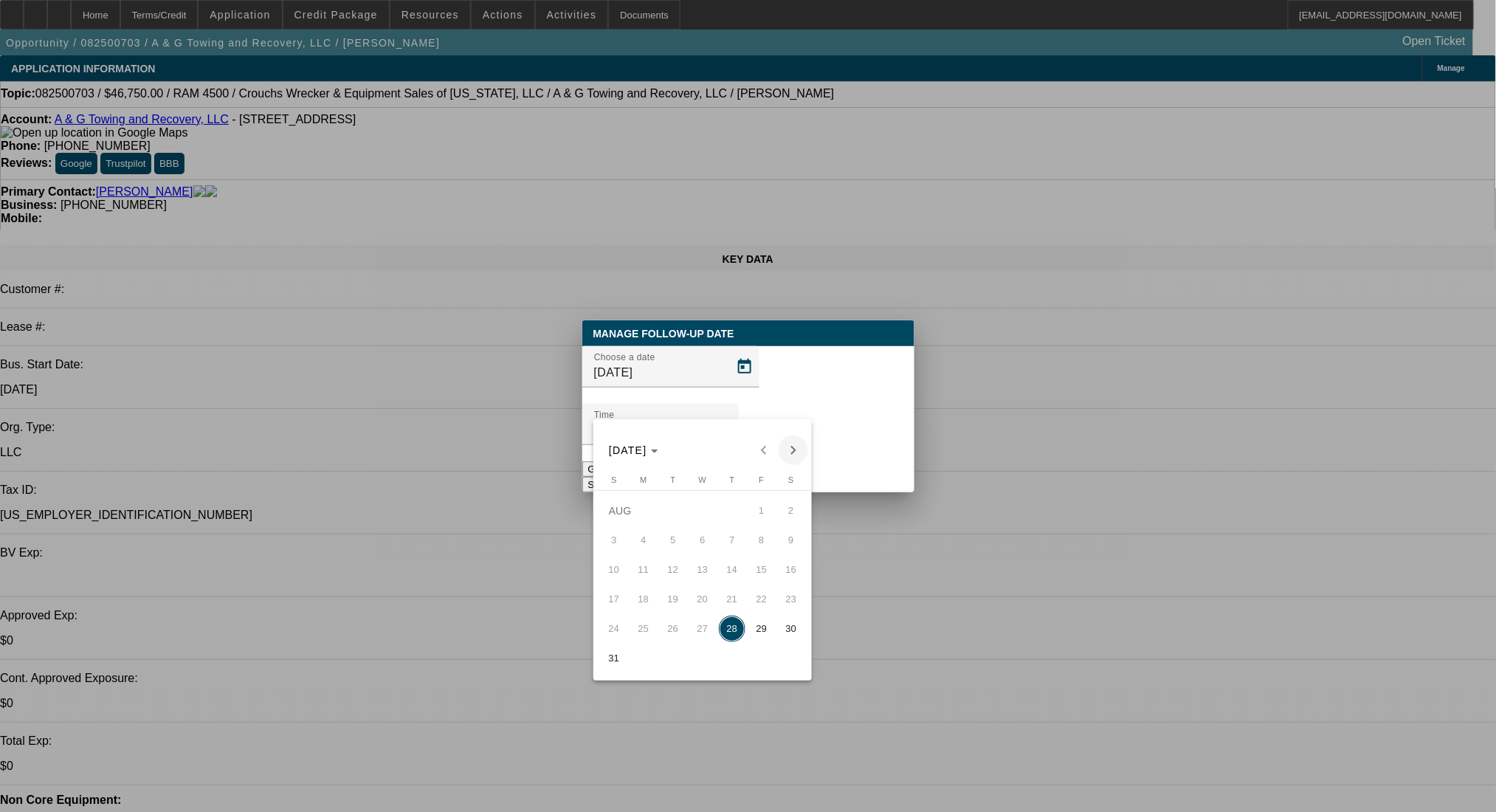
click at [796, 451] on span "Next month" at bounding box center [793, 451] width 30 height 30
click at [731, 536] on span "4" at bounding box center [732, 540] width 27 height 27
type input "9/4/2025"
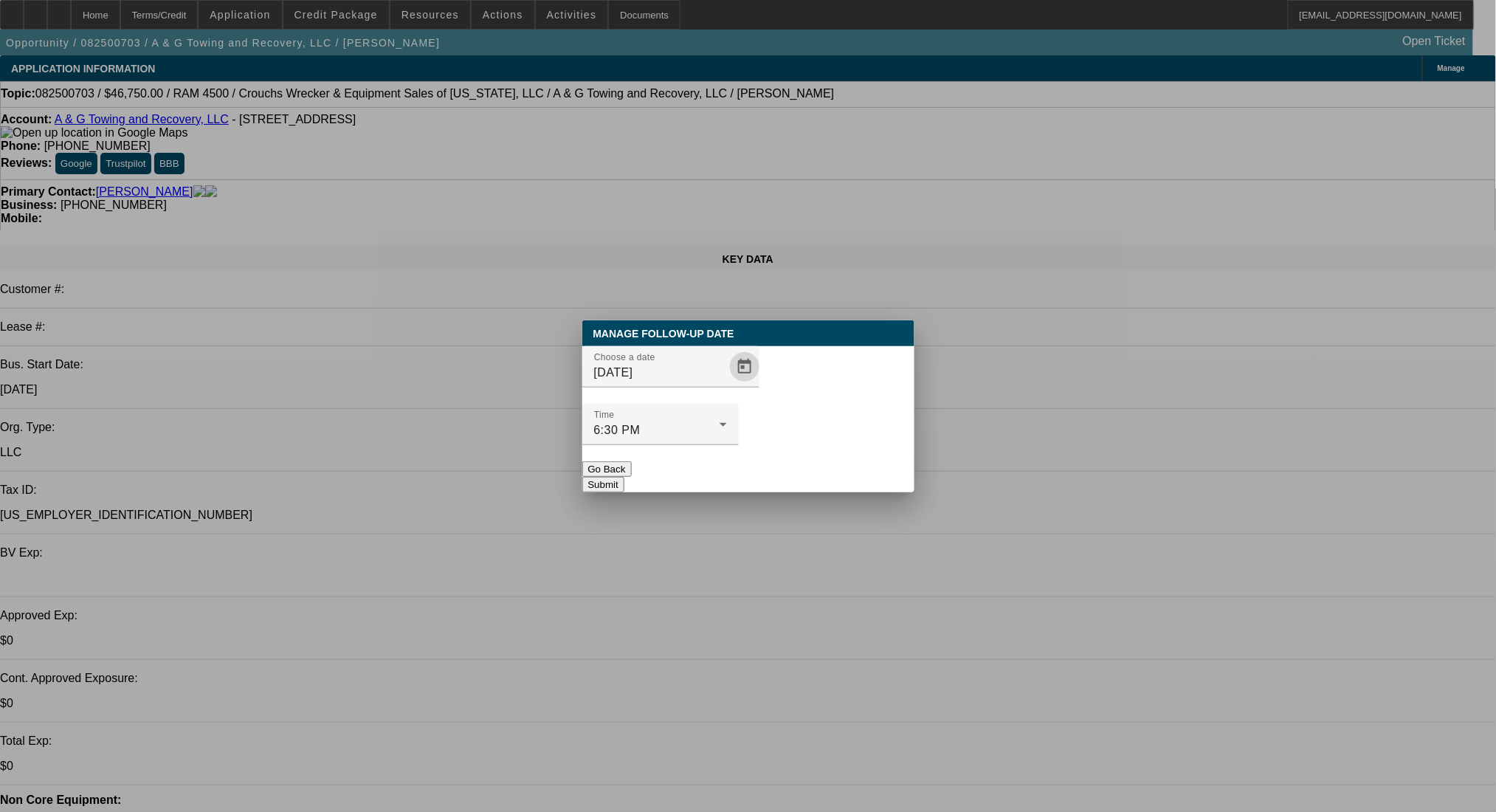
click at [625, 477] on button "Submit" at bounding box center [604, 485] width 42 height 16
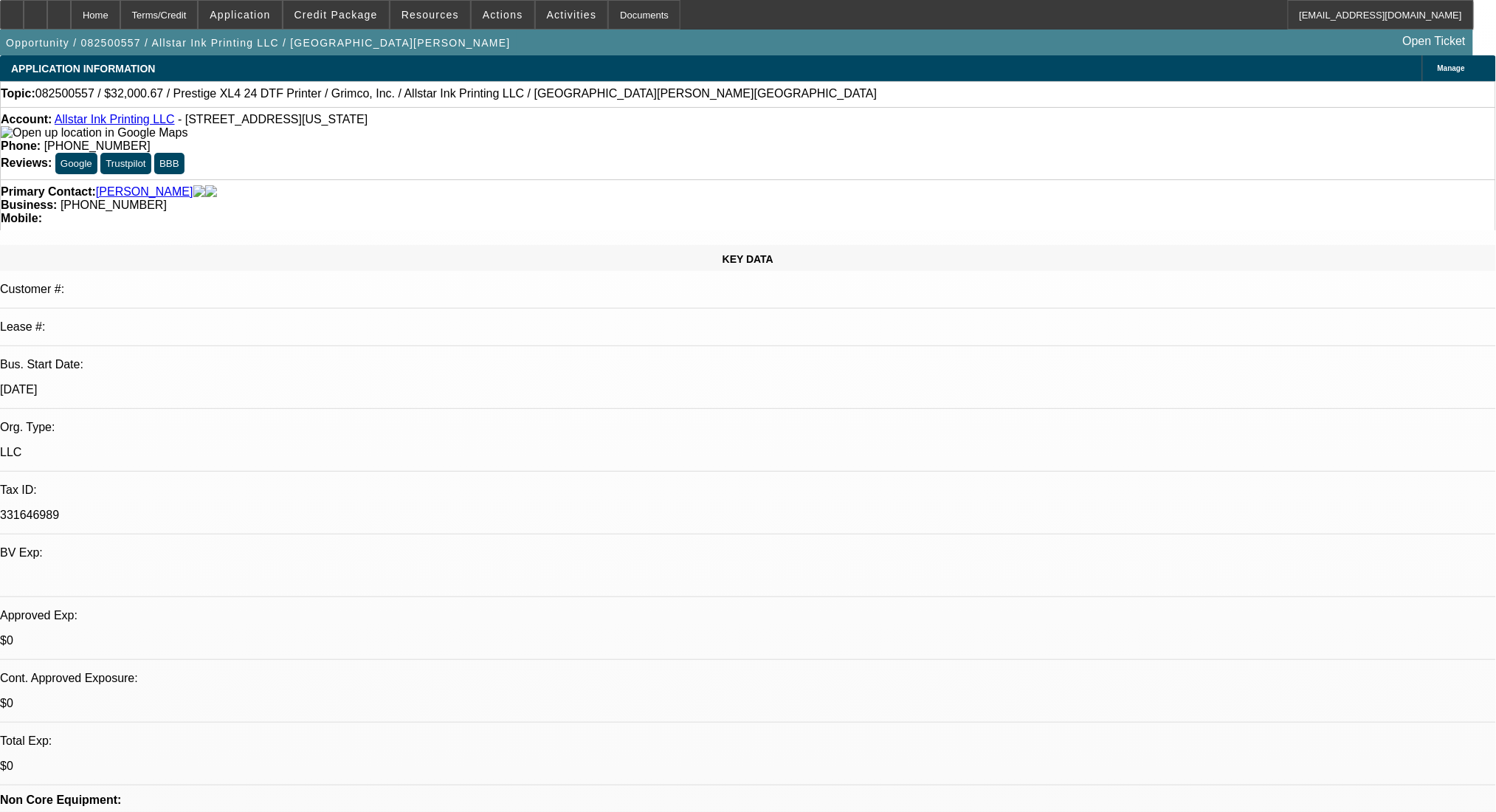
select select "0"
select select "0.1"
select select "4"
select select "0"
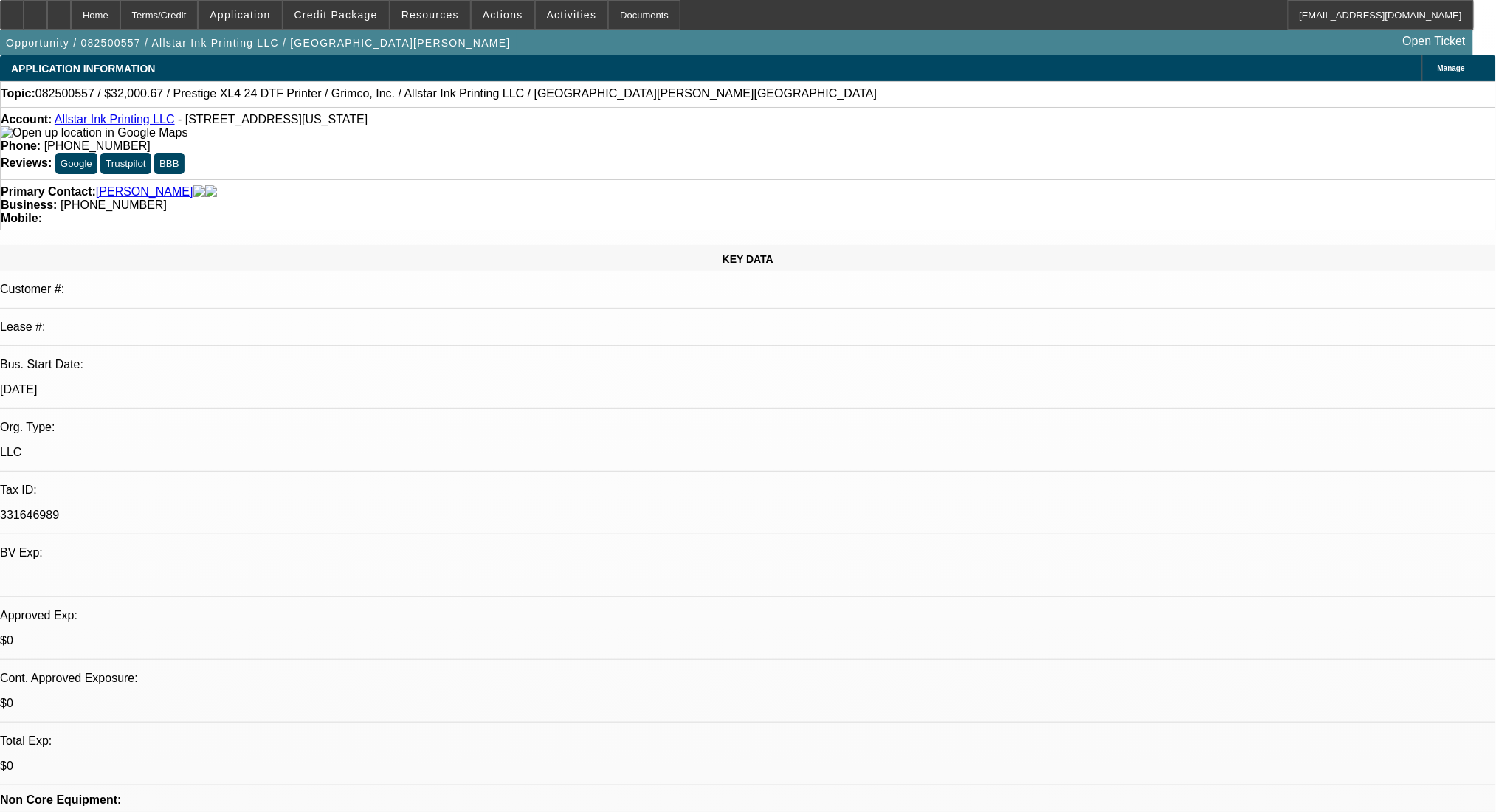
select select "2"
select select "0.1"
select select "4"
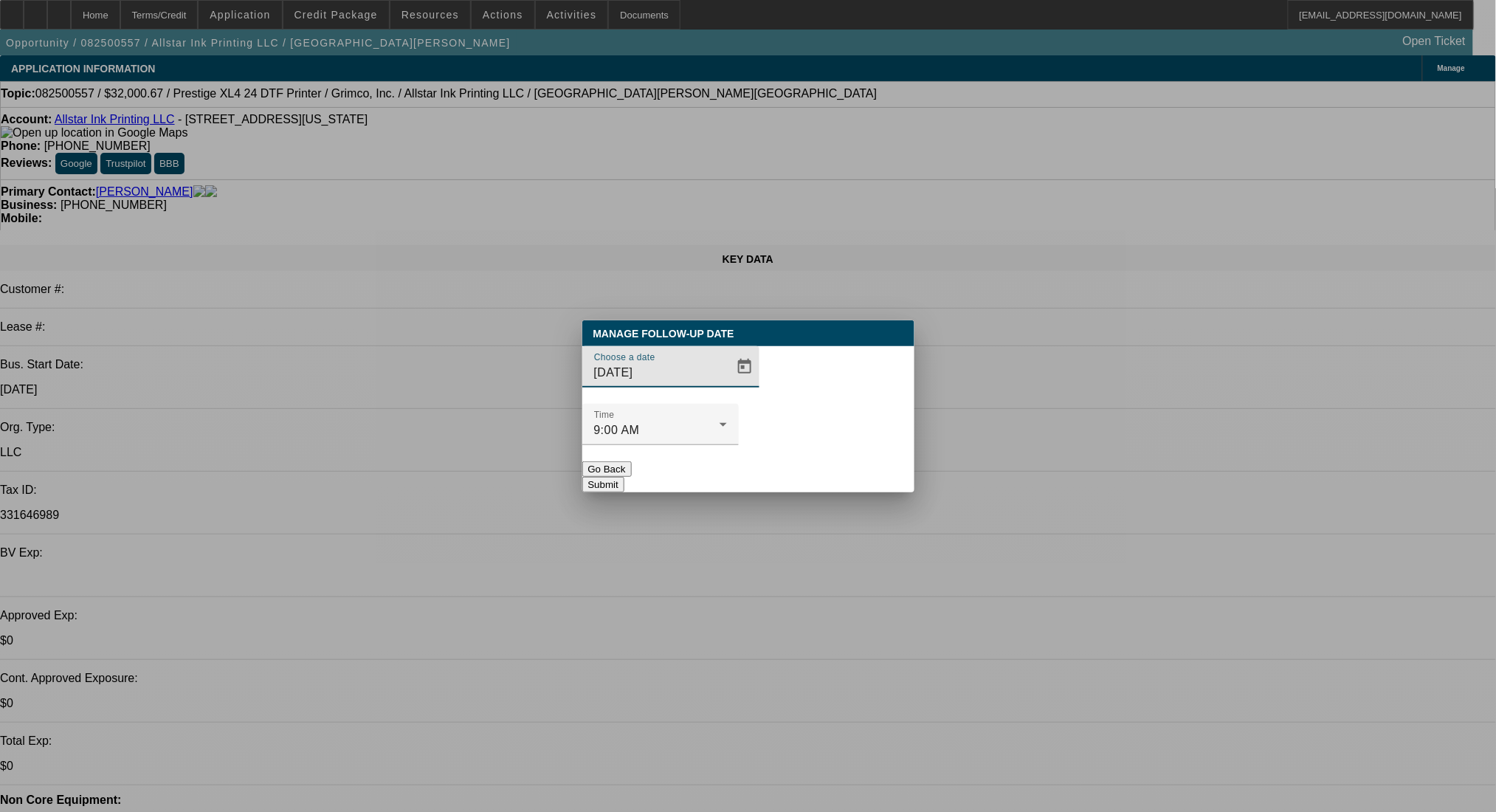
drag, startPoint x: 715, startPoint y: 454, endPoint x: 707, endPoint y: 449, distance: 9.4
click at [632, 461] on button "Go Back" at bounding box center [607, 469] width 49 height 16
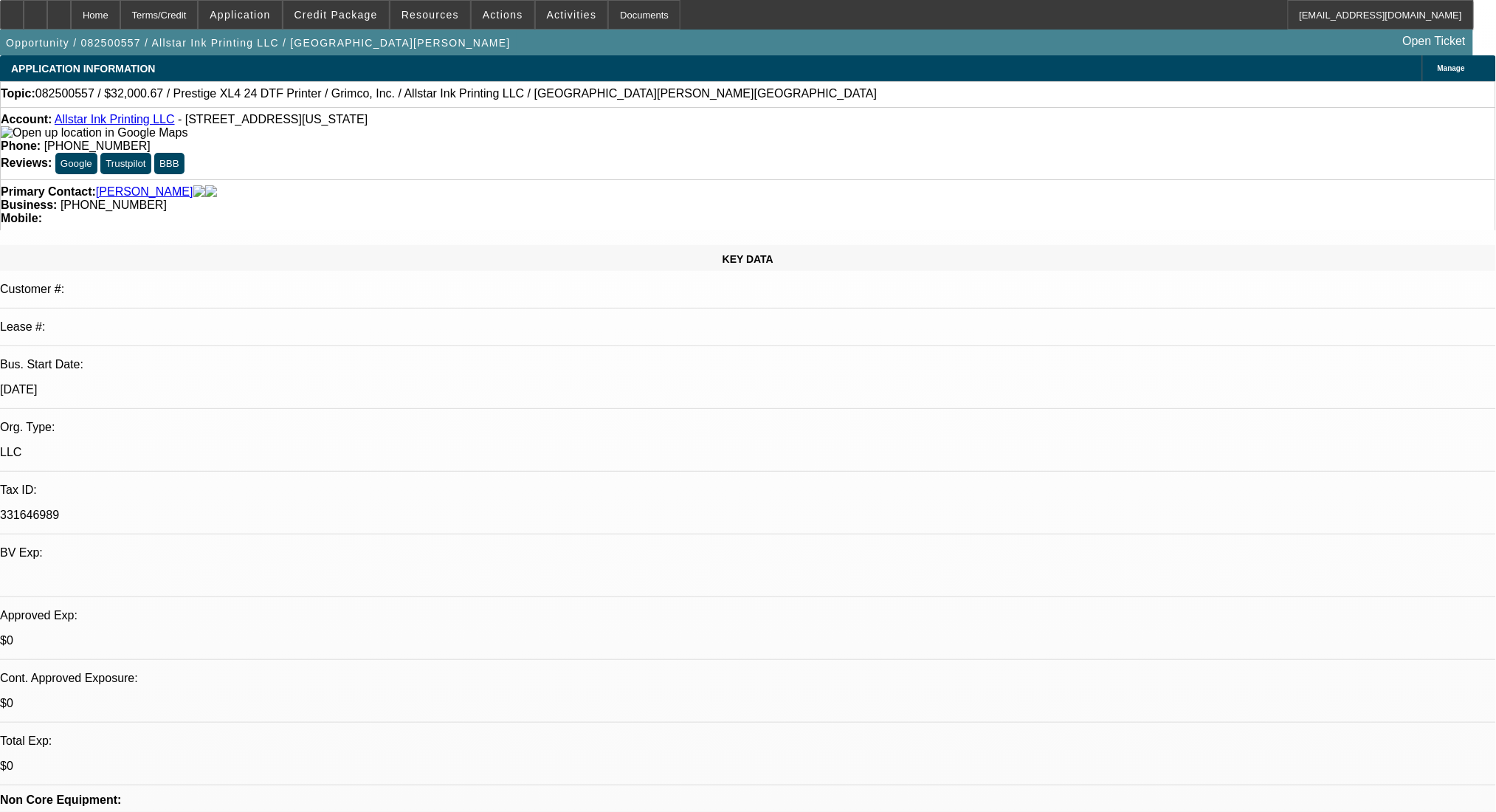
click at [104, 126] on link "Allstar Ink Printing LLC" at bounding box center [115, 119] width 120 height 12
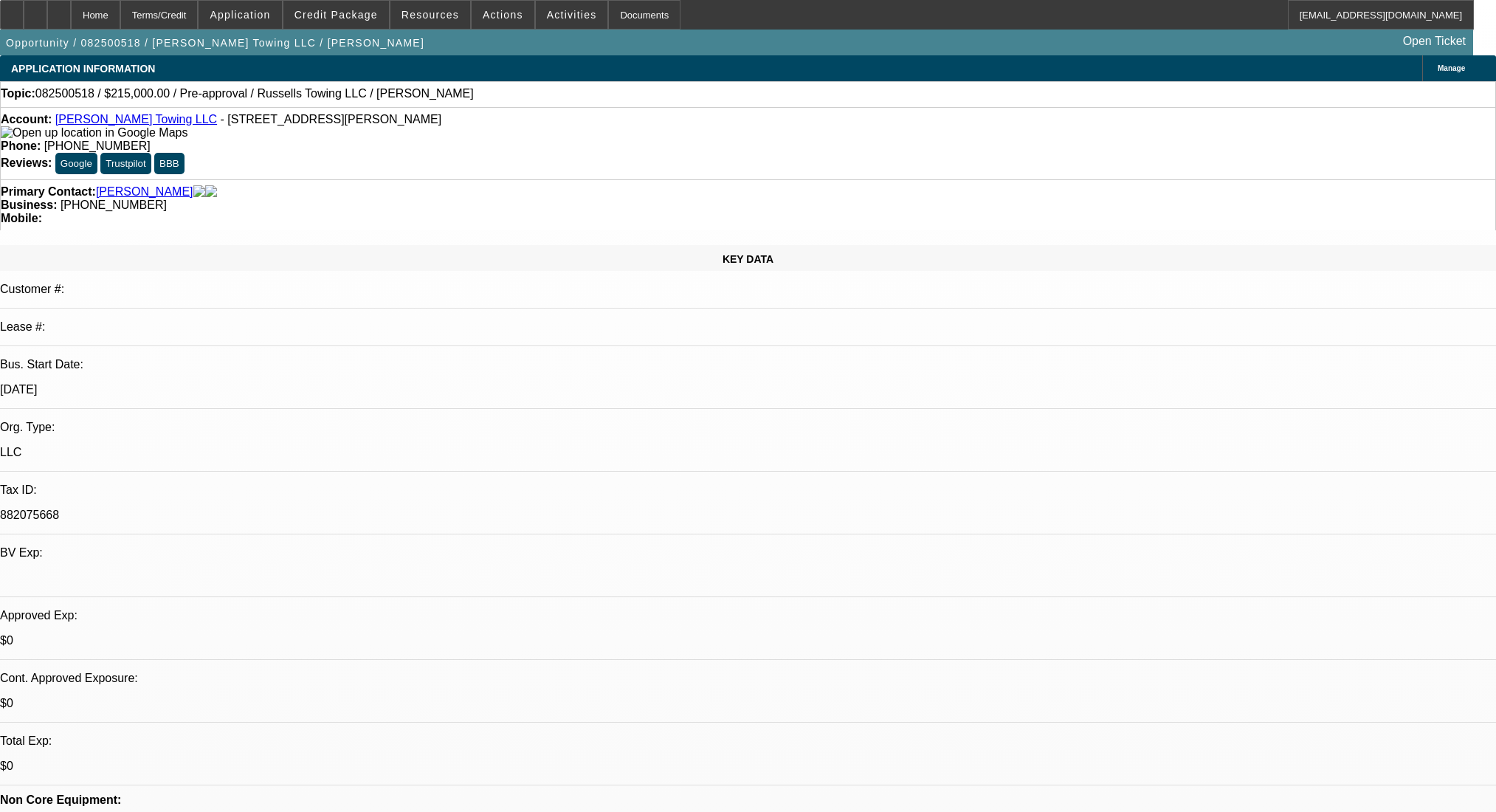
select select "0"
select select "2"
select select "0.1"
select select "4"
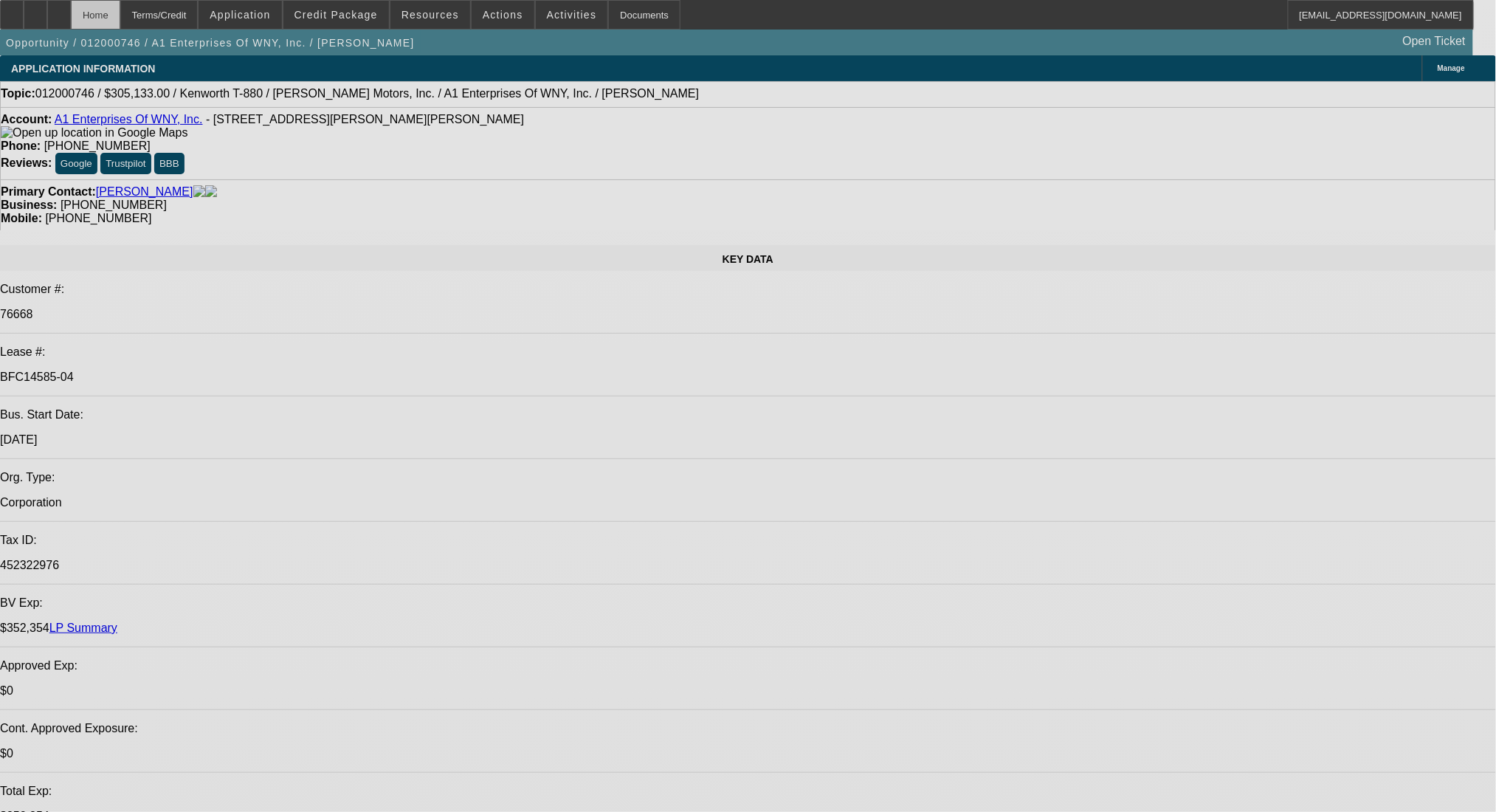
select select "0"
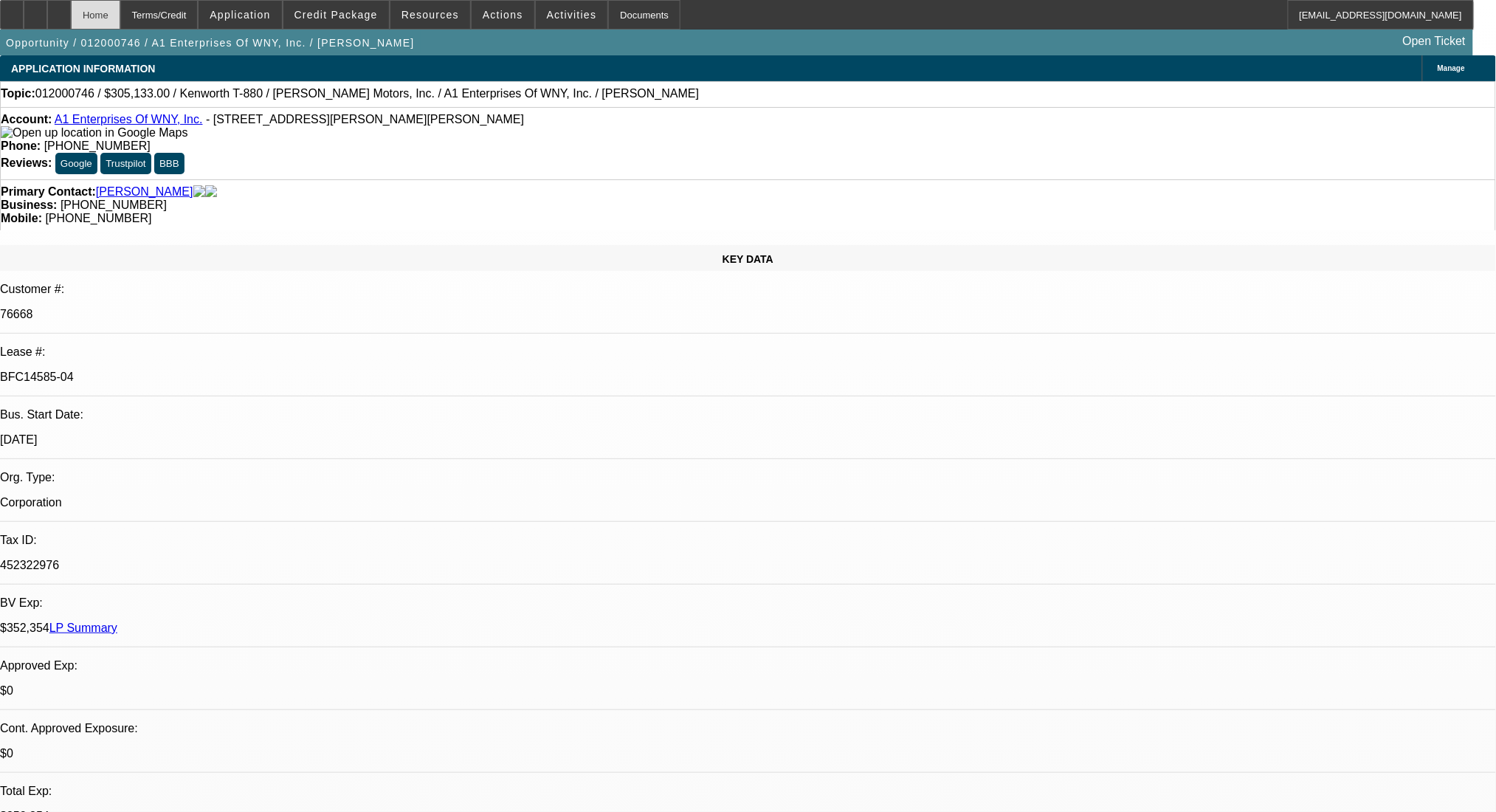
select select "2"
select select "0.1"
select select "4"
select select "0"
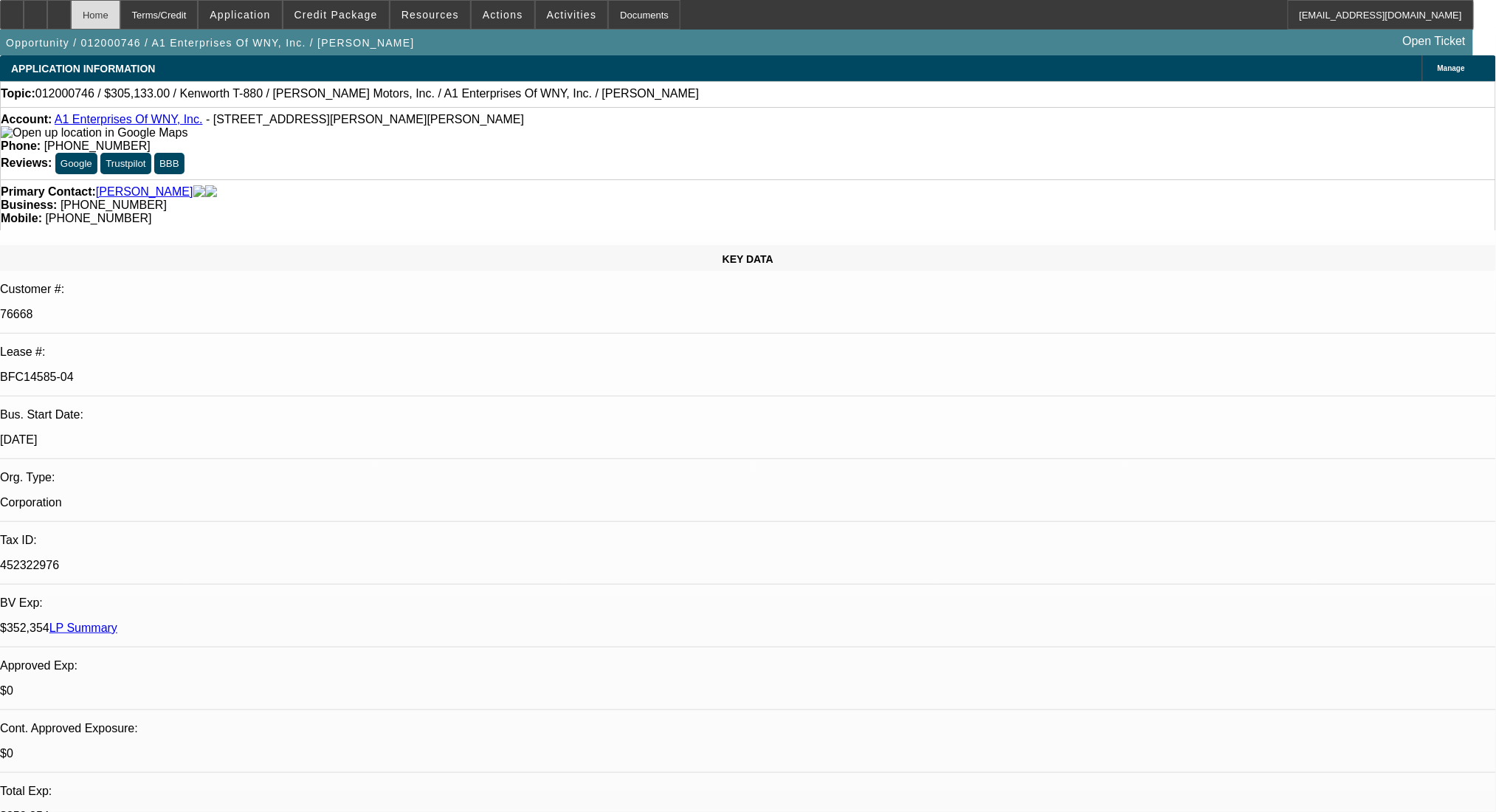
select select "2"
select select "0.1"
select select "4"
select select "0"
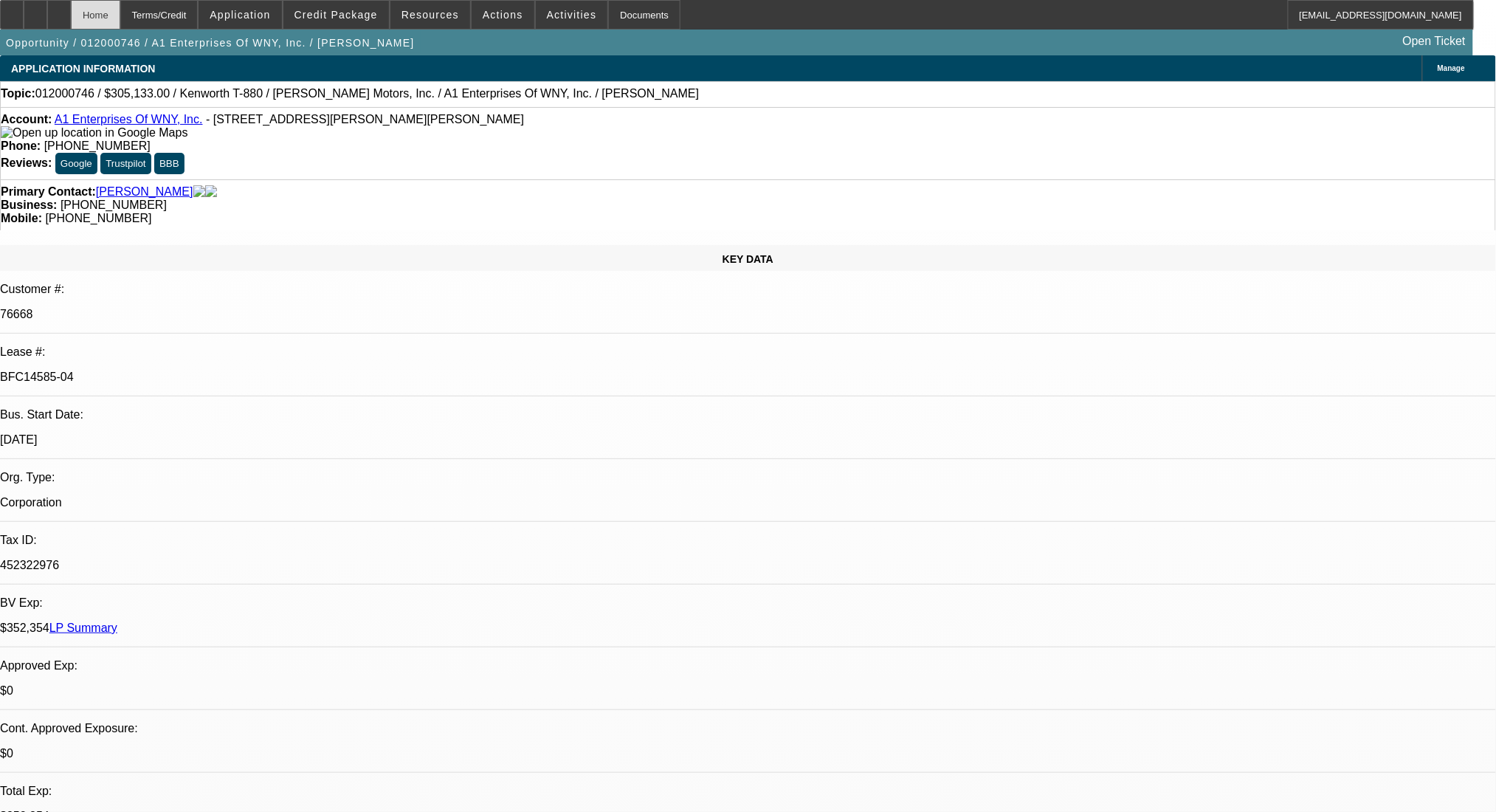
select select "2"
select select "0.1"
select select "4"
select select "0"
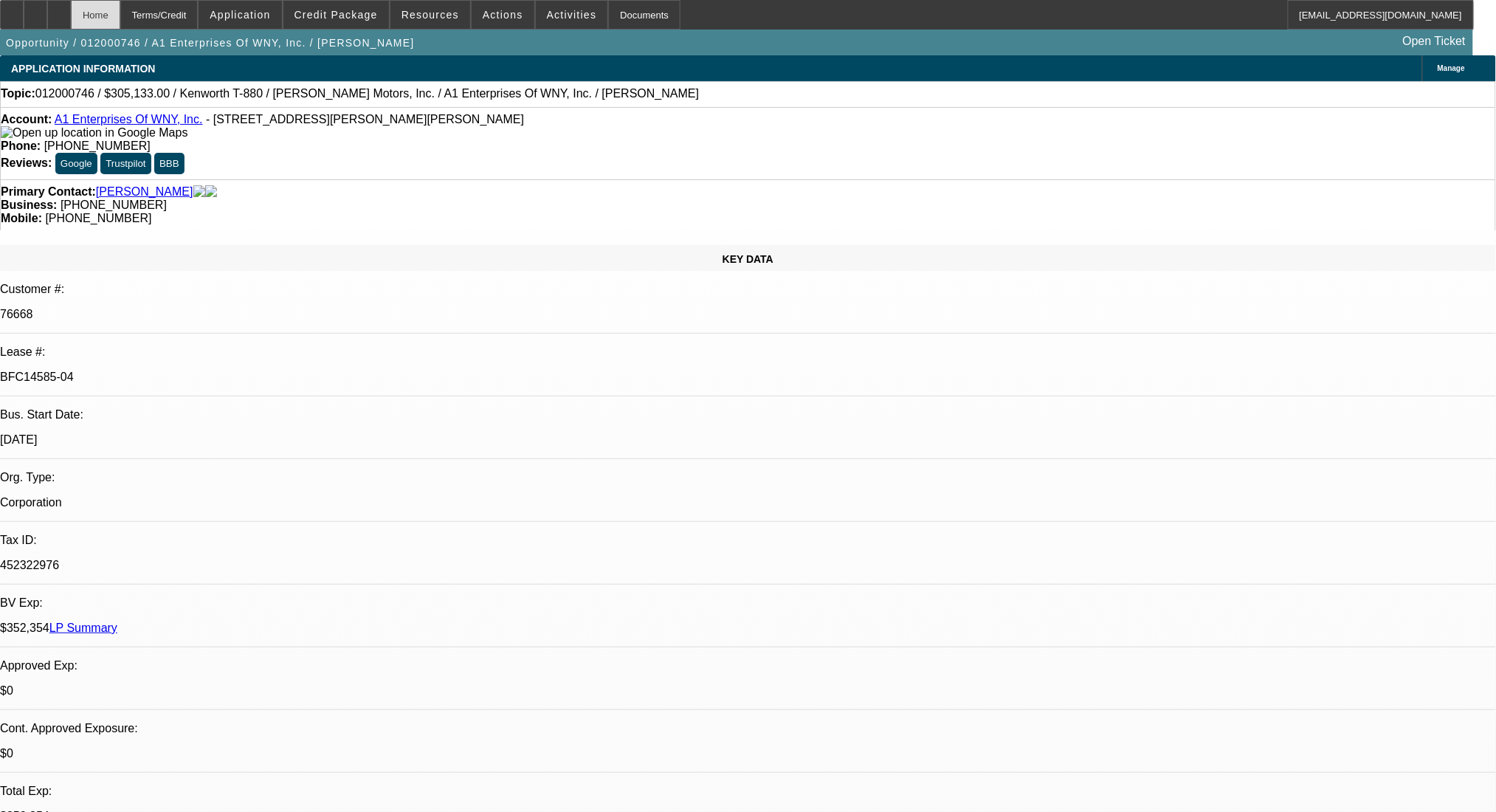
select select "2"
select select "0.1"
select select "4"
click at [163, 12] on div "Terms/Credit" at bounding box center [159, 15] width 78 height 30
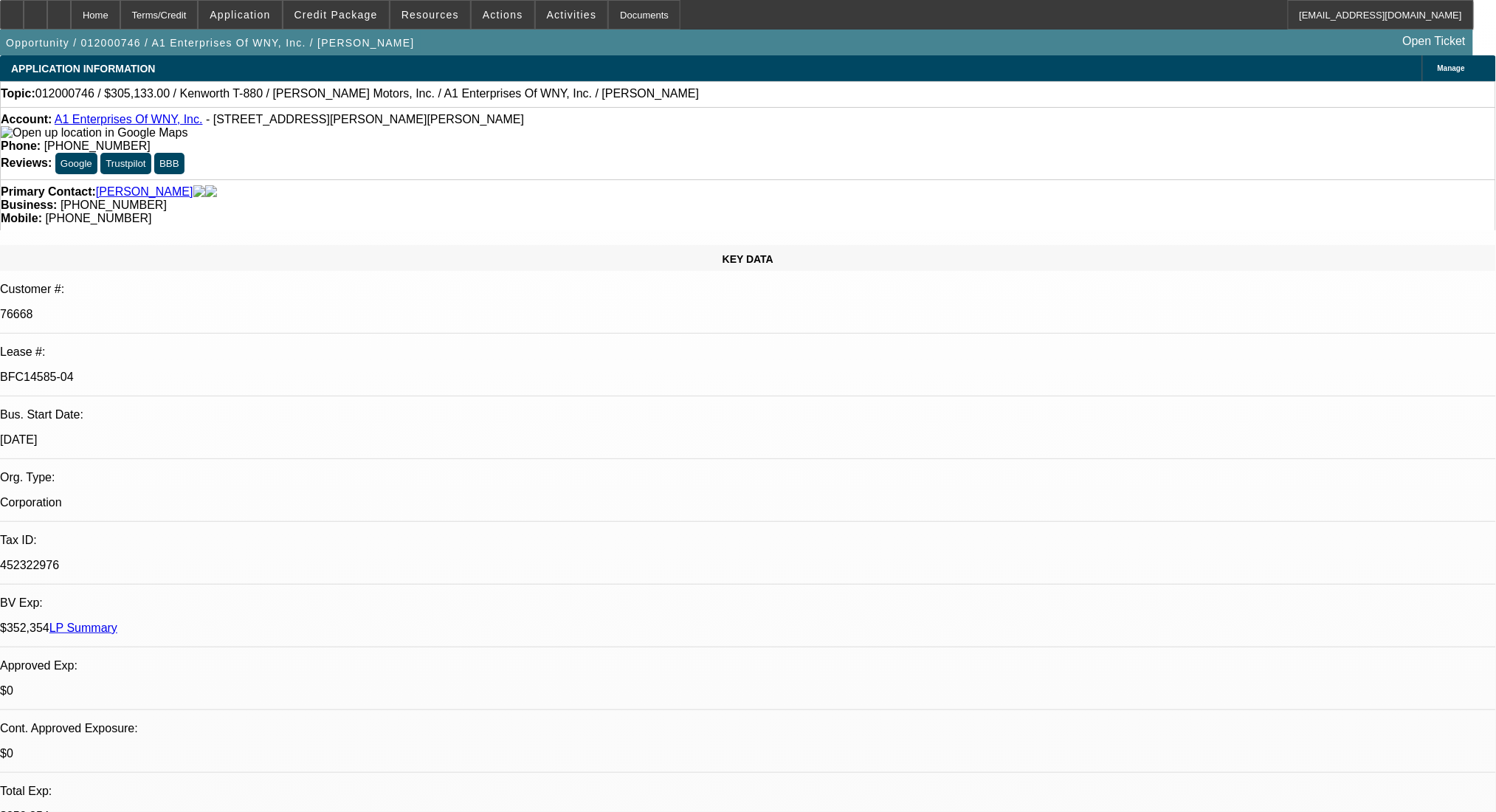
drag, startPoint x: 270, startPoint y: 247, endPoint x: 162, endPoint y: 250, distance: 108.0
click at [162, 345] on div "Lease #: BFC14585-04" at bounding box center [748, 370] width 1496 height 51
copy div "BFC14585-04"
click at [179, 20] on div "Terms/Credit" at bounding box center [159, 15] width 78 height 30
